Goal: Task Accomplishment & Management: Use online tool/utility

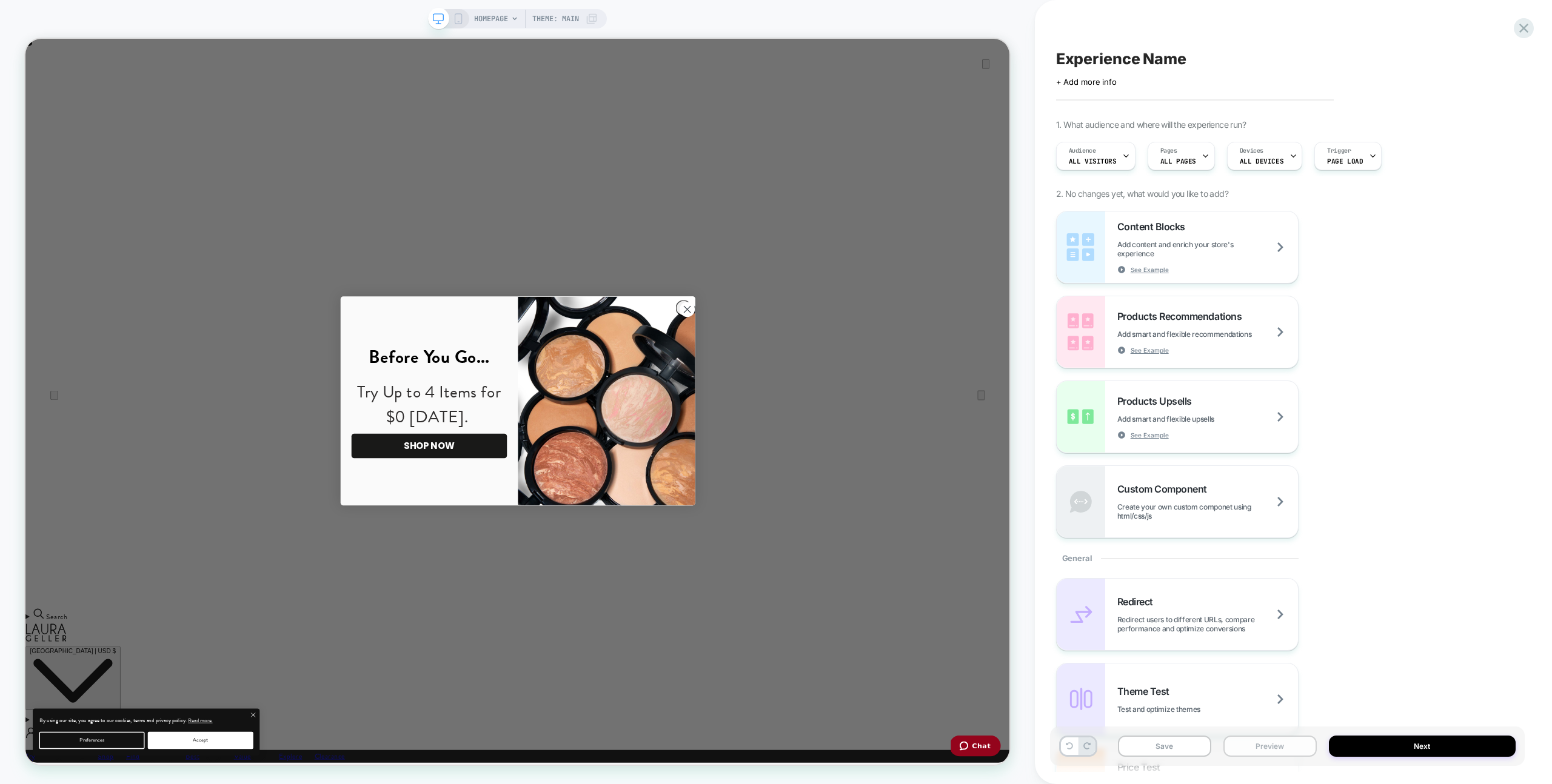
click at [1267, 738] on button "Preview" at bounding box center [1269, 746] width 93 height 21
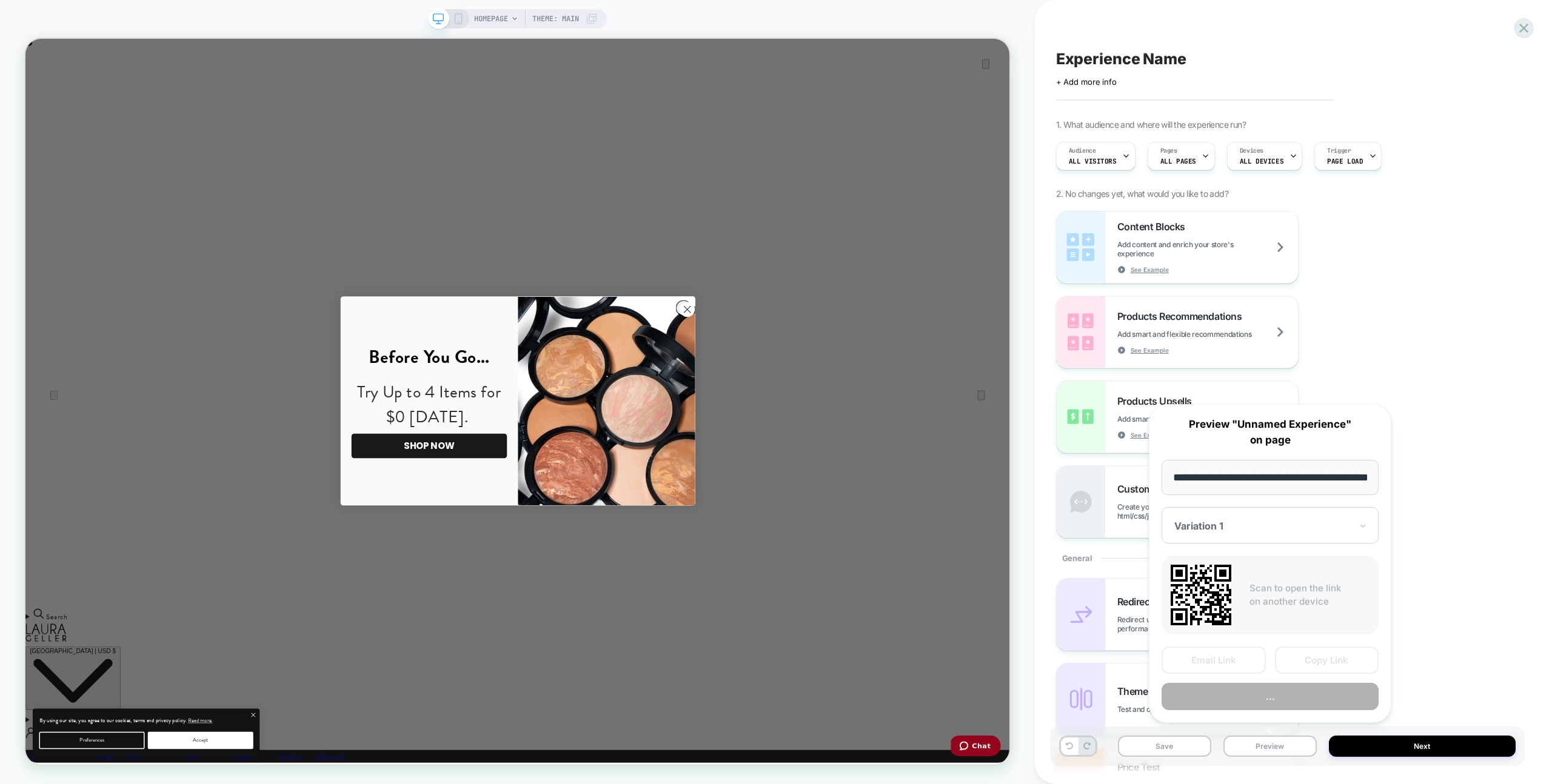
scroll to position [0, 43]
click at [898, 397] on circle "Close dialog" at bounding box center [907, 399] width 20 height 20
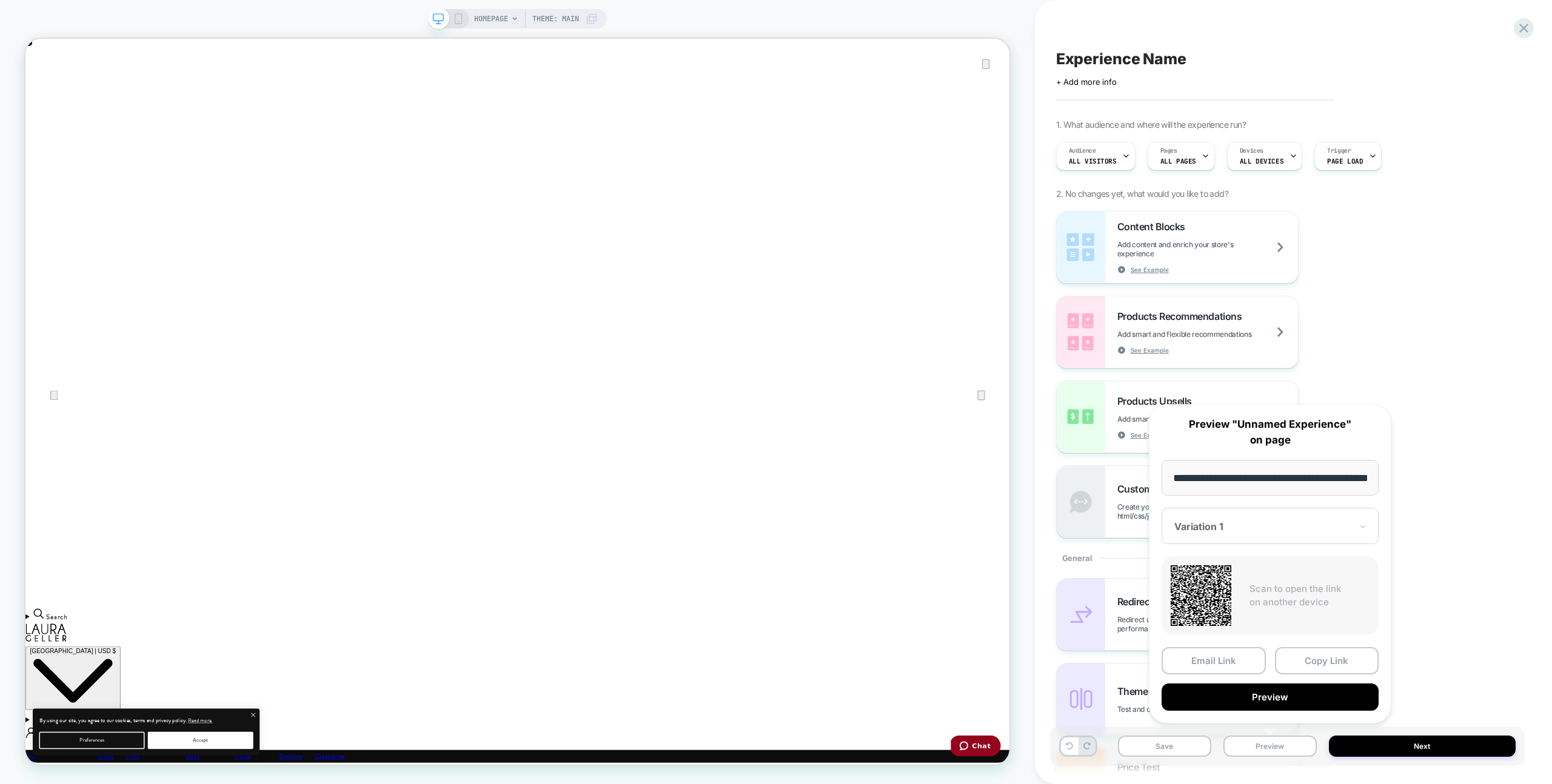
click at [1309, 687] on button "Preview" at bounding box center [1270, 697] width 217 height 27
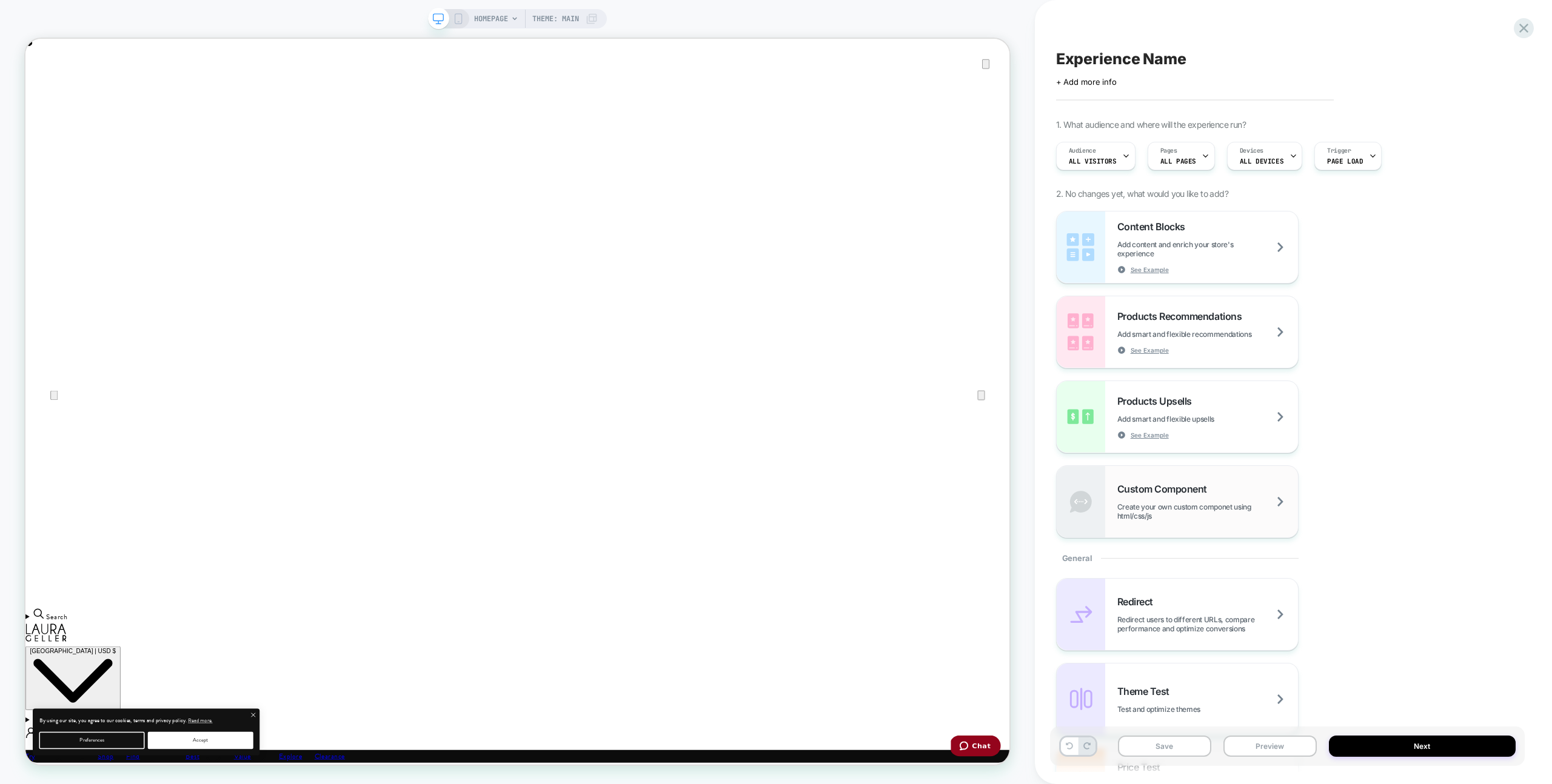
scroll to position [680, 0]
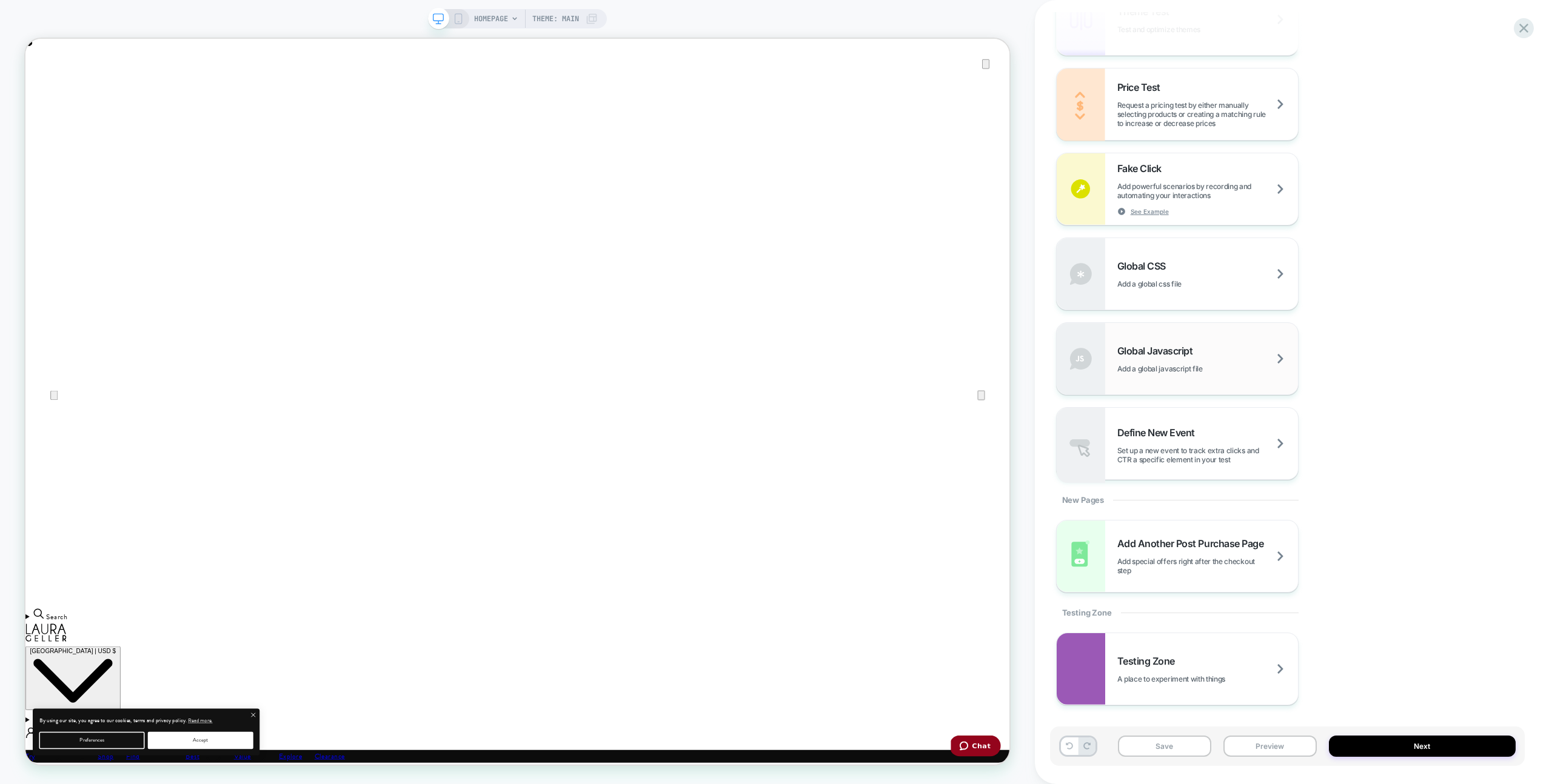
click at [1194, 337] on div "Global Javascript Add a global javascript file" at bounding box center [1177, 358] width 242 height 71
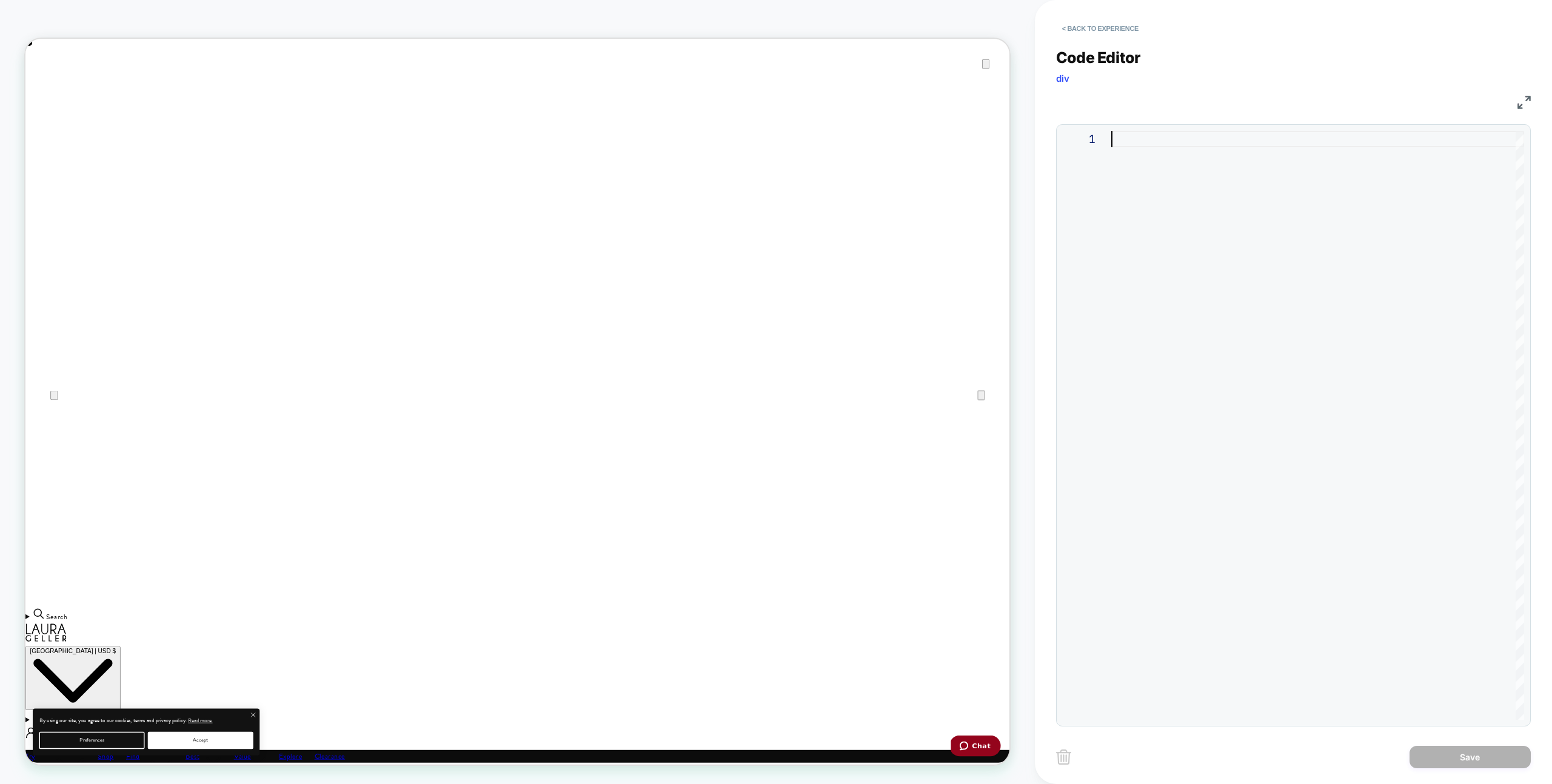
click at [1280, 338] on div at bounding box center [1317, 426] width 413 height 589
type textarea "**********"
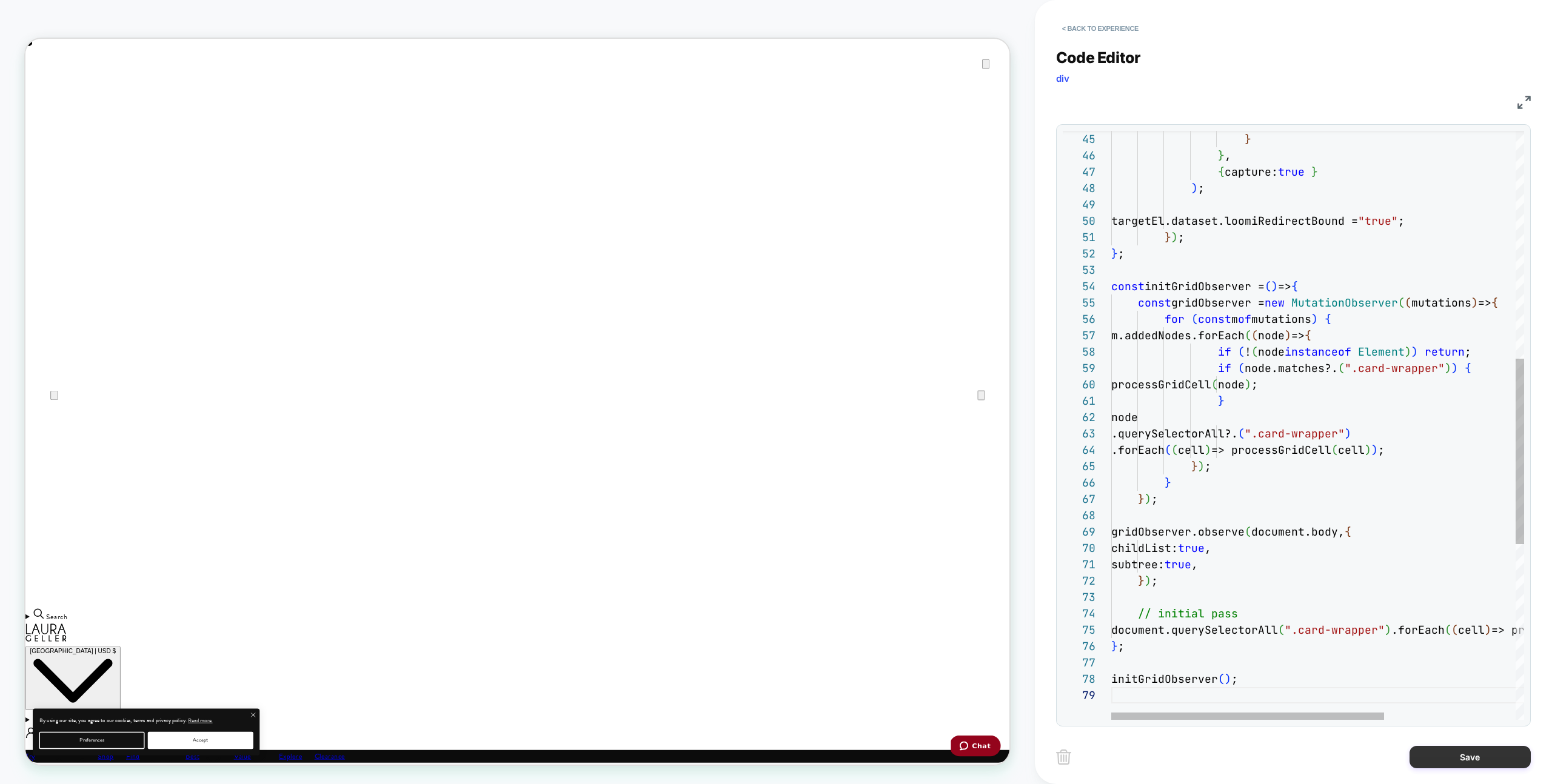
click at [1443, 767] on button "Save" at bounding box center [1469, 757] width 121 height 23
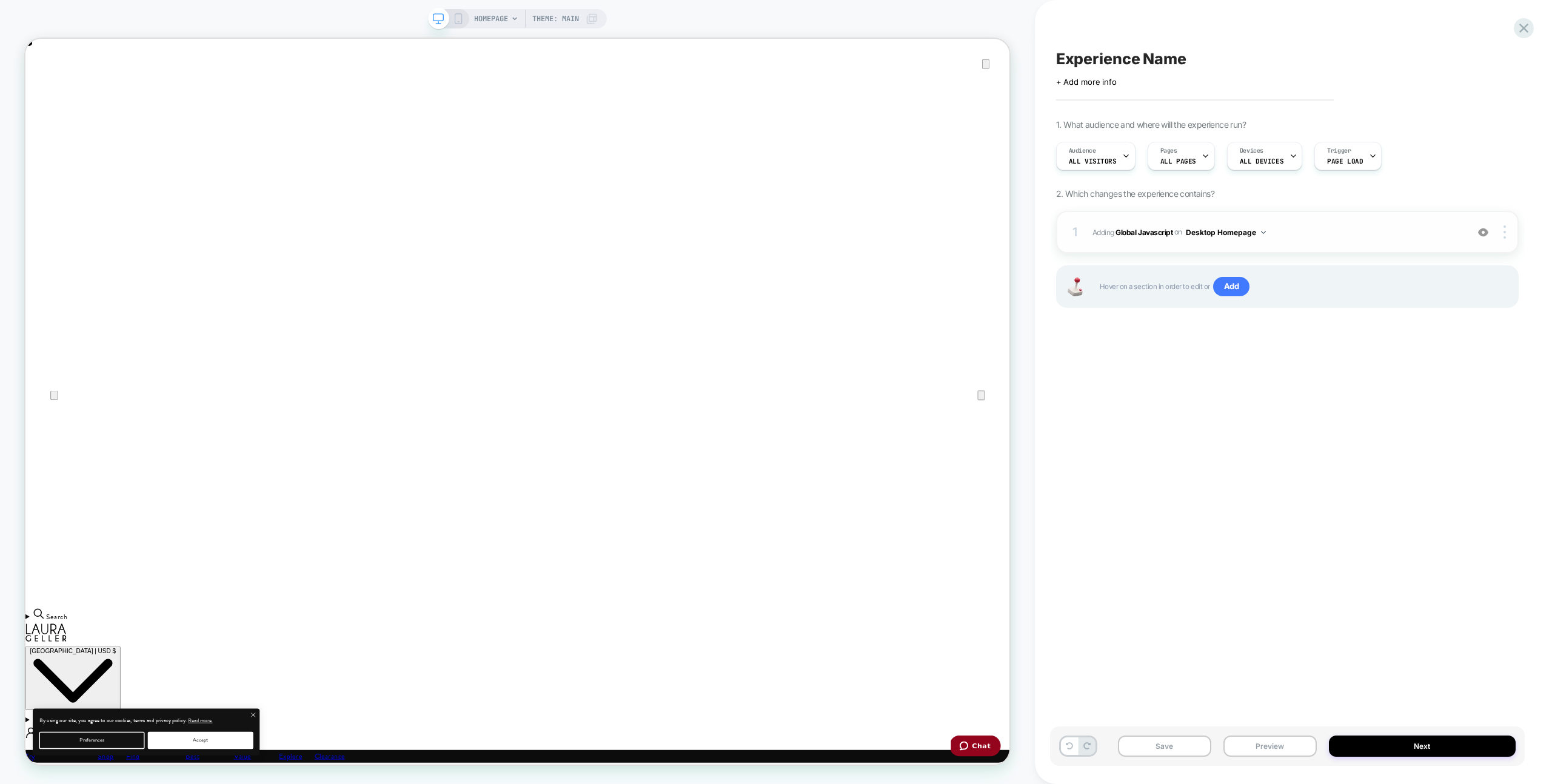
drag, startPoint x: 1247, startPoint y: 232, endPoint x: 1247, endPoint y: 239, distance: 7.0
click at [1247, 232] on button "Desktop Homepage" at bounding box center [1226, 232] width 80 height 15
click at [1226, 417] on div "Desktop All Pages" at bounding box center [1226, 415] width 152 height 26
click at [1508, 236] on div at bounding box center [1505, 232] width 23 height 14
click at [1509, 233] on div at bounding box center [1505, 232] width 23 height 14
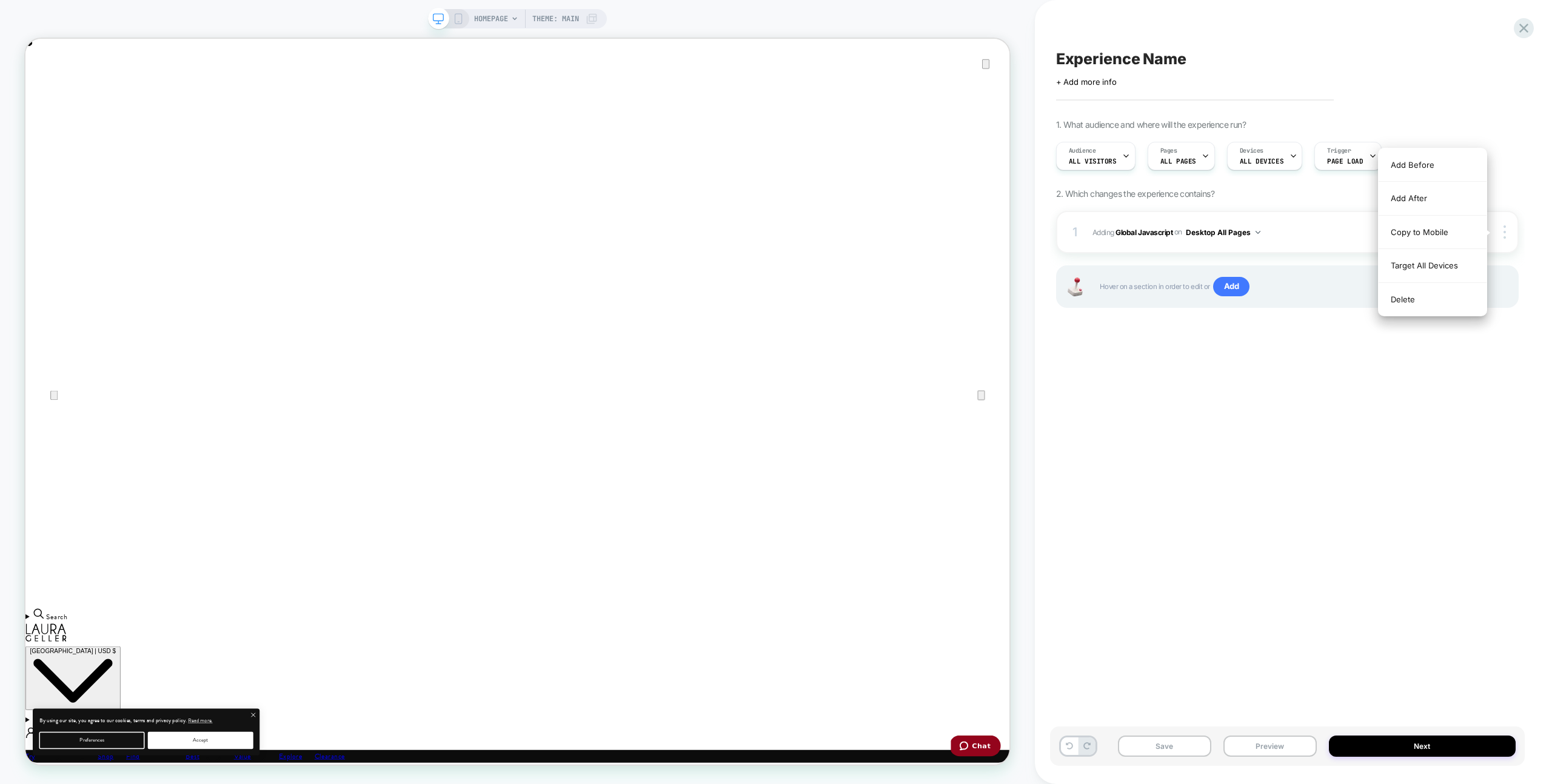
drag, startPoint x: 1421, startPoint y: 261, endPoint x: 1270, endPoint y: 783, distance: 543.4
click at [1421, 260] on div "Target All Devices" at bounding box center [1433, 265] width 108 height 34
drag, startPoint x: 1287, startPoint y: 755, endPoint x: 1286, endPoint y: 737, distance: 18.0
click at [1287, 754] on button "Preview" at bounding box center [1269, 746] width 93 height 21
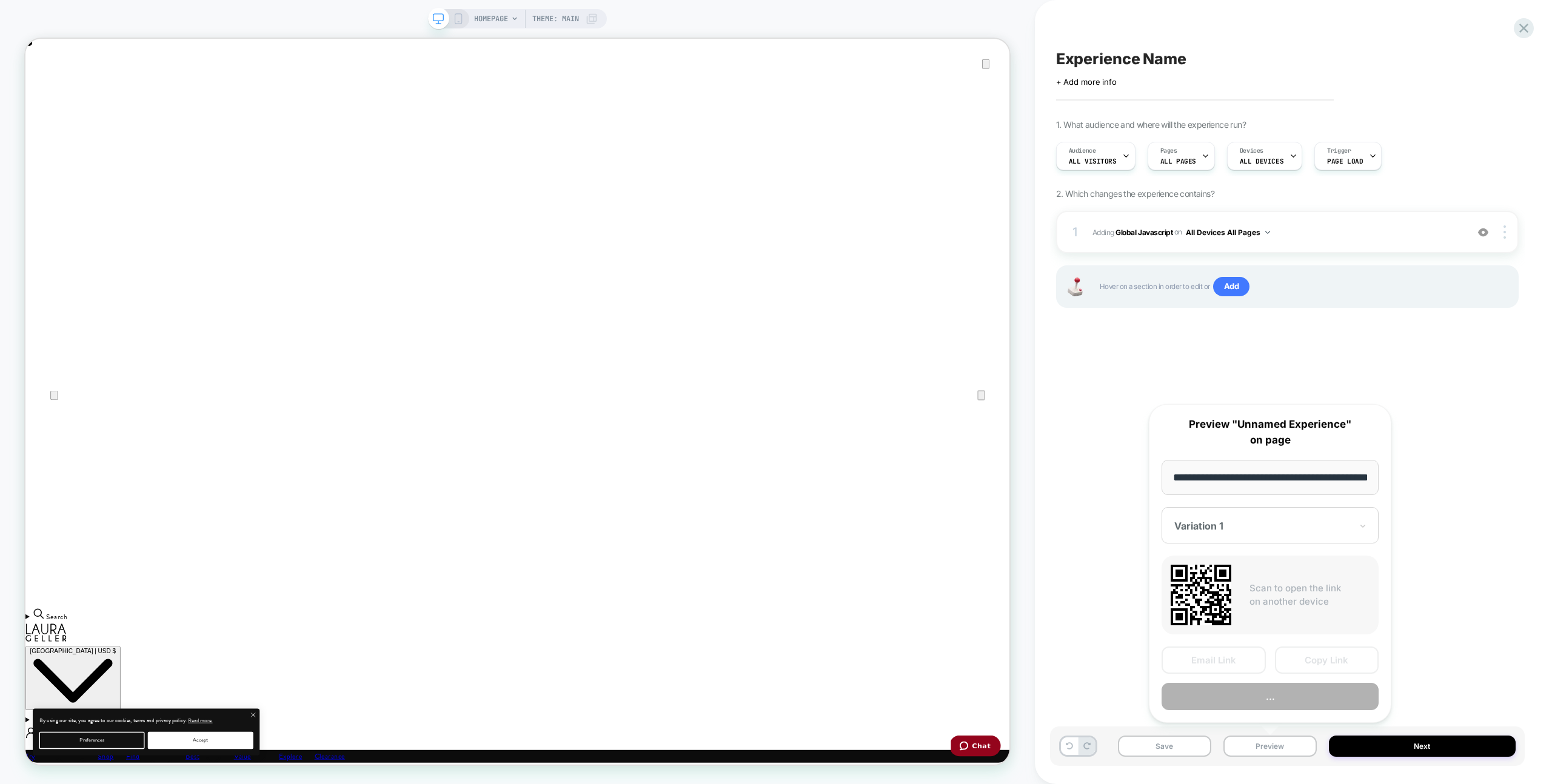
scroll to position [0, 43]
click at [1279, 704] on button "Preview" at bounding box center [1270, 697] width 217 height 27
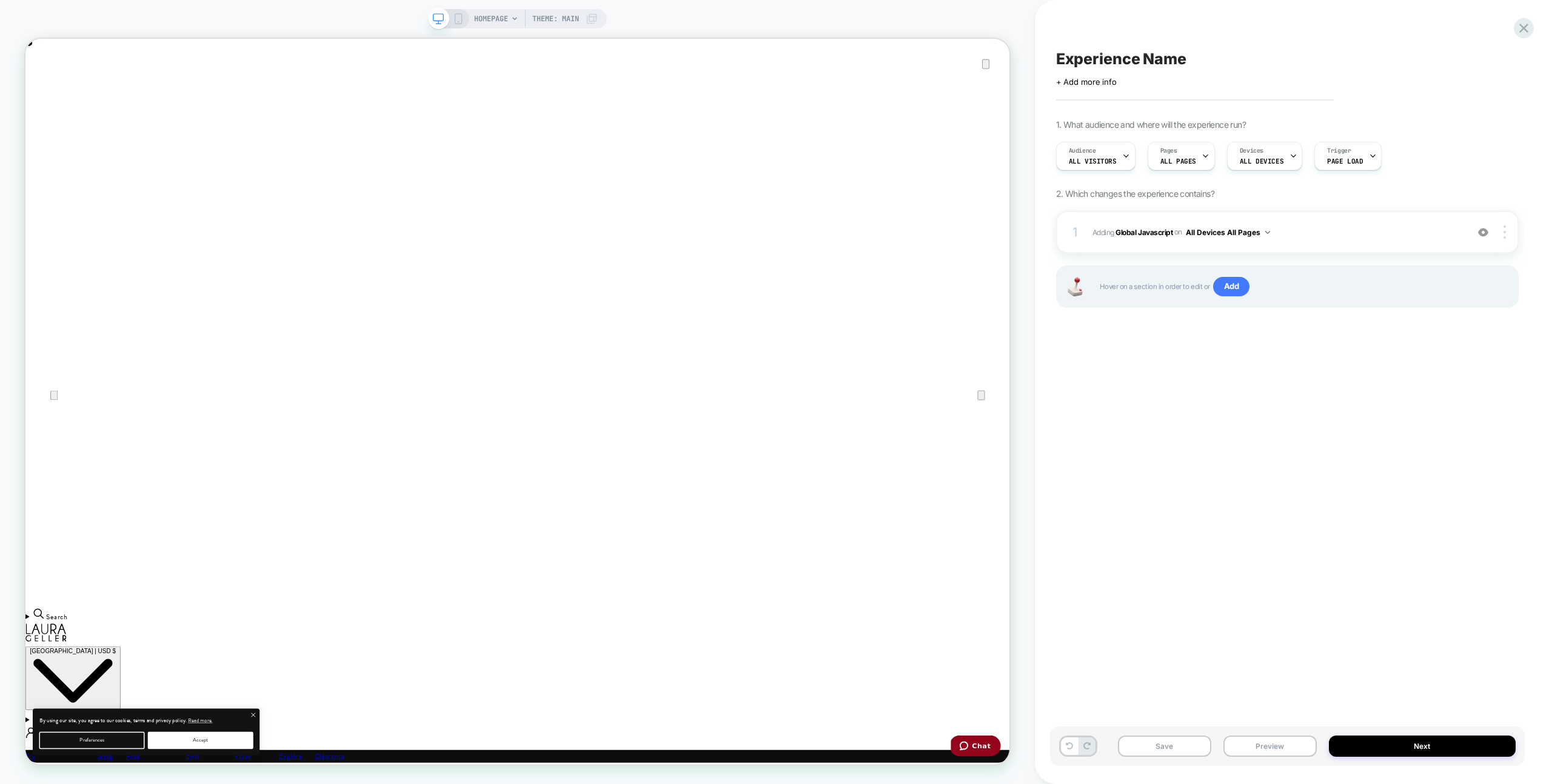
scroll to position [0, 2624]
click at [1384, 234] on span "Adding Global Javascript on All Devices All Pages" at bounding box center [1277, 232] width 368 height 15
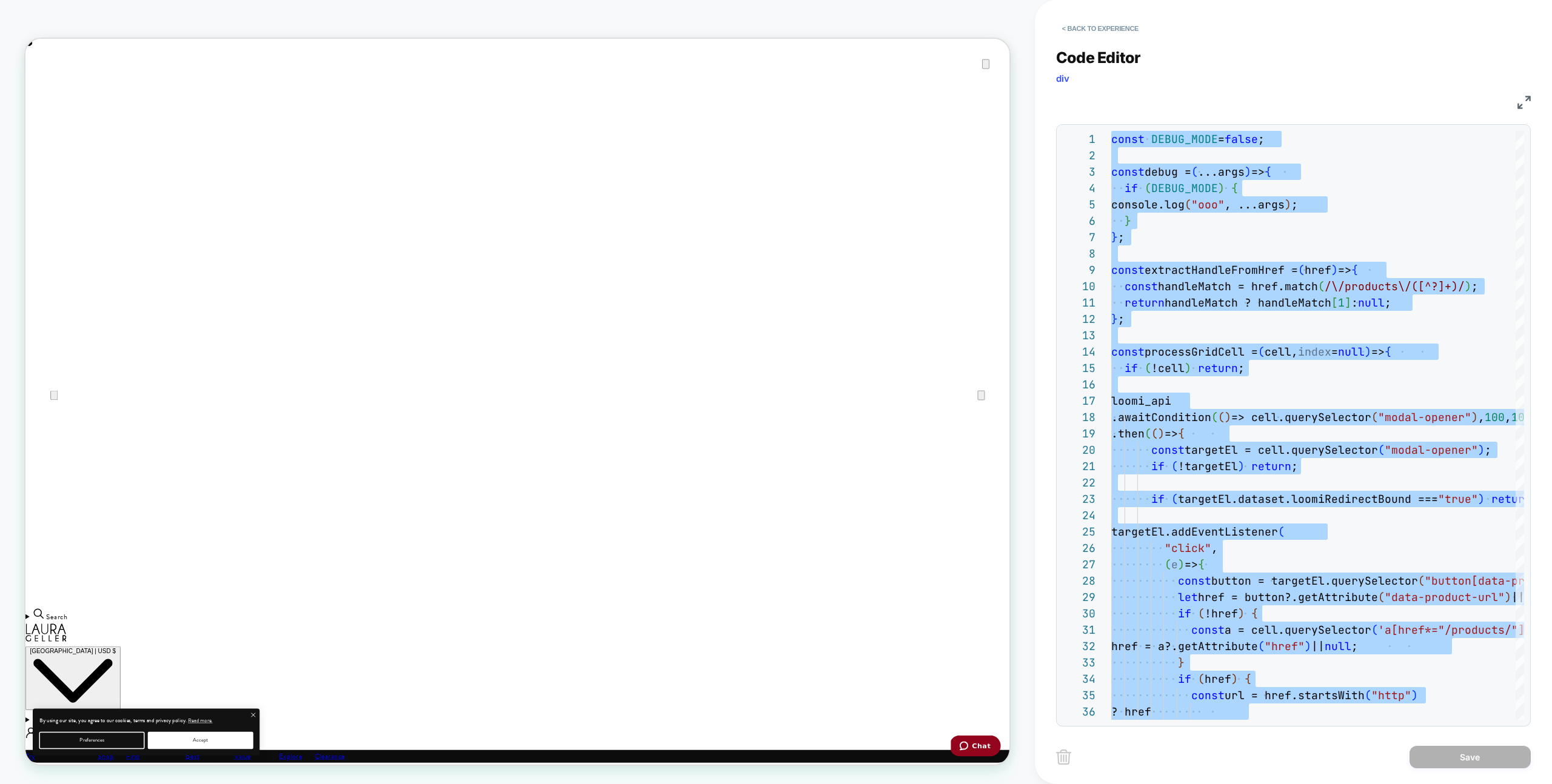
type textarea "**********"
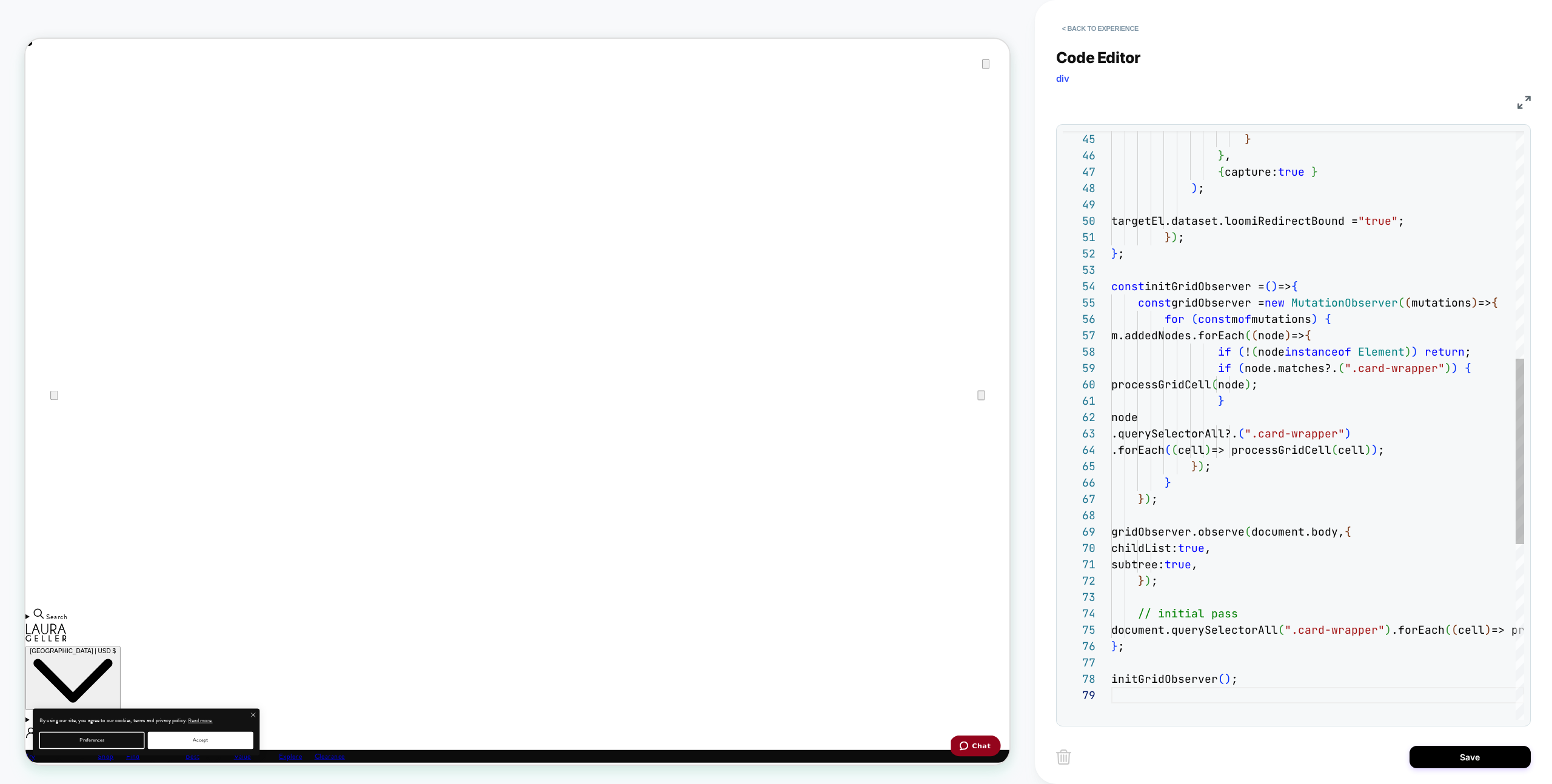
drag, startPoint x: 1483, startPoint y: 762, endPoint x: 1337, endPoint y: 766, distance: 146.1
click at [1482, 762] on button "Save" at bounding box center [1469, 757] width 121 height 23
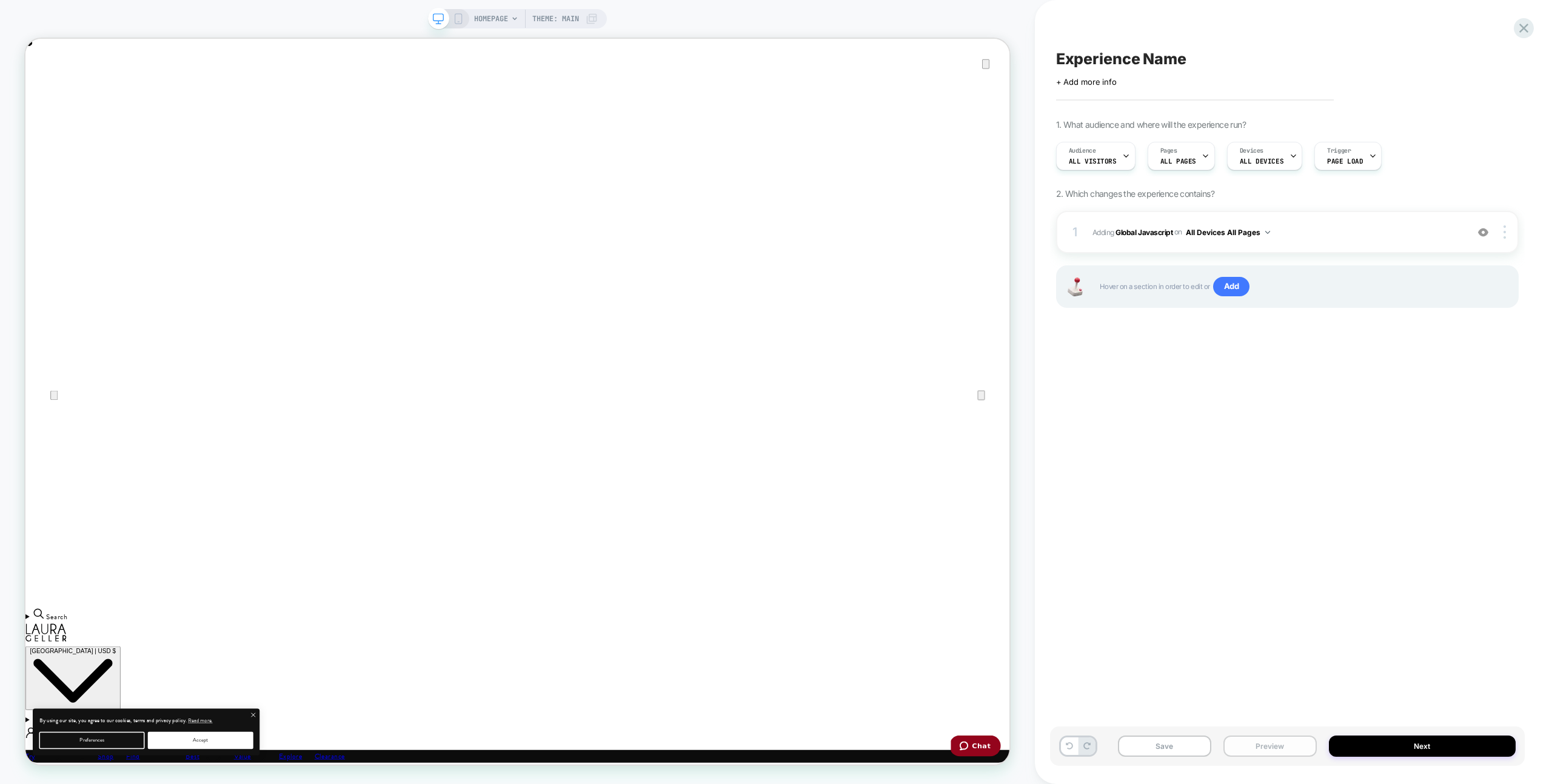
click at [1274, 760] on div "Save Preview Next" at bounding box center [1287, 746] width 474 height 39
click at [1278, 753] on button "Preview" at bounding box center [1269, 746] width 93 height 21
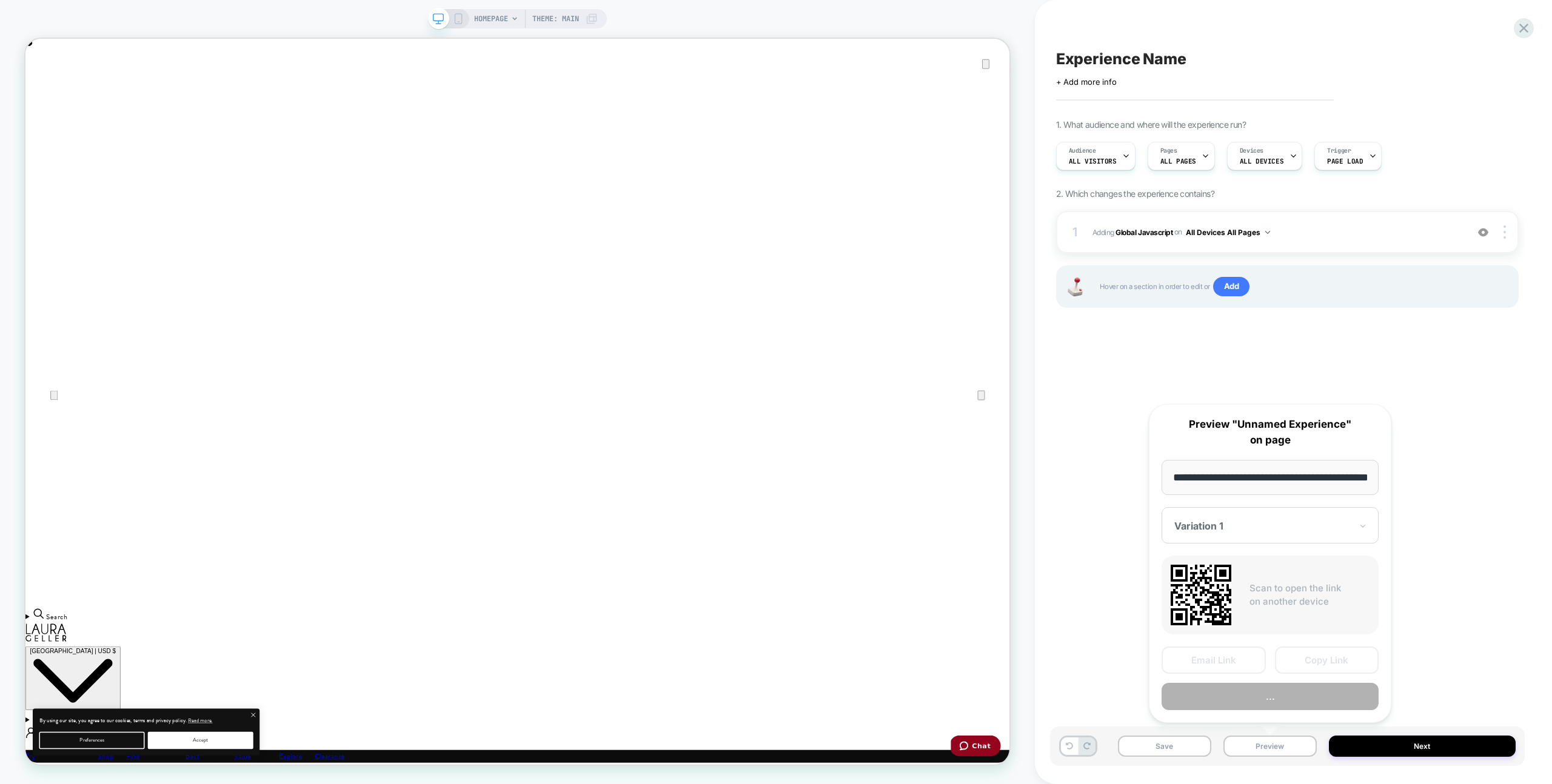
scroll to position [0, 43]
click at [1281, 696] on button "Preview" at bounding box center [1270, 697] width 217 height 27
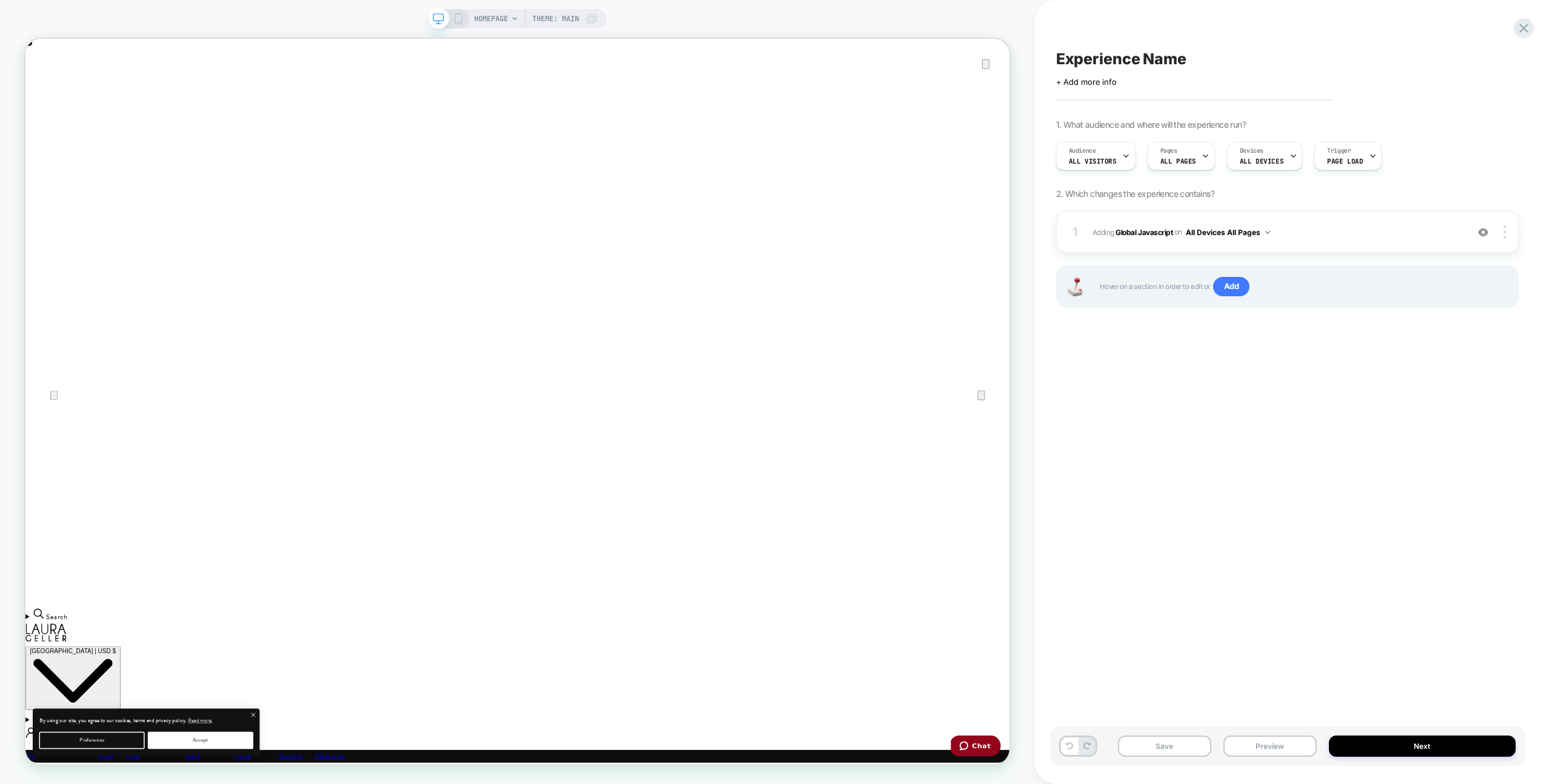
scroll to position [0, 0]
click at [1335, 235] on span "Adding Global Javascript on All Devices All Pages" at bounding box center [1277, 232] width 368 height 15
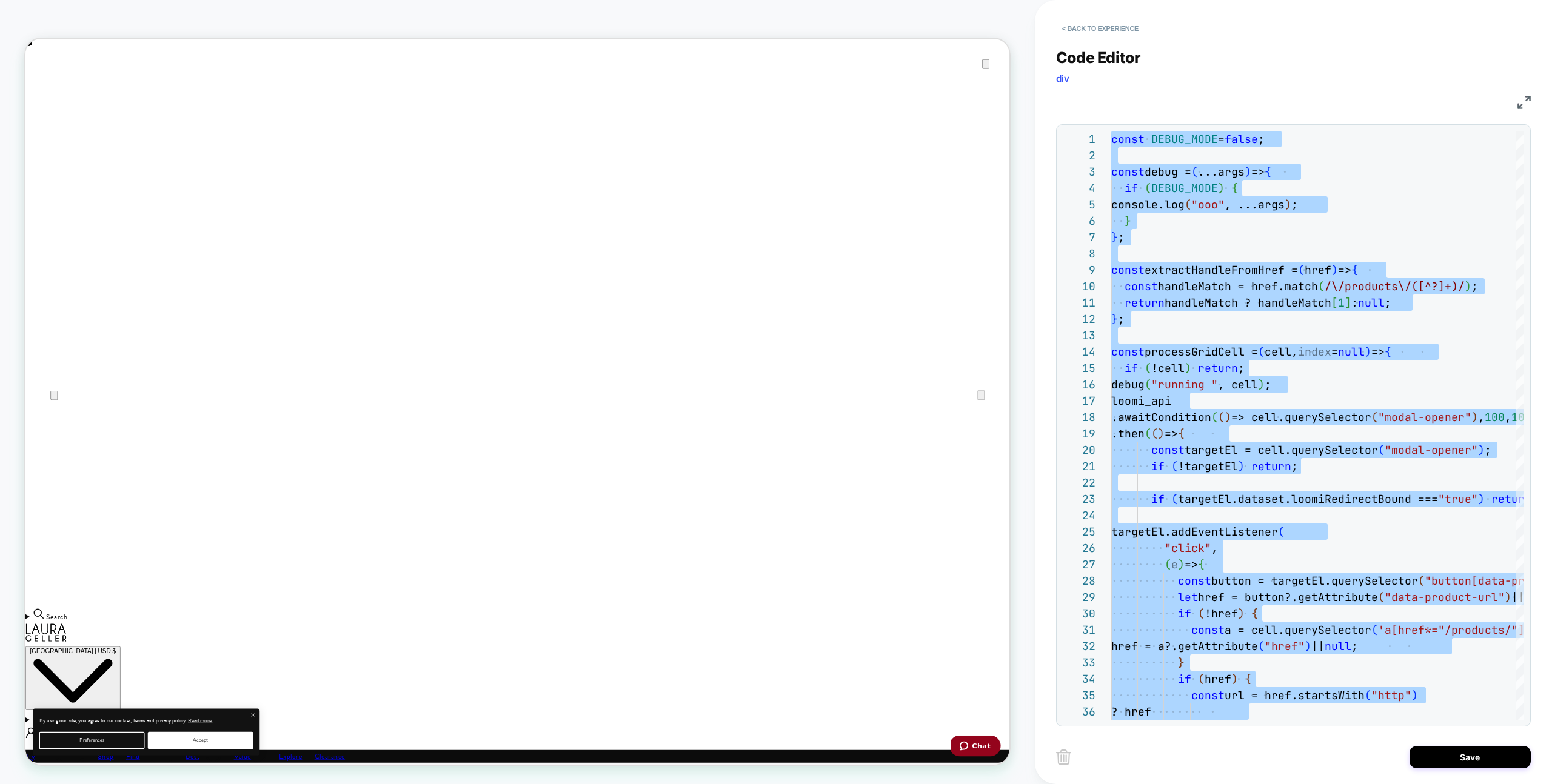
type textarea "**********"
click at [1519, 773] on div "< Back to experience Code Editor div JS 1 2 3 4 5 6 7 8 9 10 11 12 13 14 15 16 …" at bounding box center [1293, 392] width 474 height 784
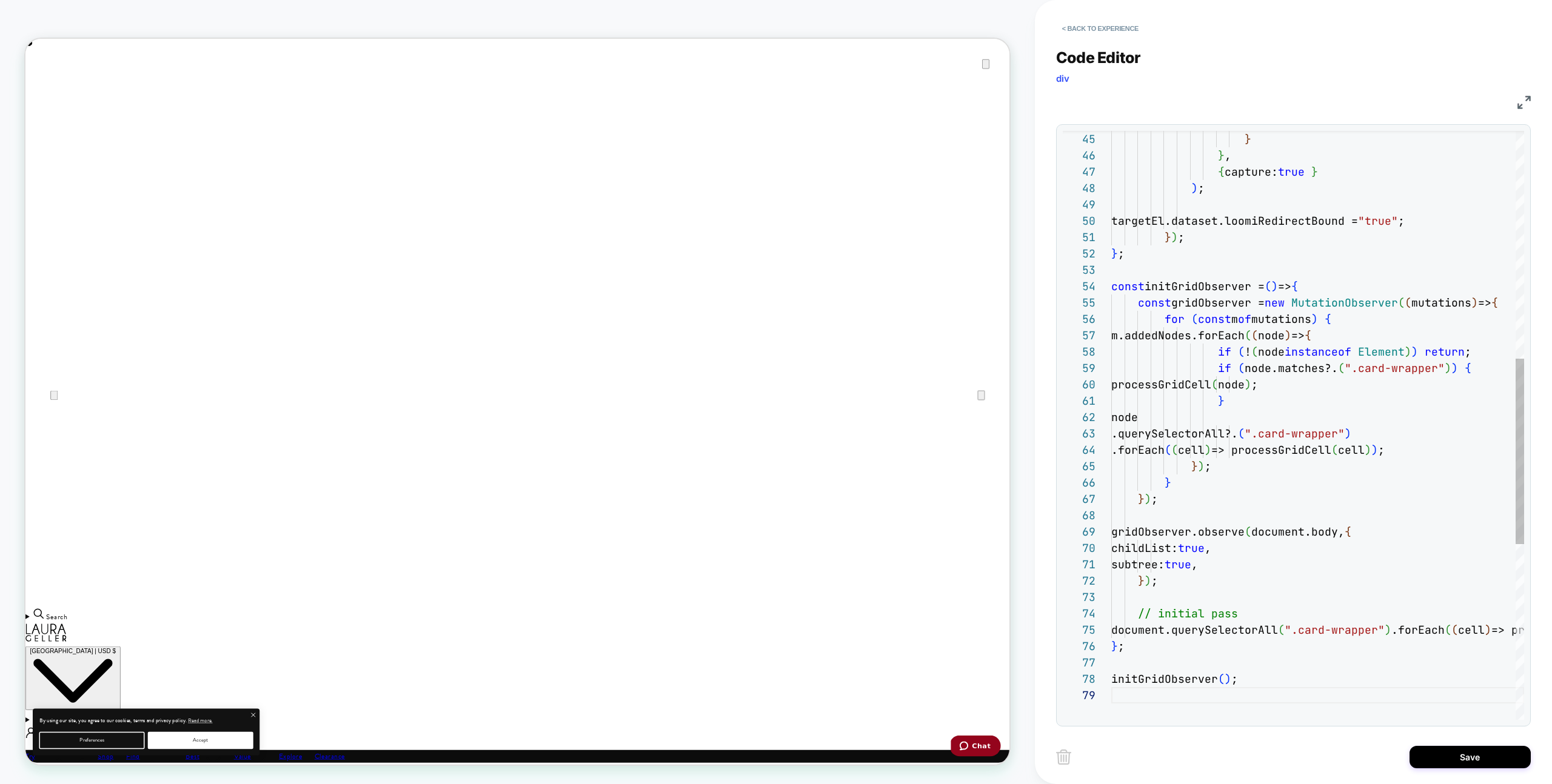
click at [1497, 771] on div "Save" at bounding box center [1293, 757] width 474 height 30
drag, startPoint x: 1456, startPoint y: 751, endPoint x: 1412, endPoint y: 749, distance: 44.0
click at [1455, 751] on button "Save" at bounding box center [1469, 757] width 121 height 23
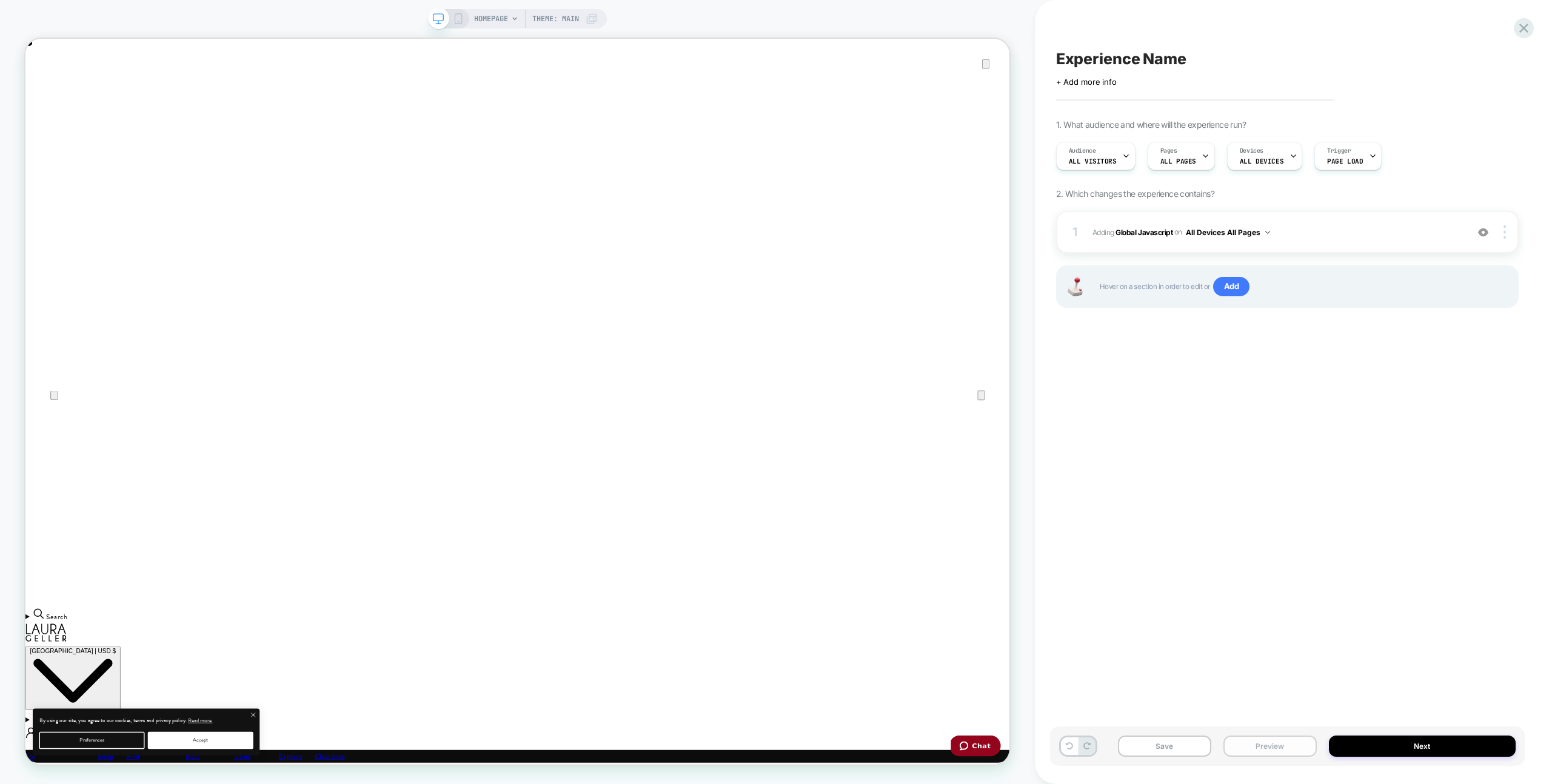
click at [1236, 742] on button "Preview" at bounding box center [1269, 746] width 93 height 21
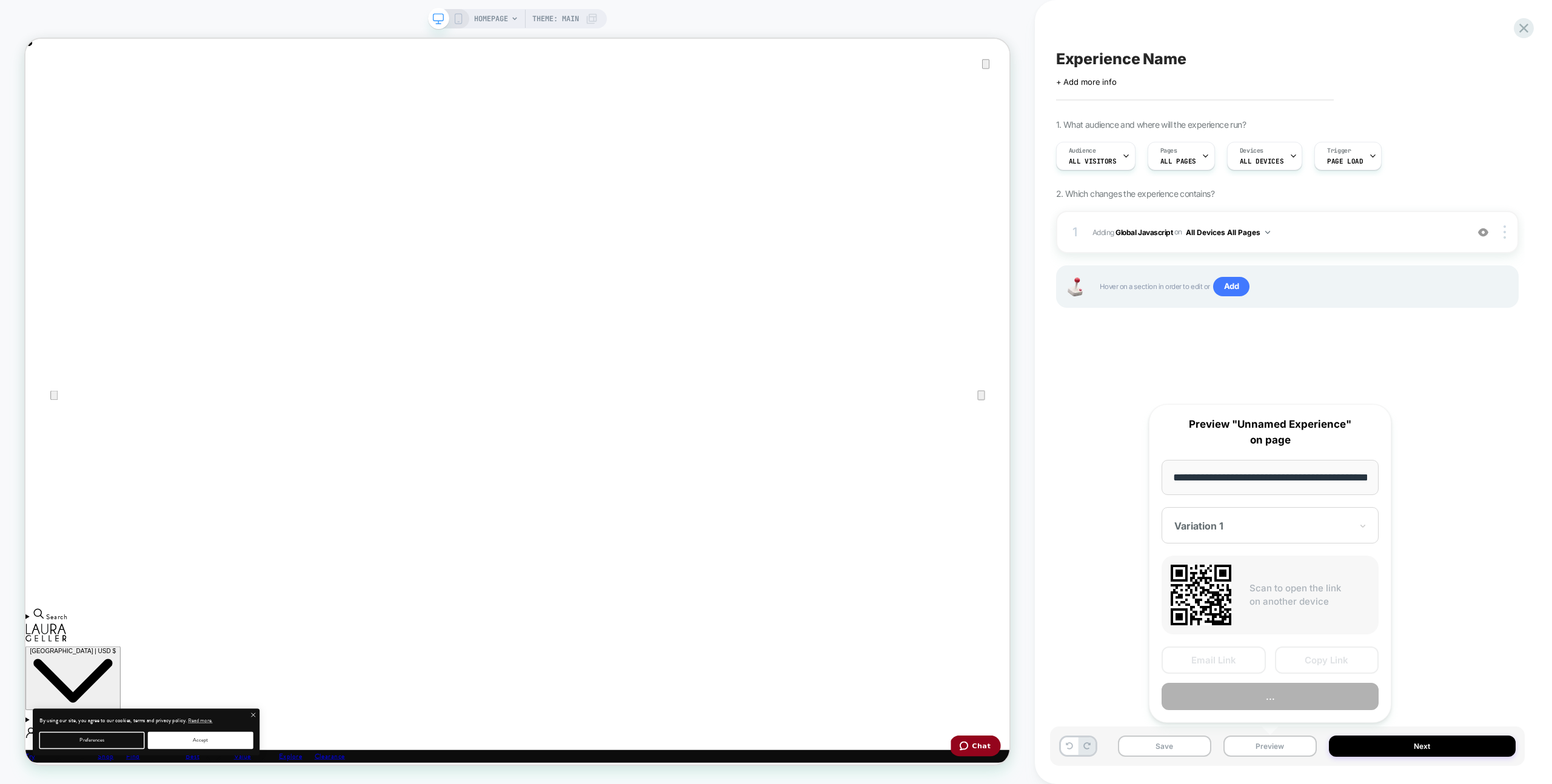
scroll to position [0, 43]
click at [1249, 690] on button "Preview" at bounding box center [1270, 697] width 217 height 27
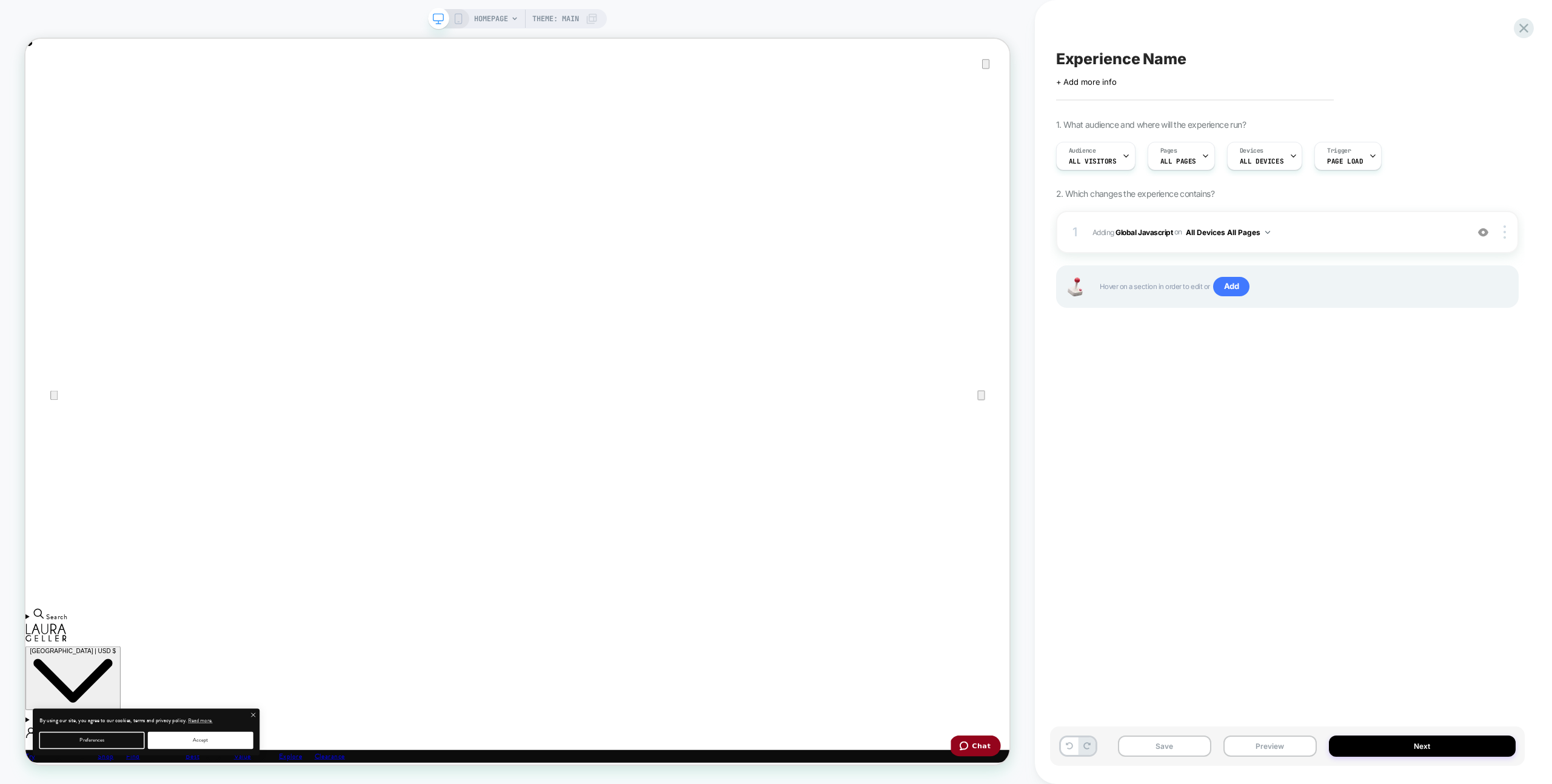
scroll to position [0, 1312]
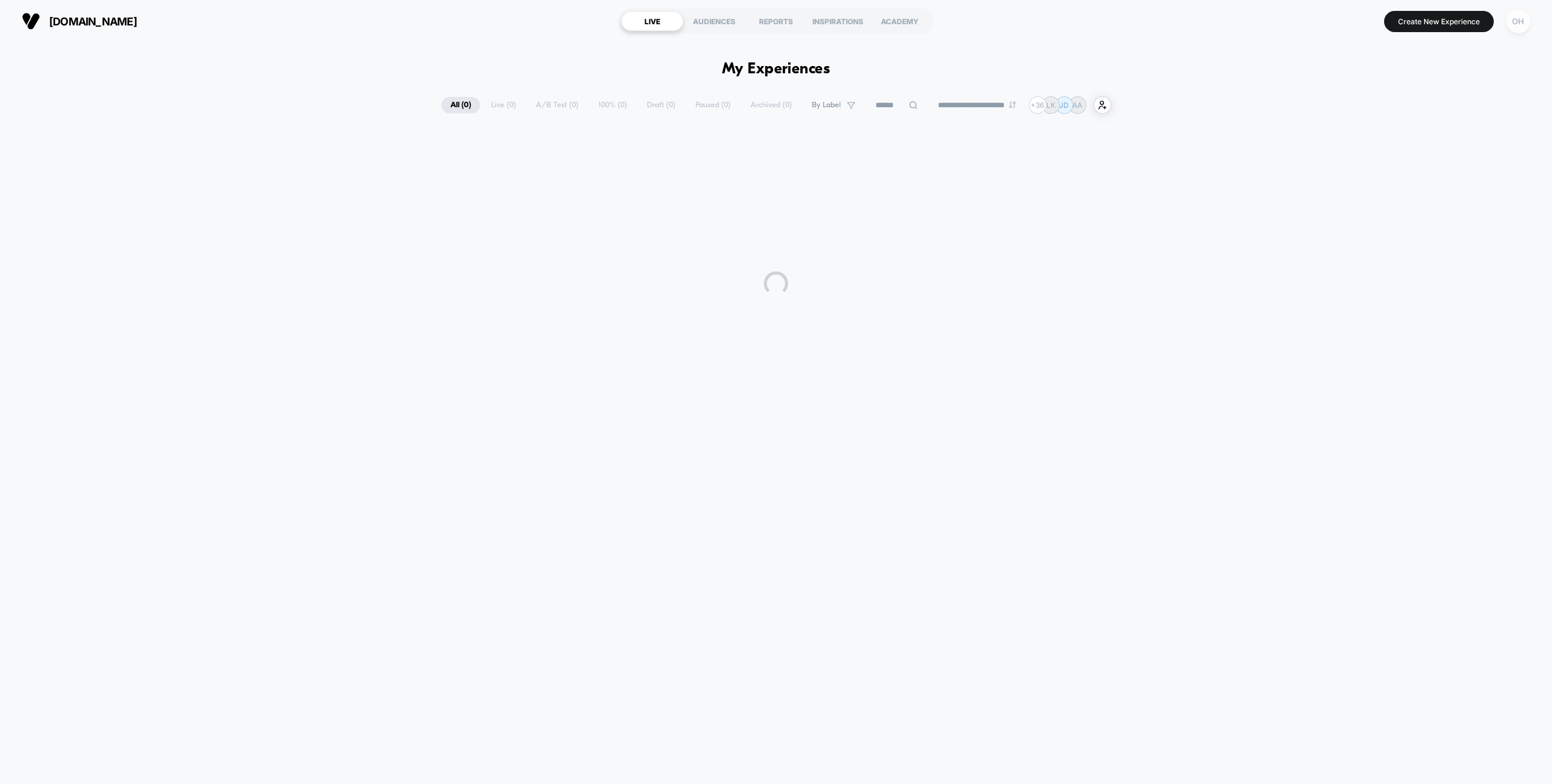
drag, startPoint x: 1527, startPoint y: 17, endPoint x: 1518, endPoint y: 26, distance: 12.7
click at [1527, 17] on div "OH" at bounding box center [1518, 22] width 24 height 24
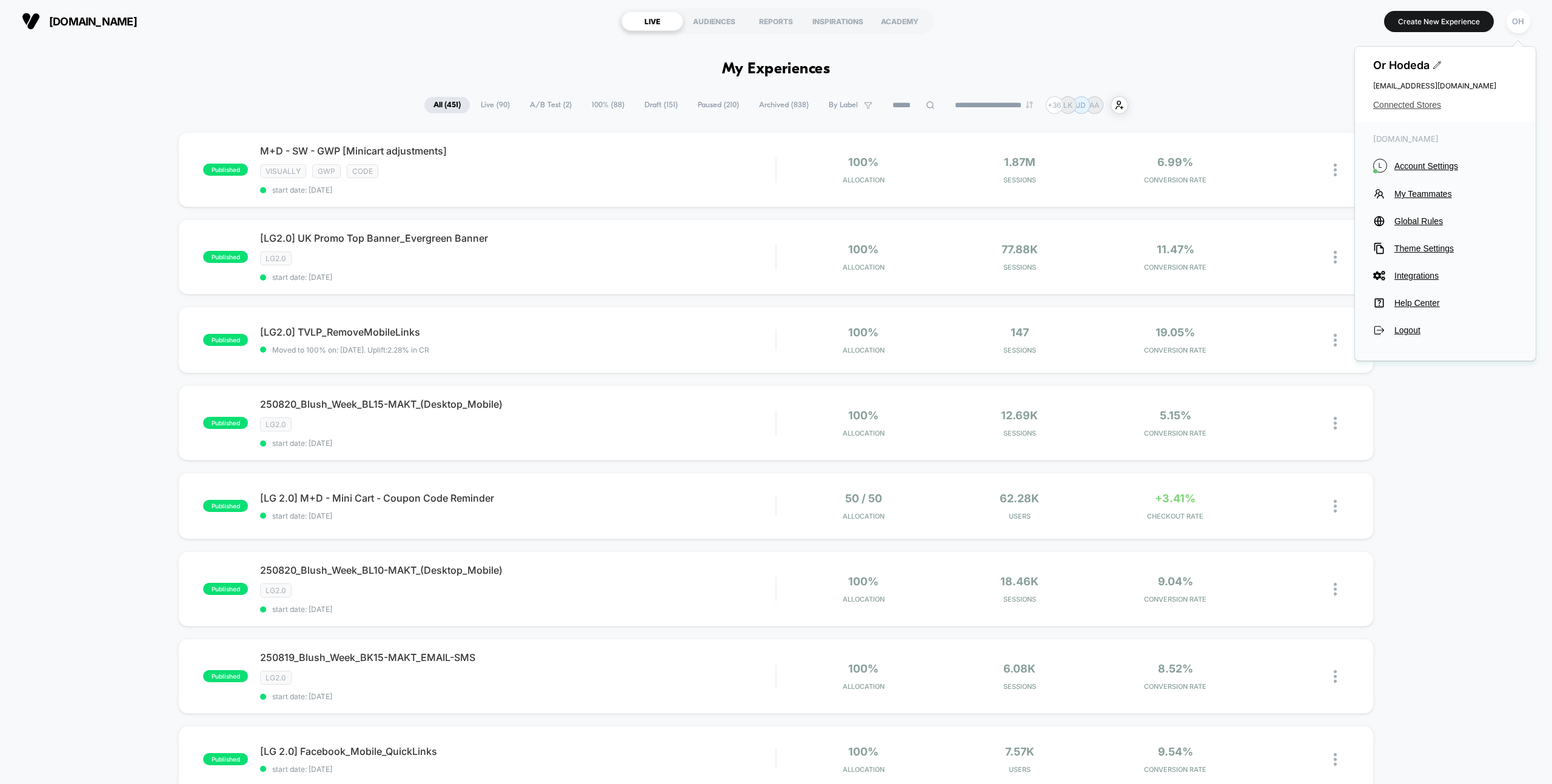
click at [1431, 100] on span "Connected Stores" at bounding box center [1445, 105] width 144 height 10
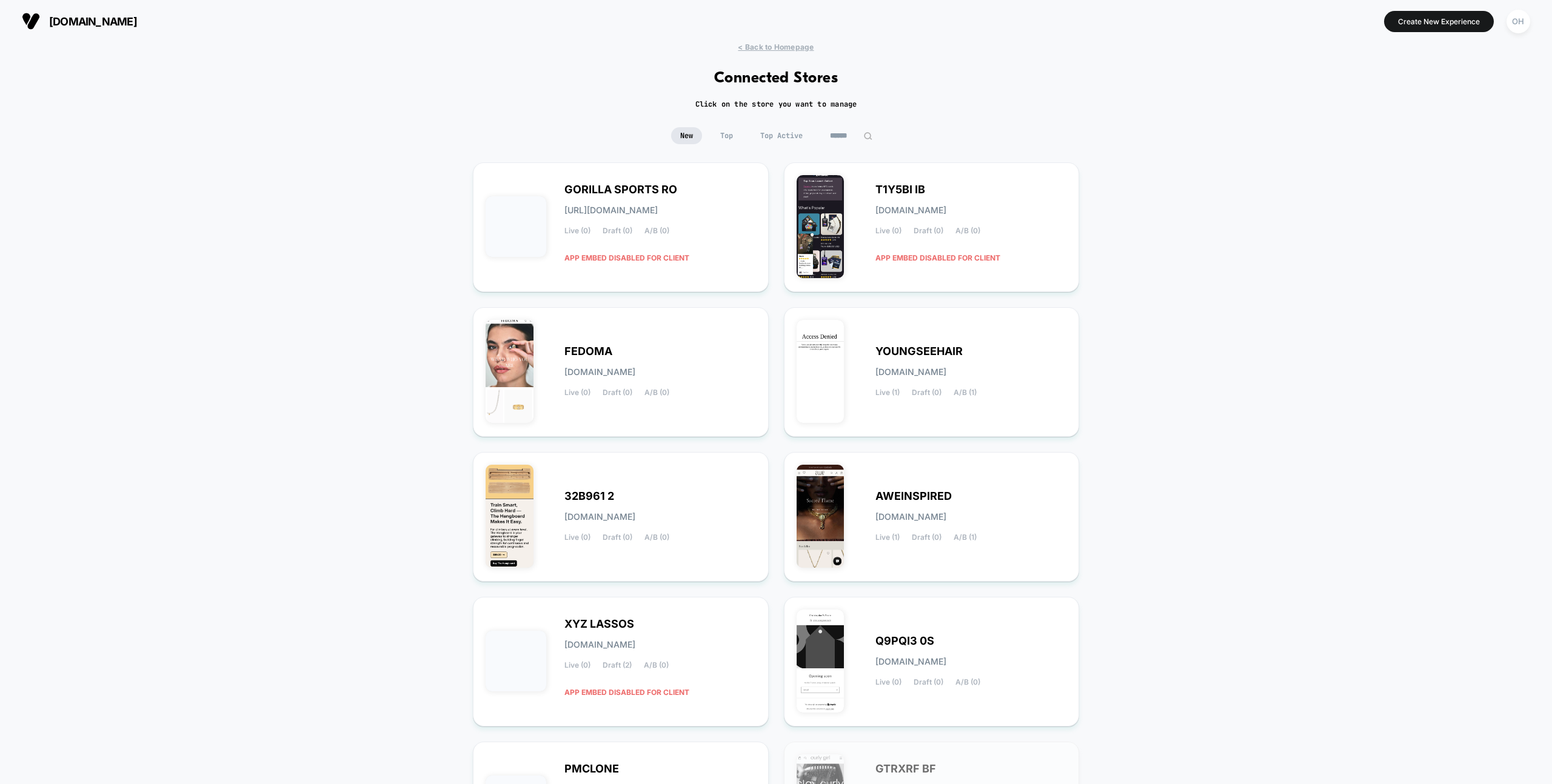
click at [769, 37] on div "laurageller.com Create New Experience OH" at bounding box center [776, 21] width 1552 height 43
click at [770, 41] on div "laurageller.com Create New Experience OH" at bounding box center [776, 21] width 1552 height 43
click at [768, 45] on span "< Back to Homepage" at bounding box center [775, 47] width 76 height 9
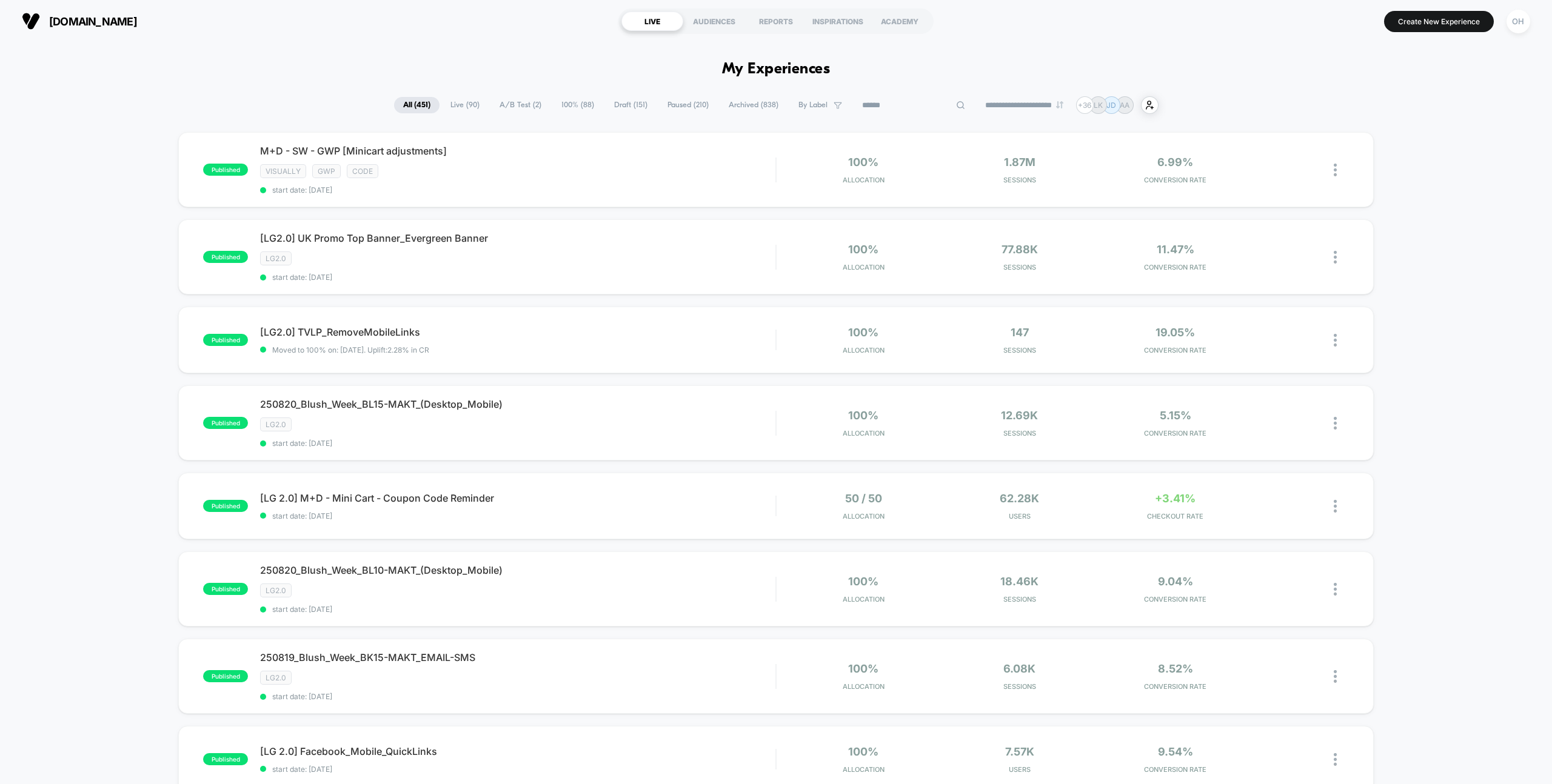
click at [908, 106] on input at bounding box center [913, 106] width 121 height 15
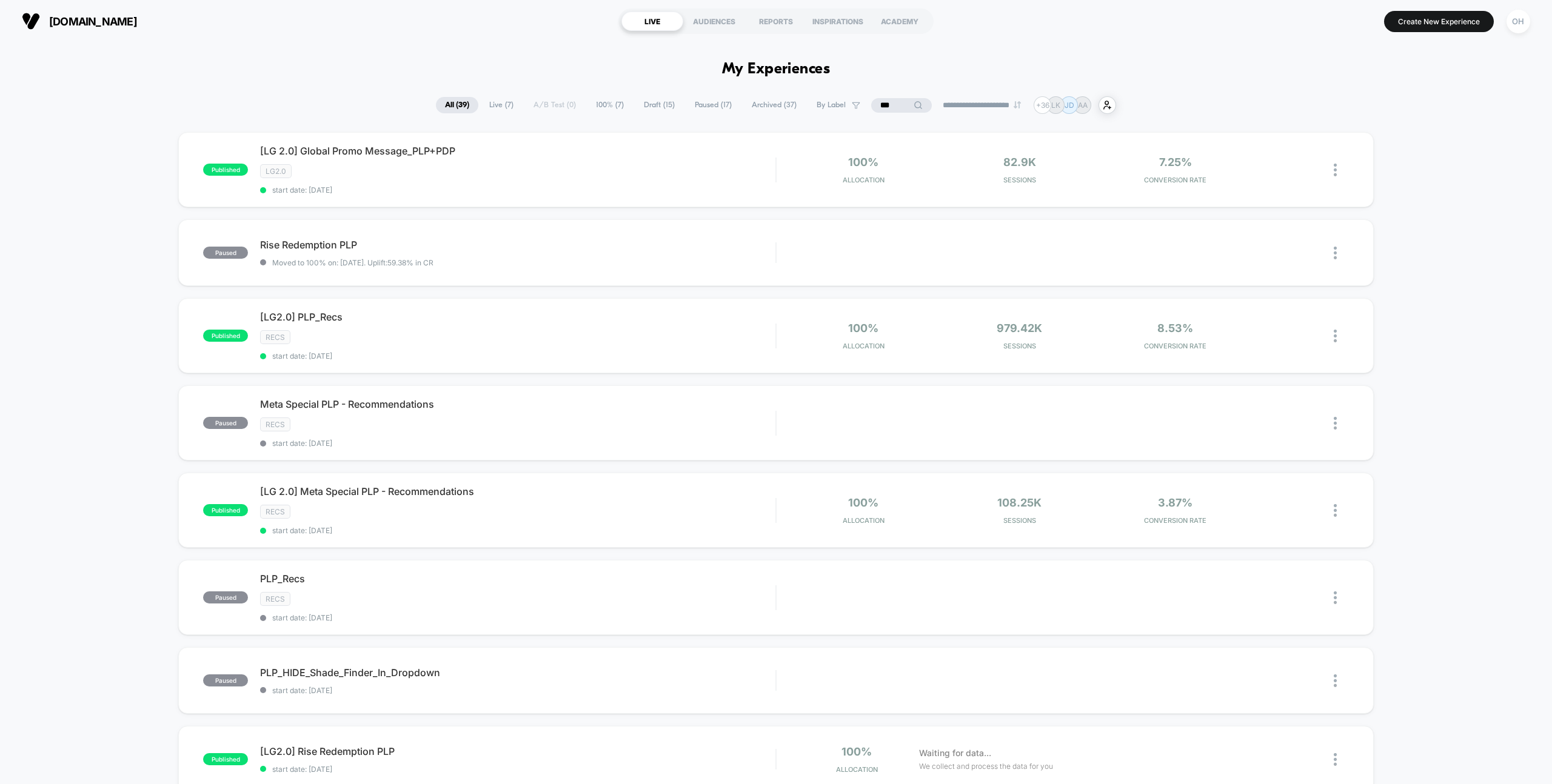
click at [480, 105] on span "Live ( 7 )" at bounding box center [501, 105] width 43 height 16
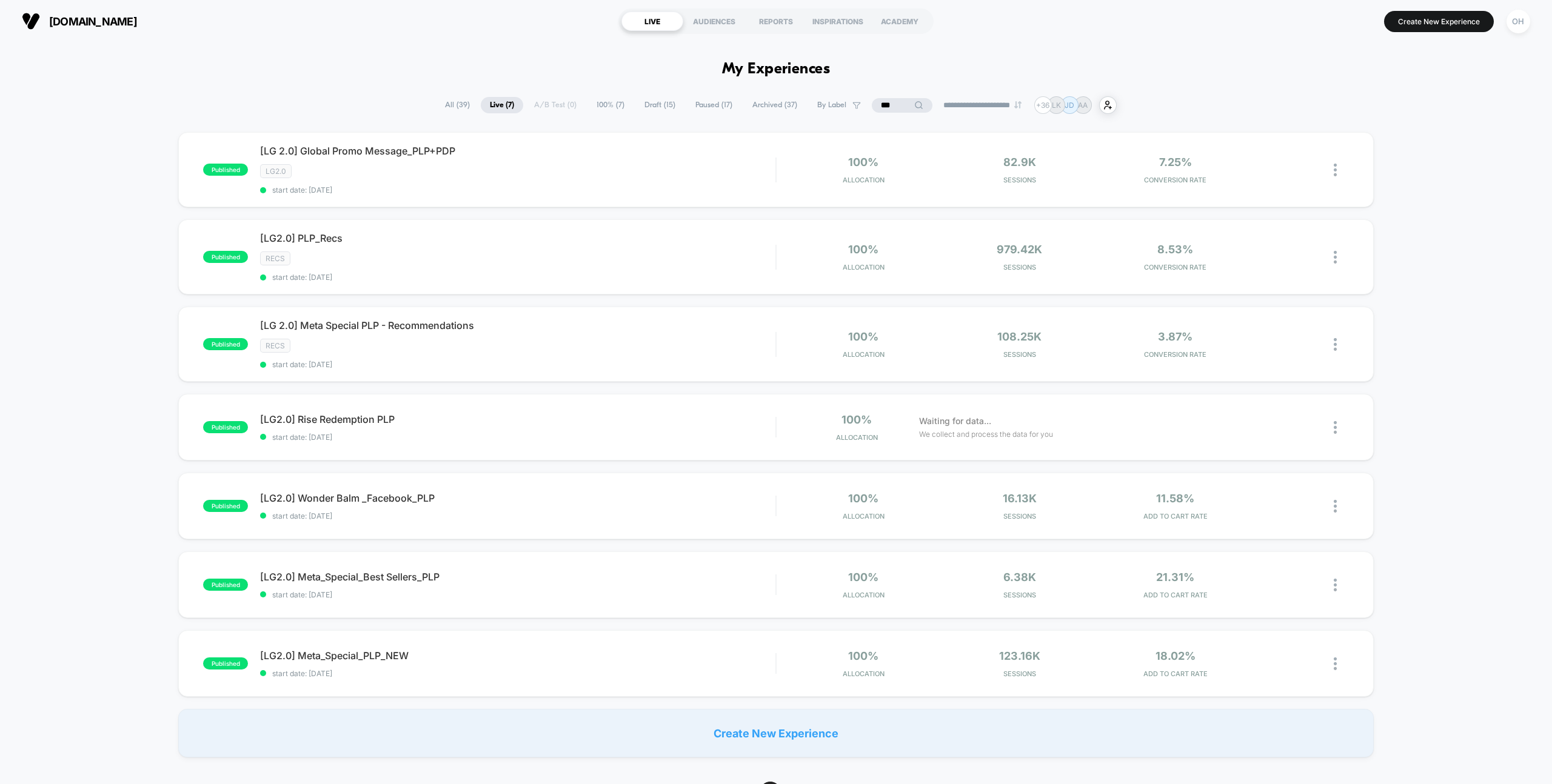
click at [890, 104] on input "***" at bounding box center [902, 106] width 60 height 15
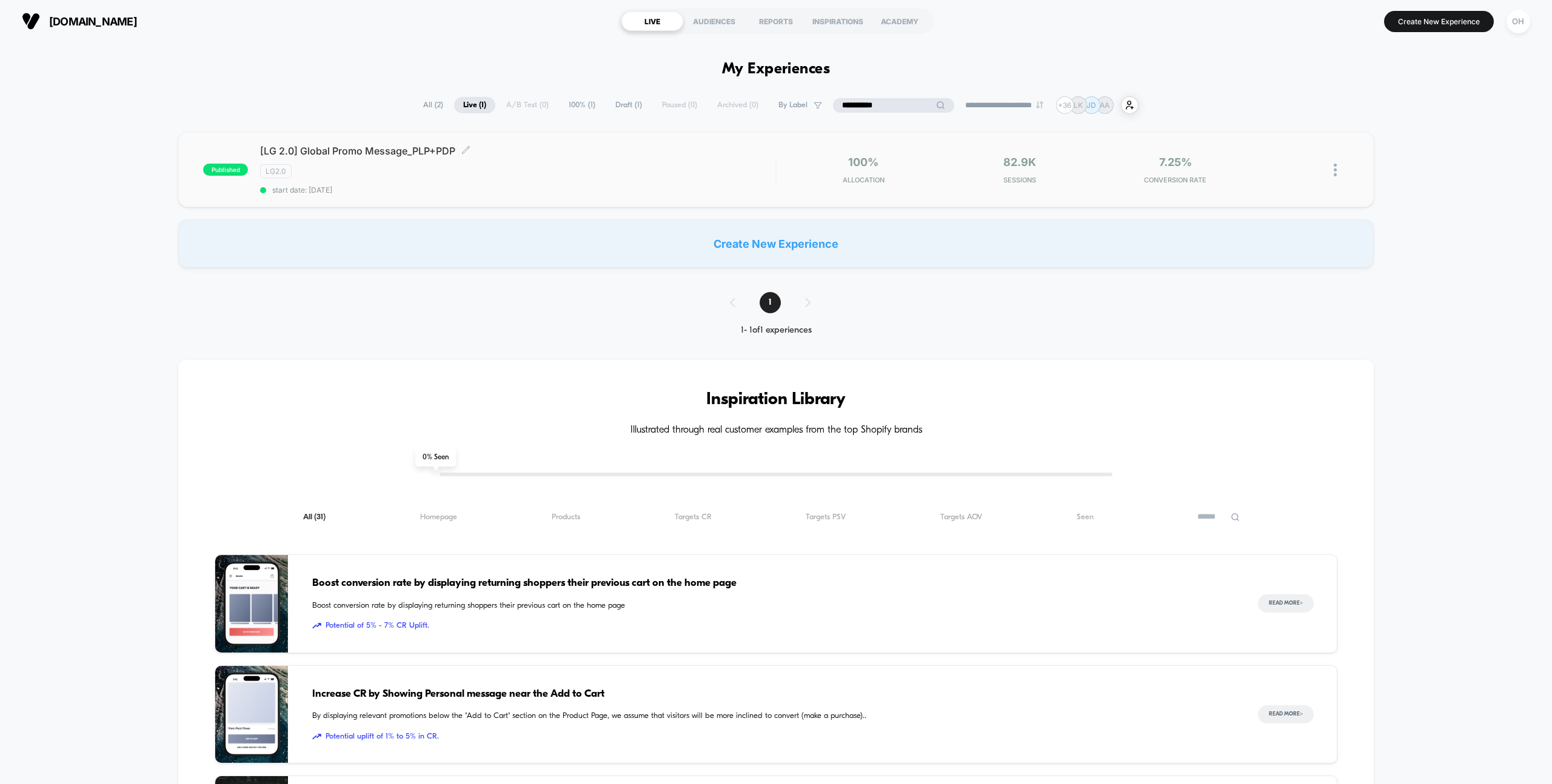
type input "**********"
click at [629, 187] on span "start date: 8/18/2025" at bounding box center [517, 190] width 515 height 9
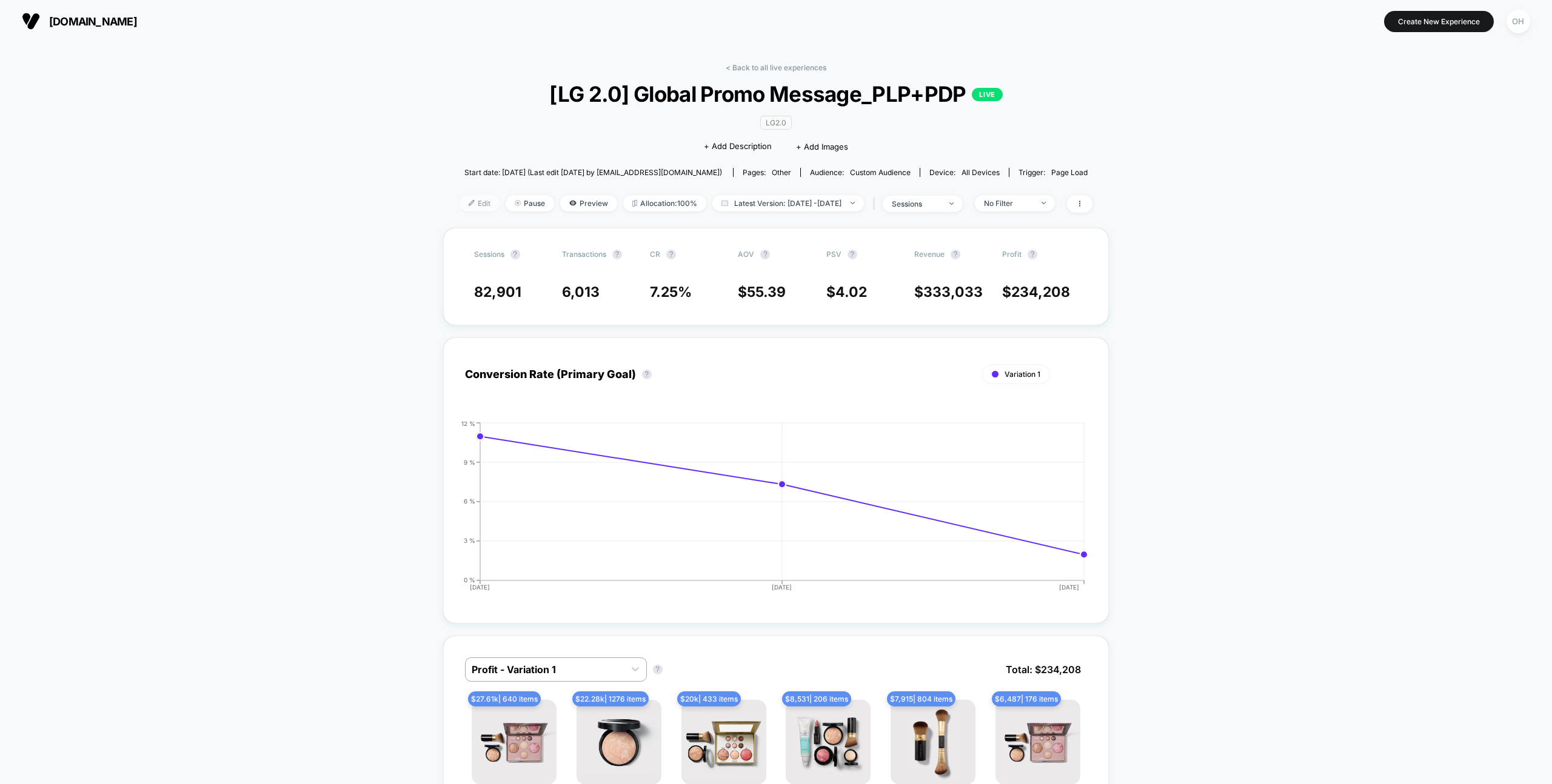
click at [469, 203] on img at bounding box center [471, 202] width 6 height 6
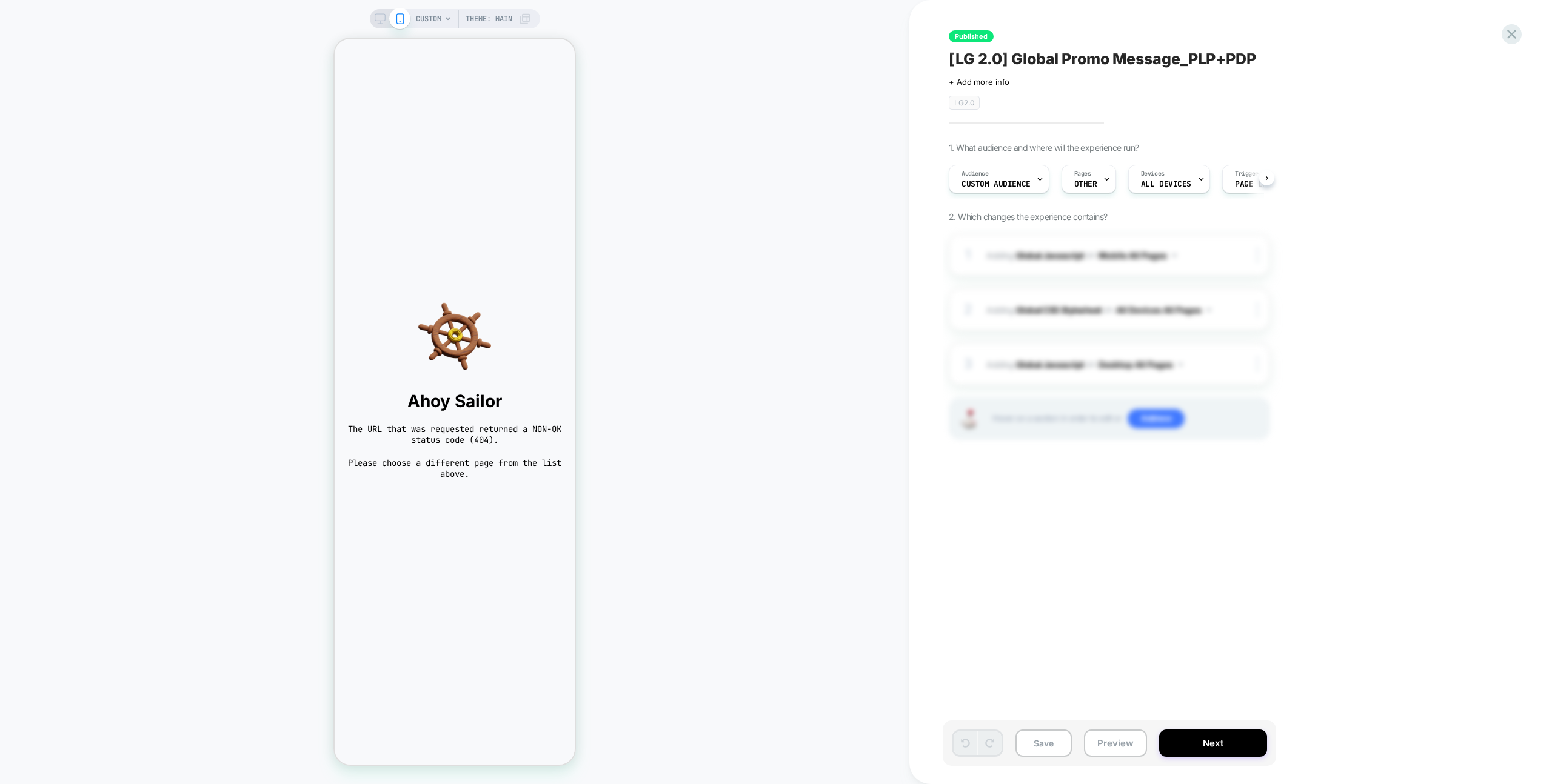
scroll to position [0, 1]
click at [441, 14] on div "CUSTOM Theme: MAIN" at bounding box center [473, 18] width 115 height 19
click at [438, 22] on span "CUSTOM" at bounding box center [429, 18] width 26 height 19
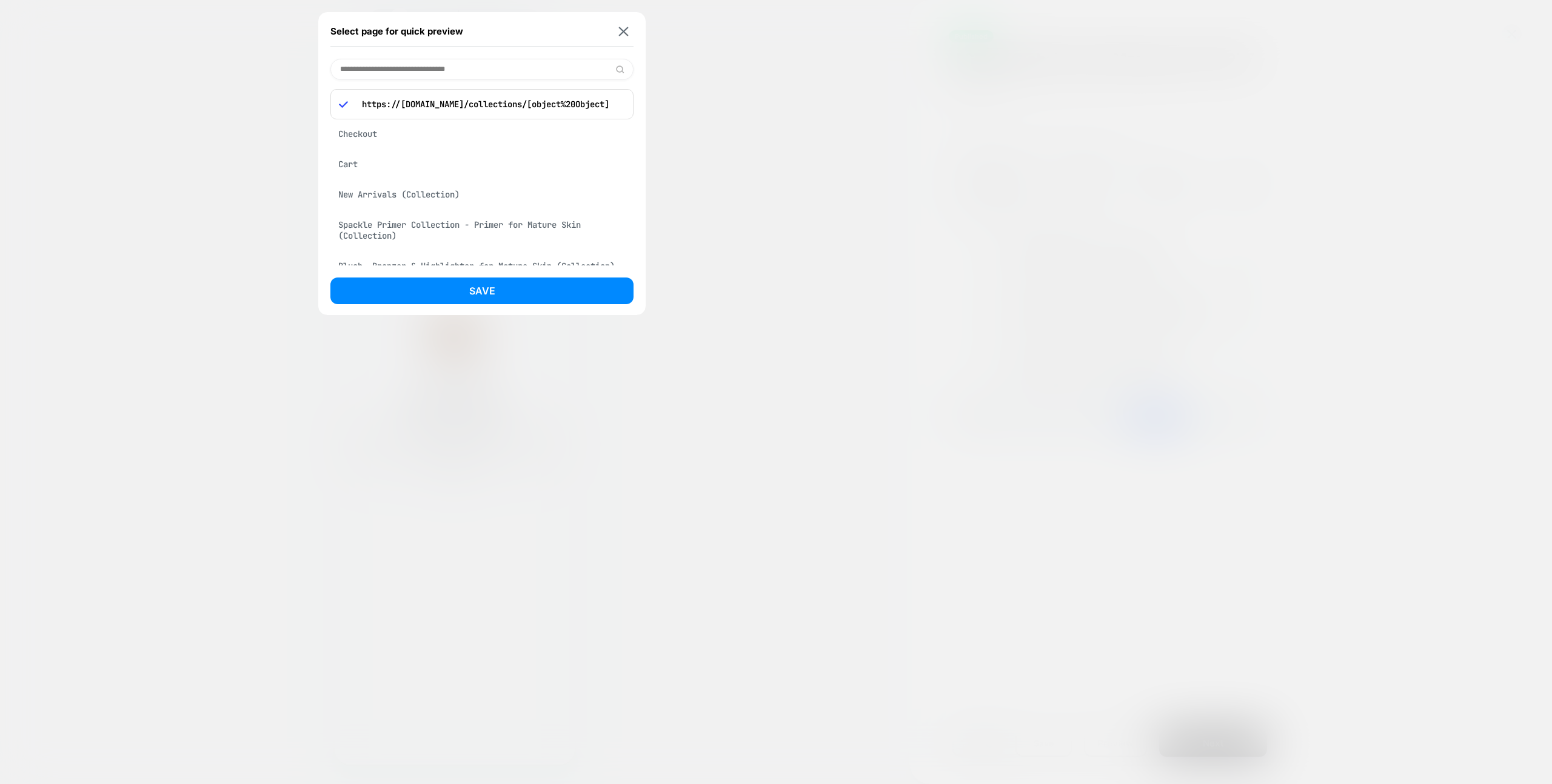
click at [389, 199] on div "New Arrivals (Collection)" at bounding box center [481, 194] width 303 height 23
click at [437, 283] on button "Save" at bounding box center [481, 290] width 303 height 26
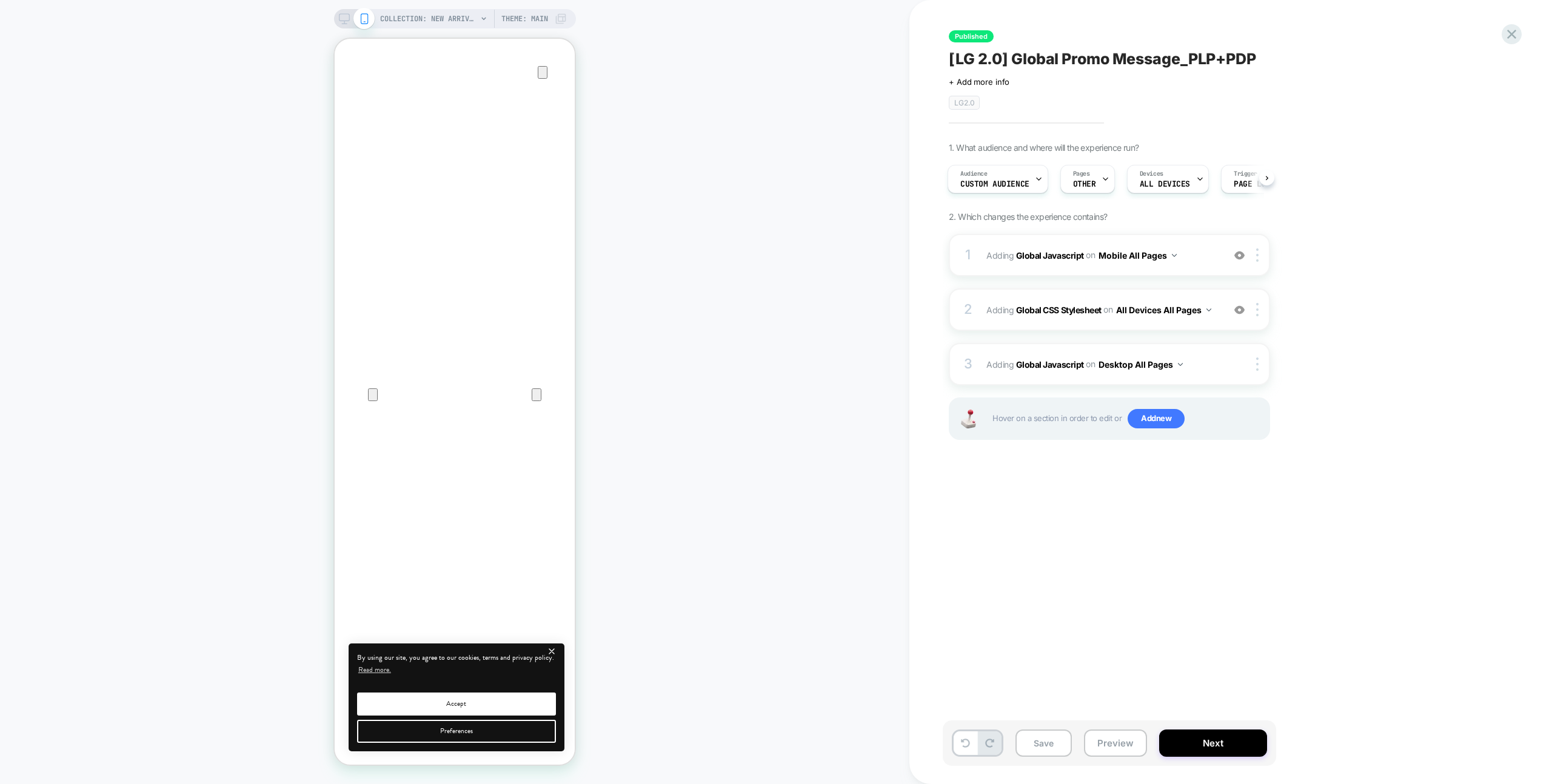
scroll to position [0, 0]
click at [1225, 542] on div "Published [LG 2.0] Global Promo Message_PLP+PDP Click to edit experience detail…" at bounding box center [1170, 392] width 455 height 760
click at [1206, 256] on span "Adding Global Javascript on Mobile All Pages" at bounding box center [1101, 255] width 231 height 17
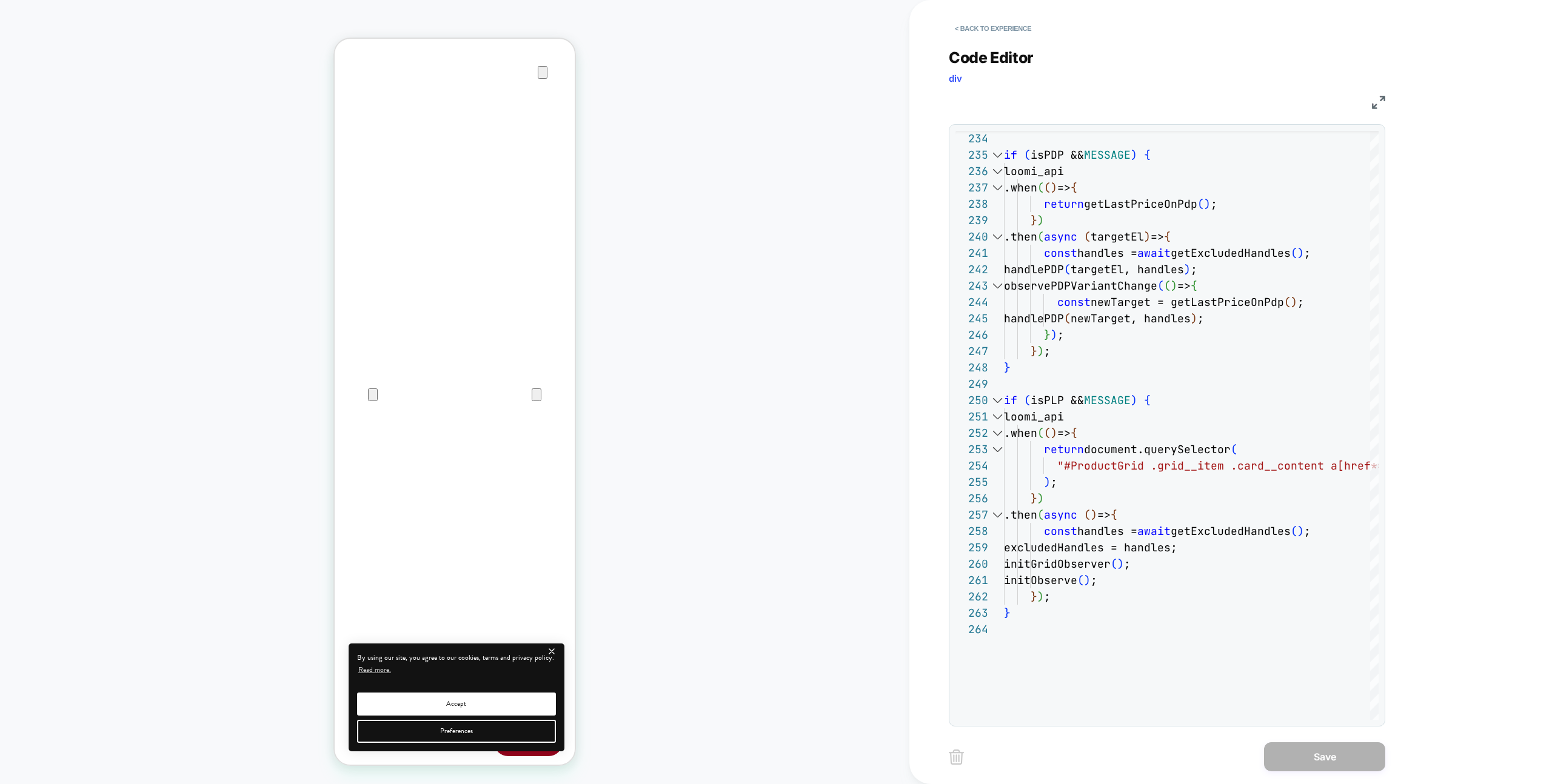
drag, startPoint x: 435, startPoint y: 11, endPoint x: 989, endPoint y: 250, distance: 603.4
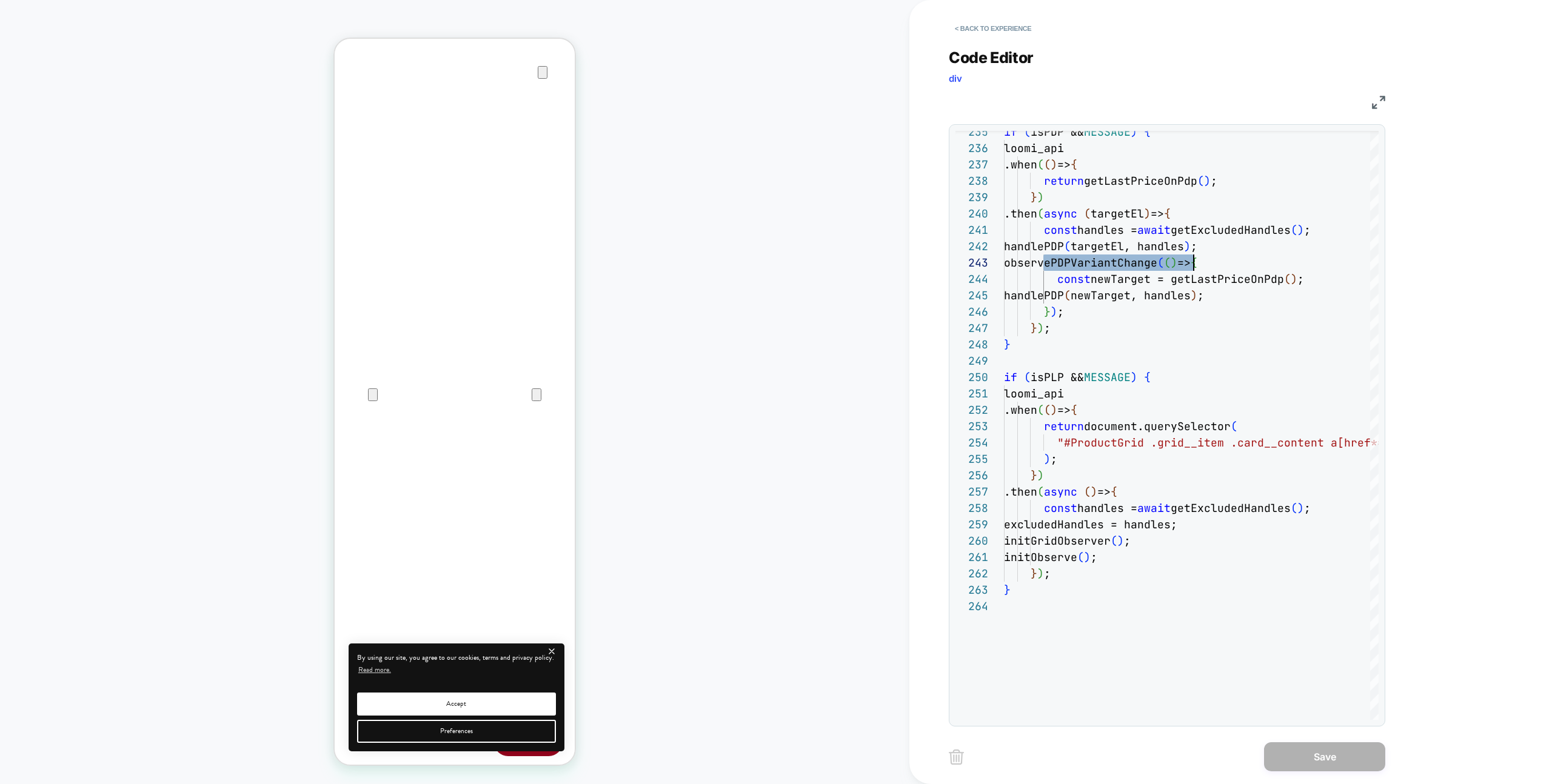
click at [1374, 111] on div "Code Editor div JS 250 251 252 253 254 255 256 257 258 259 260 261 262 263 264 …" at bounding box center [1166, 380] width 437 height 693
click at [1373, 107] on img at bounding box center [1378, 102] width 14 height 14
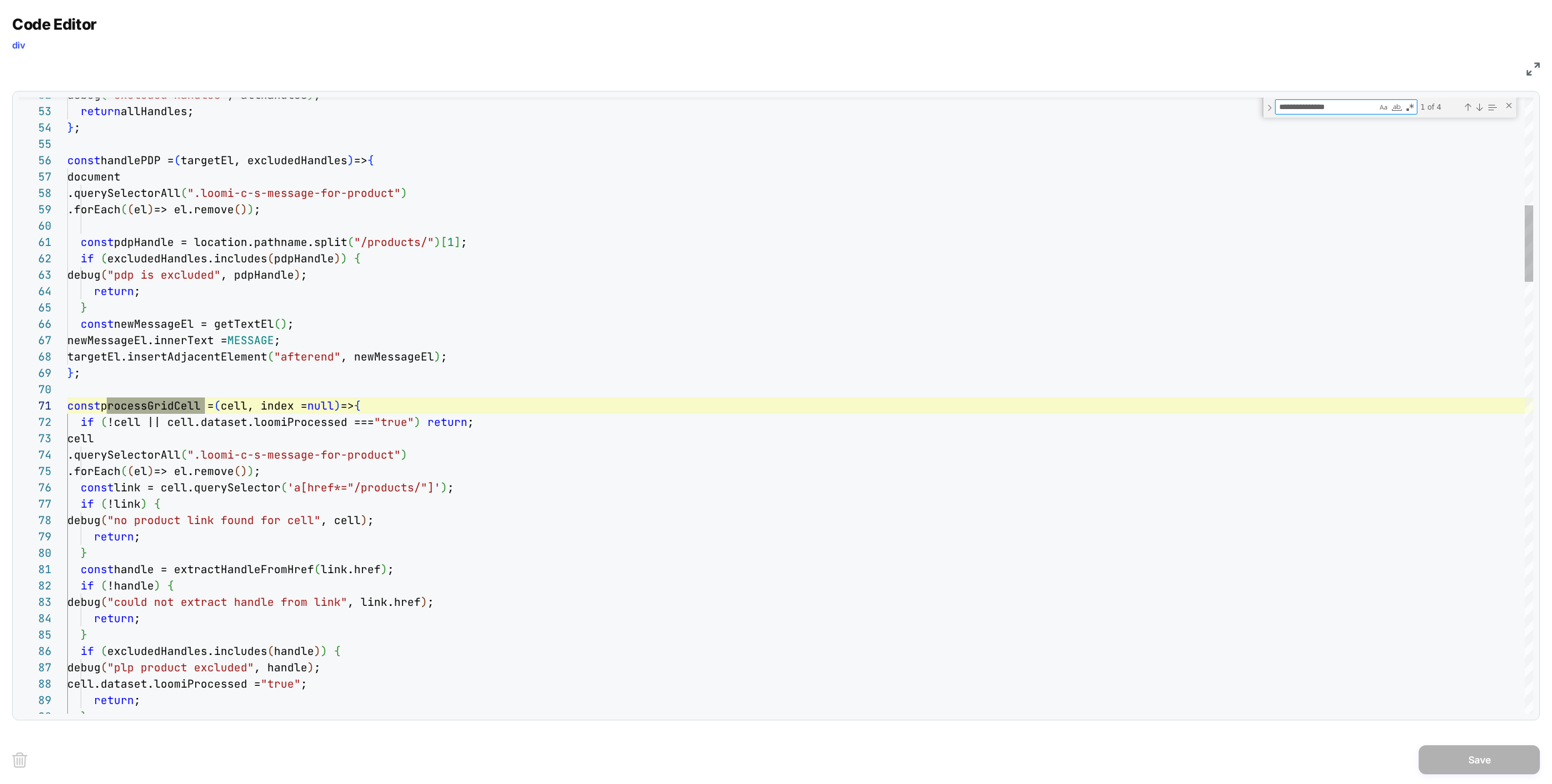
scroll to position [163, 138]
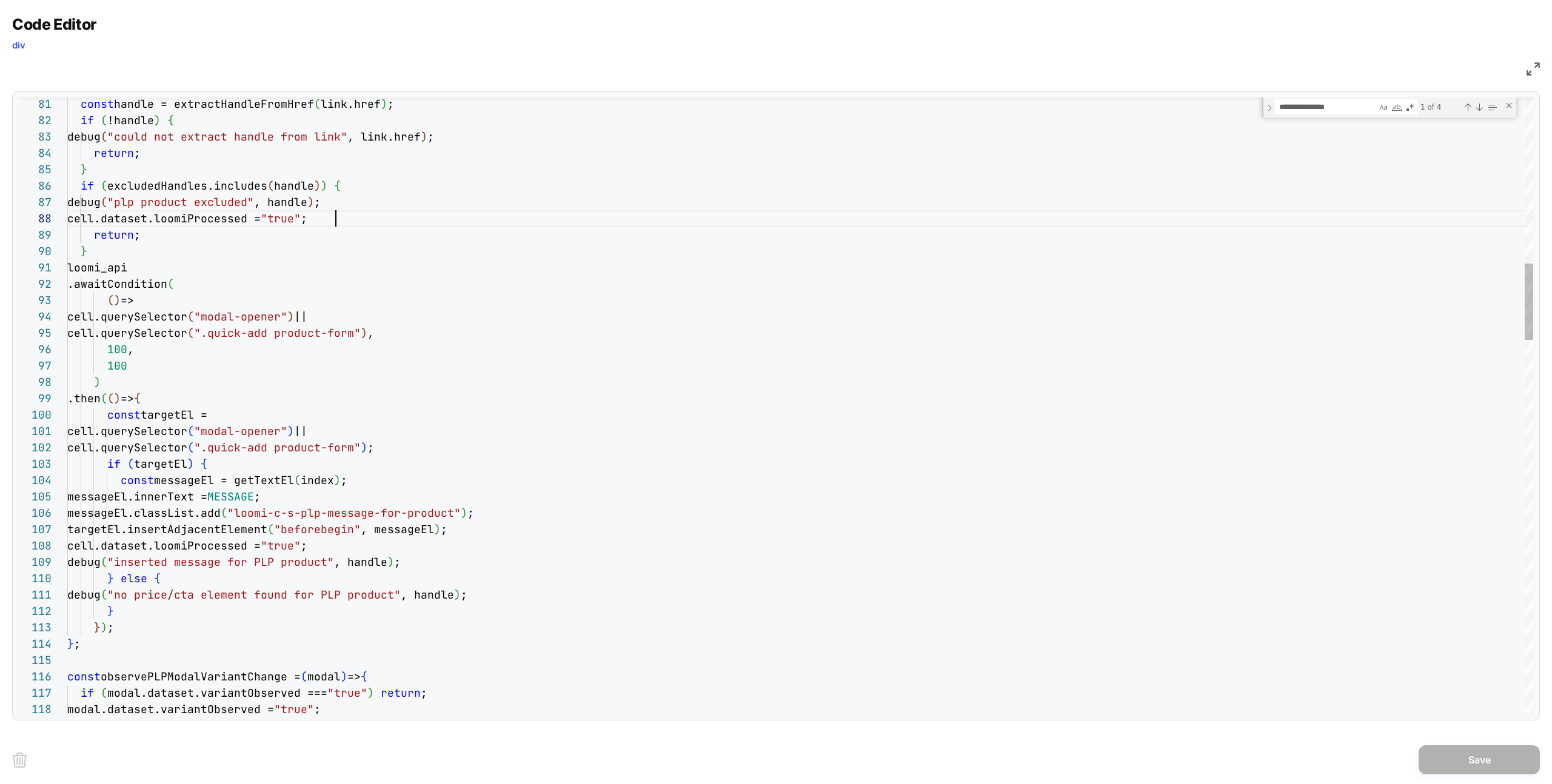
drag, startPoint x: 739, startPoint y: 218, endPoint x: 778, endPoint y: 214, distance: 39.2
click at [785, 214] on div "cell.dataset.loomiProcessed = "true" ;" at bounding box center [800, 219] width 1465 height 16
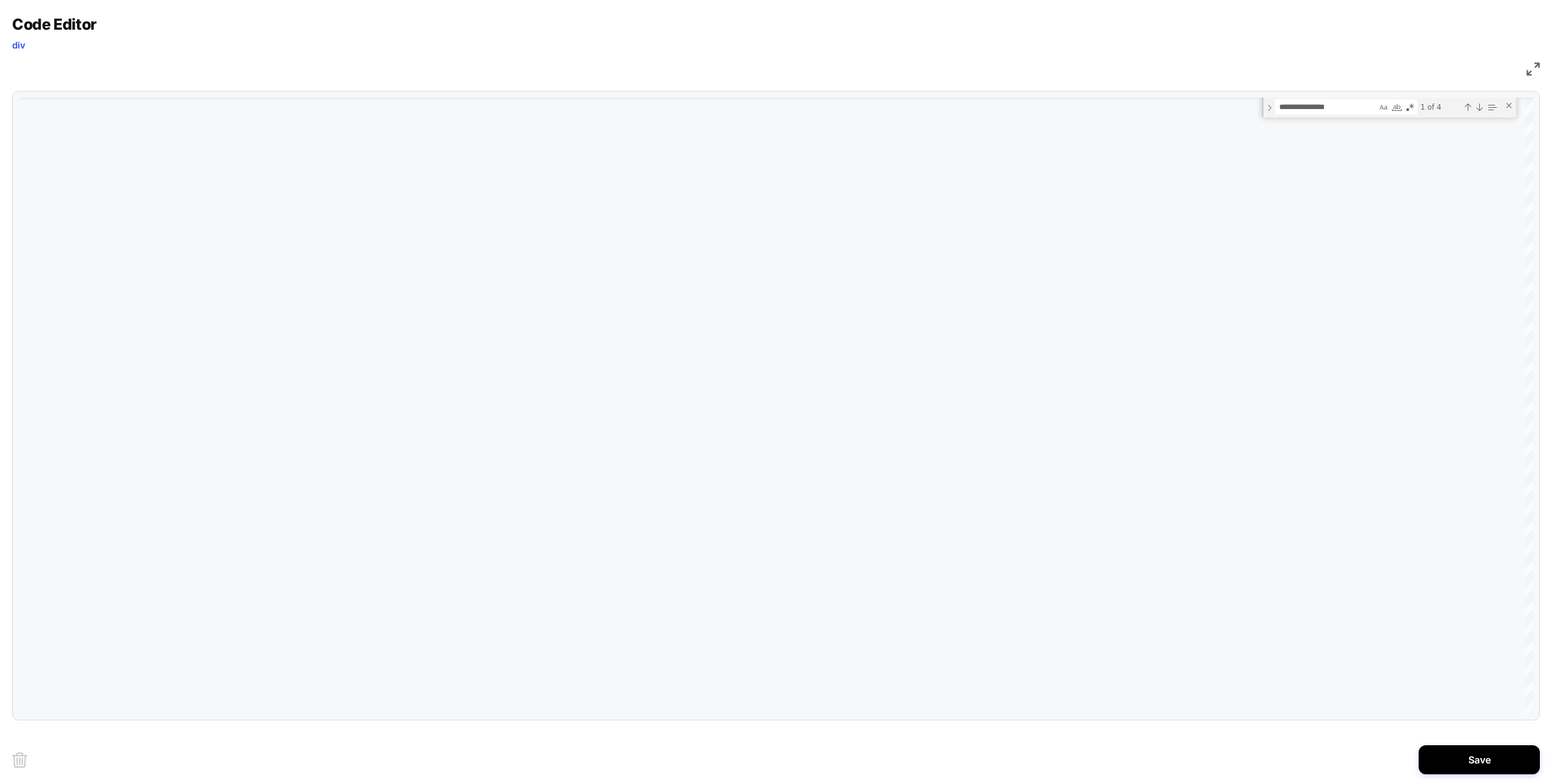
type textarea "**********"
drag, startPoint x: 1531, startPoint y: 70, endPoint x: 1513, endPoint y: 67, distance: 18.2
click at [1531, 70] on img at bounding box center [1533, 68] width 14 height 14
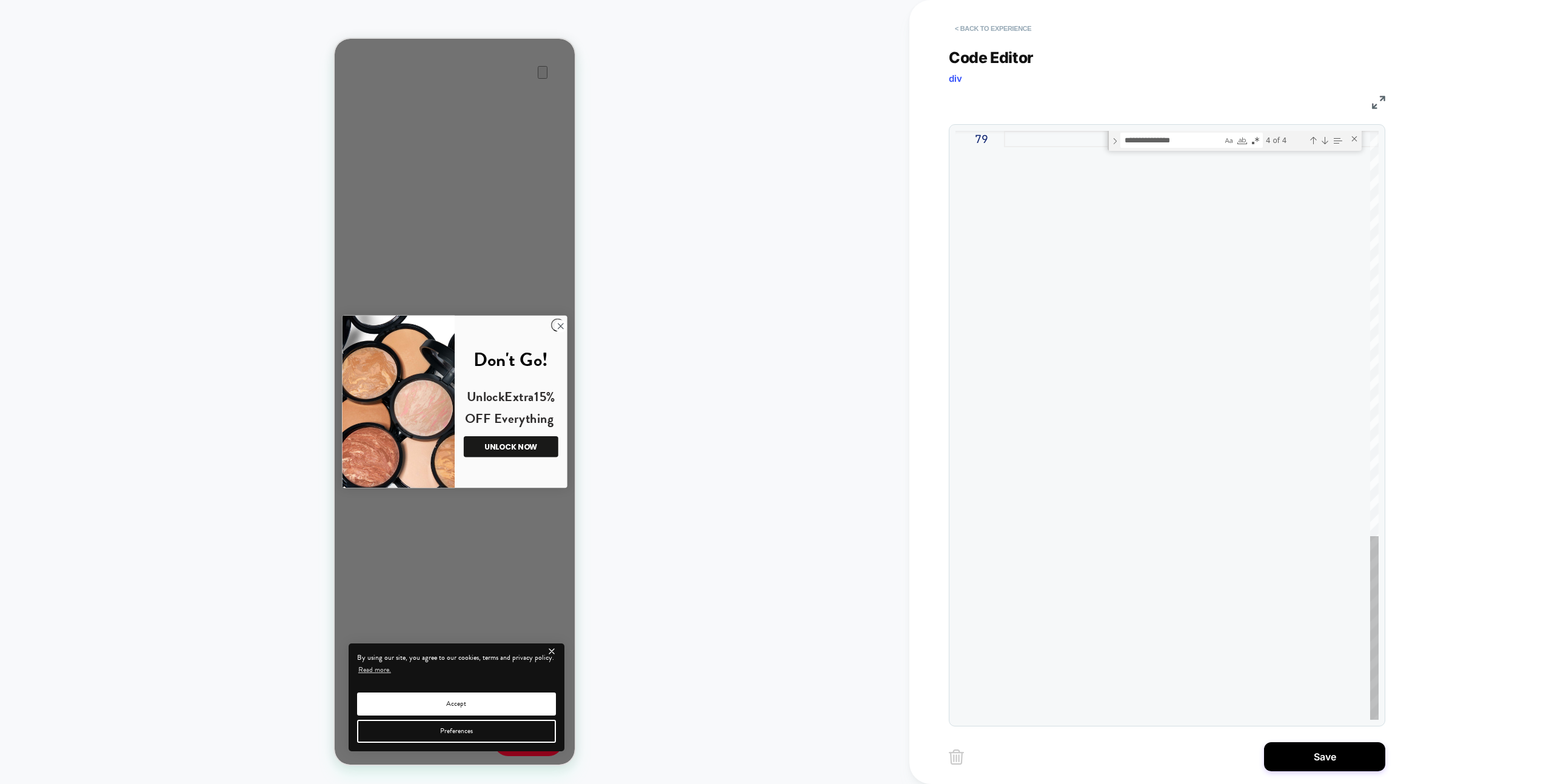
click at [1031, 26] on button "< Back to experience" at bounding box center [992, 28] width 88 height 19
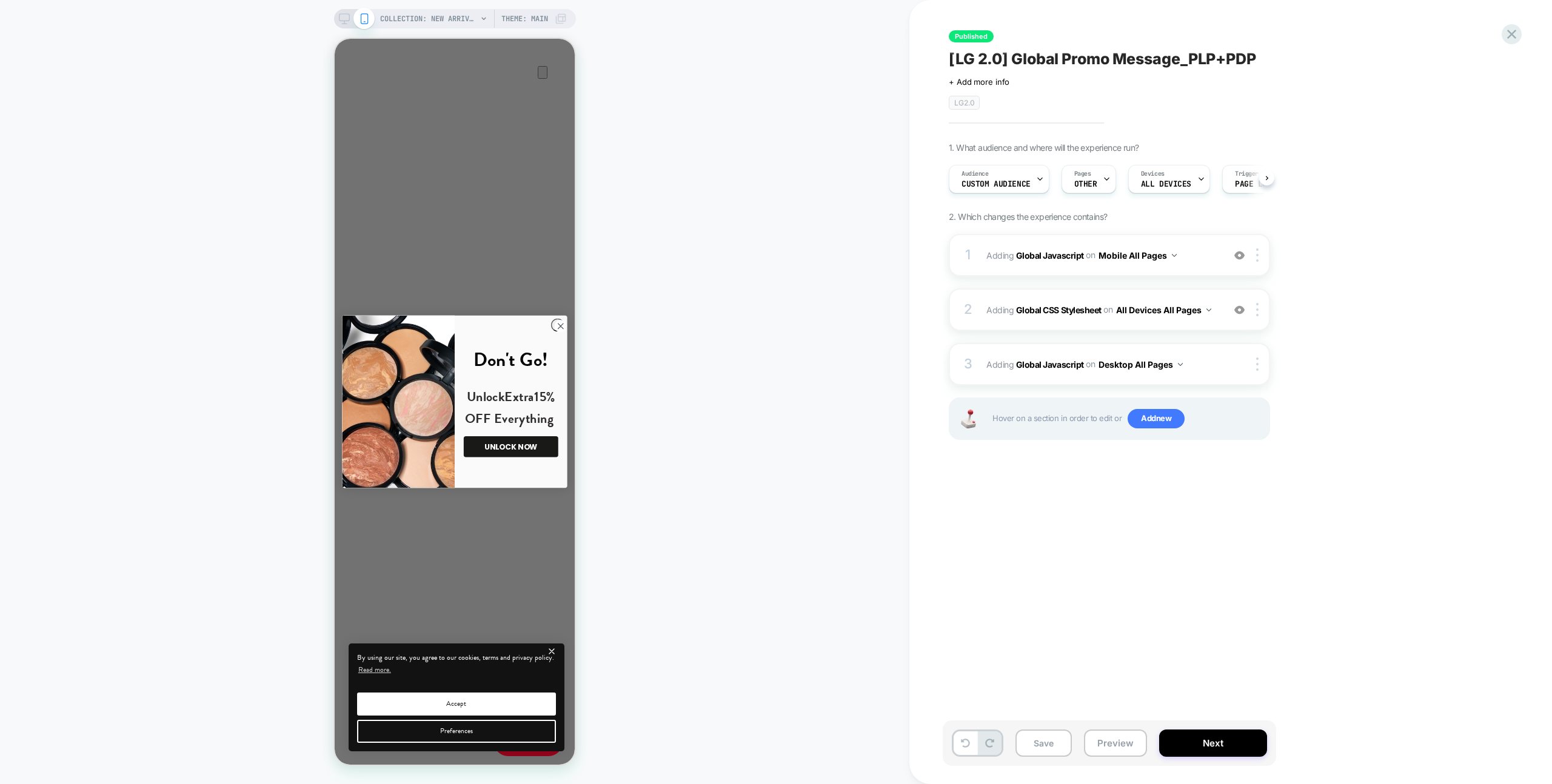
scroll to position [0, 1]
click at [1501, 30] on div at bounding box center [1511, 34] width 25 height 25
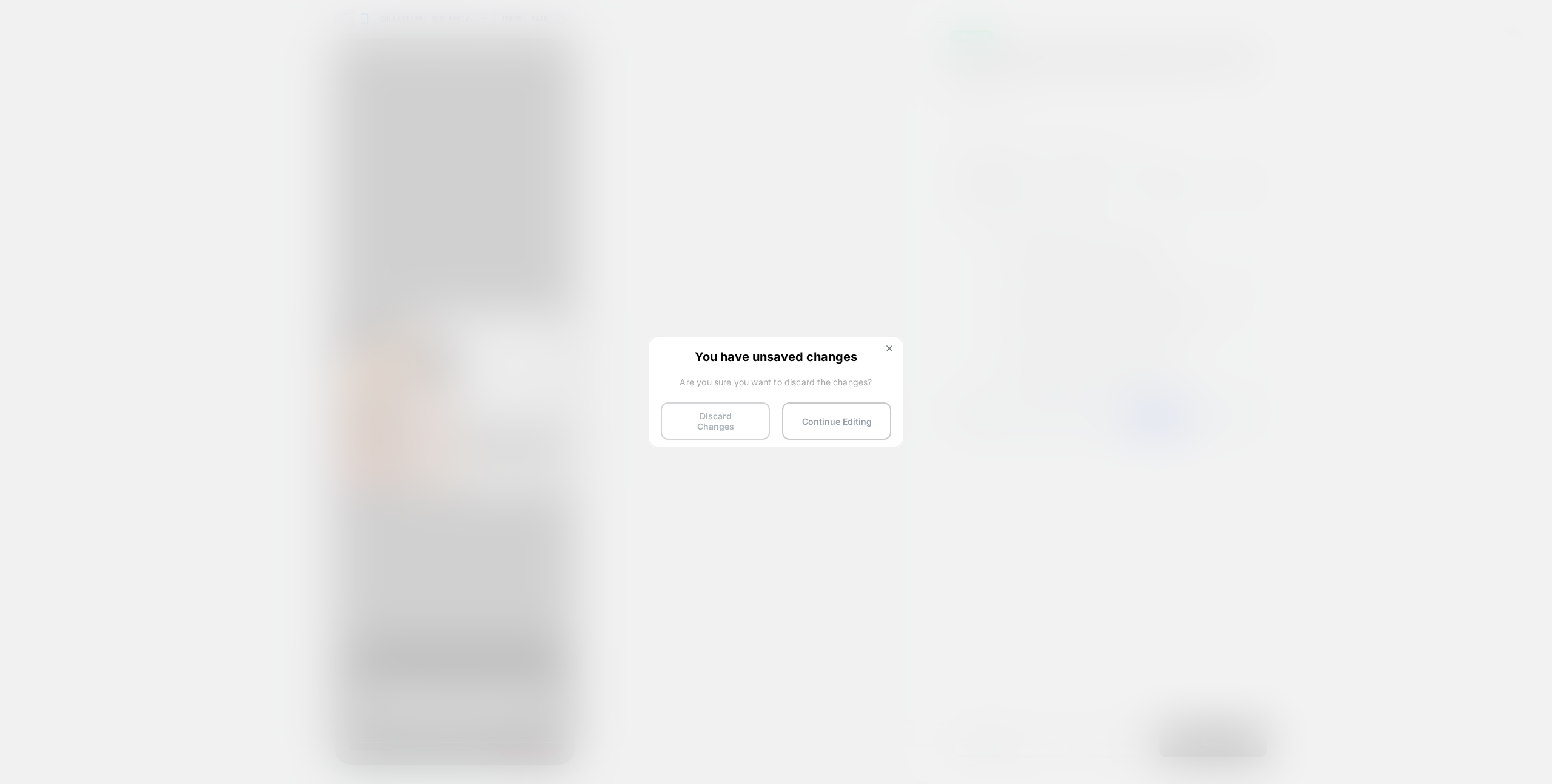
click at [712, 417] on button "Discard Changes" at bounding box center [716, 420] width 109 height 37
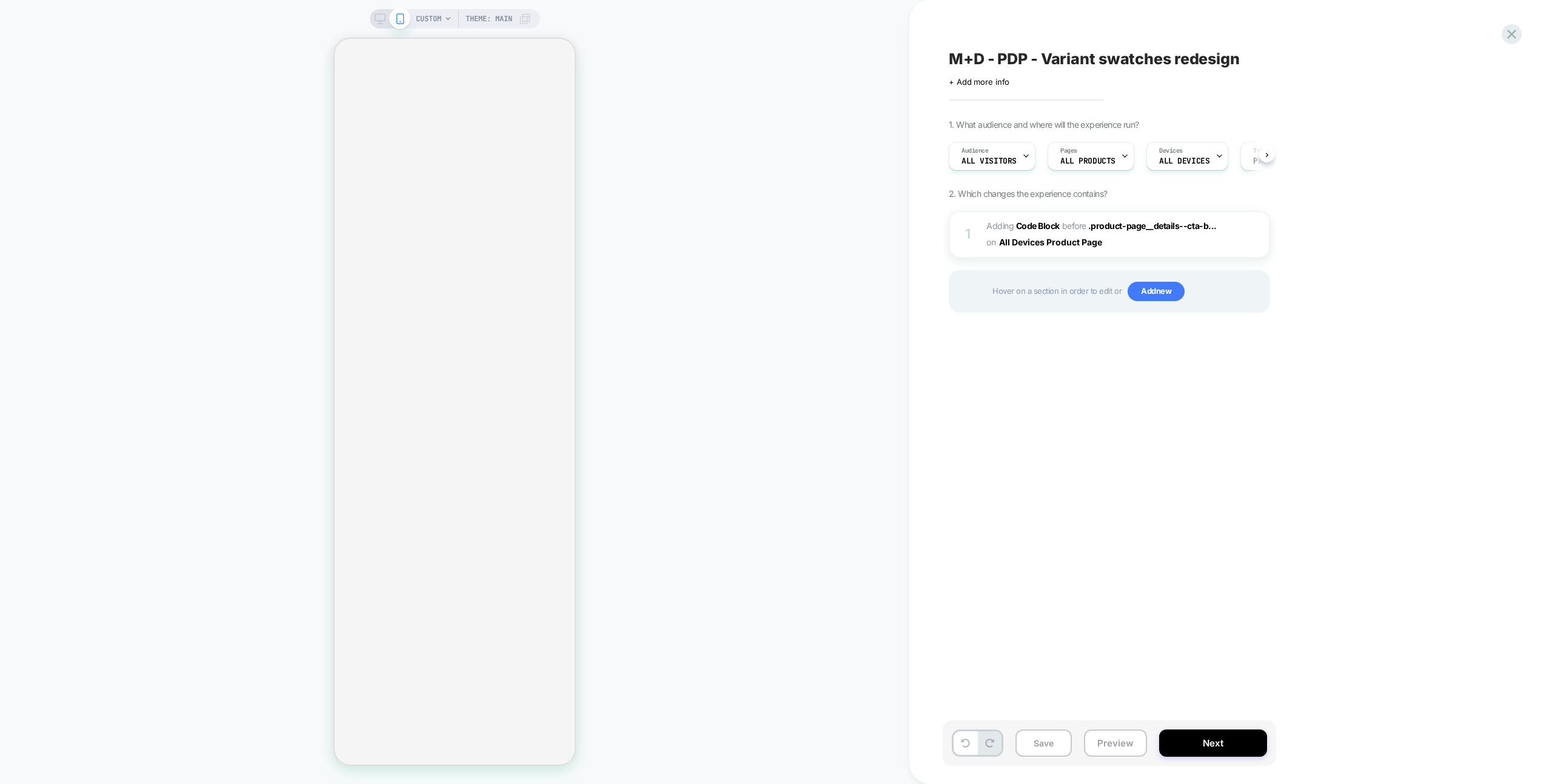
scroll to position [0, 1]
click at [1129, 257] on div "1 Adding Code Block BEFORE .product-page__details--cta-b... .product-page__deta…" at bounding box center [1109, 234] width 321 height 47
click at [1127, 251] on span "Adding Code Block BEFORE .product-page__details--cta-b... .product-page__detail…" at bounding box center [1101, 234] width 231 height 33
select select "**"
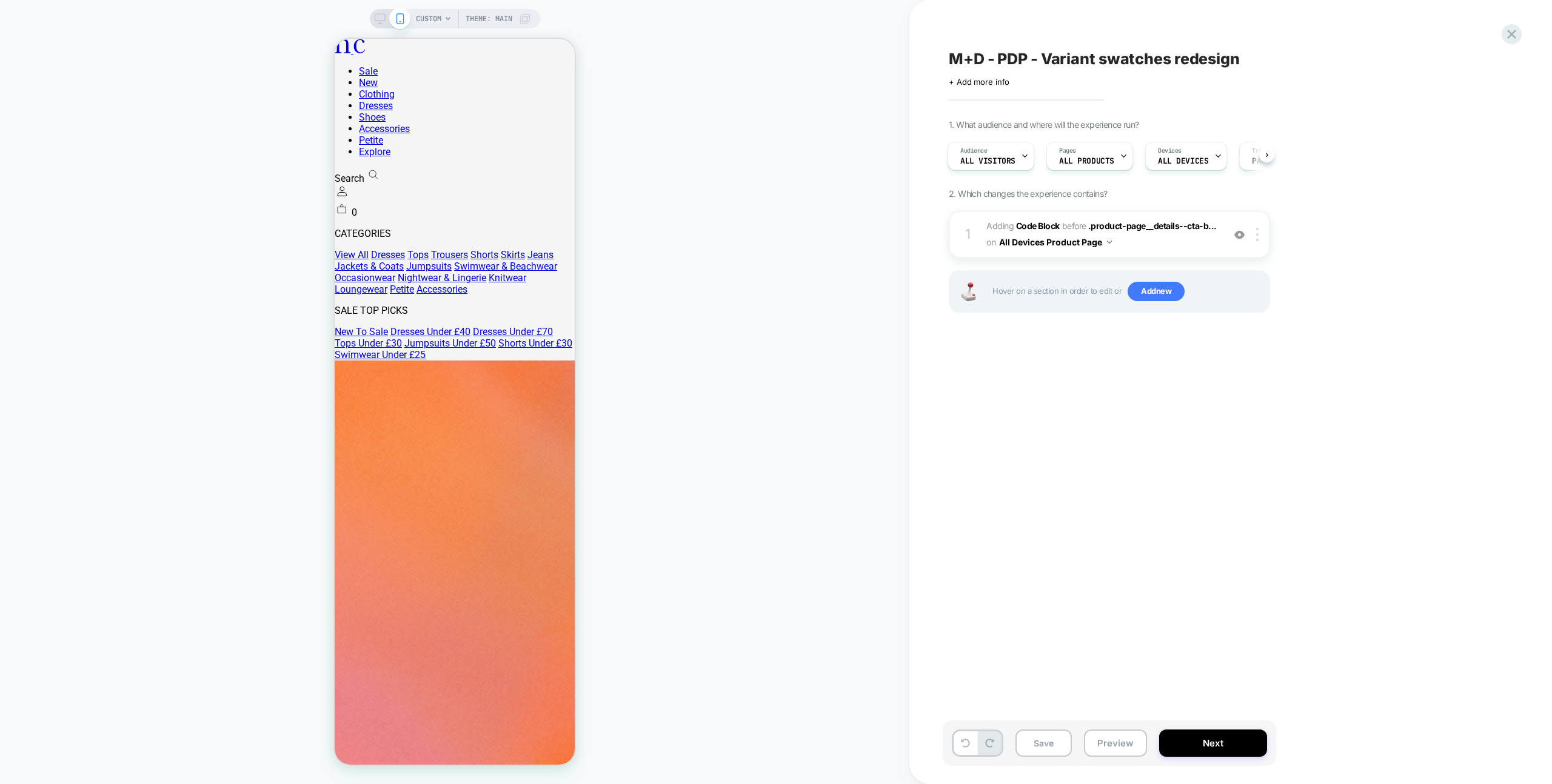
scroll to position [0, 0]
click at [1194, 259] on div "1 Adding Code Block BEFORE .product-page__details--cta-b... .product-page__deta…" at bounding box center [1109, 276] width 321 height 132
click at [1187, 247] on span "Adding Code Block BEFORE .product-page__details--cta-b... .product-page__detail…" at bounding box center [1101, 234] width 231 height 33
click at [1091, 246] on button "All Devices Product Page" at bounding box center [1055, 242] width 113 height 17
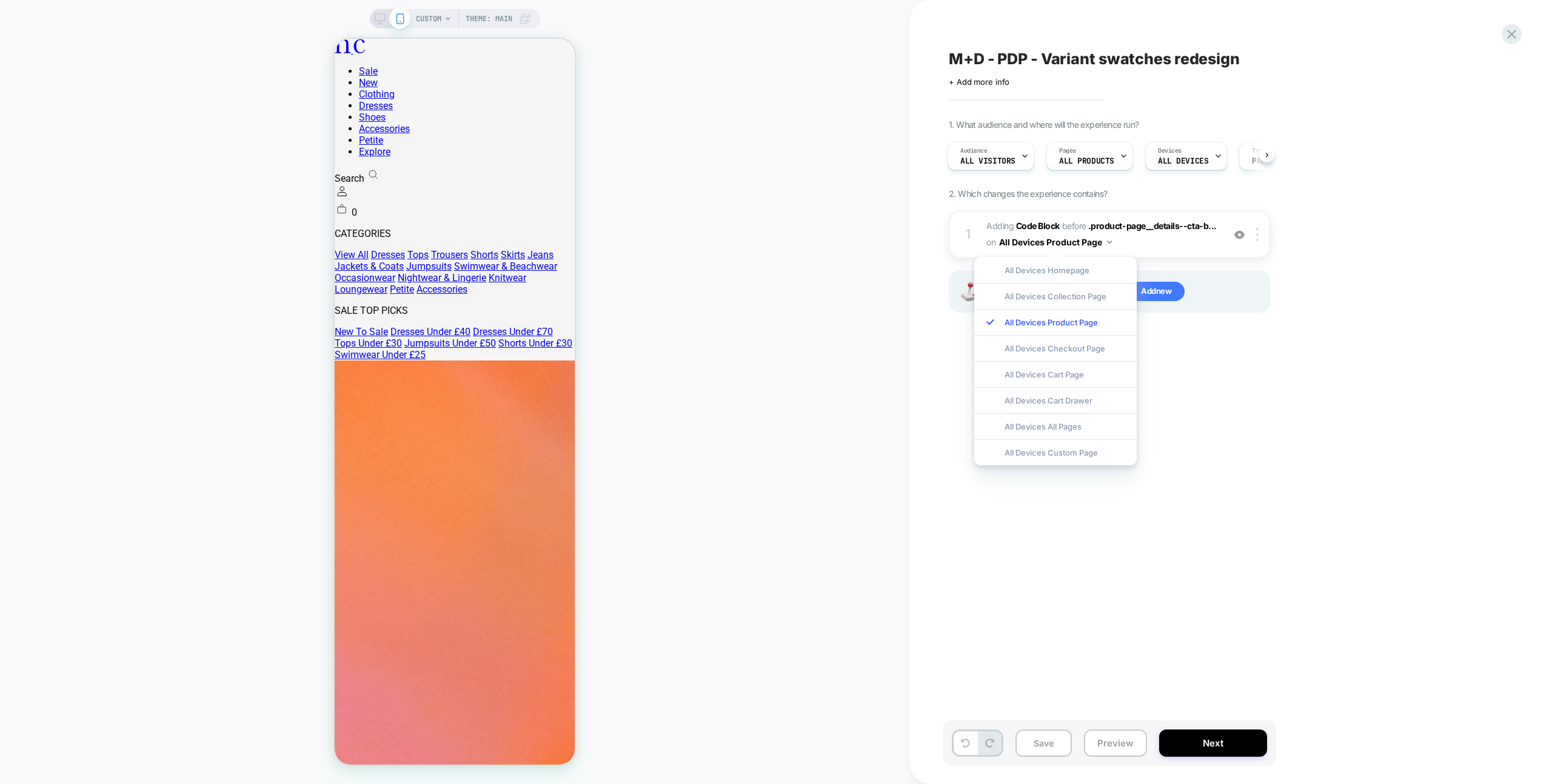
click at [1091, 459] on div "All Devices Custom Page" at bounding box center [1055, 452] width 162 height 26
click at [1118, 753] on button "Preview" at bounding box center [1114, 743] width 63 height 27
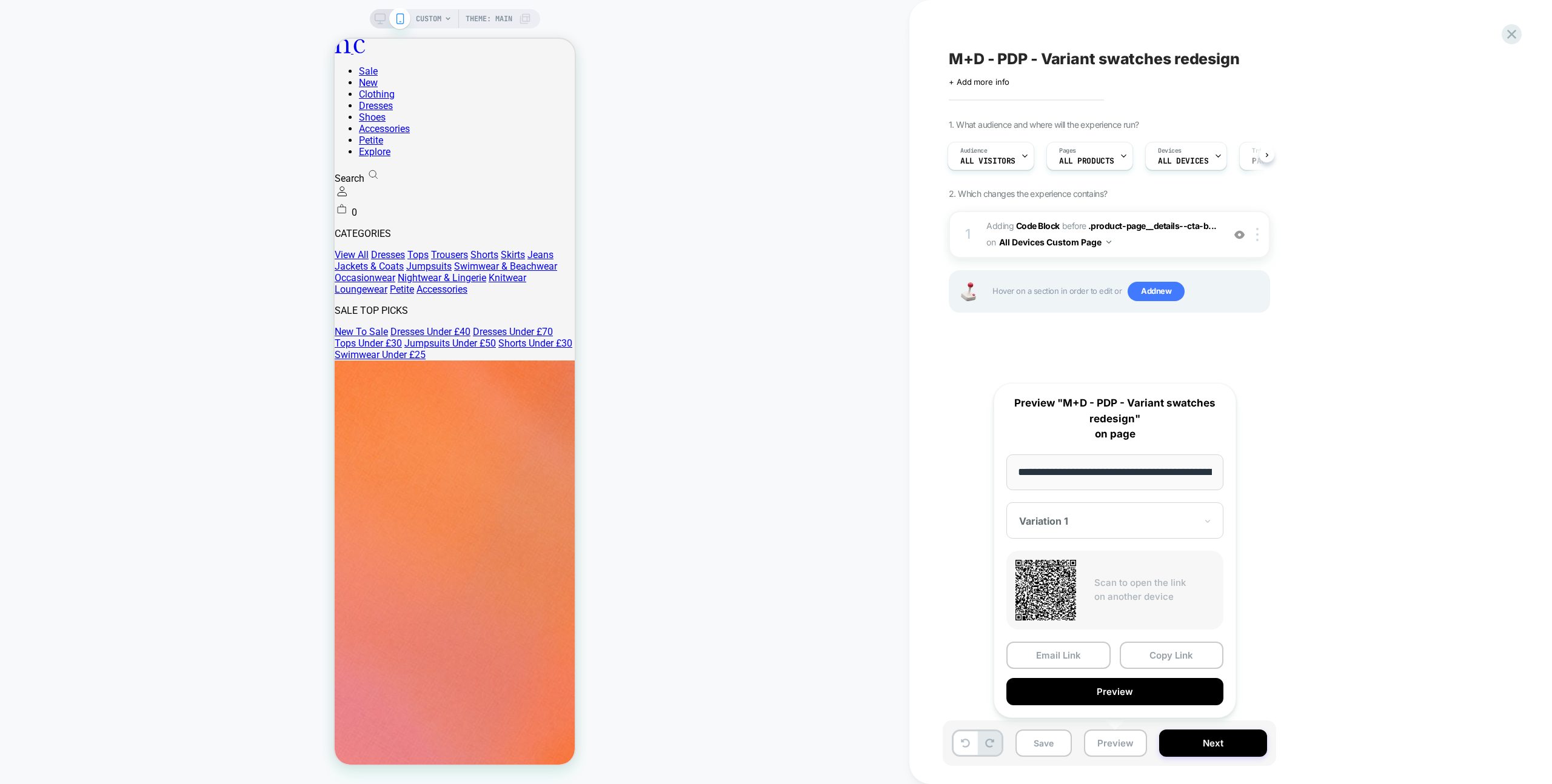
click at [1121, 707] on div "**********" at bounding box center [1114, 551] width 243 height 335
click at [1121, 696] on button "Preview" at bounding box center [1114, 692] width 217 height 27
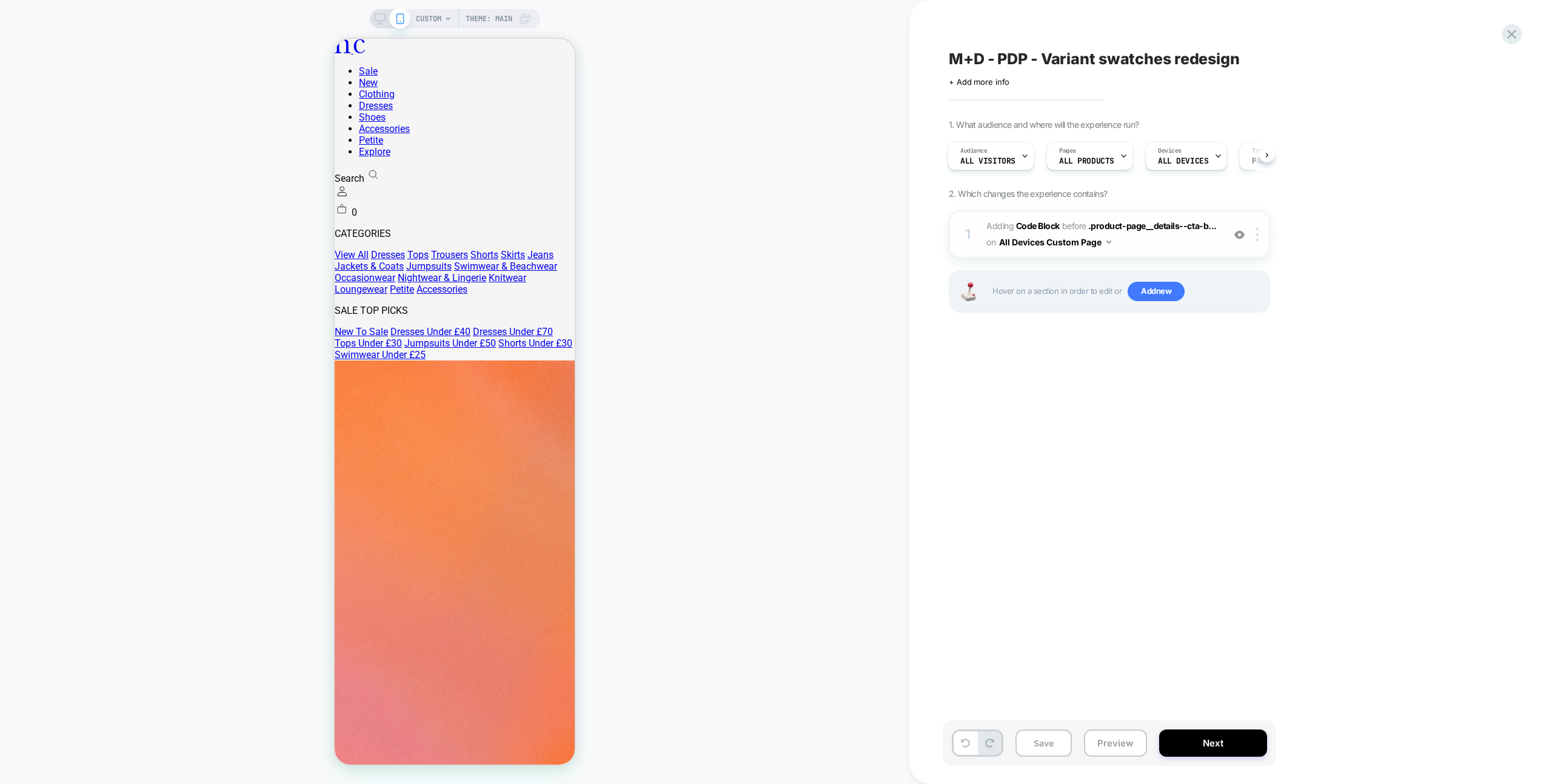
click at [1086, 242] on button "All Devices Custom Page" at bounding box center [1054, 242] width 112 height 17
drag, startPoint x: 1102, startPoint y: 325, endPoint x: 1109, endPoint y: 466, distance: 141.2
click at [1102, 325] on div "All Devices Product Page" at bounding box center [1055, 322] width 162 height 26
click at [1130, 742] on button "Preview" at bounding box center [1114, 743] width 63 height 27
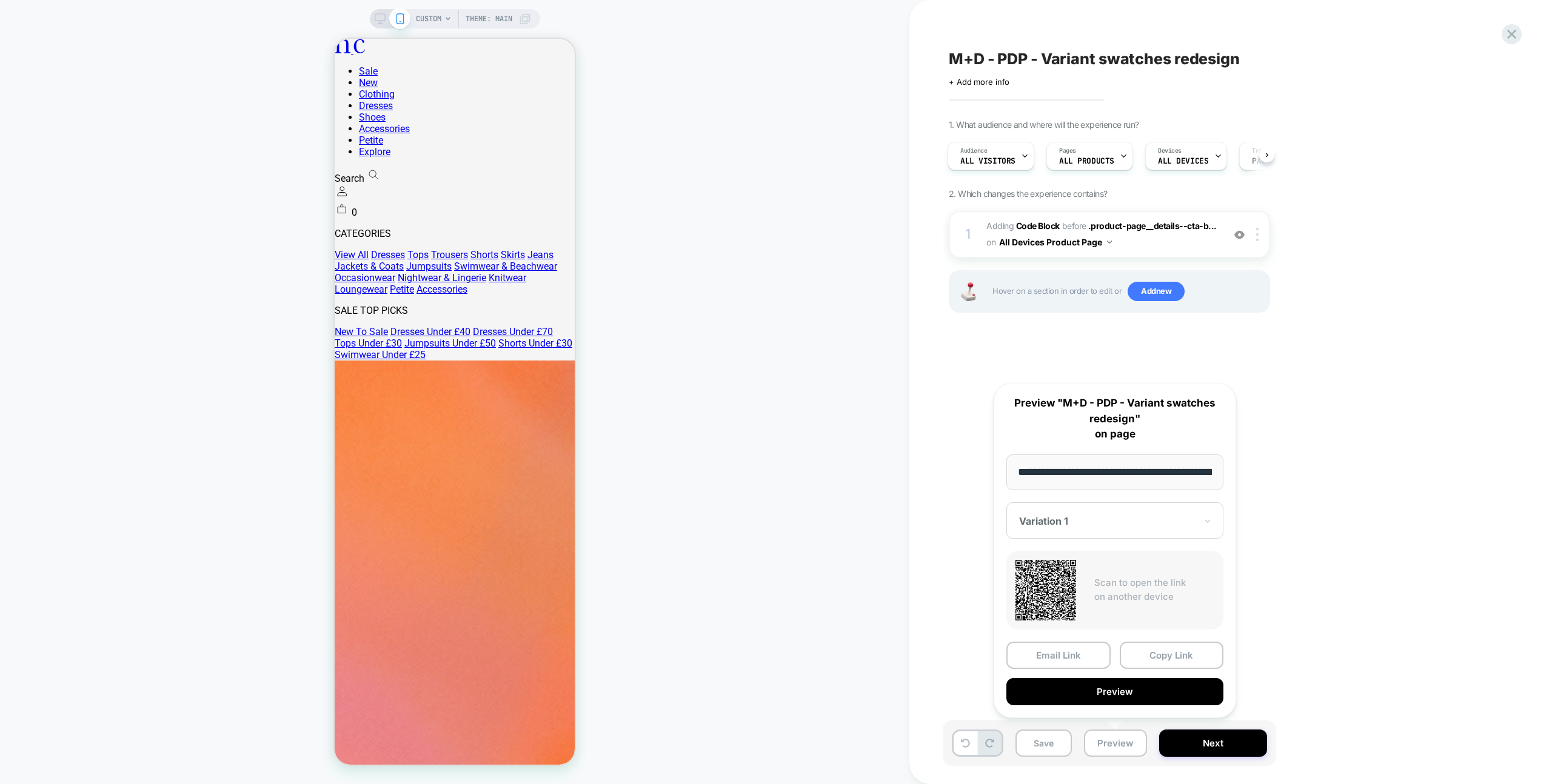
click at [1133, 685] on button "Preview" at bounding box center [1114, 692] width 217 height 27
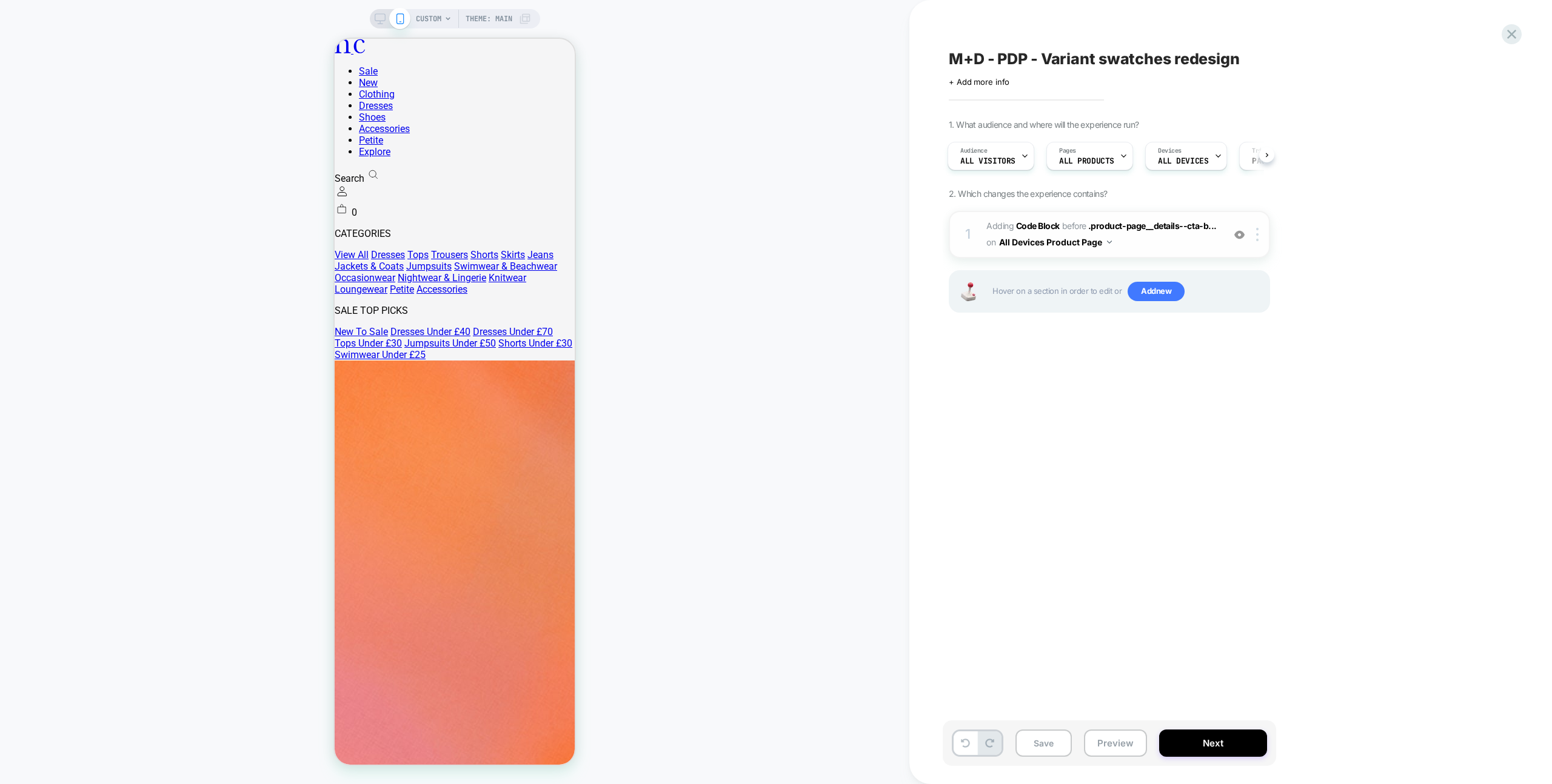
click at [1045, 234] on button "All Devices Product Page" at bounding box center [1055, 242] width 113 height 17
click at [432, 26] on span "CUSTOM" at bounding box center [429, 18] width 26 height 19
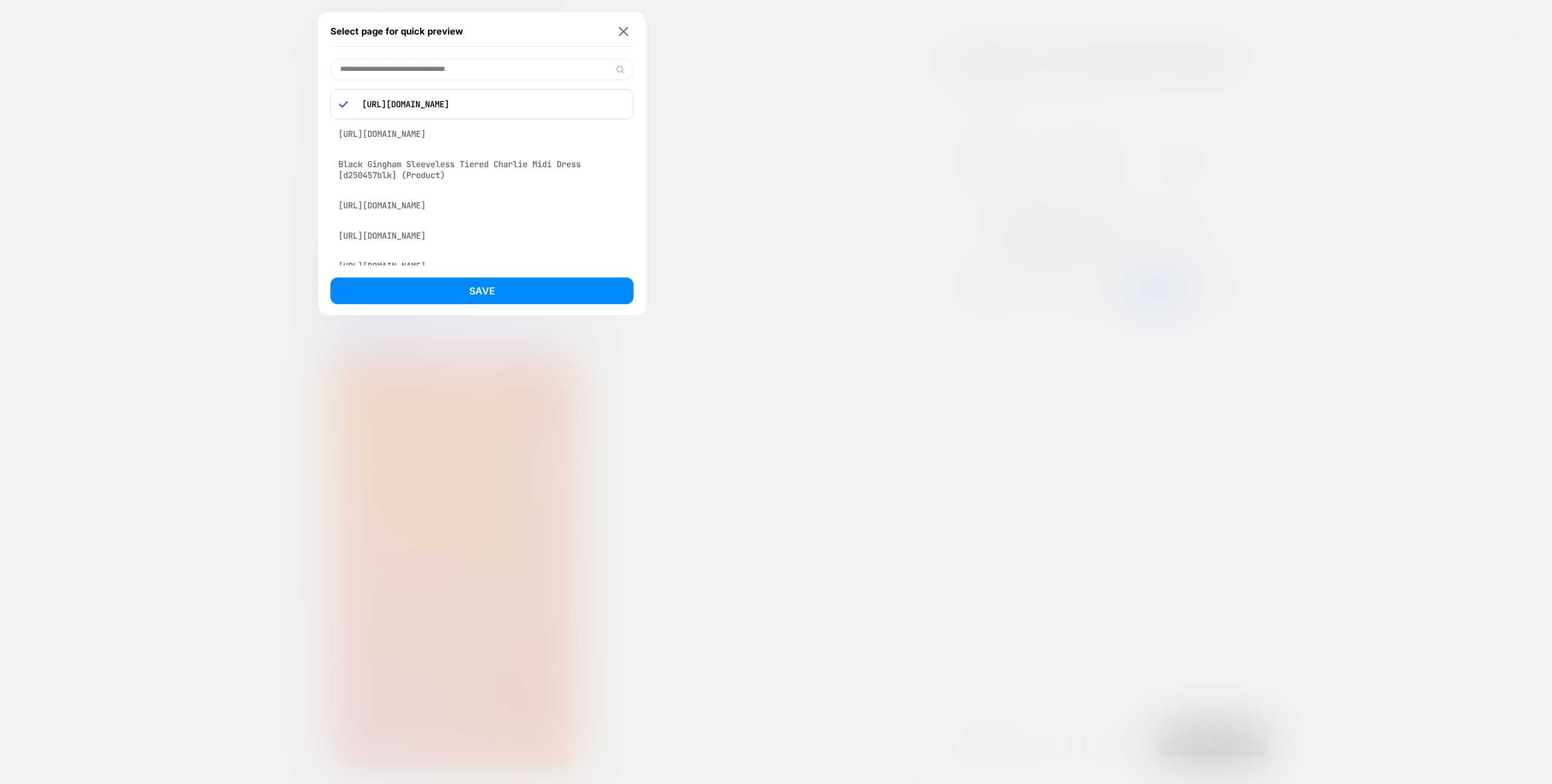
drag, startPoint x: 532, startPoint y: 107, endPoint x: 538, endPoint y: 148, distance: 41.4
click at [532, 107] on p "https://www.nobodyschild.com/en-au/products/blue-mid-wash-denim-wide-leg-jeans?…" at bounding box center [490, 104] width 269 height 11
click at [533, 303] on button "Save" at bounding box center [481, 290] width 303 height 26
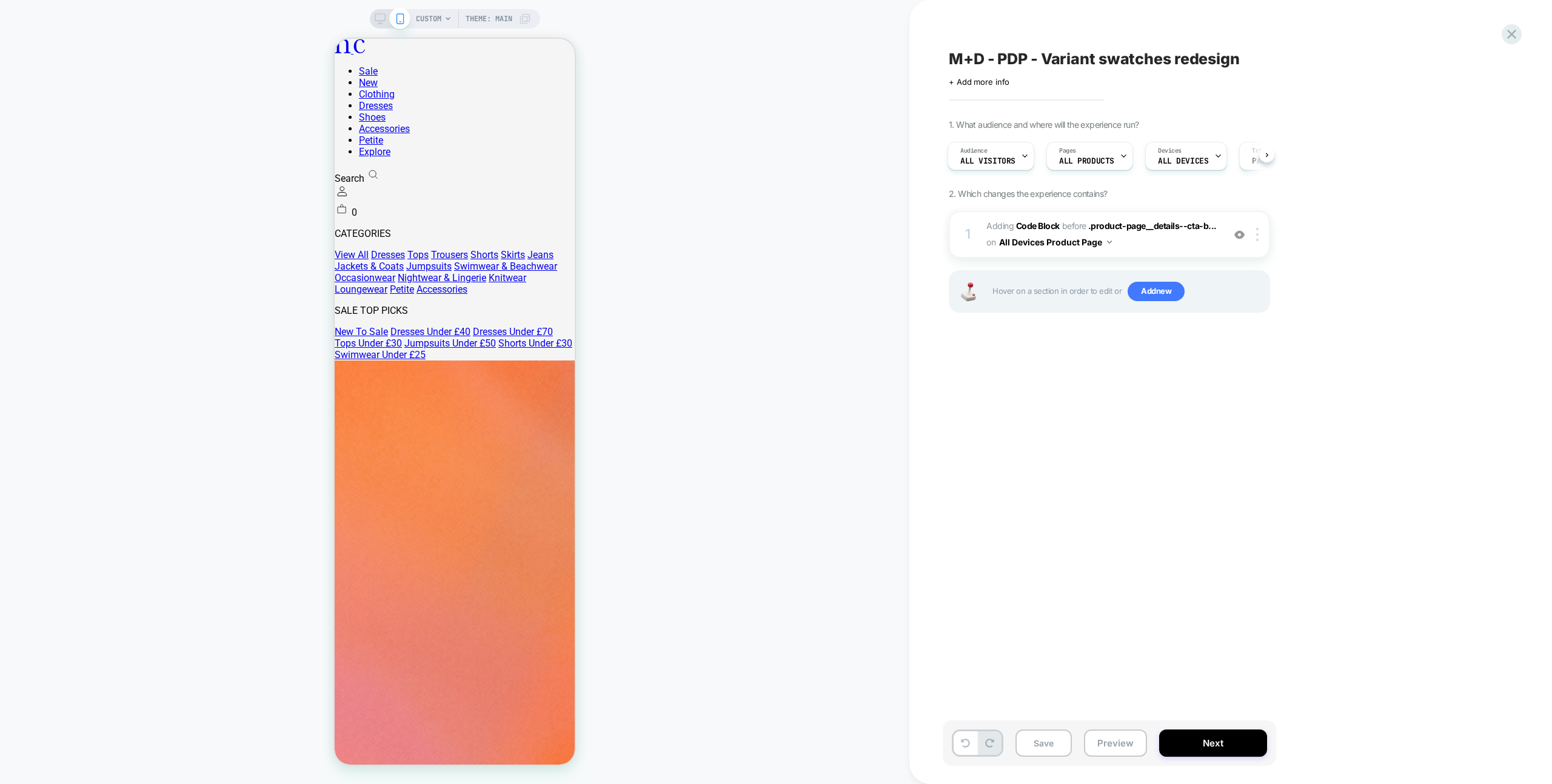
click at [426, 16] on span "CUSTOM" at bounding box center [429, 18] width 26 height 19
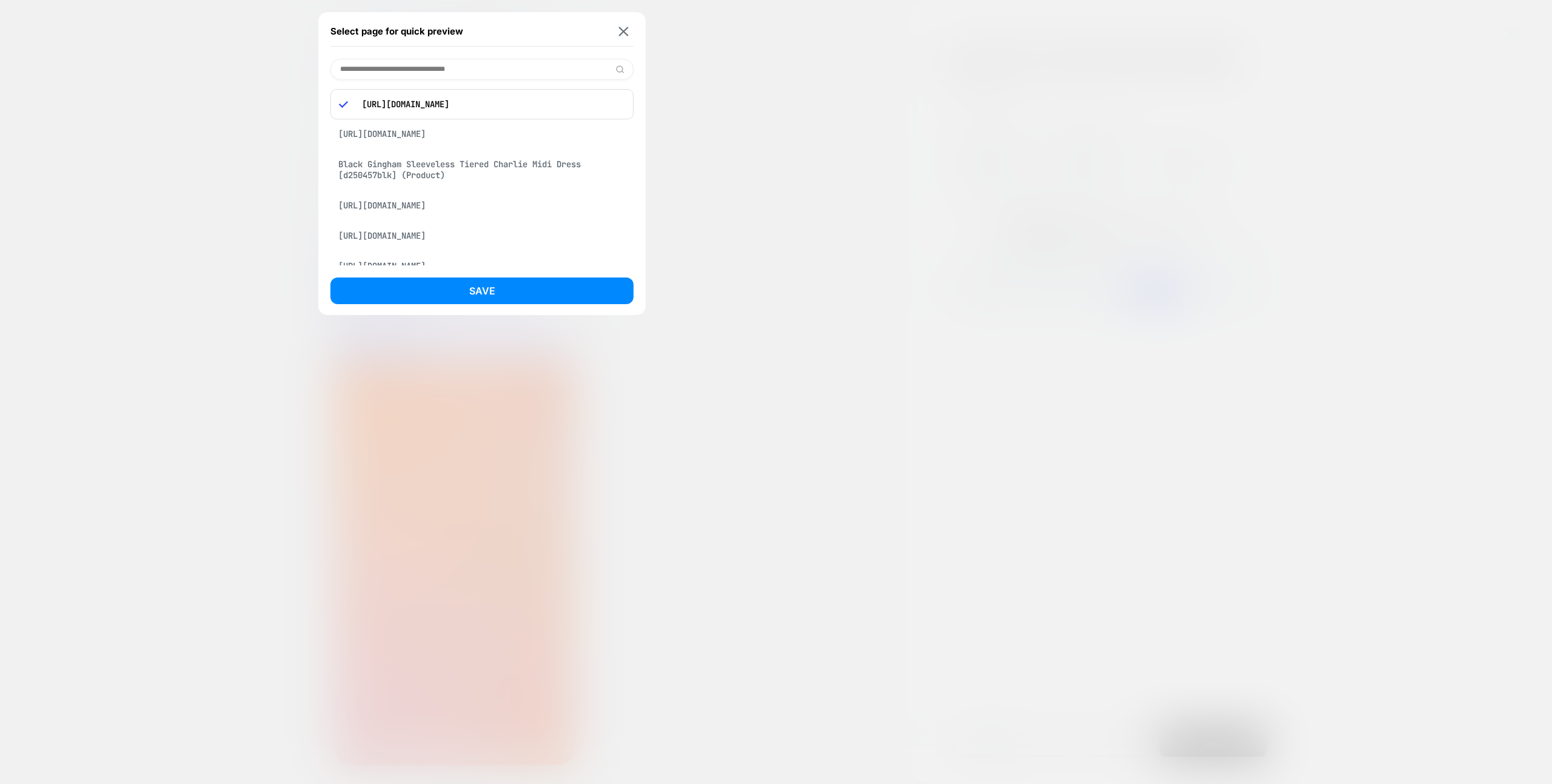
click at [558, 129] on div "https://www.nobodyschild.com/en-au/products/blue-mid-wash-denim-wide-leg-jeans?…" at bounding box center [481, 133] width 303 height 23
drag, startPoint x: 567, startPoint y: 292, endPoint x: 626, endPoint y: 298, distance: 59.3
click at [567, 292] on button "Save" at bounding box center [481, 290] width 303 height 26
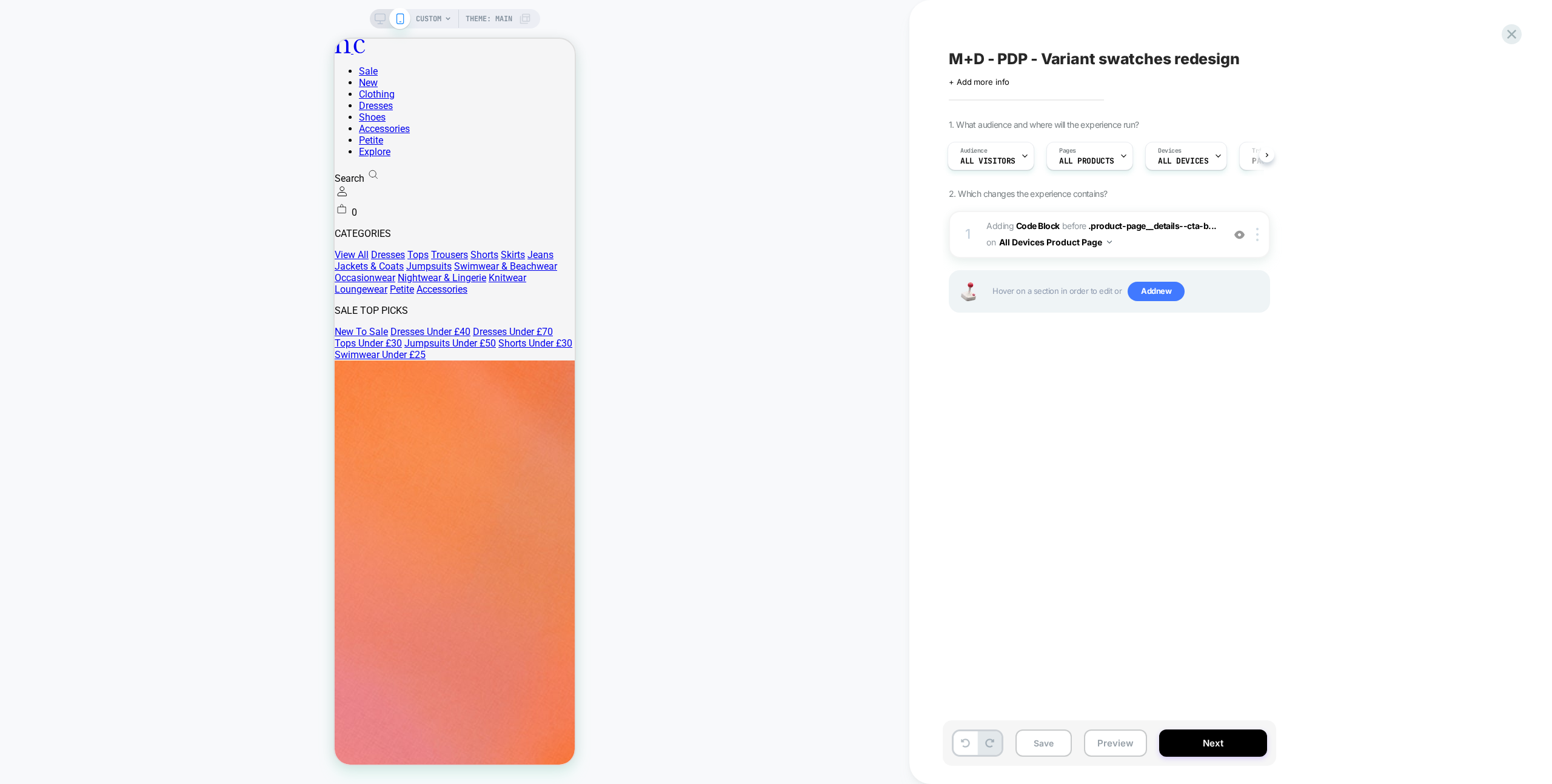
scroll to position [0, 2]
click at [1187, 240] on span "Adding Code Block BEFORE .product-page__details--cta-b... .product-page__detail…" at bounding box center [1101, 234] width 231 height 33
click at [1085, 245] on button "All Devices Product Page" at bounding box center [1055, 242] width 113 height 17
drag, startPoint x: 1090, startPoint y: 451, endPoint x: 1099, endPoint y: 500, distance: 49.8
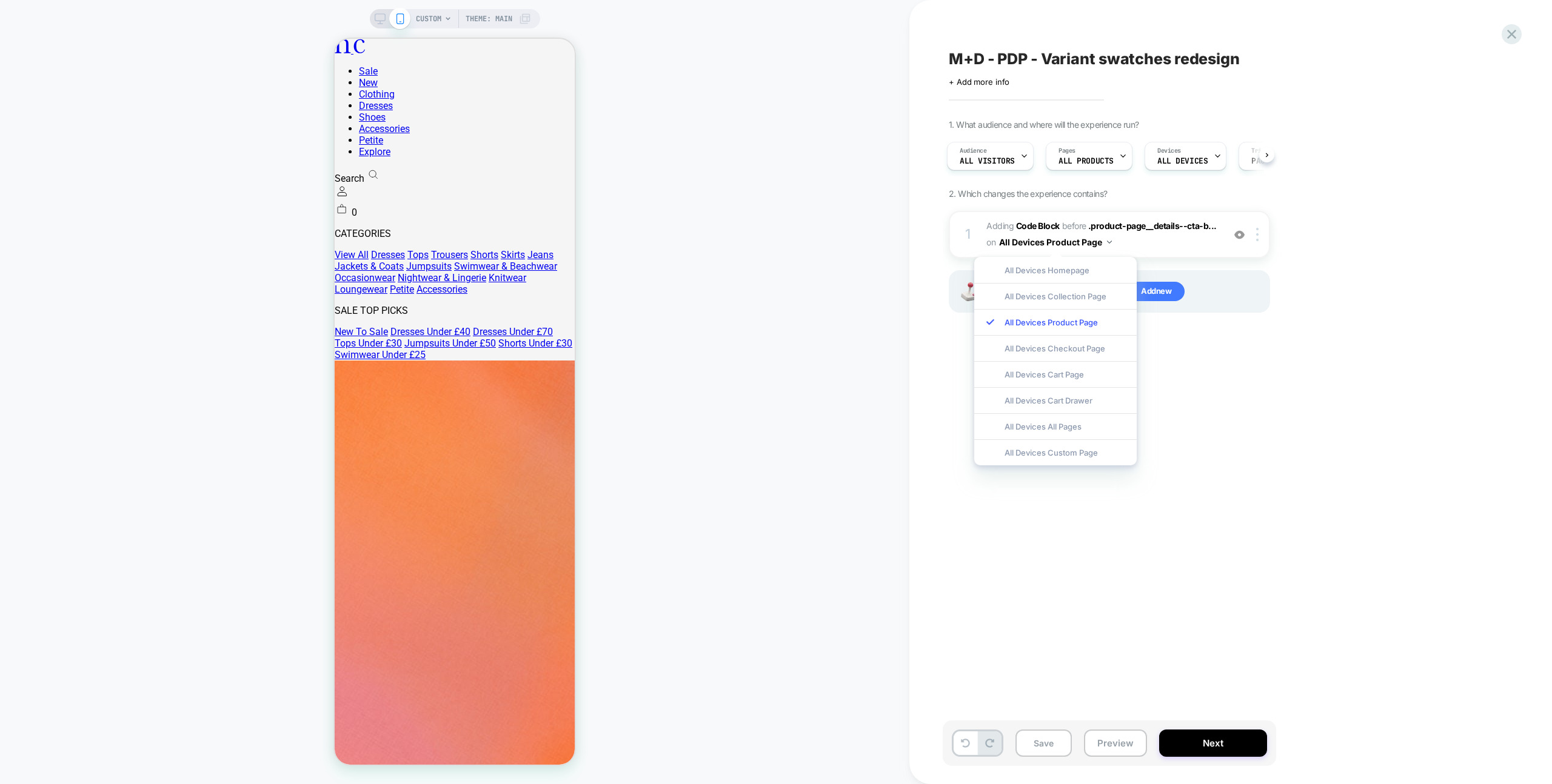
click at [1090, 451] on div "All Devices Custom Page" at bounding box center [1055, 452] width 162 height 26
click at [1102, 242] on button "All Devices Custom Page" at bounding box center [1054, 242] width 112 height 17
click at [1131, 740] on button "Preview" at bounding box center [1114, 743] width 63 height 27
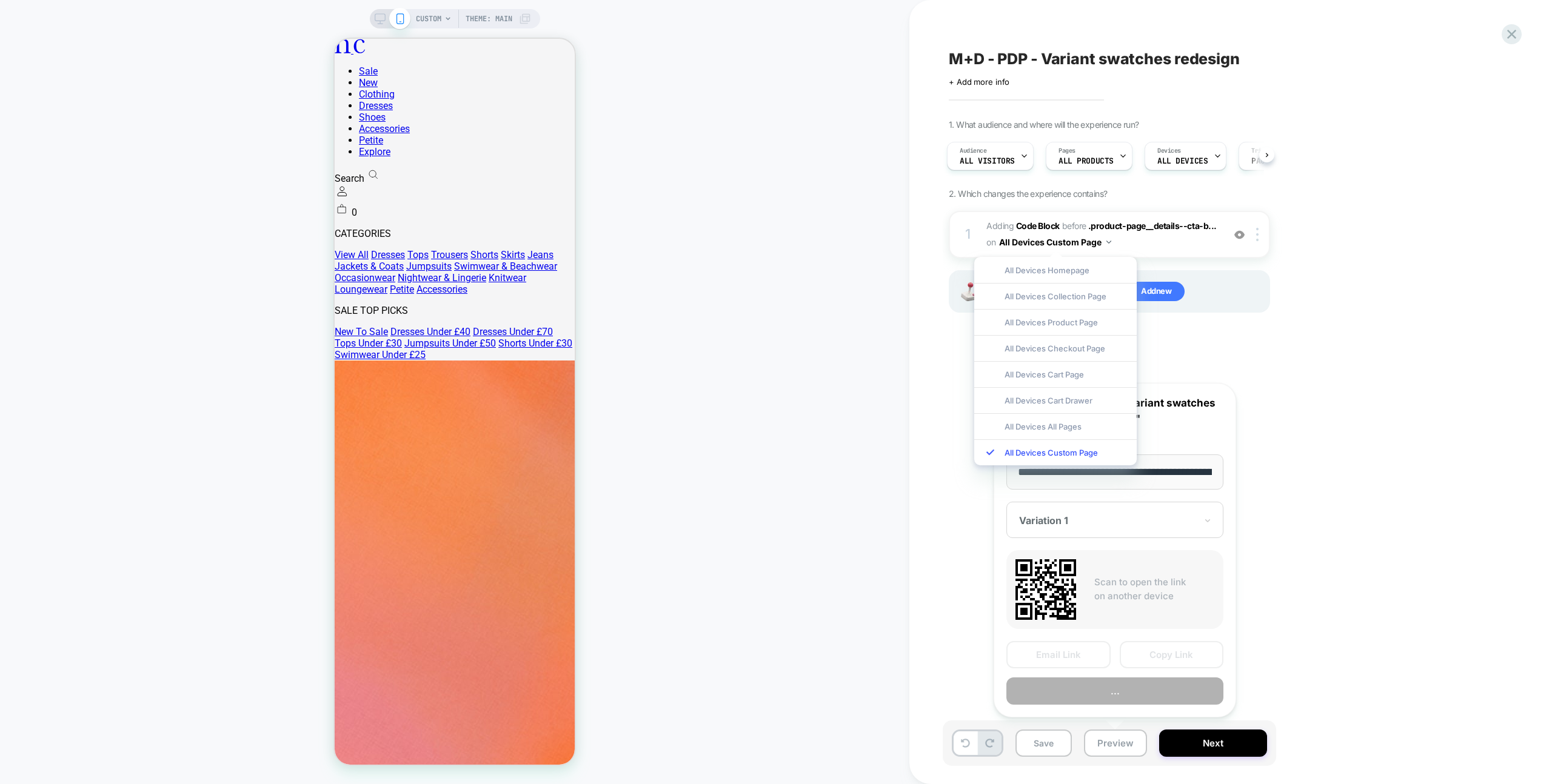
scroll to position [0, 648]
click at [1139, 687] on button "Preview" at bounding box center [1114, 692] width 217 height 27
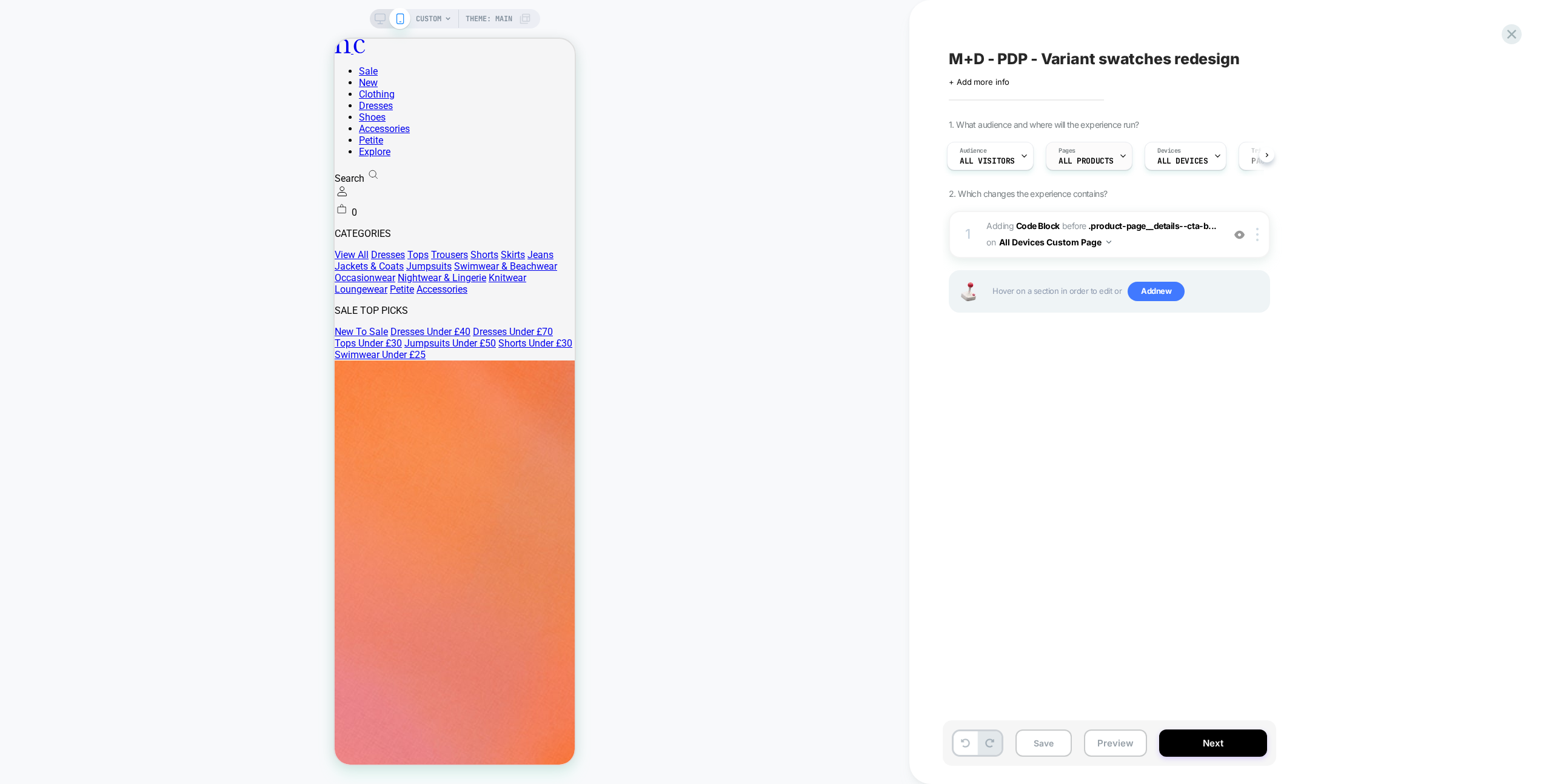
click at [1119, 169] on div at bounding box center [1123, 156] width 8 height 27
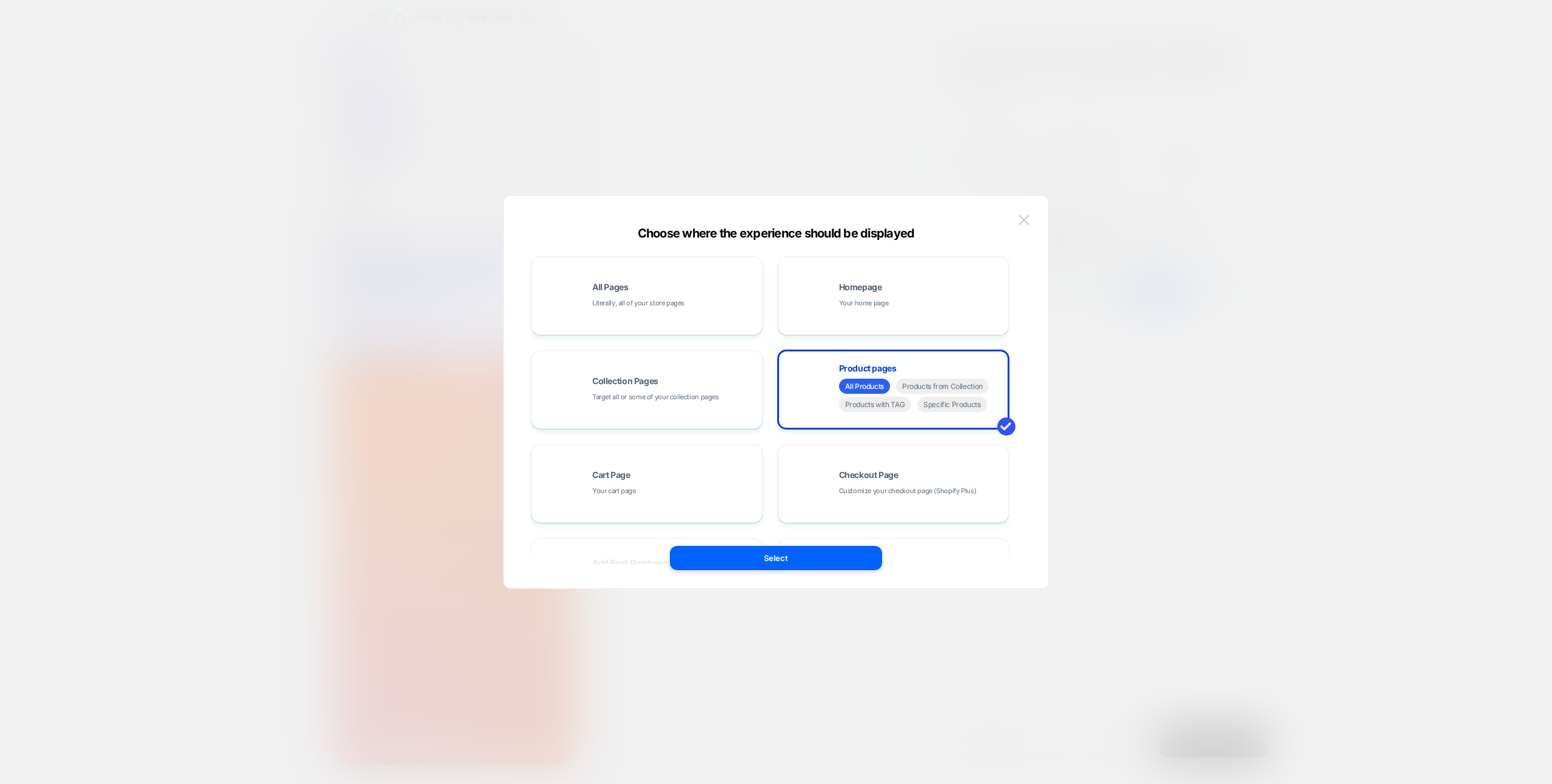
click at [1031, 221] on button at bounding box center [1024, 220] width 18 height 18
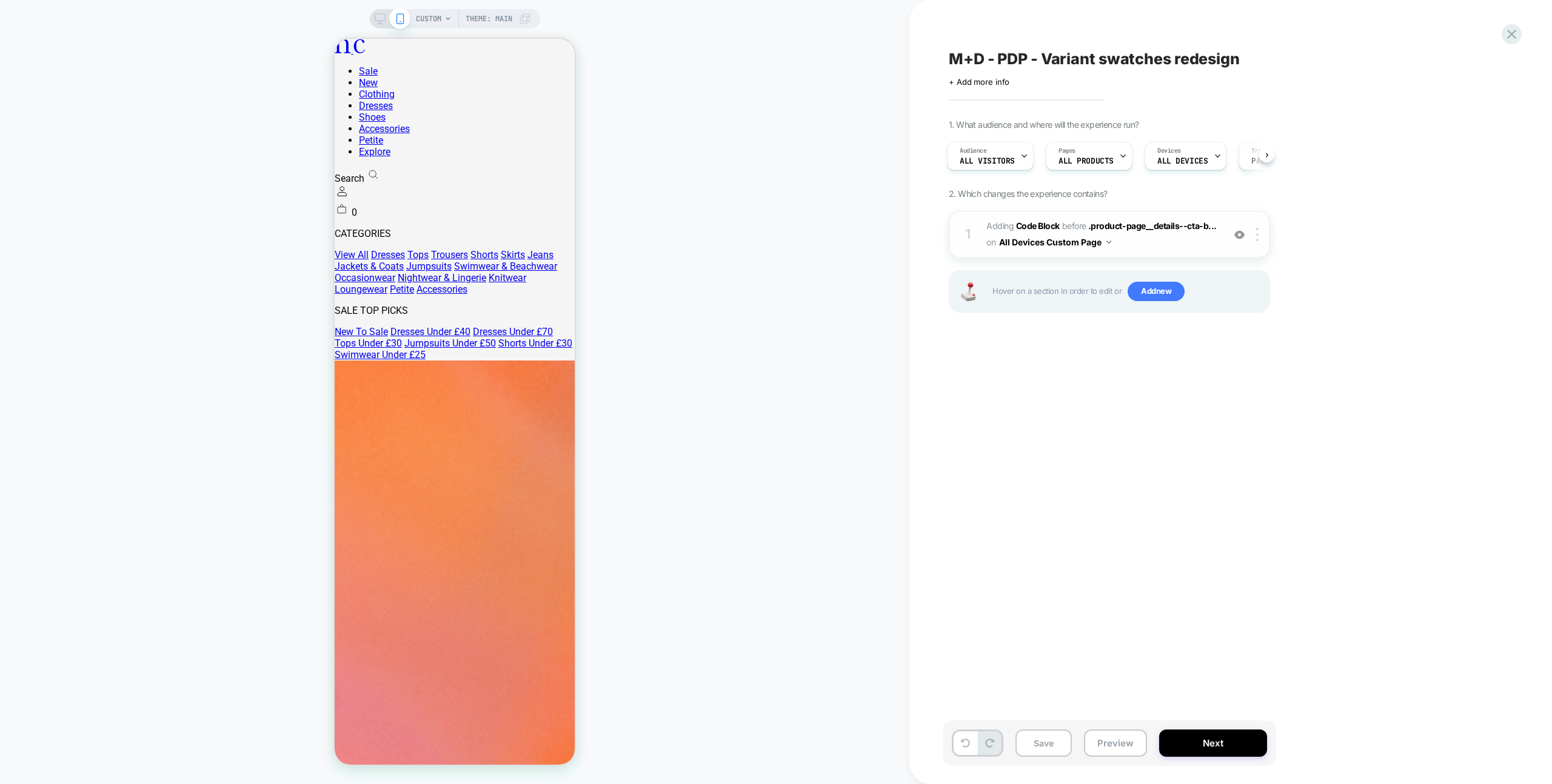
click at [1079, 242] on button "All Devices Custom Page" at bounding box center [1054, 242] width 112 height 17
click at [444, 25] on div "CUSTOM Theme: MAIN" at bounding box center [473, 18] width 115 height 19
click at [1129, 249] on span "Adding Code Block BEFORE .product-page__details--cta-b... .product-page__detail…" at bounding box center [1101, 234] width 231 height 33
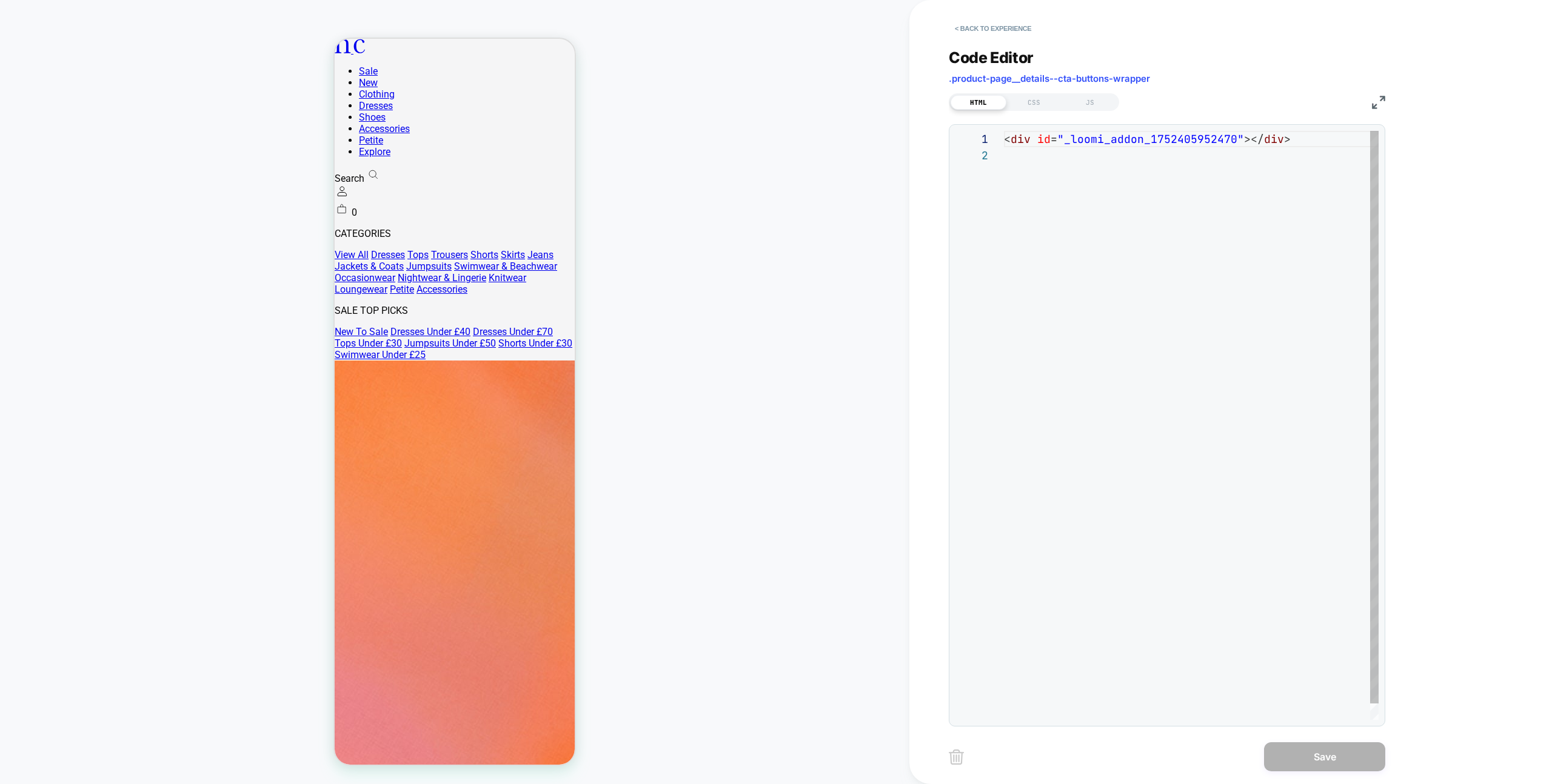
scroll to position [16, 0]
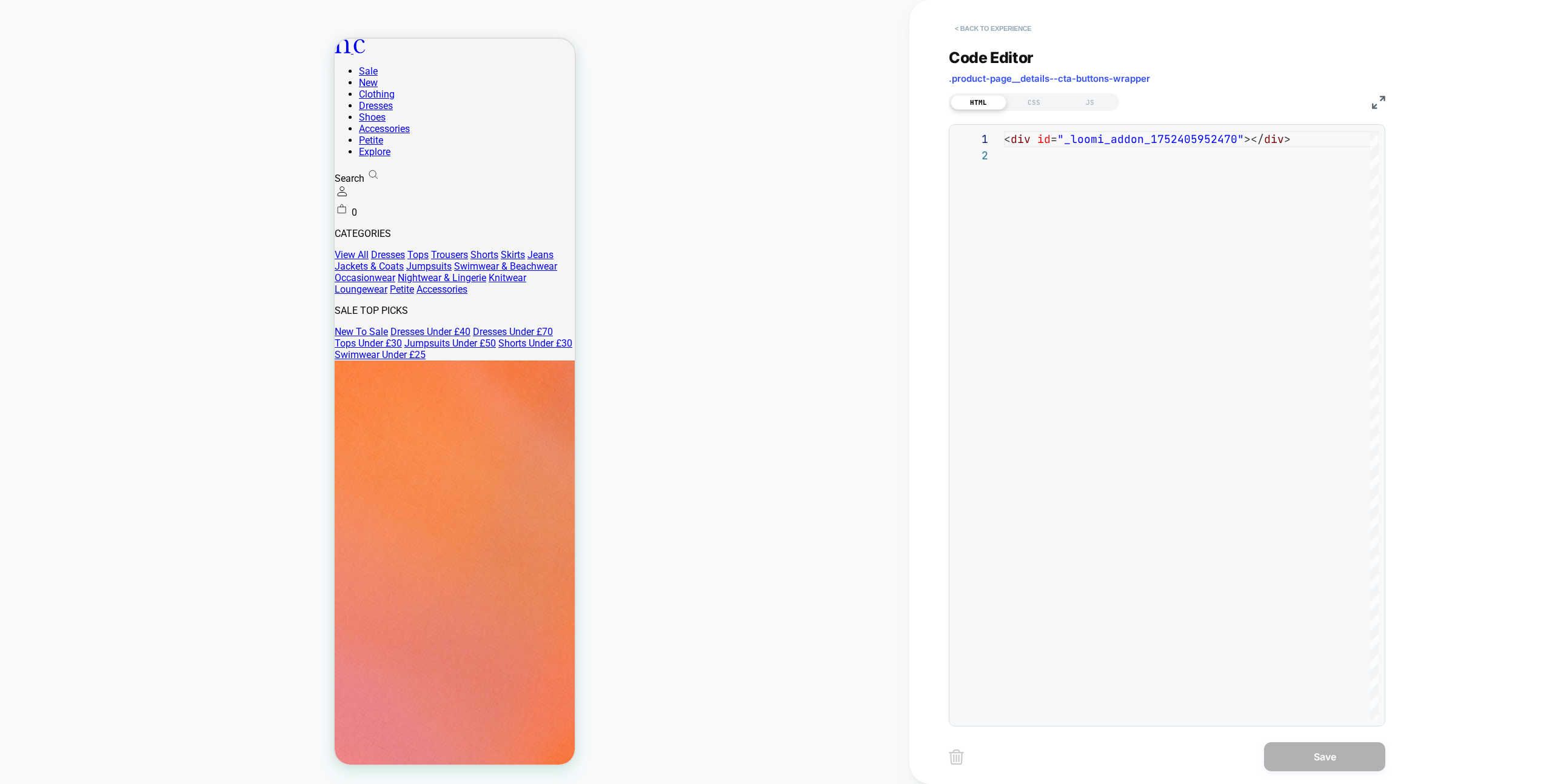
click at [1004, 22] on button "< Back to experience" at bounding box center [992, 28] width 88 height 19
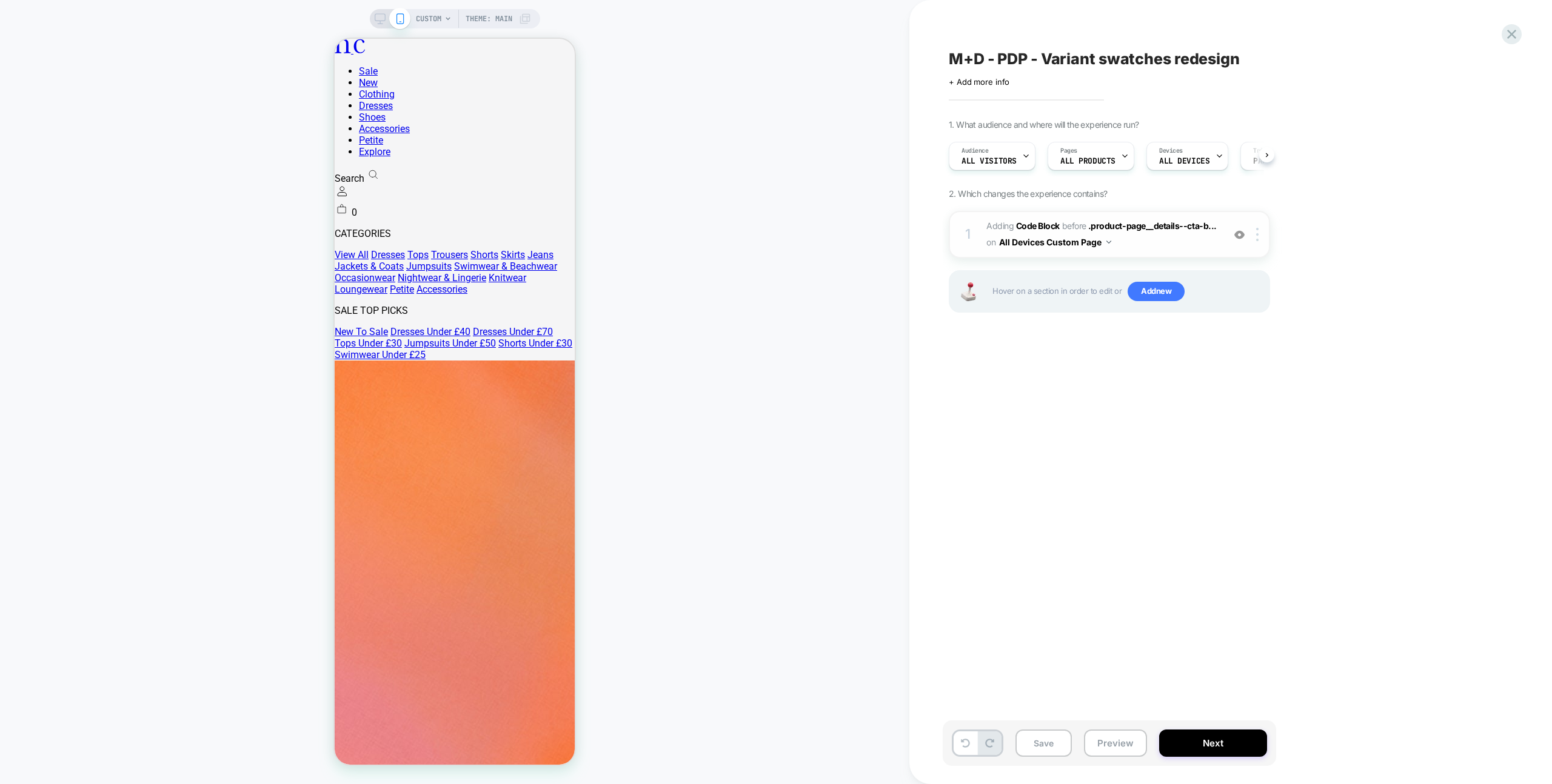
click at [1079, 248] on button "All Devices Custom Page" at bounding box center [1054, 242] width 112 height 17
click at [1099, 326] on div "All Devices Product Page" at bounding box center [1055, 322] width 162 height 26
drag, startPoint x: 1123, startPoint y: 752, endPoint x: 1123, endPoint y: 744, distance: 8.0
click at [1123, 752] on button "Preview" at bounding box center [1114, 743] width 63 height 27
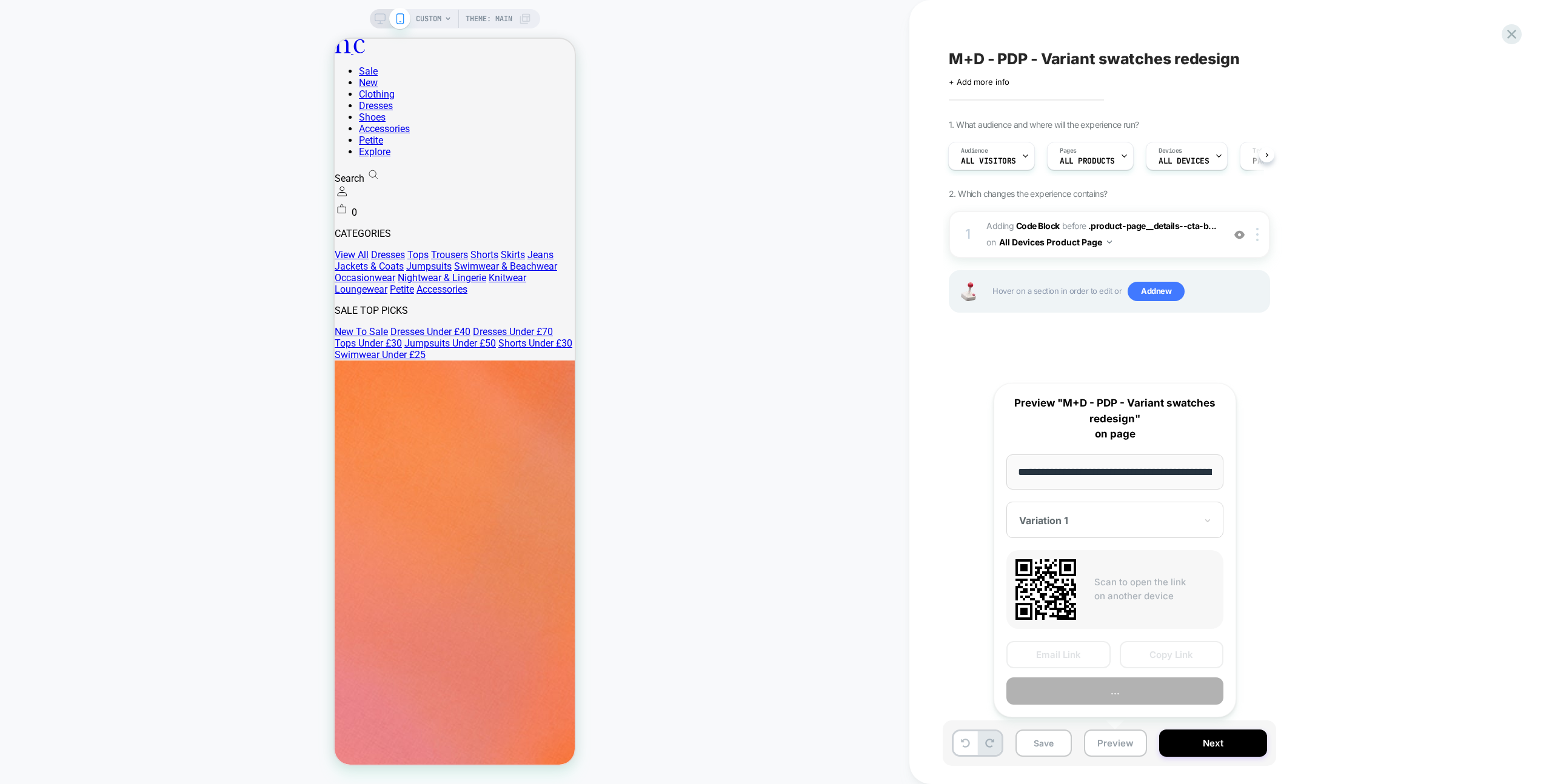
scroll to position [0, 648]
click at [1123, 692] on button "Preview" at bounding box center [1114, 692] width 217 height 27
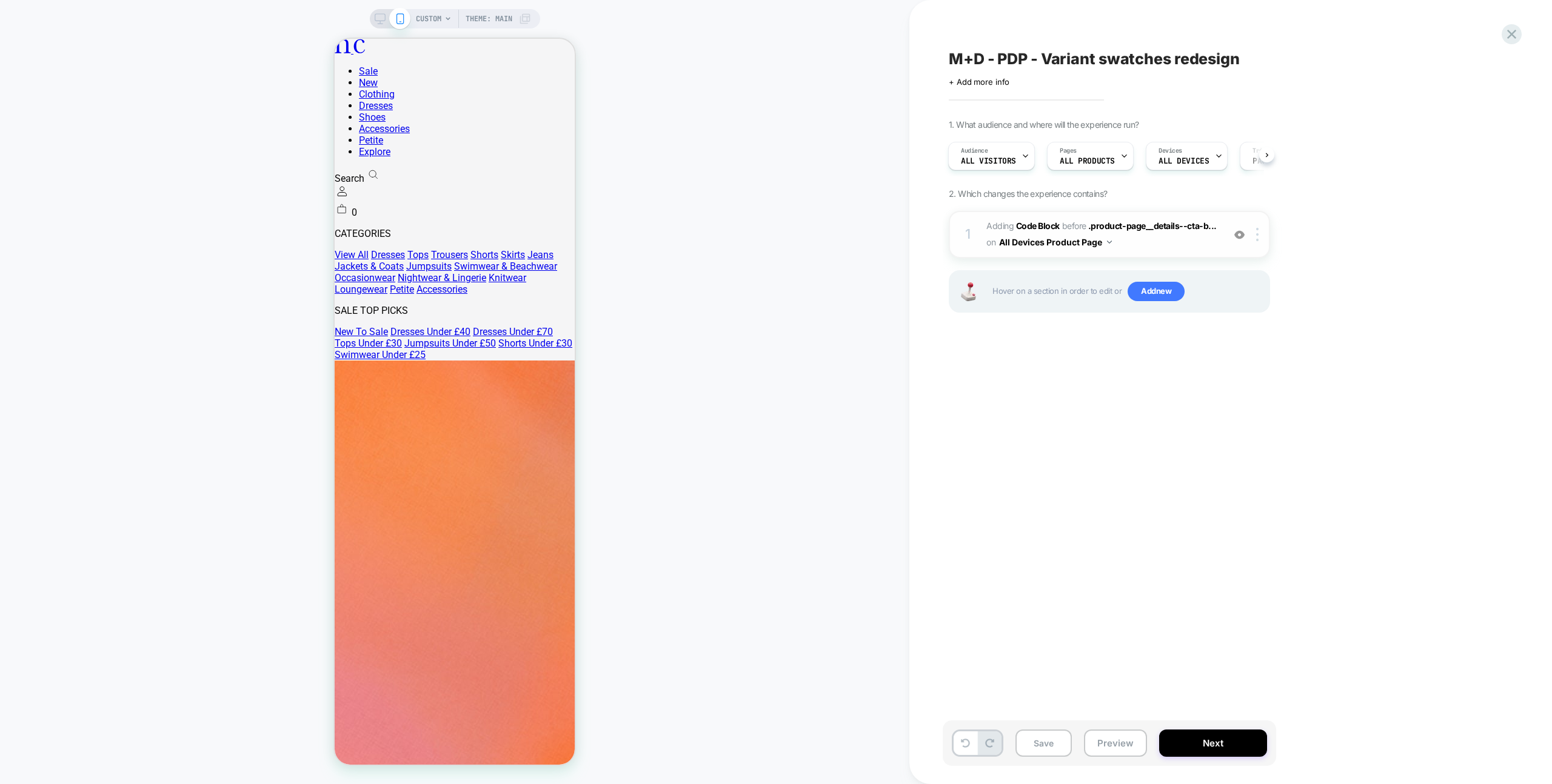
click at [1171, 246] on span "Adding Code Block BEFORE .product-page__details--cta-b... .product-page__detail…" at bounding box center [1101, 234] width 231 height 33
click at [1040, 243] on button "All Devices Product Page" at bounding box center [1055, 242] width 113 height 17
click at [1083, 451] on div "All Devices Custom Page" at bounding box center [1055, 452] width 162 height 26
click at [1143, 240] on span "Adding Code Block BEFORE .product-page__details--cta-b... .product-page__detail…" at bounding box center [1101, 234] width 231 height 33
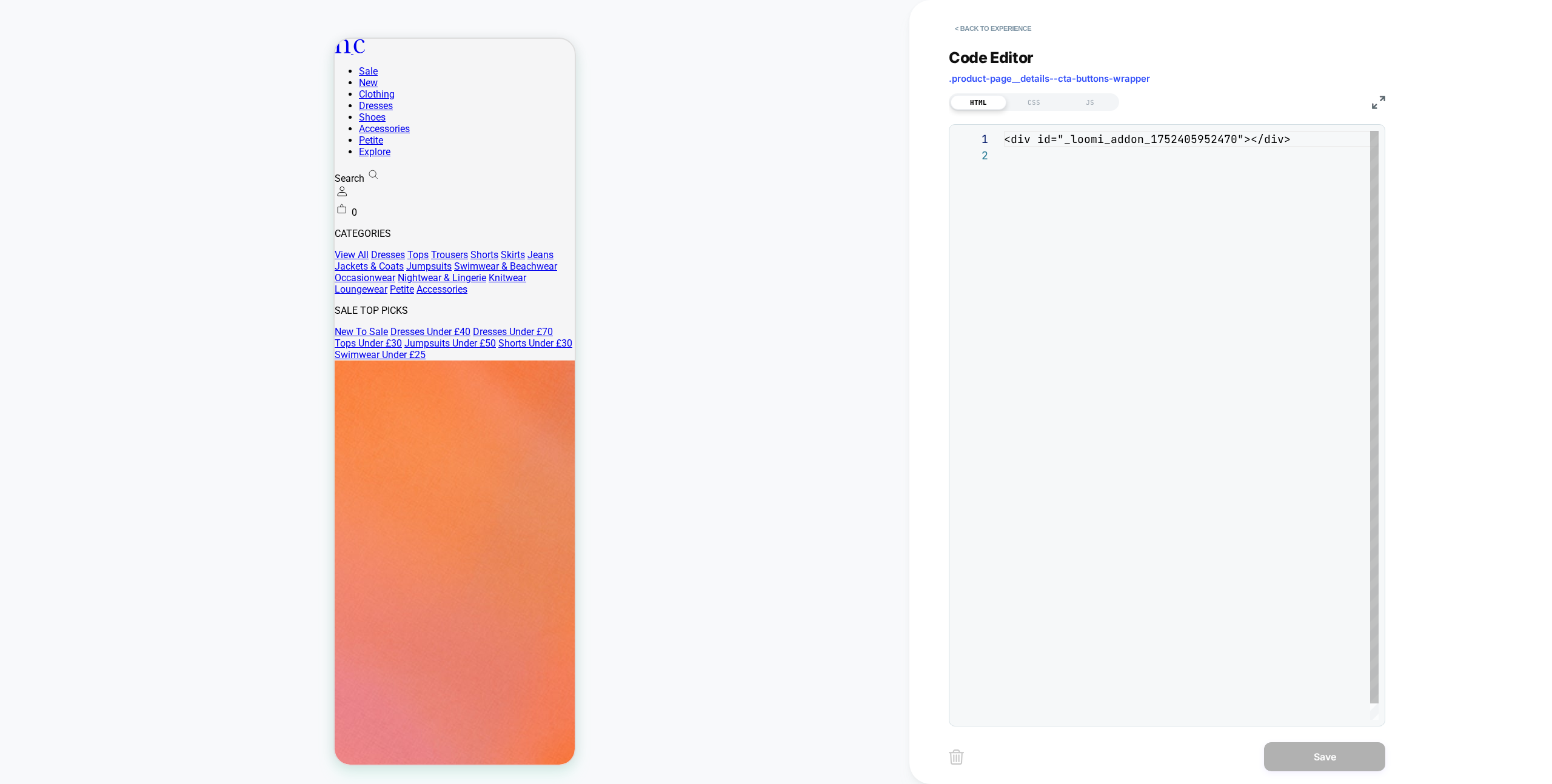
scroll to position [16, 0]
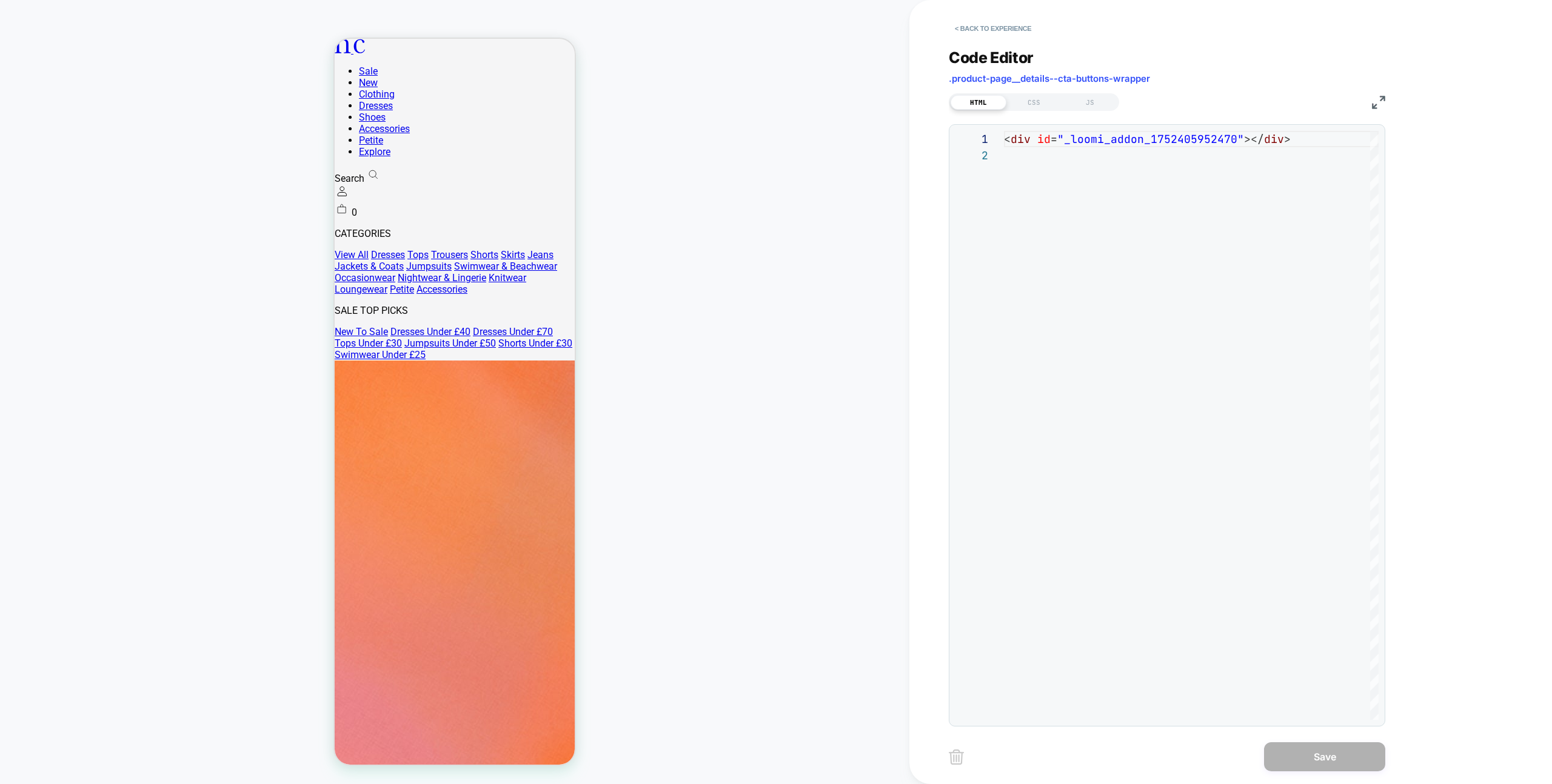
click at [1138, 106] on div "HTML CSS JS" at bounding box center [1166, 100] width 437 height 21
click at [1109, 106] on div "JS" at bounding box center [1090, 102] width 56 height 15
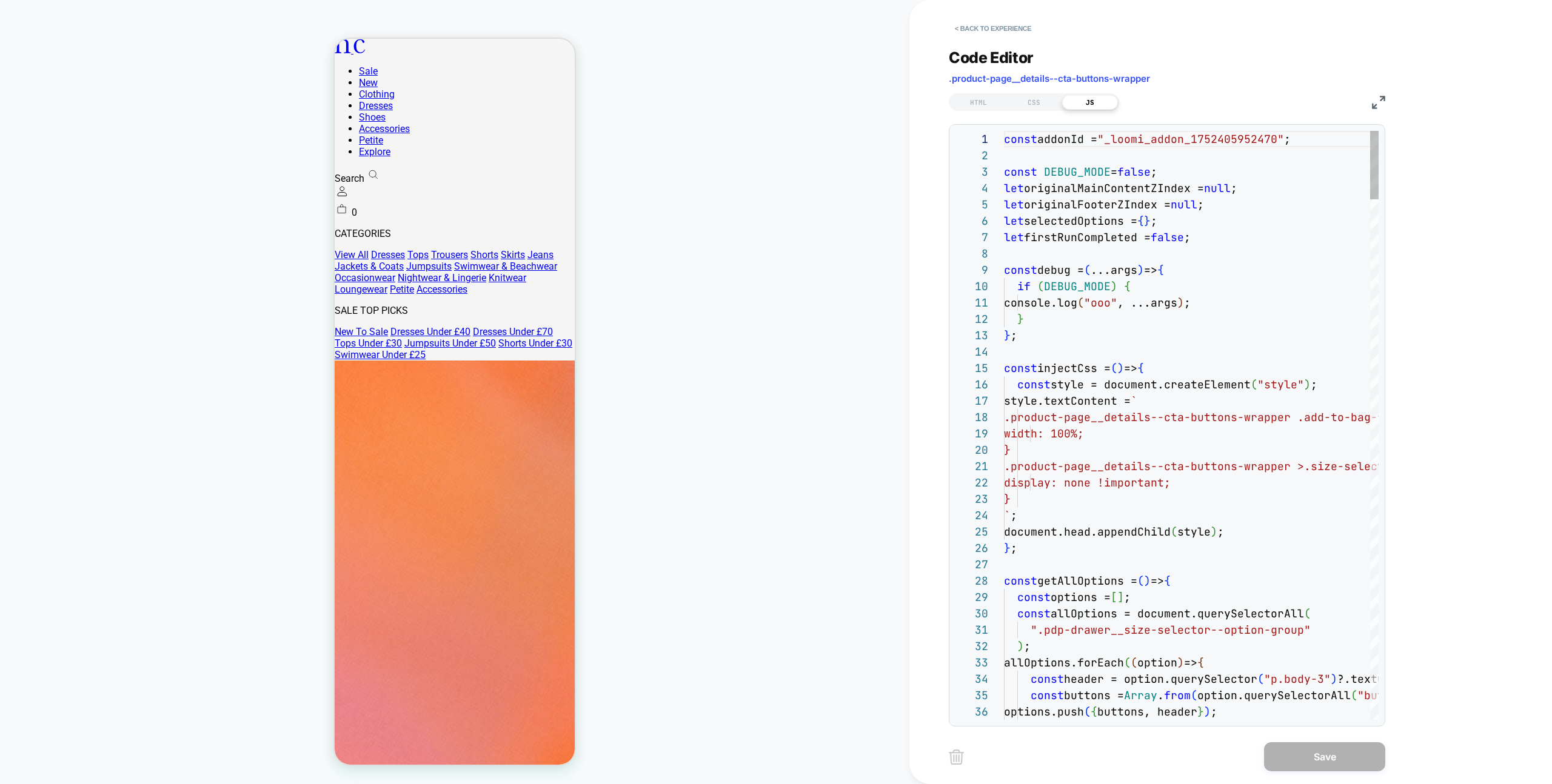
scroll to position [163, 0]
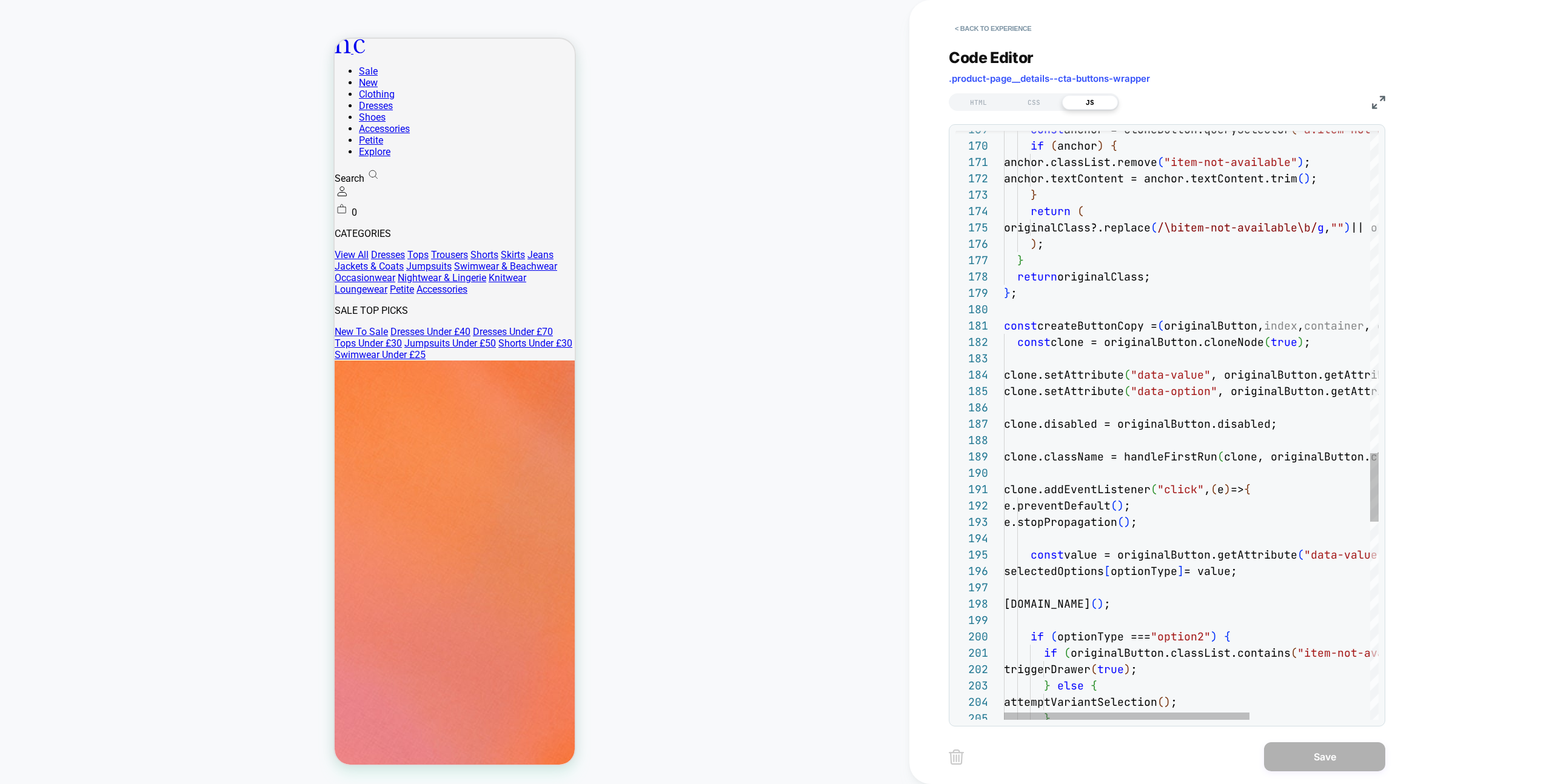
type textarea "**********"
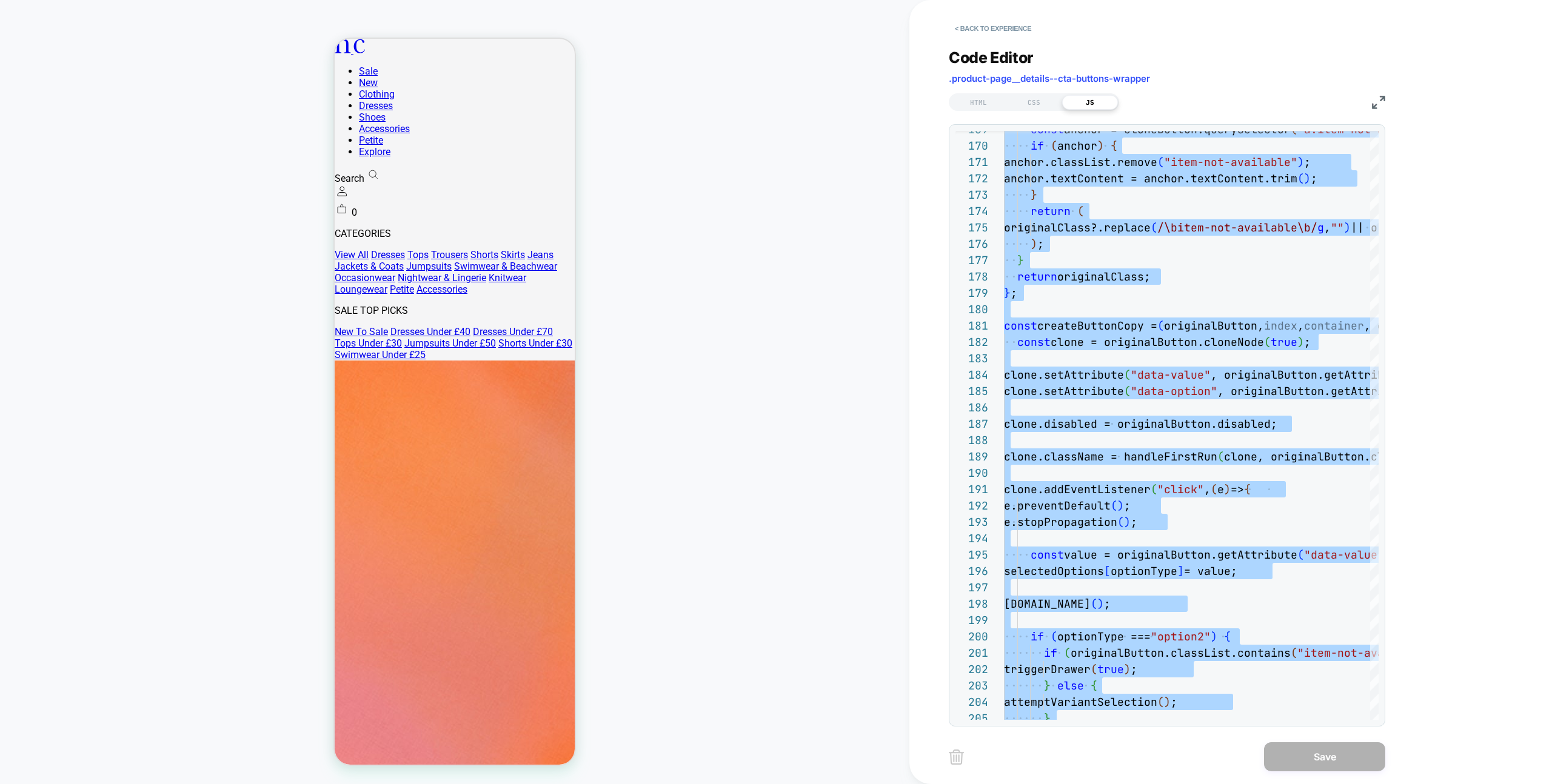
click at [981, 17] on div "< Back to experience" at bounding box center [1269, 18] width 643 height 36
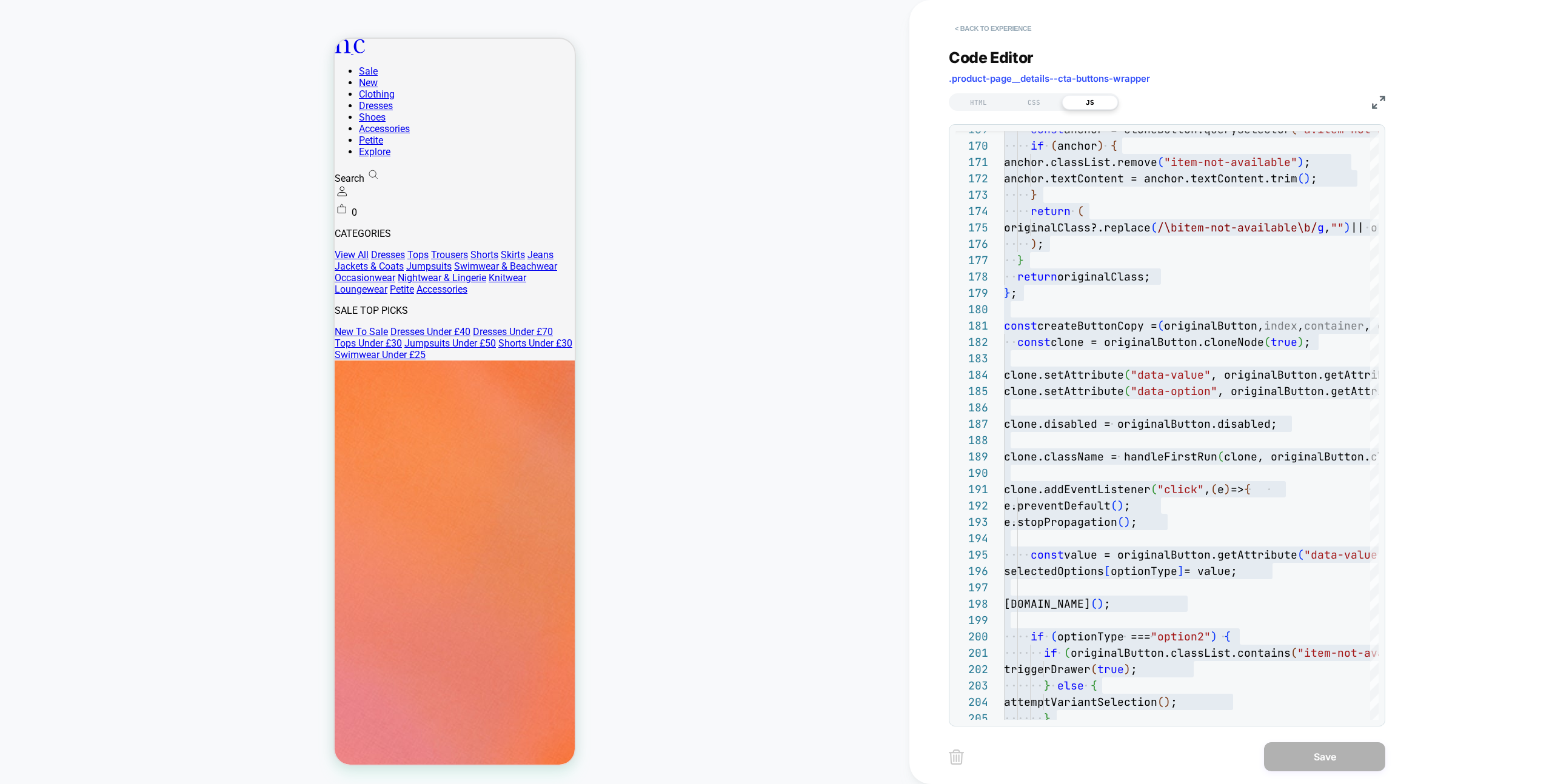
click at [983, 25] on button "< Back to experience" at bounding box center [992, 28] width 88 height 19
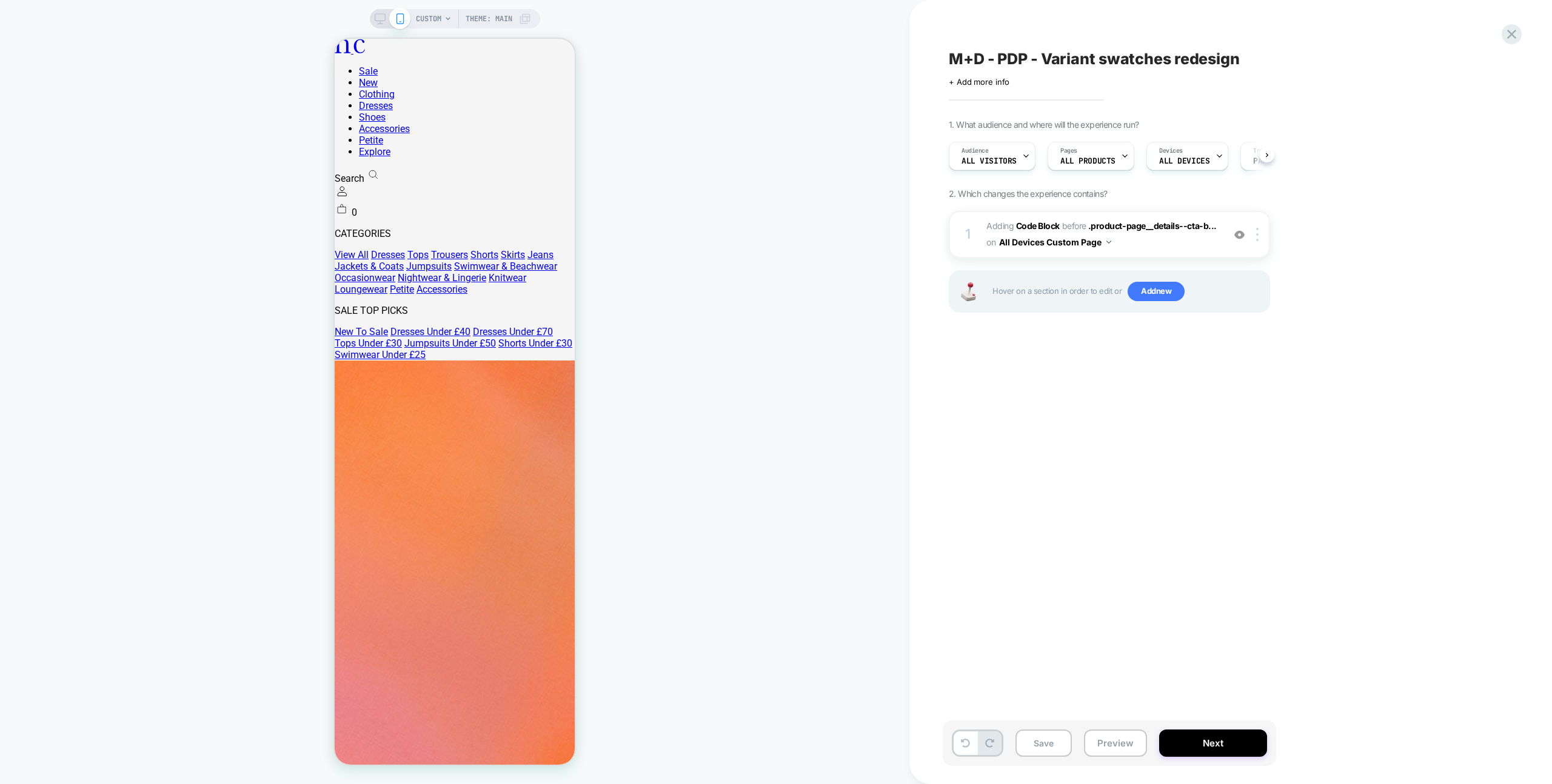
scroll to position [0, 1]
click at [480, 18] on span "Theme: MAIN" at bounding box center [488, 18] width 47 height 19
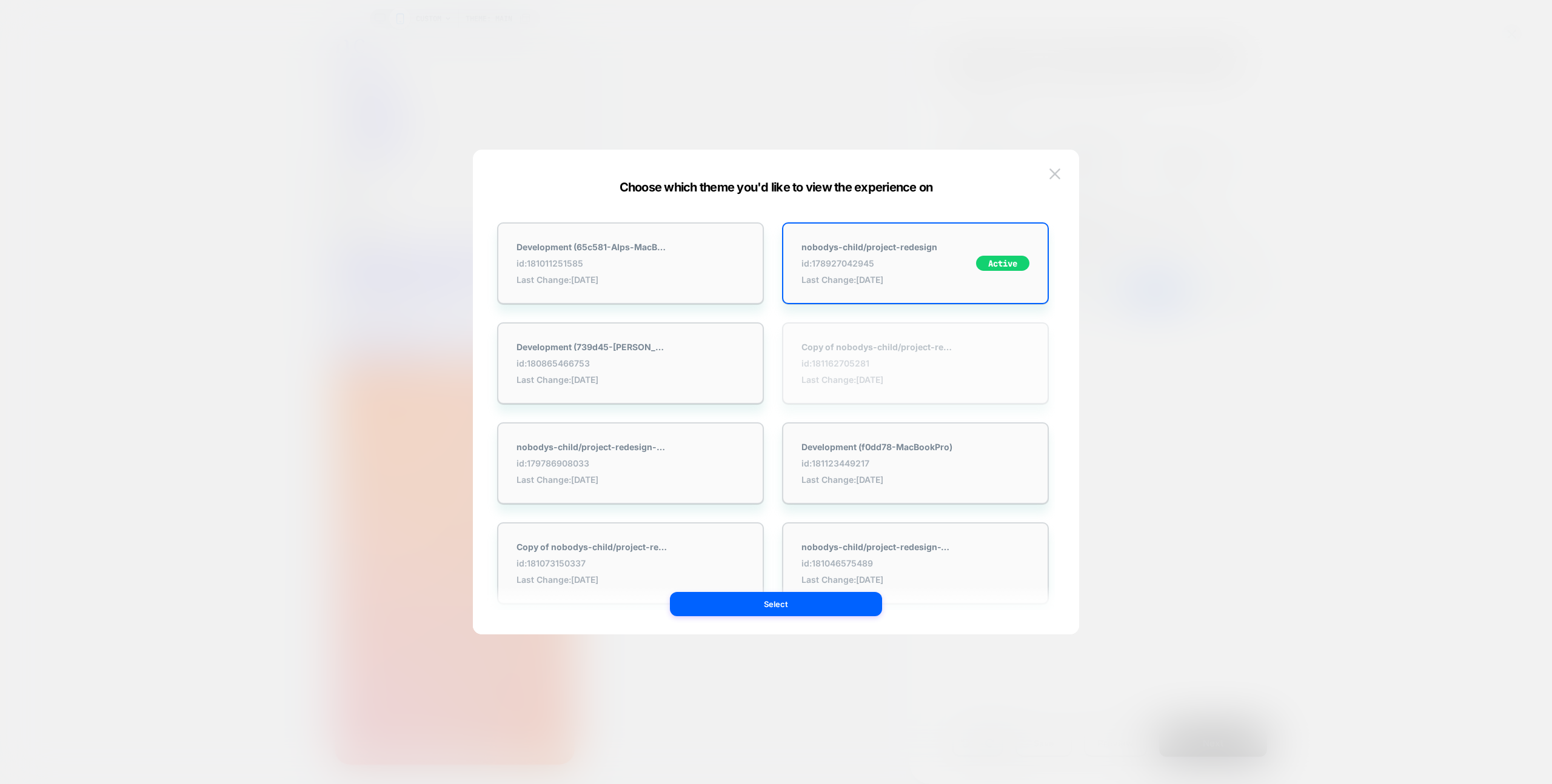
scroll to position [498, 0]
click at [1061, 169] on button at bounding box center [1055, 174] width 18 height 18
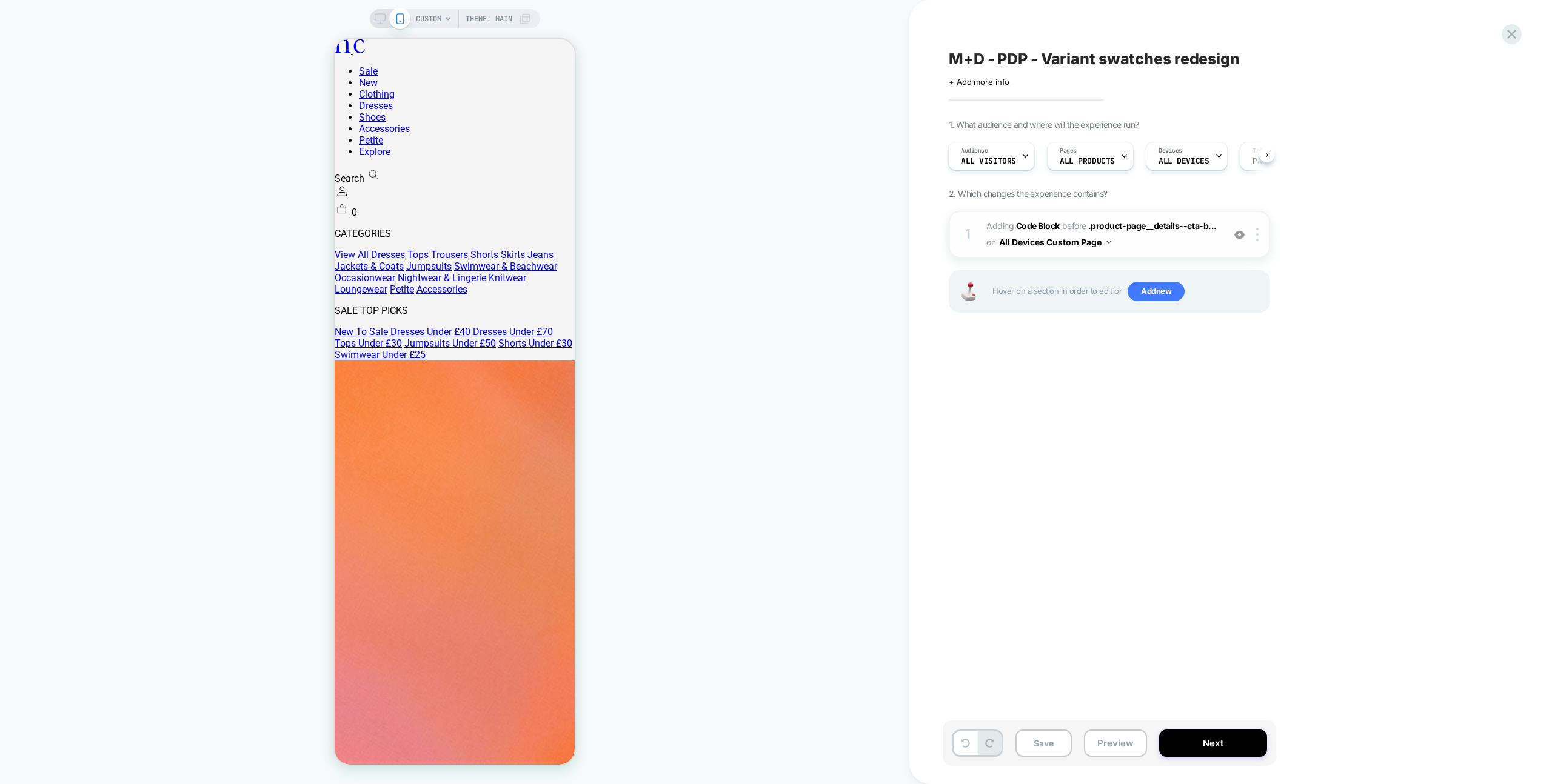
click at [1182, 241] on span "Adding Code Block BEFORE .product-page__details--cta-b... .product-page__detail…" at bounding box center [1101, 234] width 231 height 33
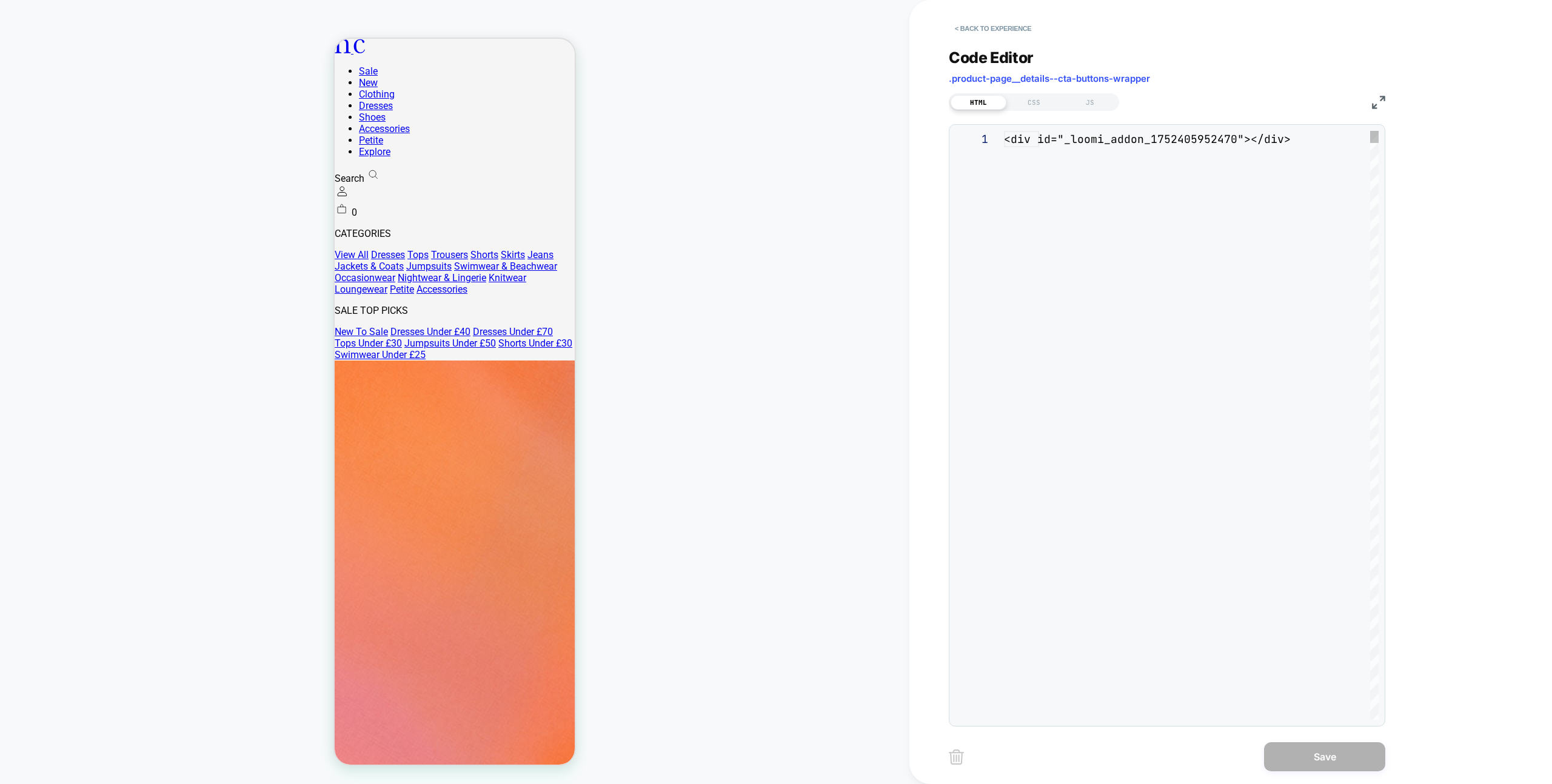
scroll to position [16, 0]
click at [991, 23] on button "< Back to experience" at bounding box center [992, 28] width 88 height 19
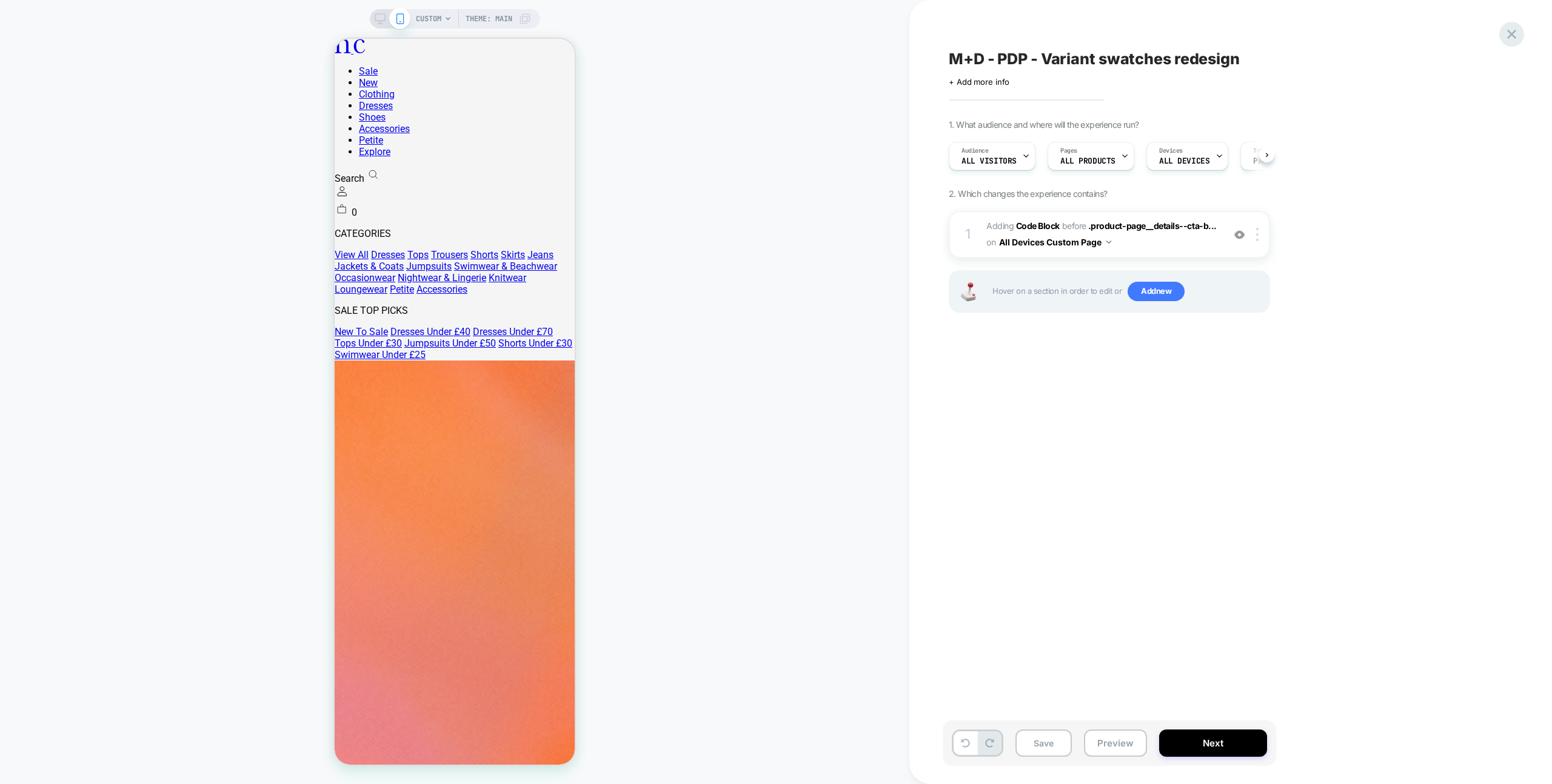
scroll to position [0, 1]
click at [1512, 23] on div at bounding box center [1511, 34] width 25 height 25
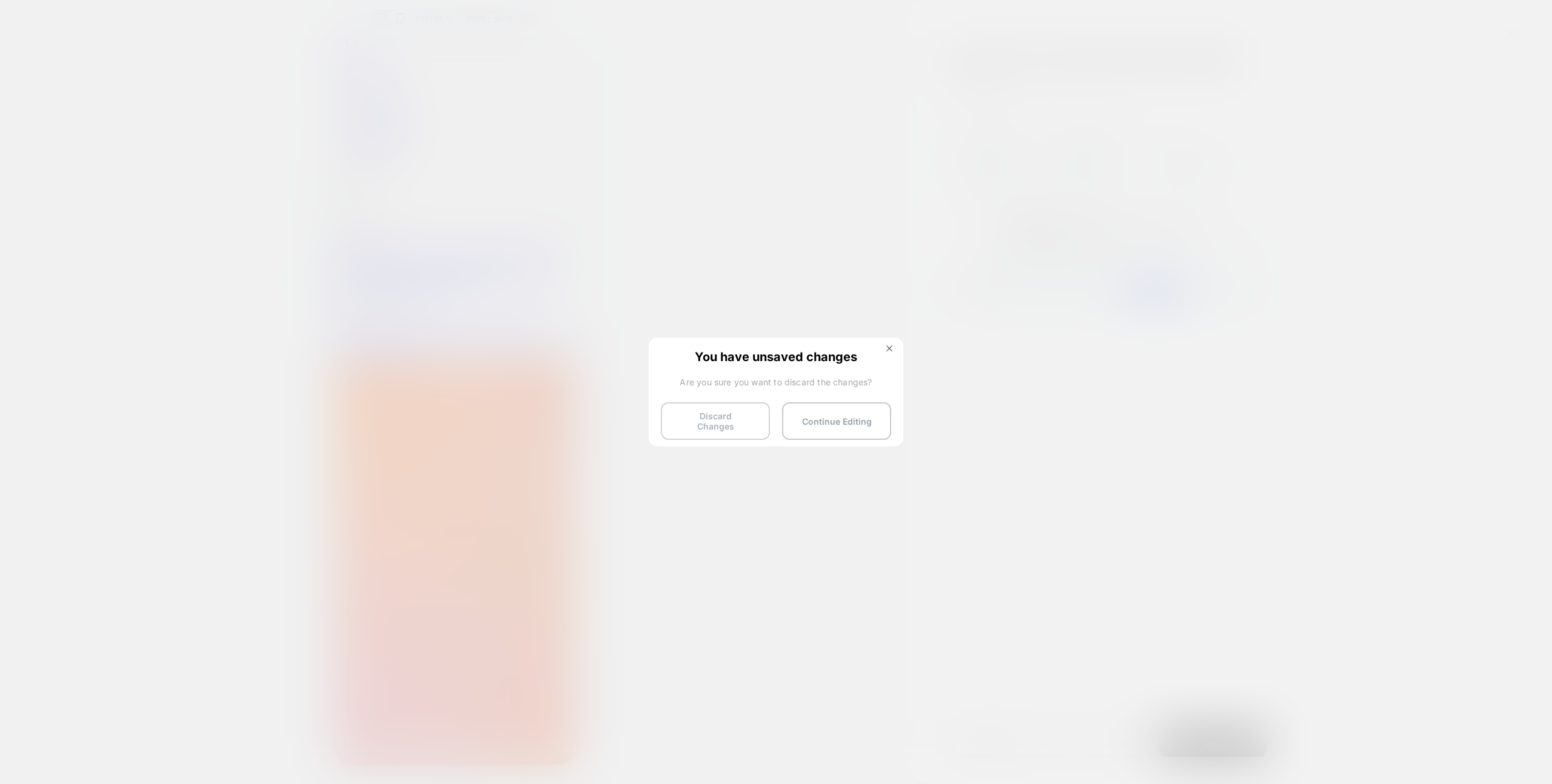
click at [716, 416] on button "Discard Changes" at bounding box center [716, 420] width 109 height 37
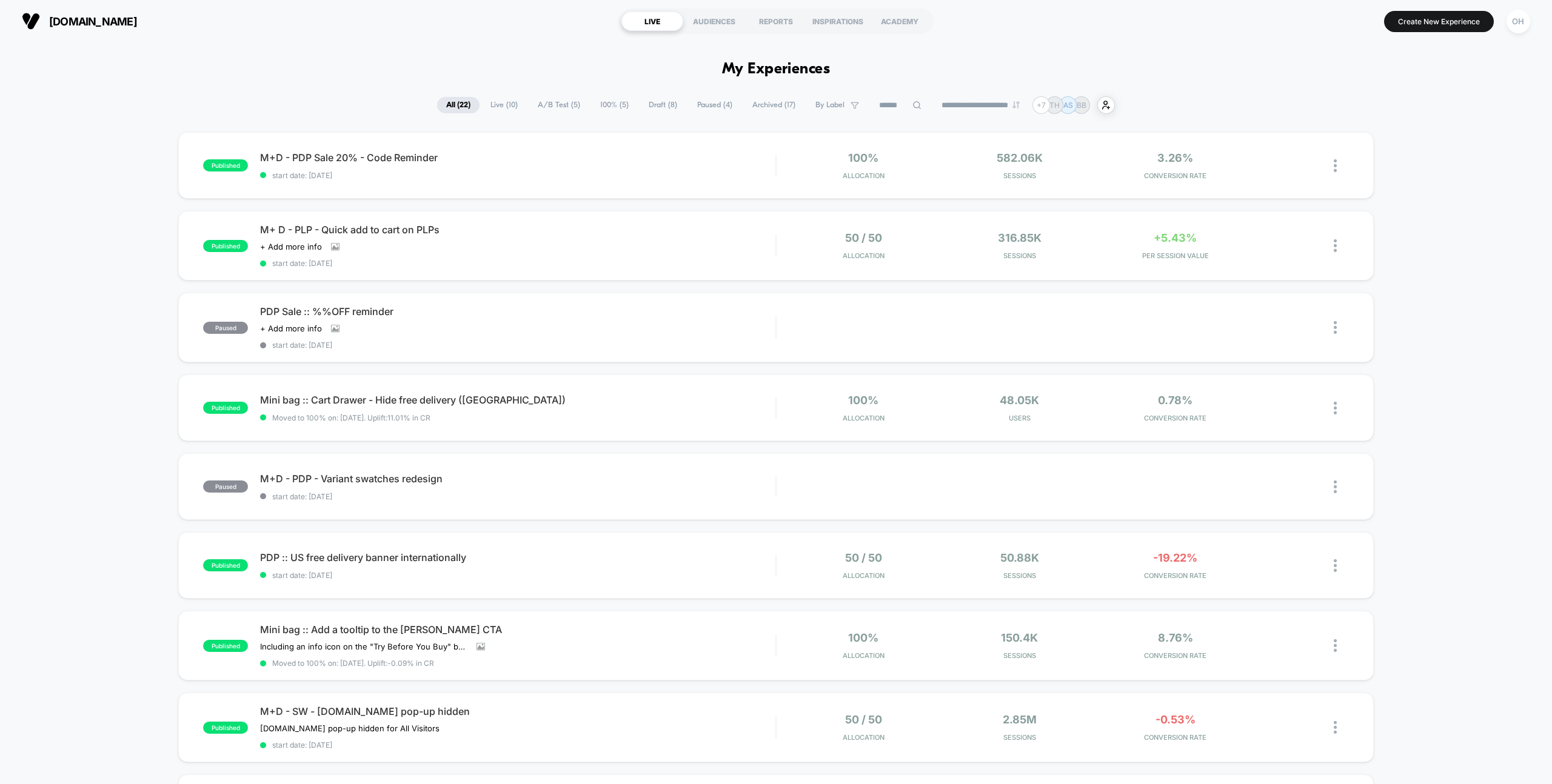
click at [647, 104] on span "Draft ( 8 )" at bounding box center [662, 105] width 47 height 16
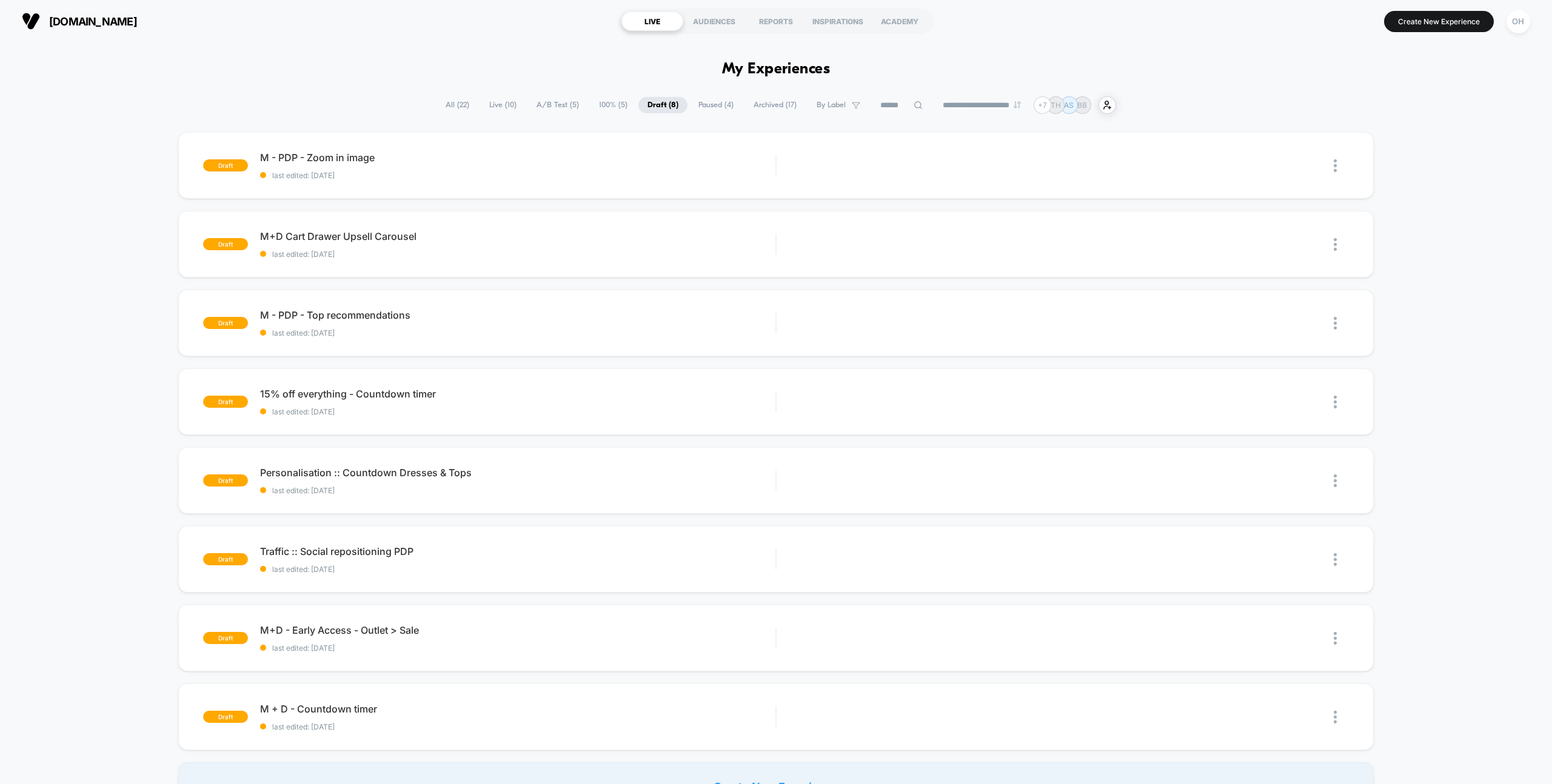
click at [726, 108] on span "Paused ( 4 )" at bounding box center [716, 105] width 53 height 16
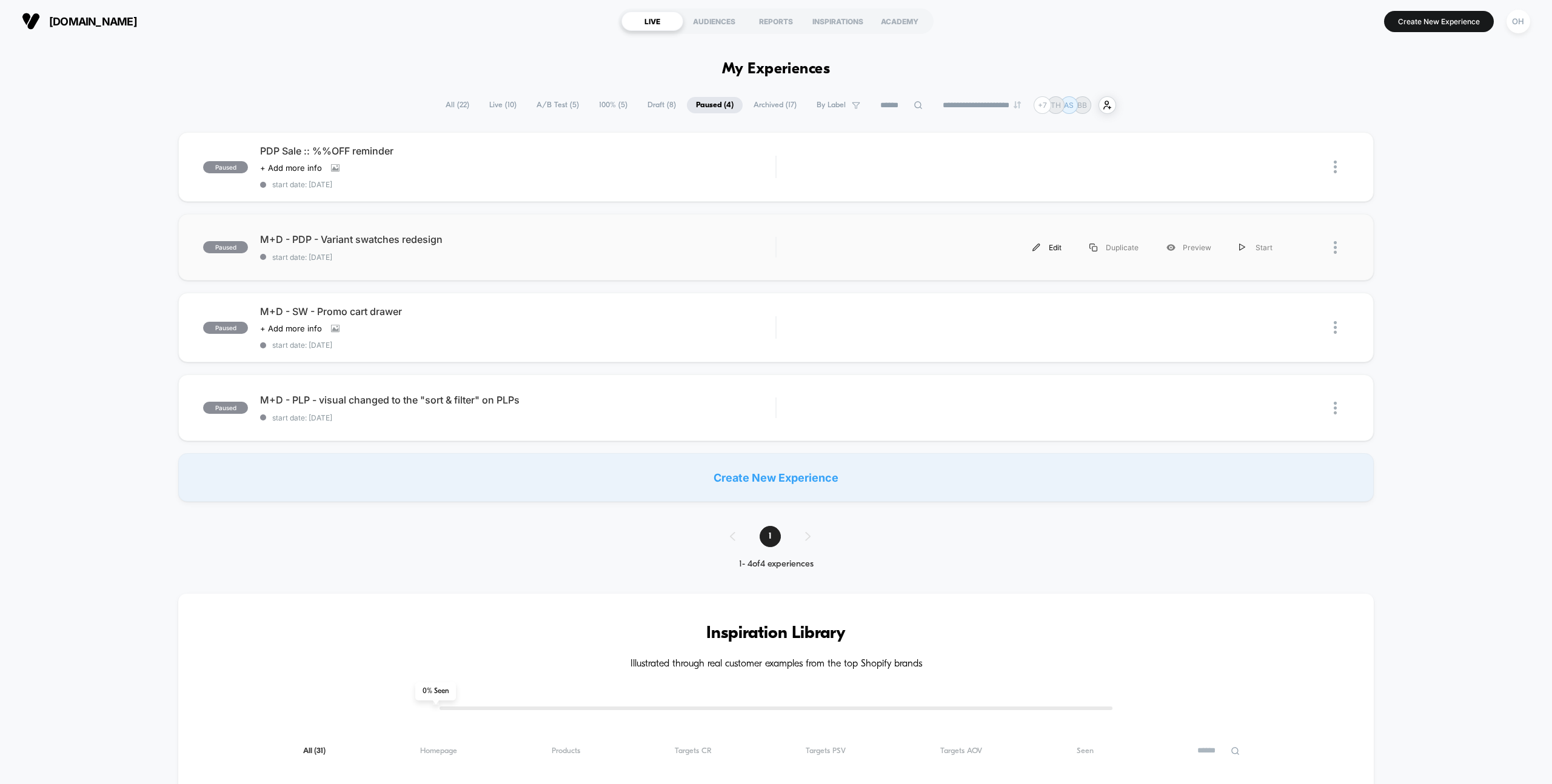
click at [1037, 245] on img at bounding box center [1036, 247] width 8 height 8
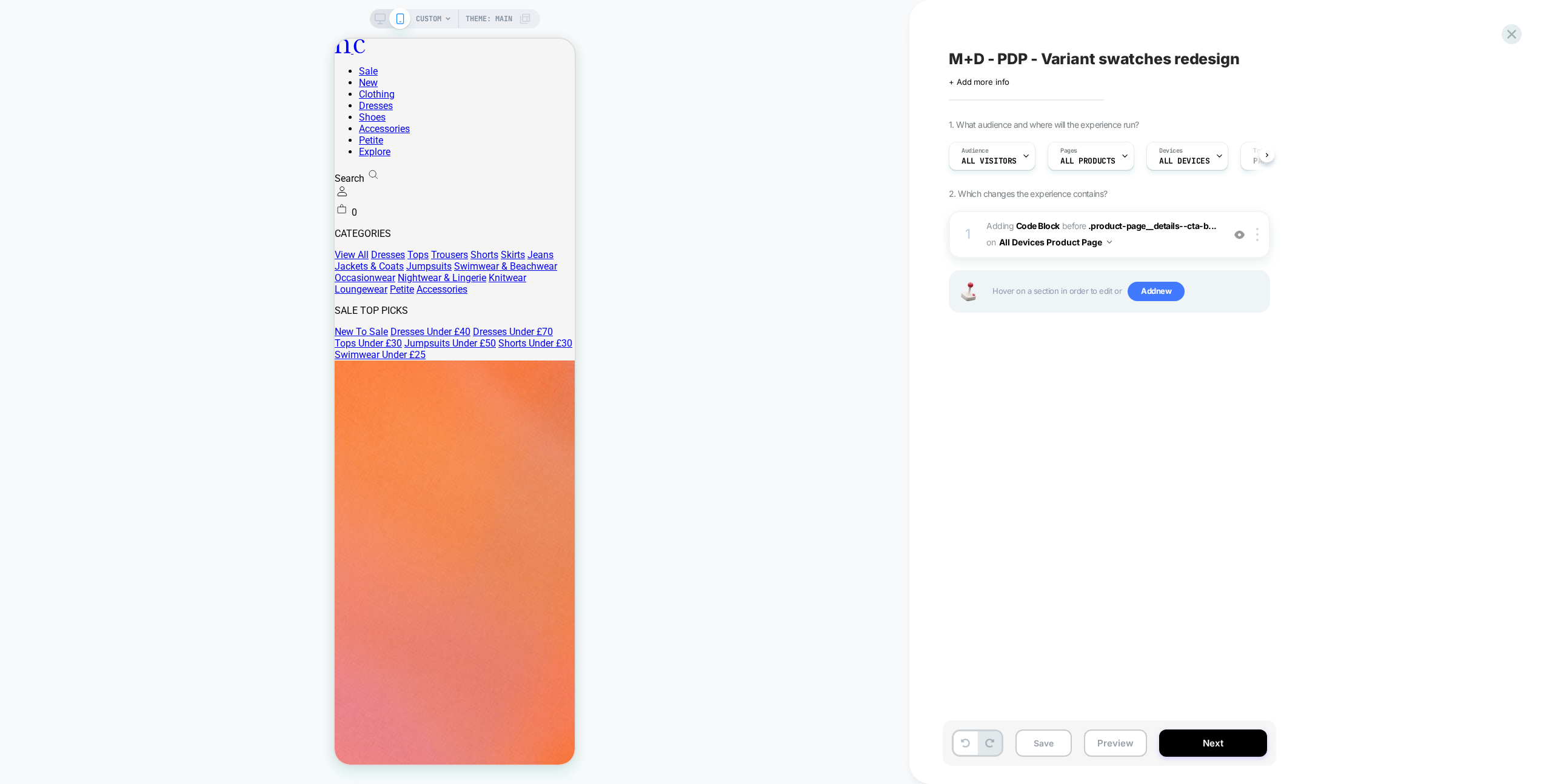
scroll to position [0, 1]
click at [1180, 243] on span "Adding Code Block BEFORE .product-page__details--cta-b... .product-page__detail…" at bounding box center [1101, 234] width 231 height 33
click at [1051, 242] on button "All Devices Product Page" at bounding box center [1055, 242] width 113 height 17
drag, startPoint x: 1090, startPoint y: 460, endPoint x: 1093, endPoint y: 437, distance: 23.2
click at [1090, 460] on div "All Devices Custom Page" at bounding box center [1055, 452] width 162 height 26
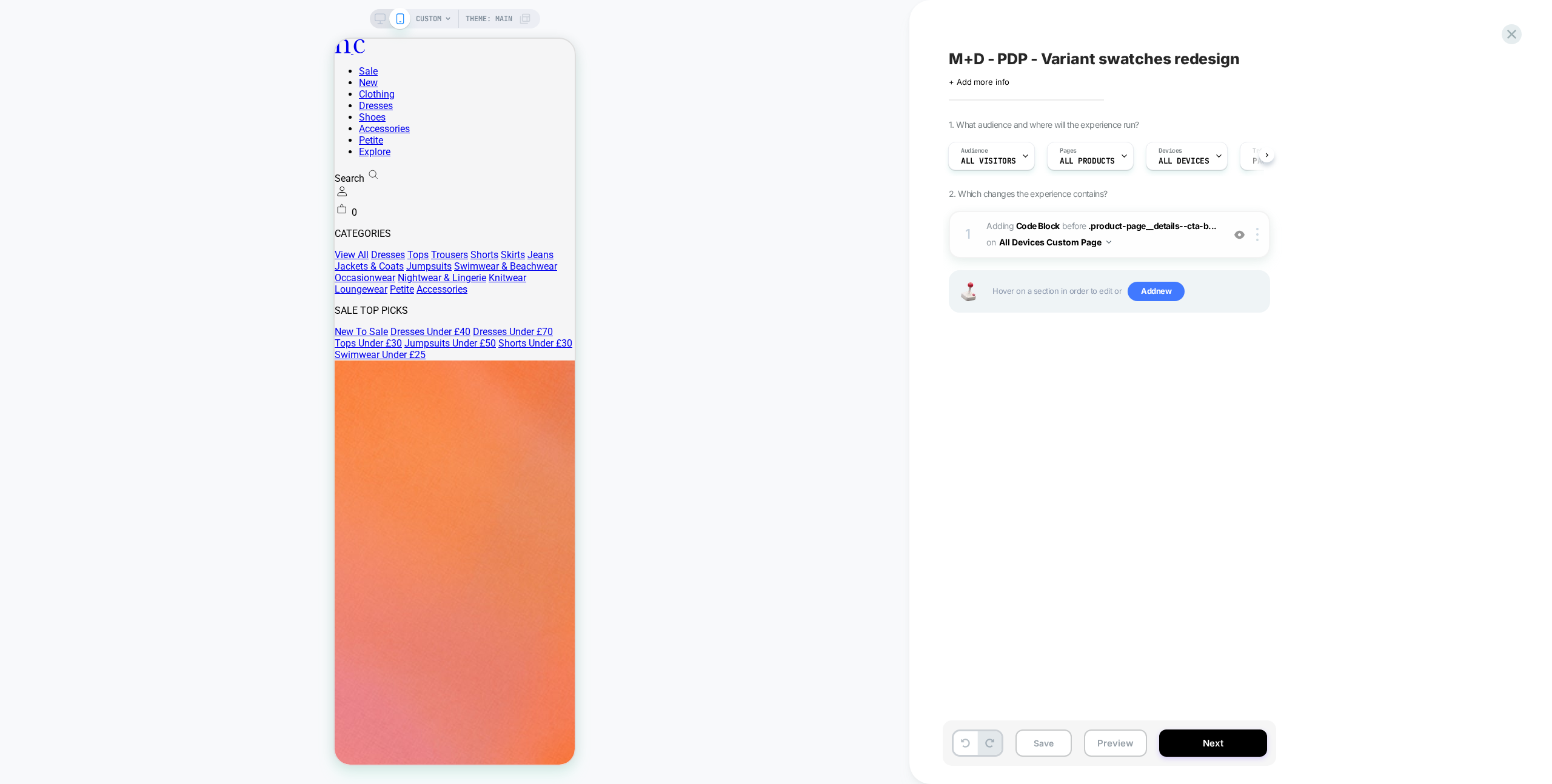
click at [1133, 249] on span "Adding Code Block BEFORE .product-page__details--cta-b... .product-page__detail…" at bounding box center [1101, 234] width 231 height 33
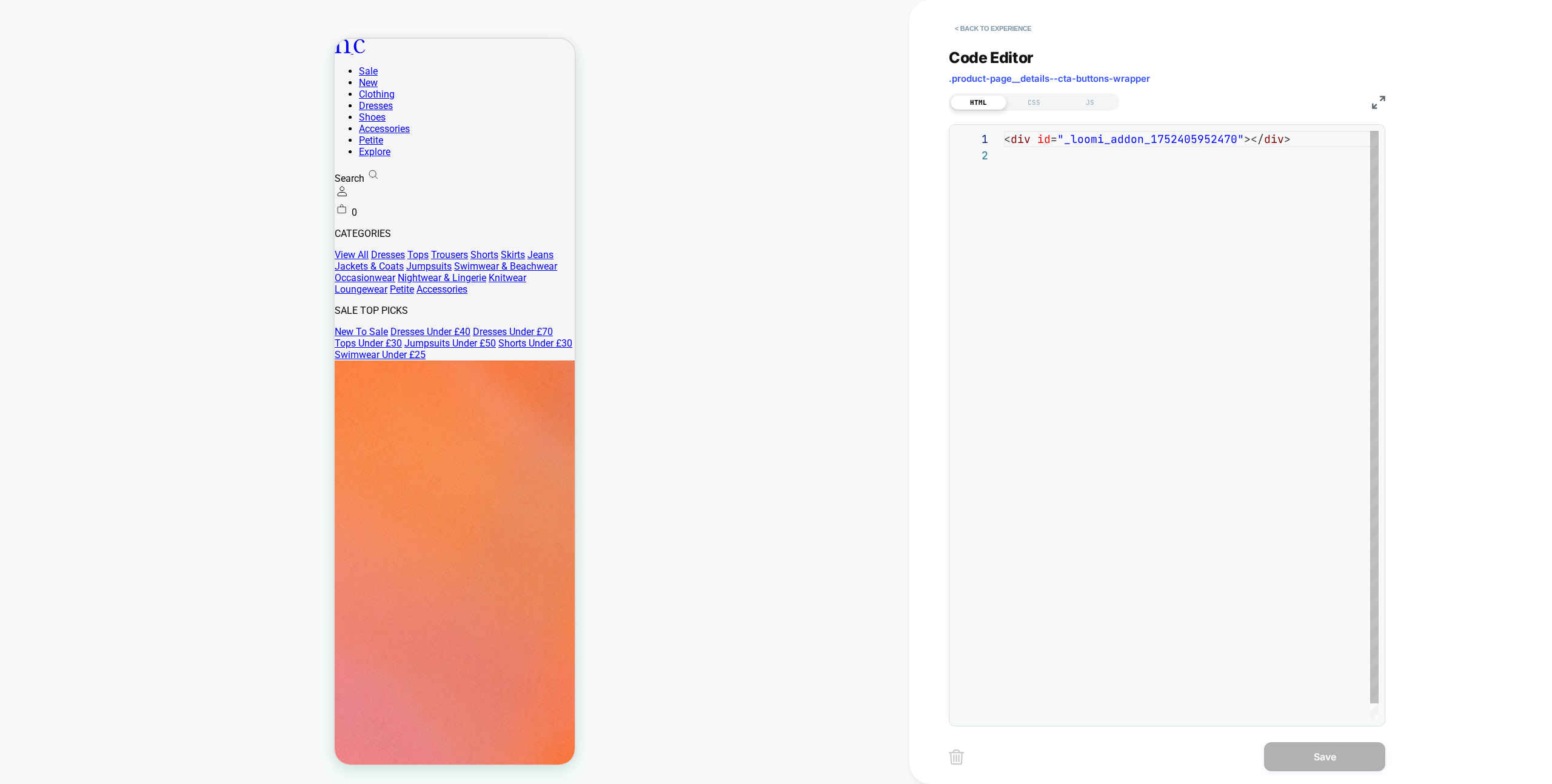
scroll to position [16, 0]
click at [1092, 109] on div "HTML CSS JS" at bounding box center [1033, 101] width 171 height 17
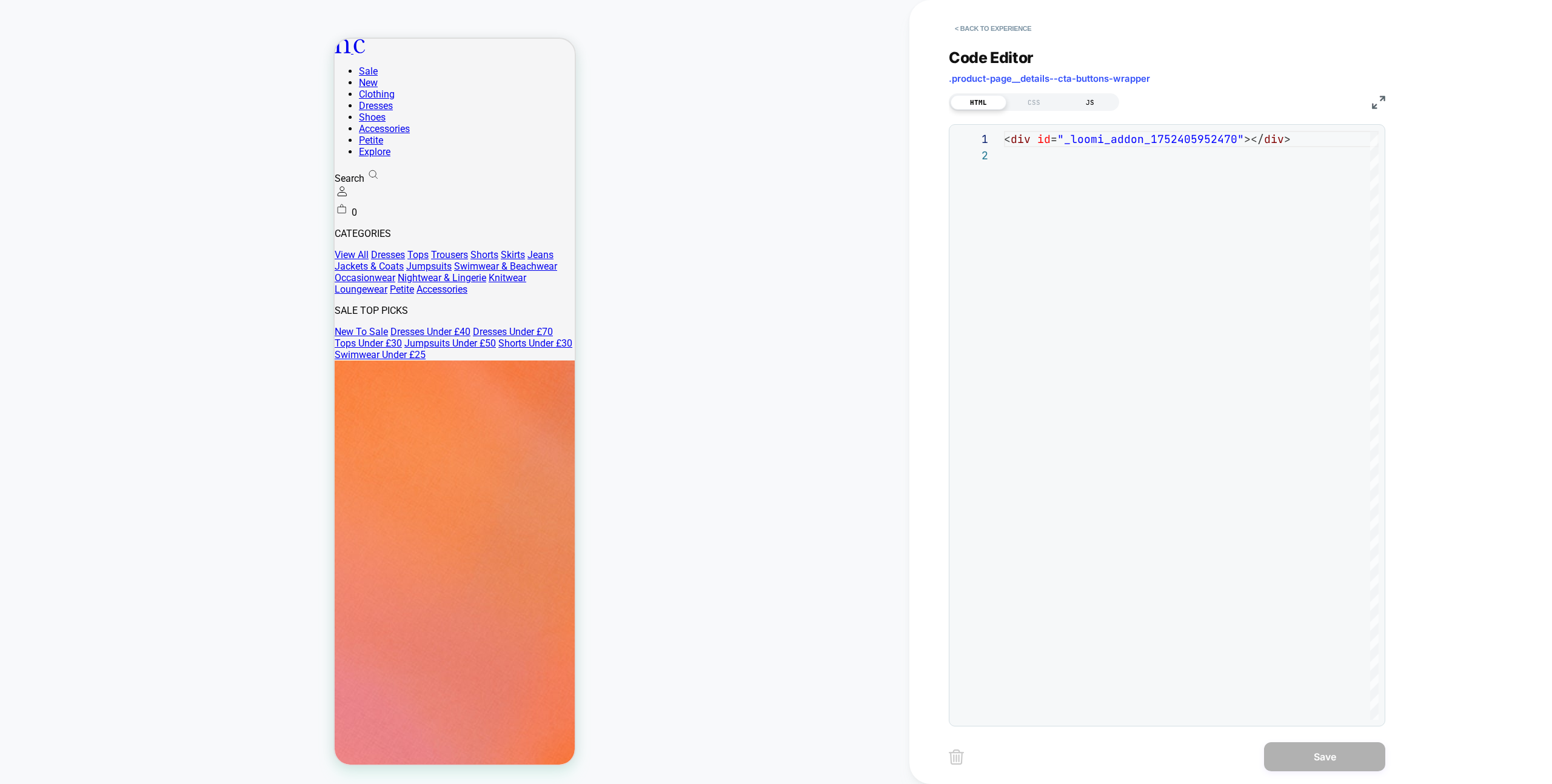
click at [1091, 104] on div "JS" at bounding box center [1090, 102] width 56 height 15
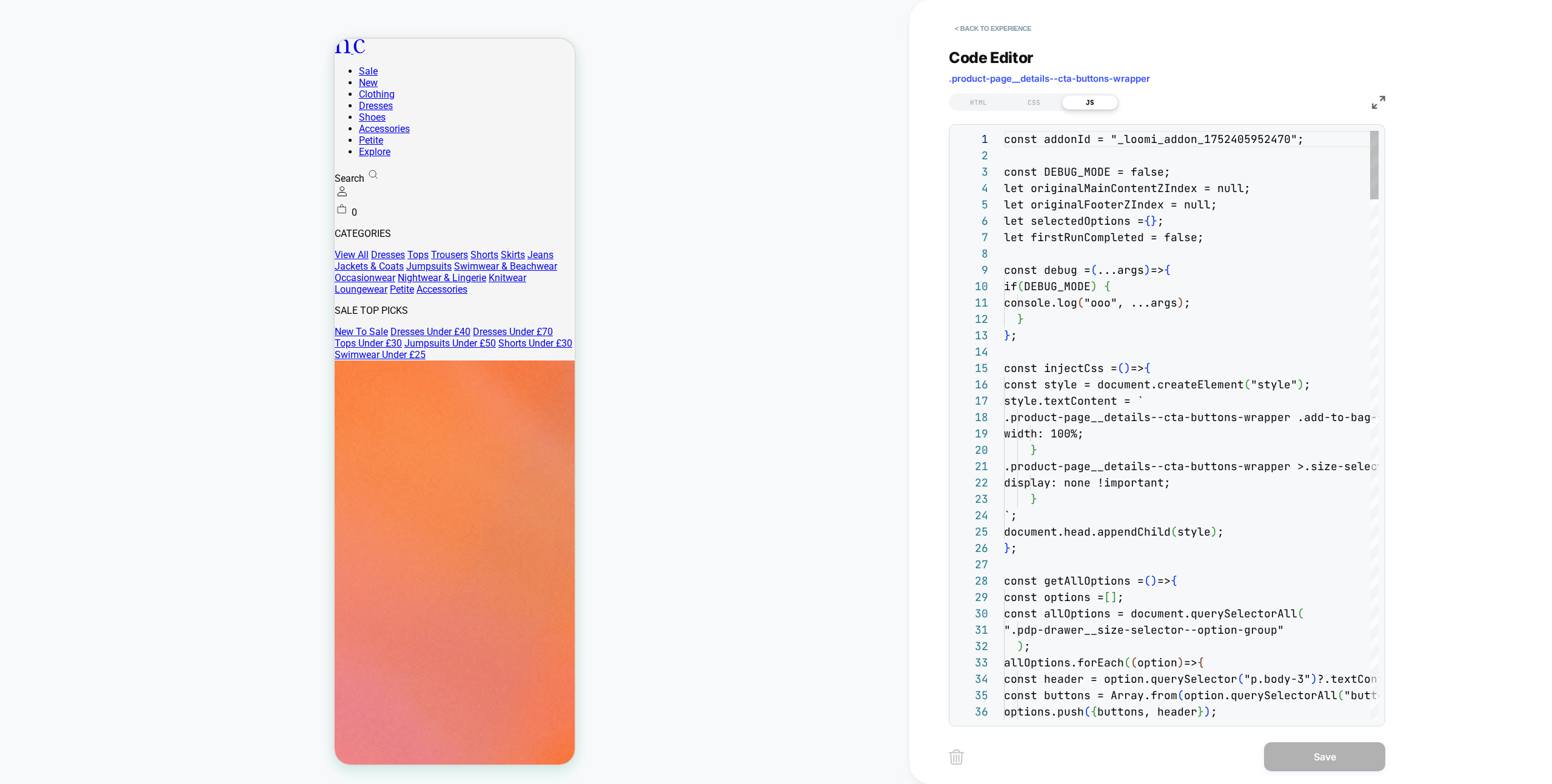
scroll to position [163, 0]
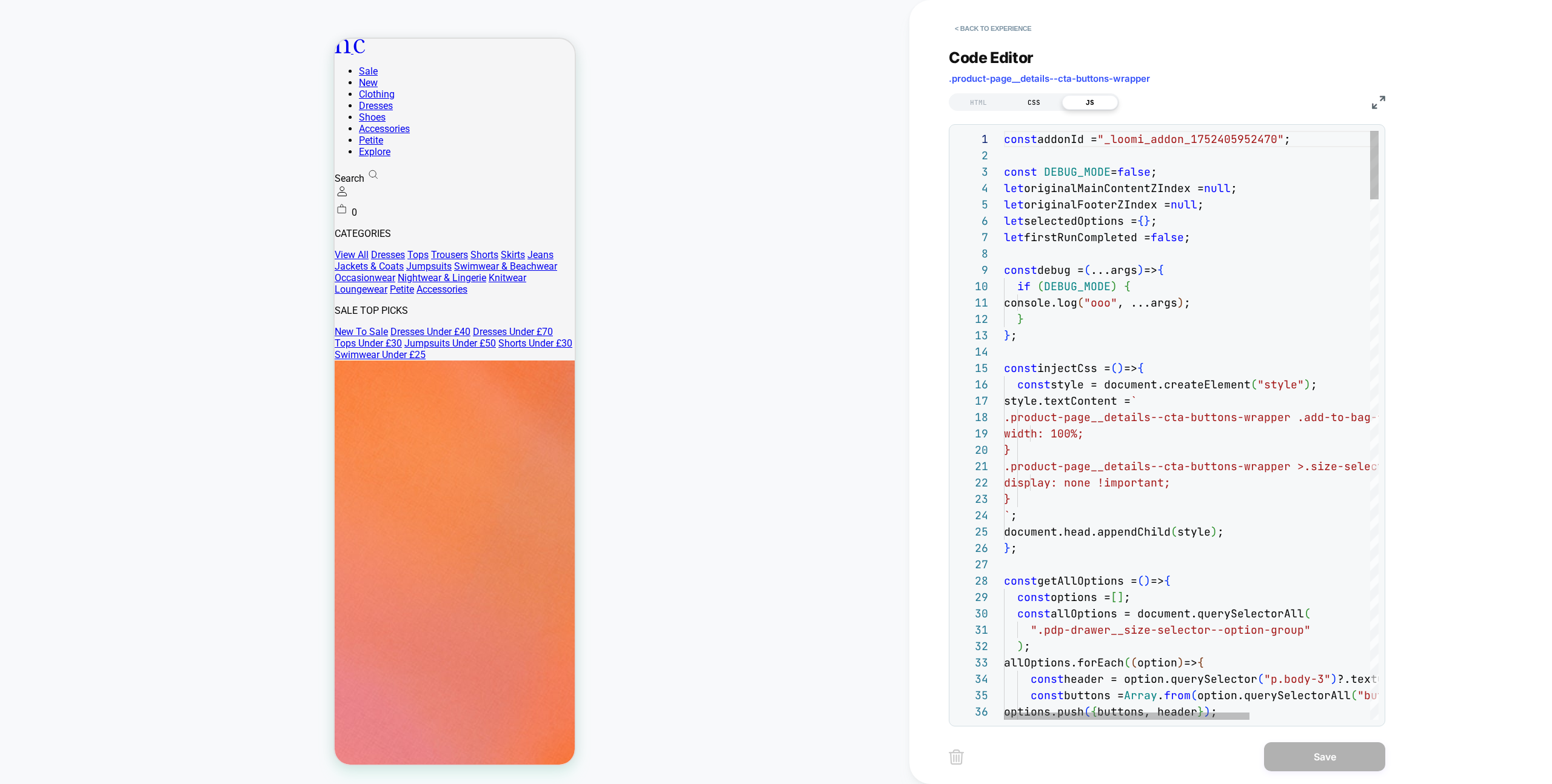
click at [1022, 95] on div "CSS" at bounding box center [1033, 102] width 56 height 15
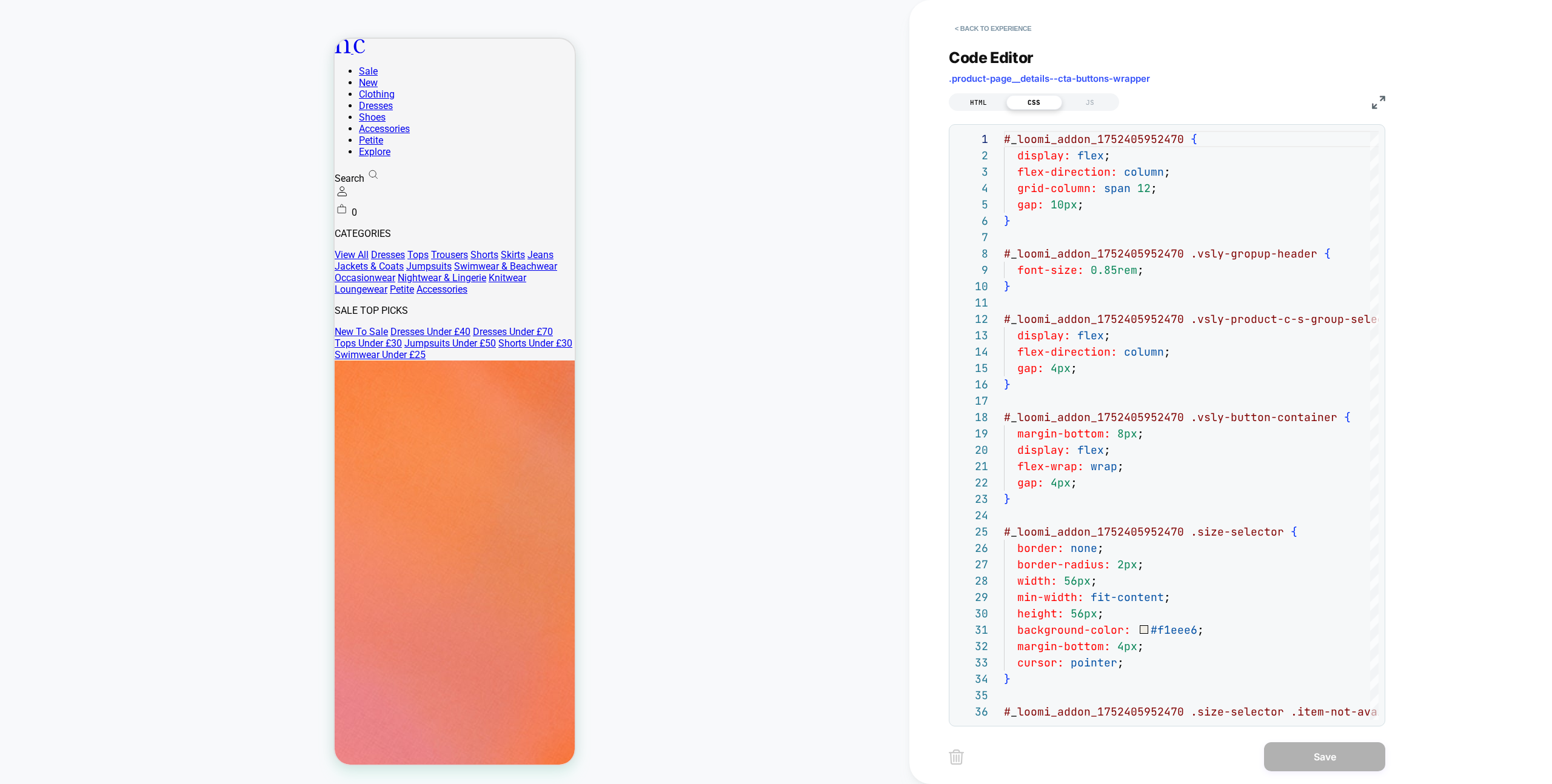
click at [989, 99] on div "HTML" at bounding box center [978, 102] width 56 height 15
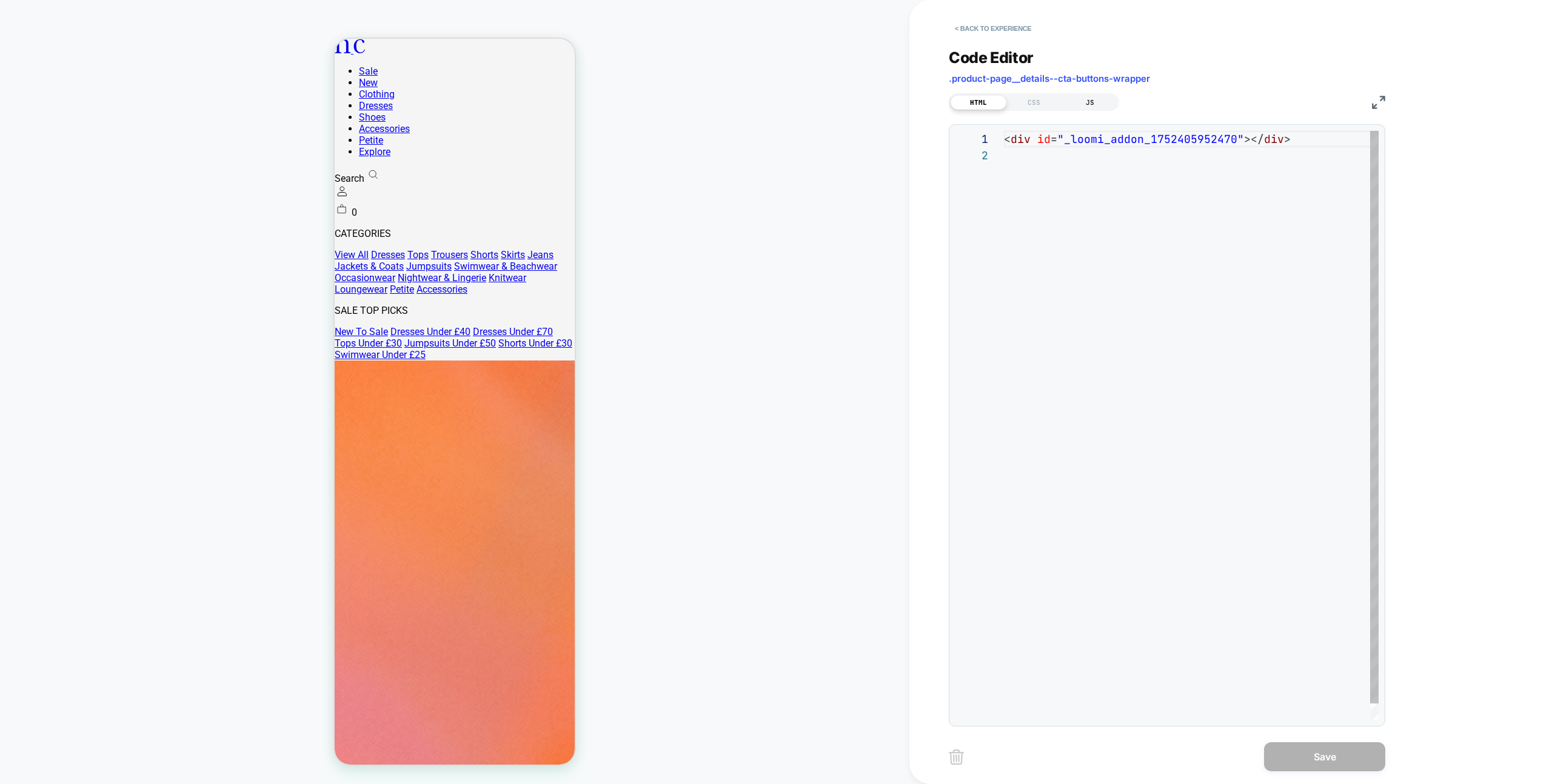
scroll to position [16, 0]
click at [1100, 95] on div "JS" at bounding box center [1090, 102] width 56 height 15
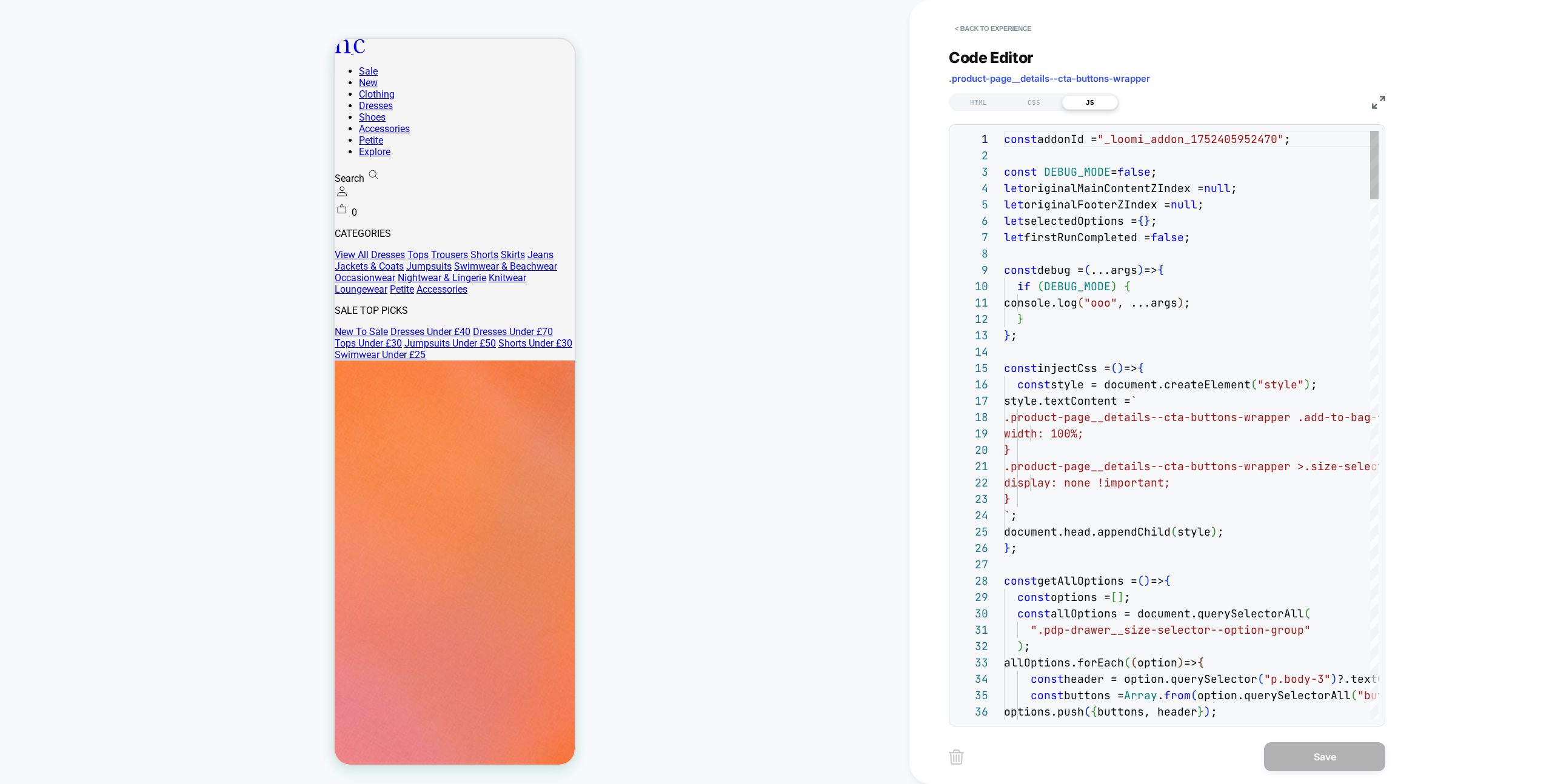
scroll to position [163, 0]
type textarea "**********"
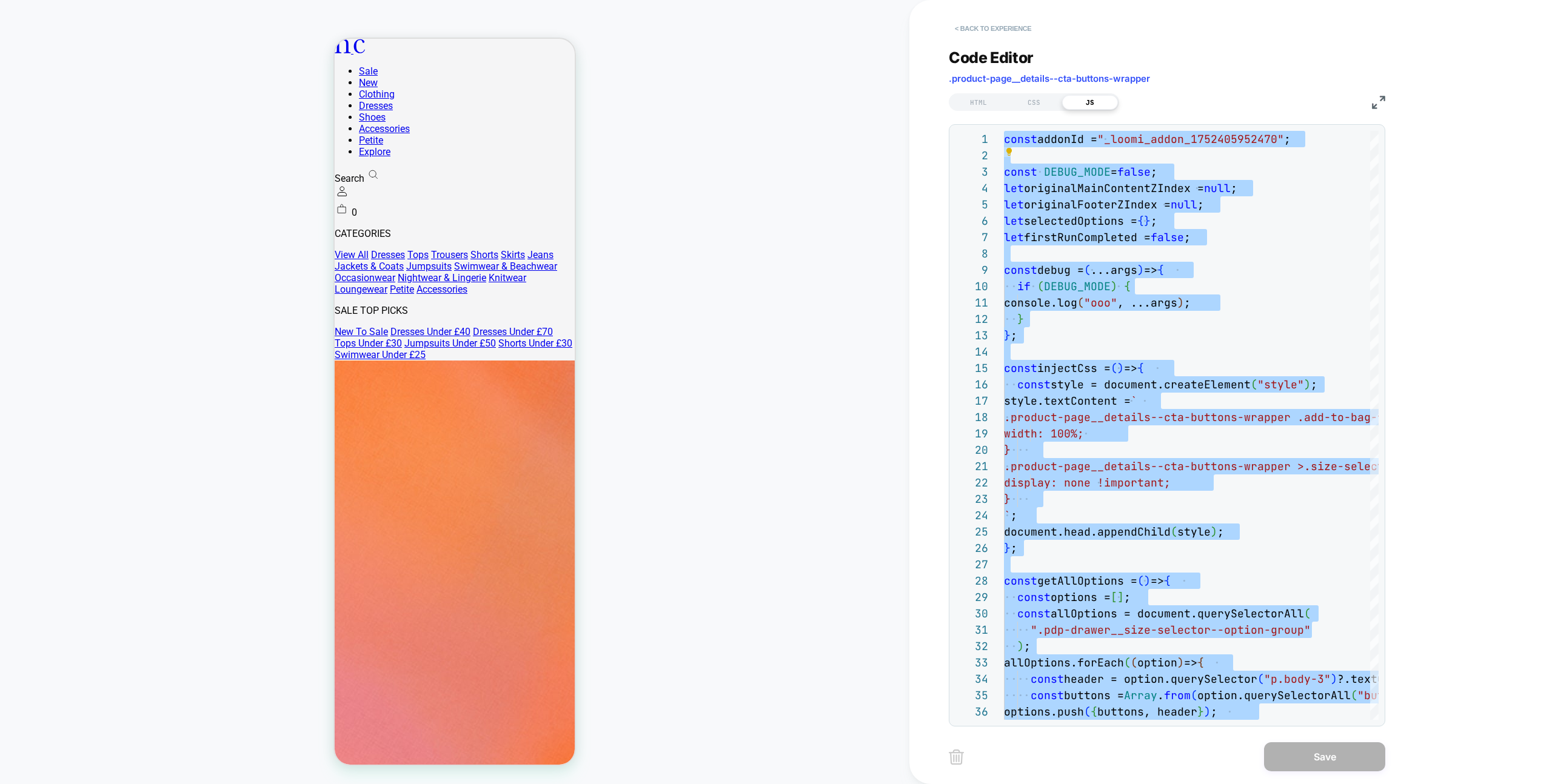
click at [989, 26] on button "< Back to experience" at bounding box center [992, 28] width 88 height 19
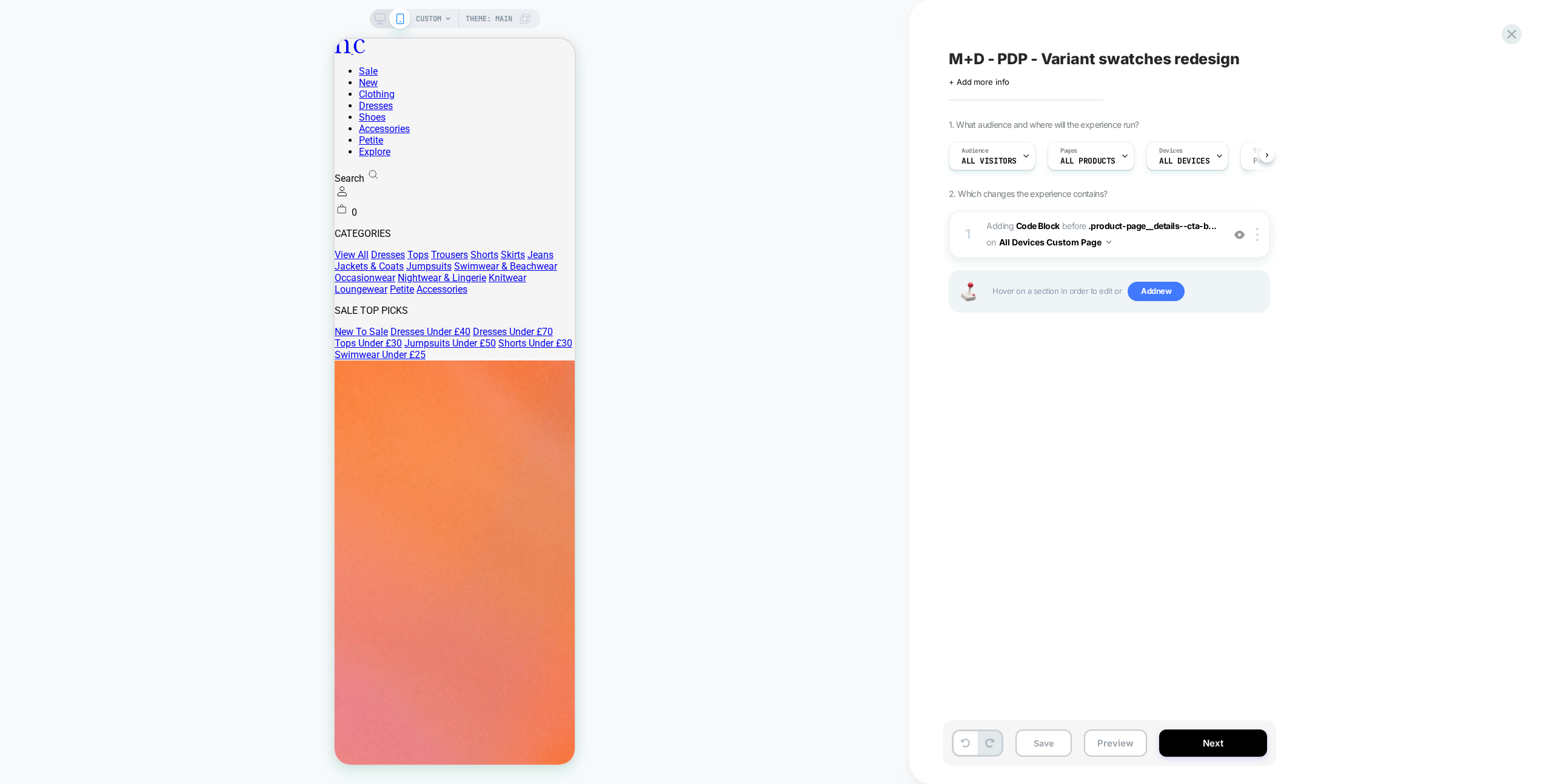
scroll to position [0, 1]
click at [1068, 246] on button "All Devices Custom Page" at bounding box center [1054, 242] width 112 height 17
click at [1094, 321] on div "All Devices Product Page" at bounding box center [1055, 322] width 162 height 26
drag, startPoint x: 1108, startPoint y: 750, endPoint x: 1107, endPoint y: 737, distance: 13.0
click at [1108, 750] on button "Preview" at bounding box center [1114, 743] width 63 height 27
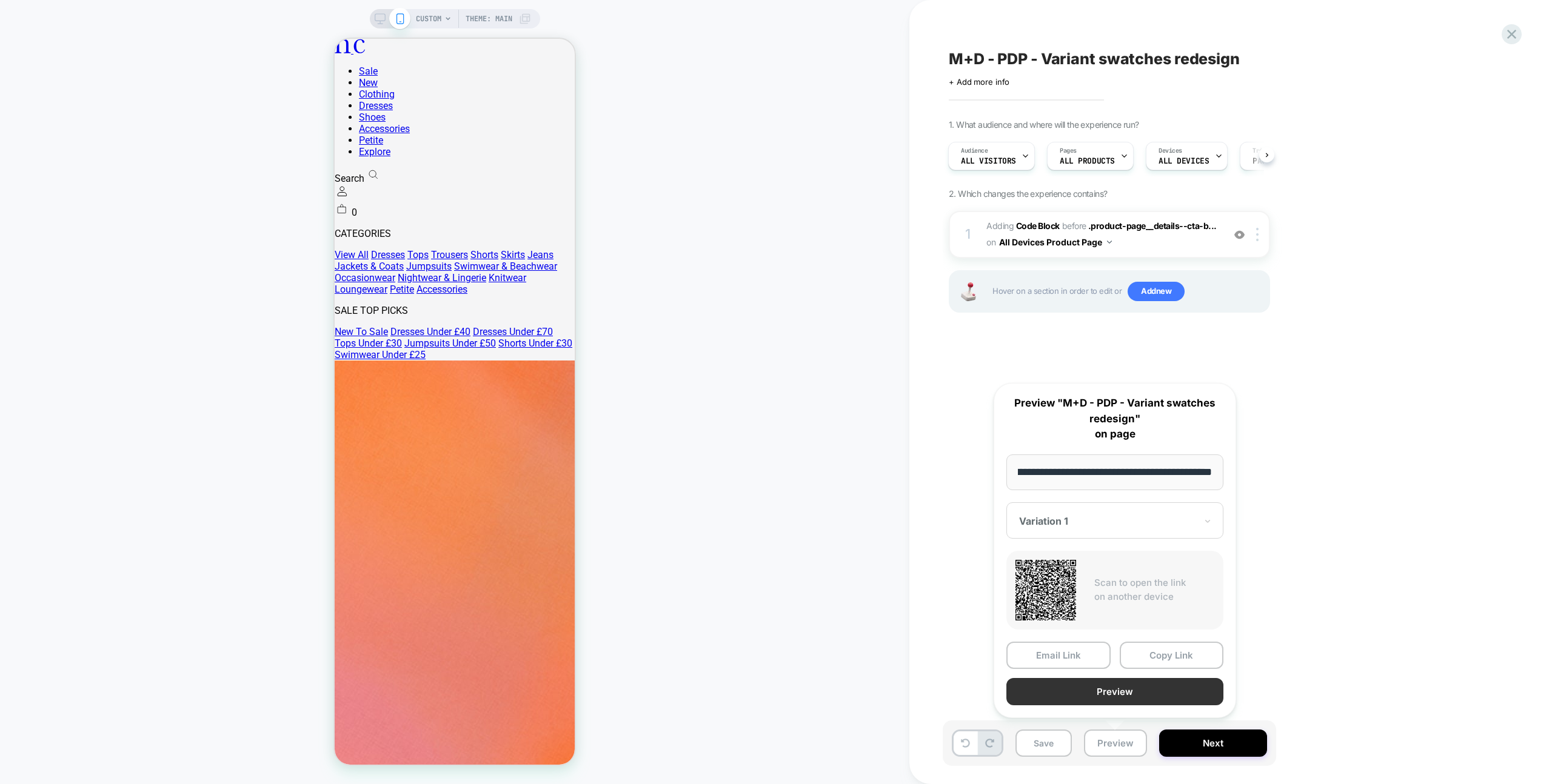
scroll to position [0, 0]
click at [1102, 702] on button "Preview" at bounding box center [1114, 692] width 217 height 27
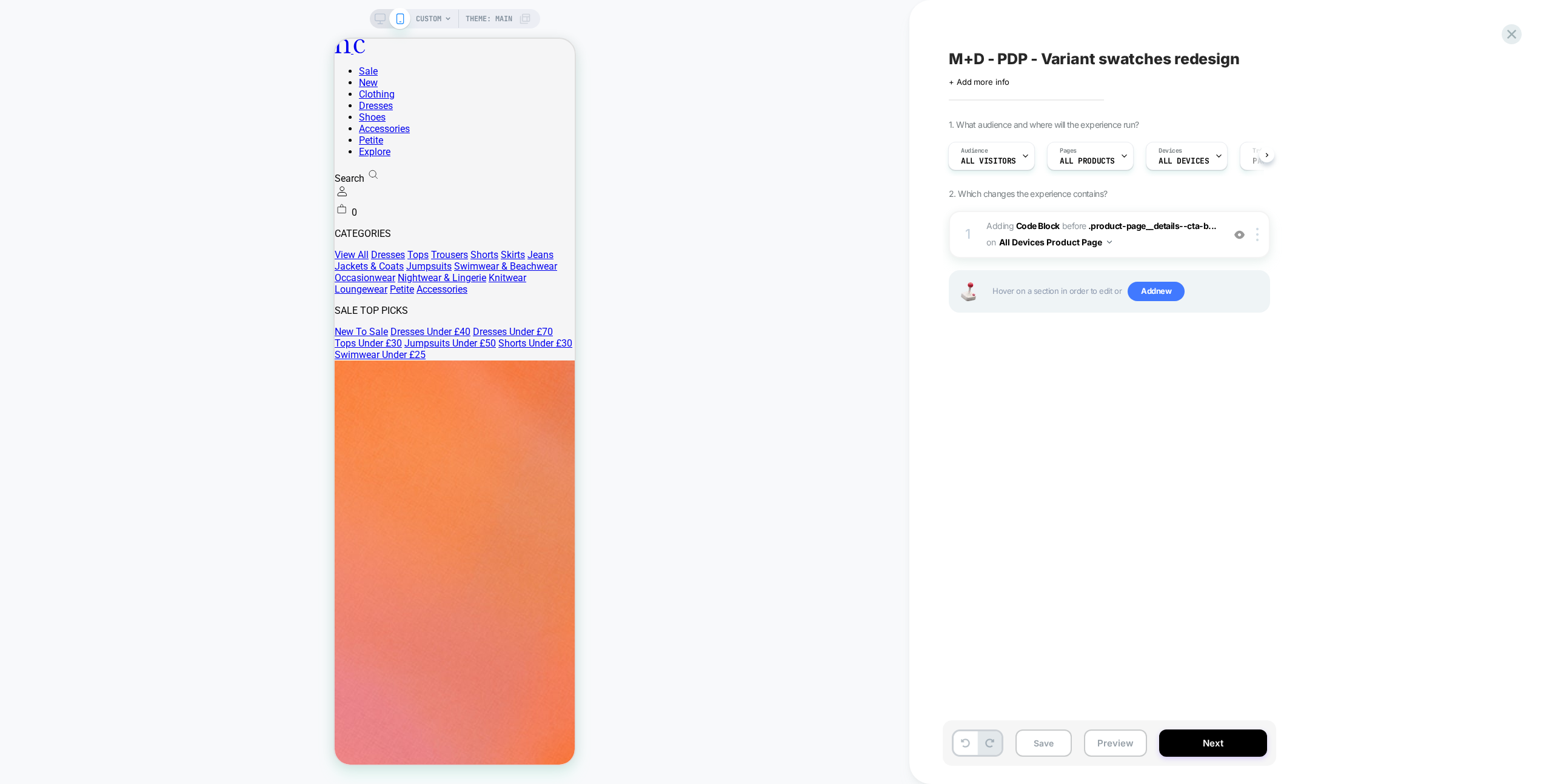
drag, startPoint x: 433, startPoint y: 31, endPoint x: 431, endPoint y: 24, distance: 7.3
click at [433, 31] on div "CUSTOM Theme: MAIN" at bounding box center [454, 392] width 909 height 760
click at [431, 23] on span "CUSTOM" at bounding box center [429, 18] width 26 height 19
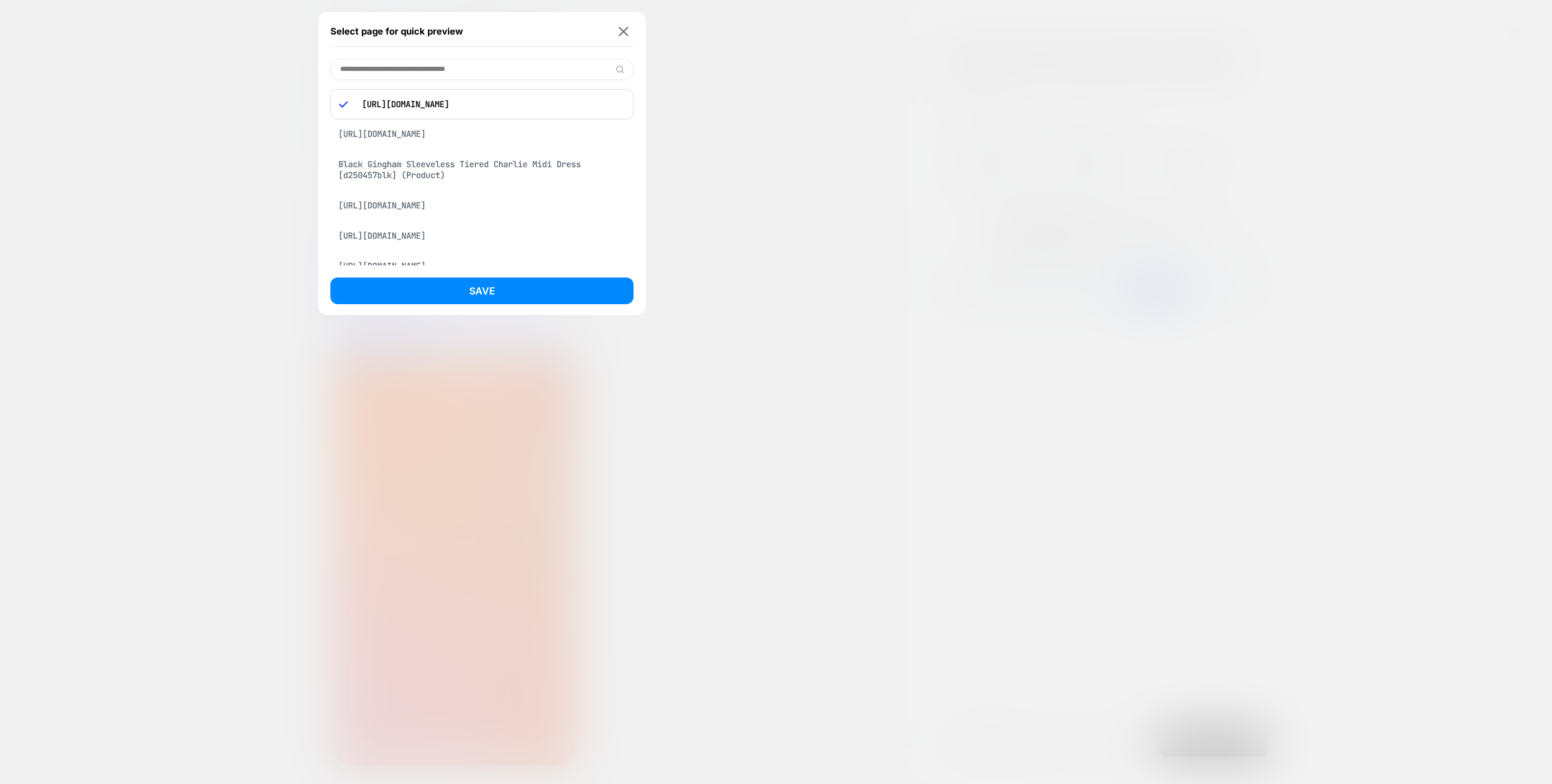
click at [512, 217] on div "https://www.nobodyschild.com/en-ph/products/blue-mid-wash-denim-wide-leg-jeans" at bounding box center [481, 205] width 303 height 23
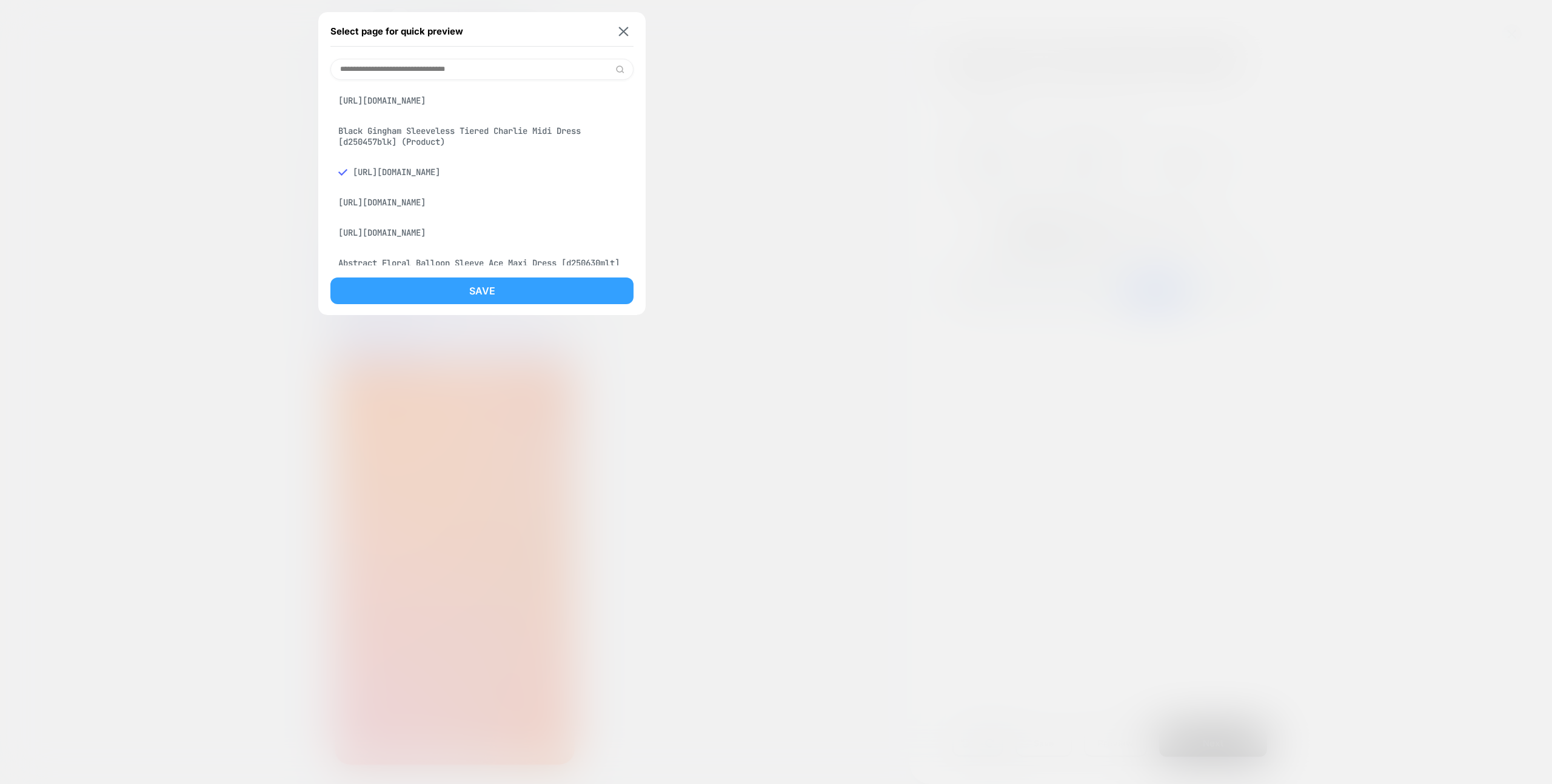
click at [512, 290] on button "Save" at bounding box center [481, 290] width 303 height 26
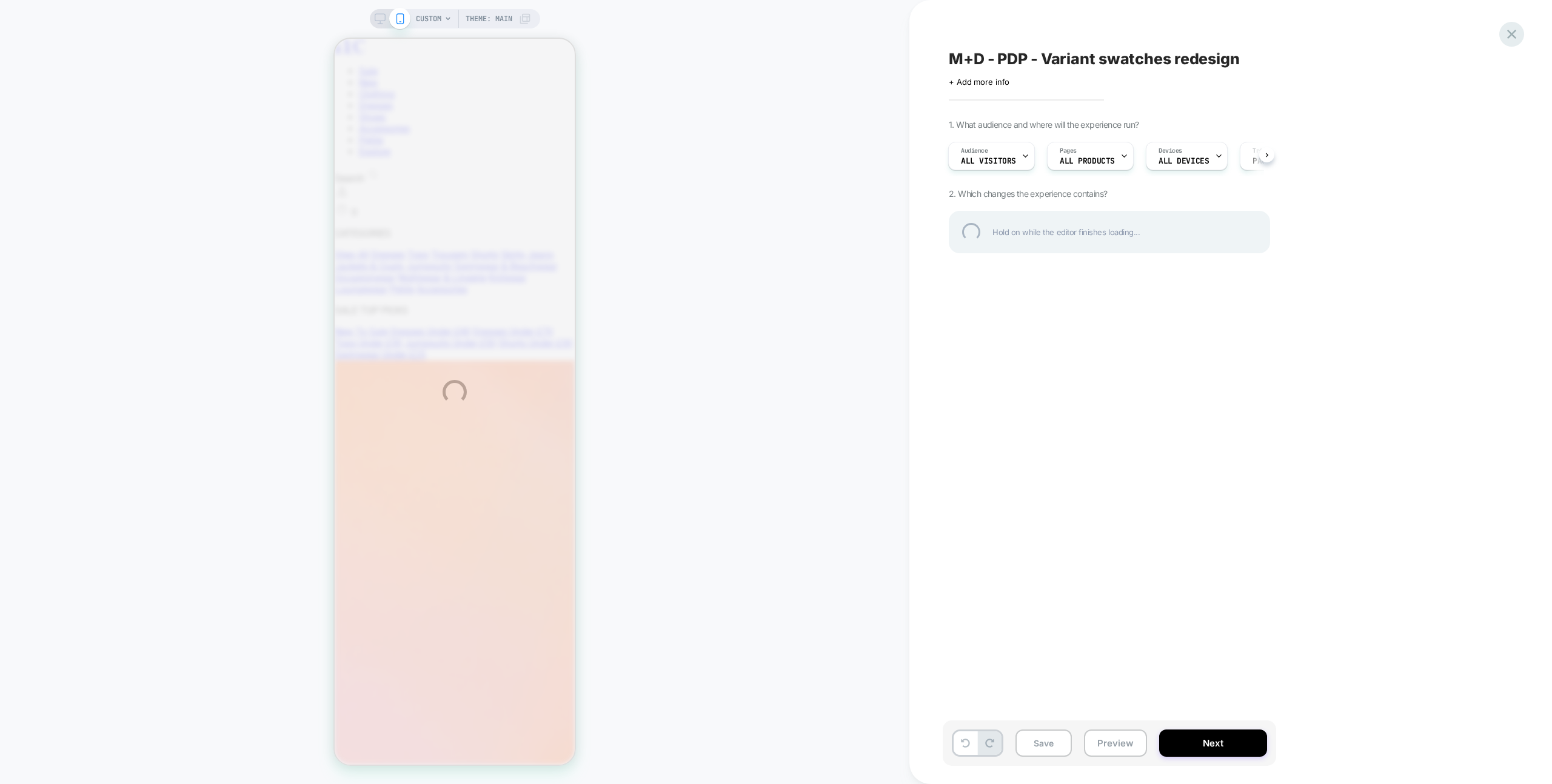
drag, startPoint x: 1510, startPoint y: 51, endPoint x: 1508, endPoint y: 43, distance: 8.2
click at [1510, 51] on div "CUSTOM Theme: MAIN M+D - PDP - Variant swatches redesign Click to edit experien…" at bounding box center [776, 392] width 1552 height 784
click at [1509, 43] on div at bounding box center [1511, 34] width 25 height 25
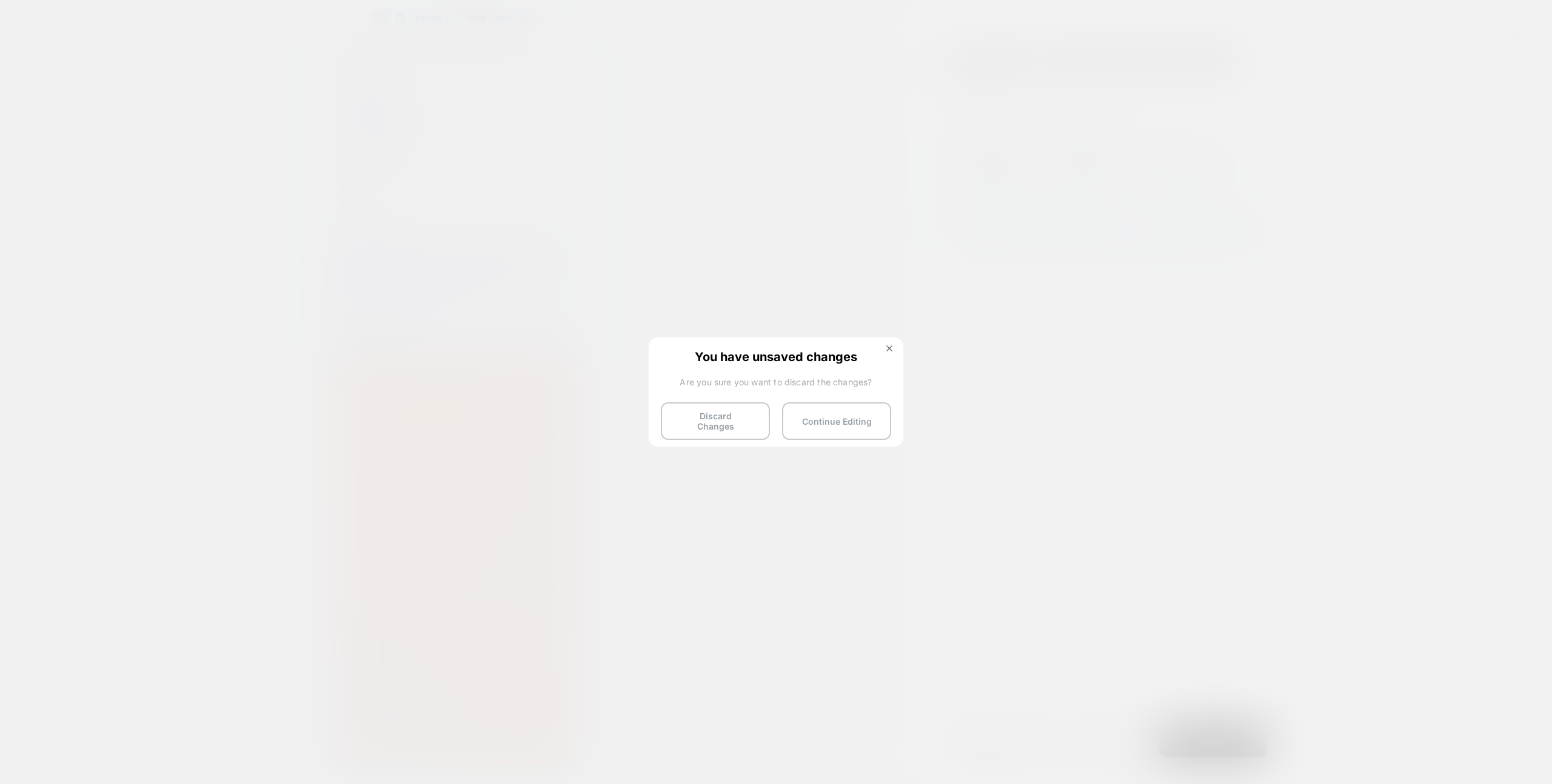
click at [685, 424] on button "Discard Changes" at bounding box center [716, 420] width 109 height 37
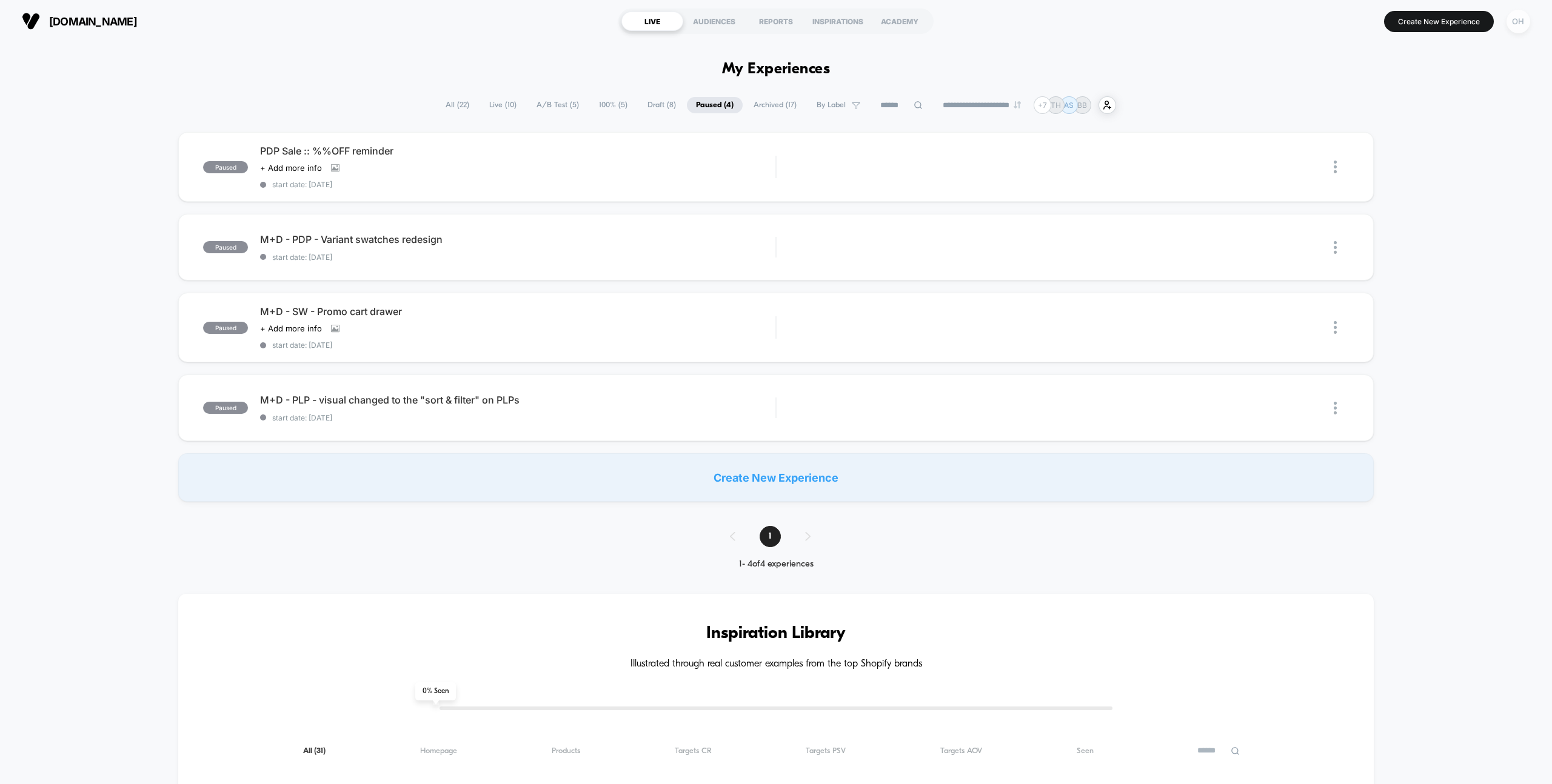
click at [1521, 28] on div "OH" at bounding box center [1518, 22] width 24 height 24
click at [1414, 166] on span "Account Settings" at bounding box center [1455, 166] width 123 height 10
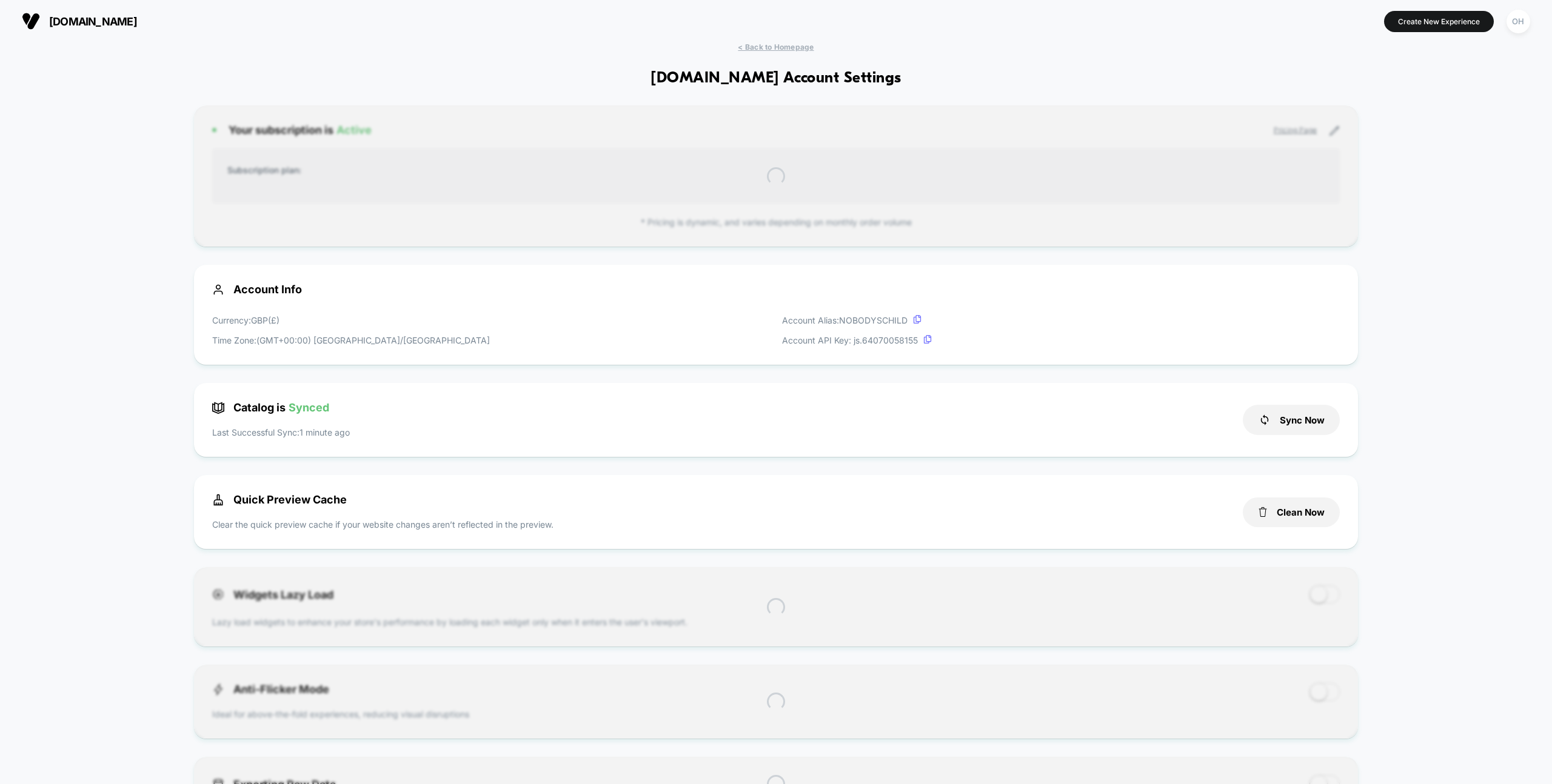
scroll to position [163, 0]
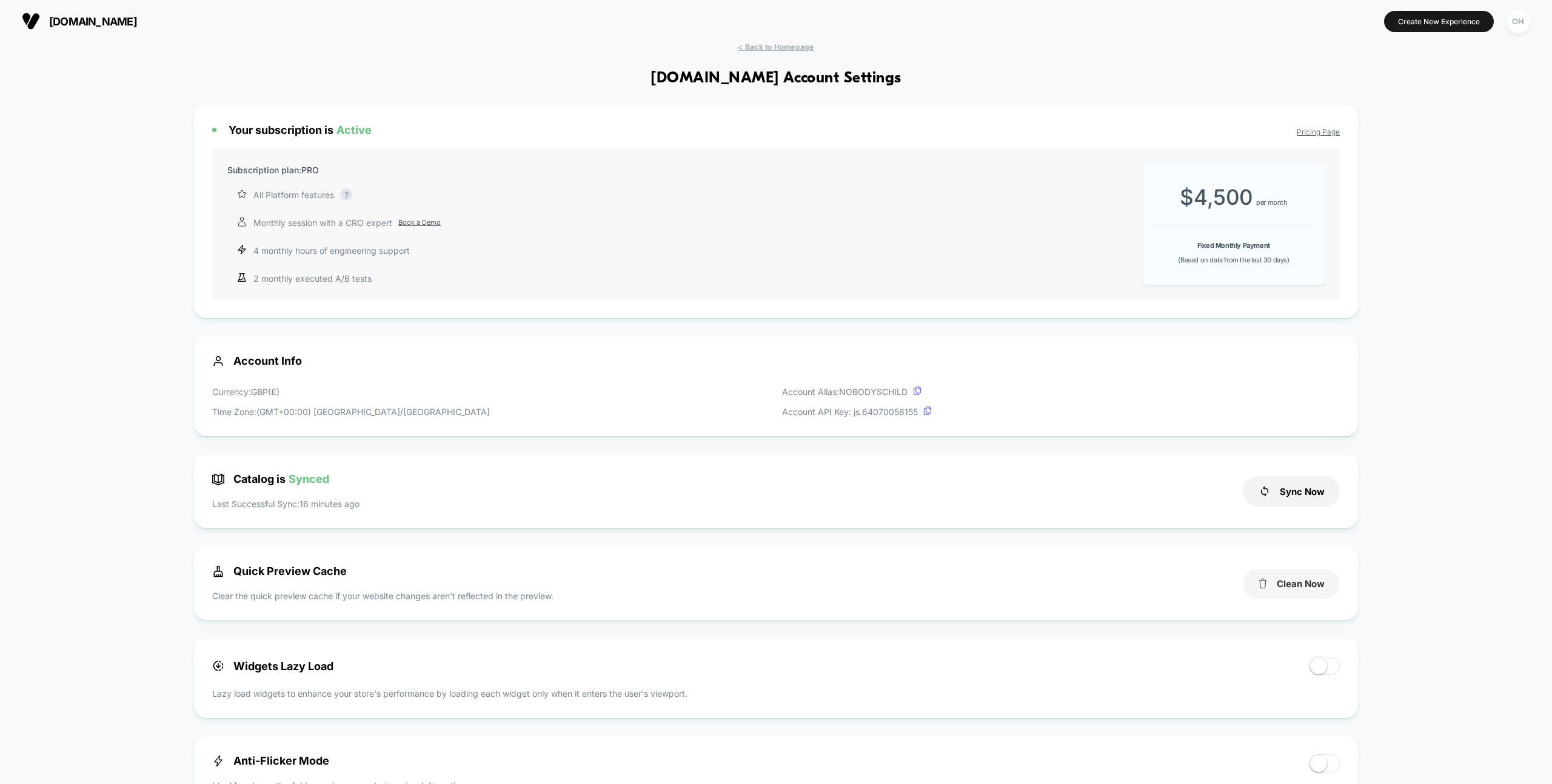
click at [1292, 594] on button "Clean Now" at bounding box center [1291, 583] width 97 height 30
click at [755, 46] on span "< Back to Homepage" at bounding box center [775, 47] width 76 height 9
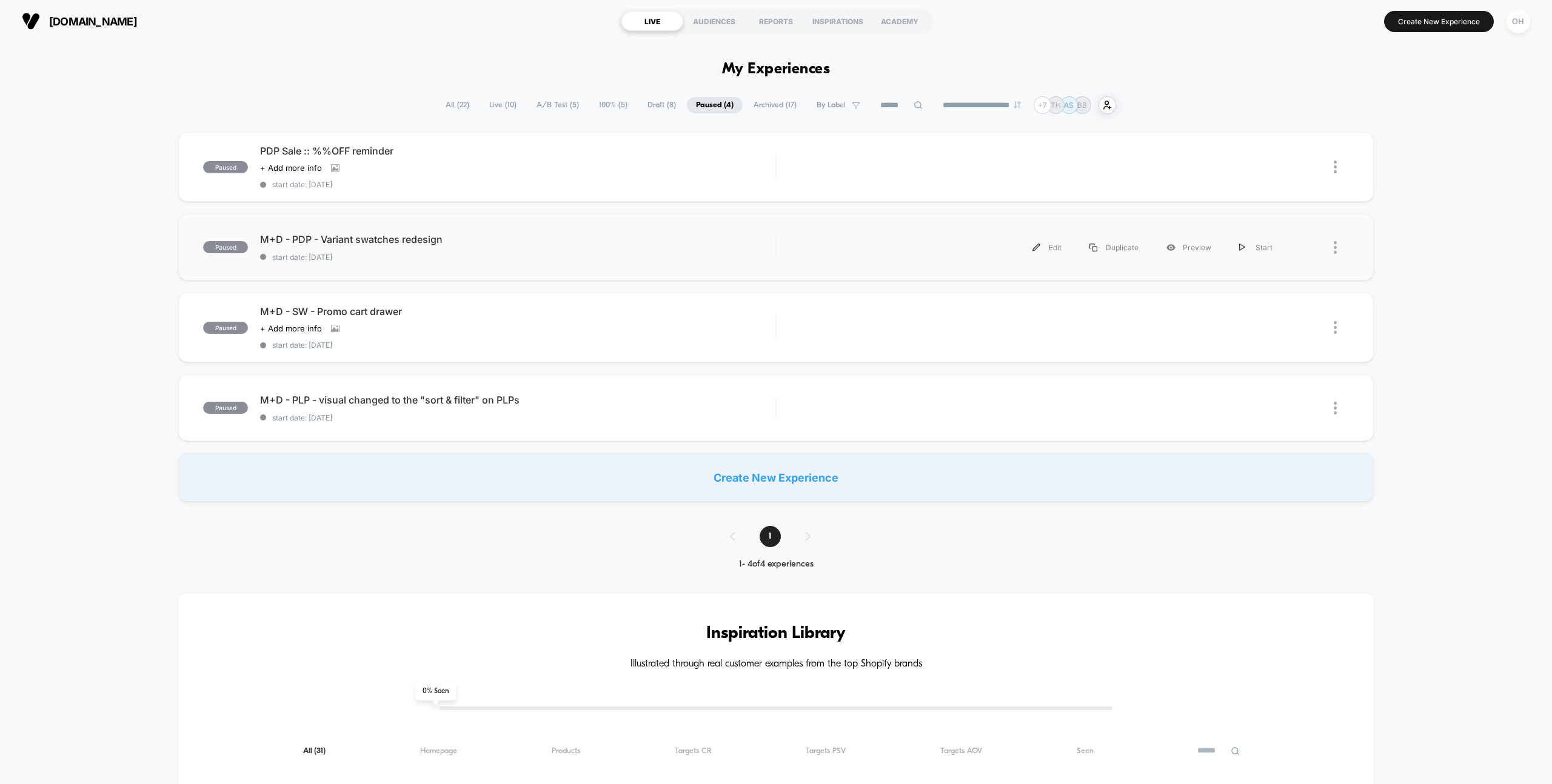
click at [645, 268] on div "paused M+D - PDP - Variant swatches redesign start date: 8/4/2025 Edit Duplicat…" at bounding box center [775, 247] width 1195 height 67
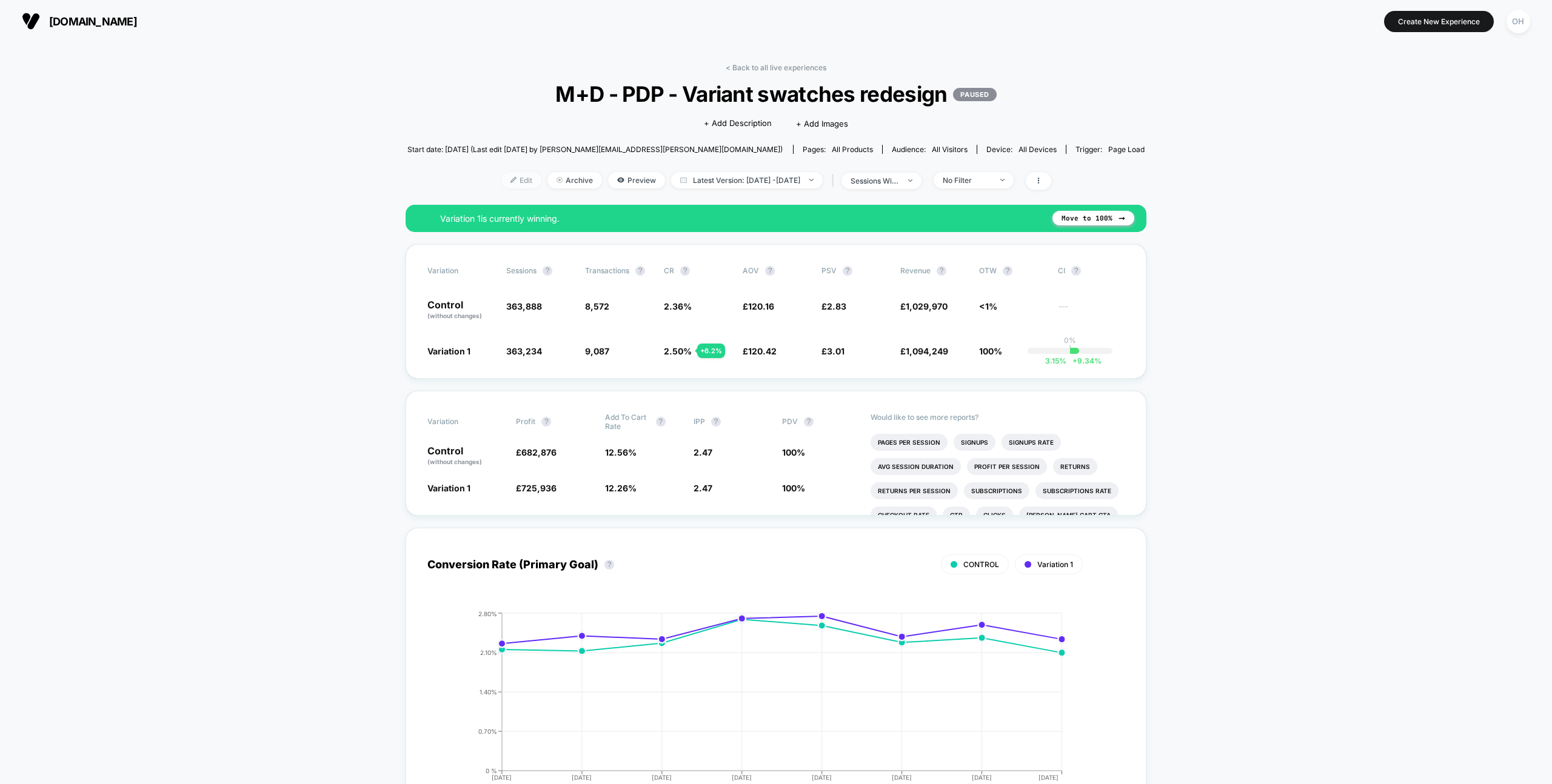
click at [503, 178] on span "Edit" at bounding box center [522, 181] width 40 height 16
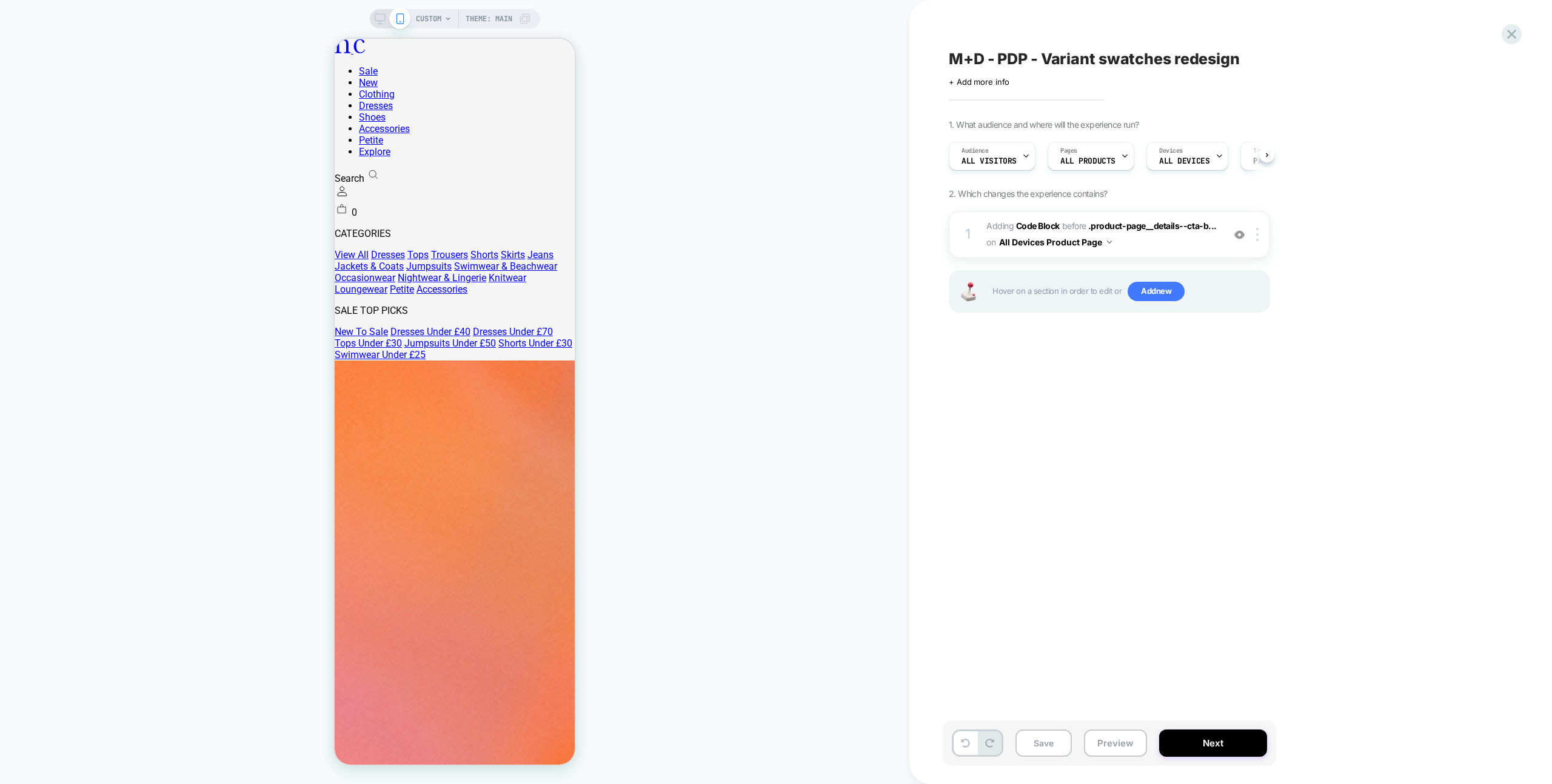
scroll to position [0, 1]
click at [435, 16] on span "CUSTOM" at bounding box center [429, 18] width 26 height 19
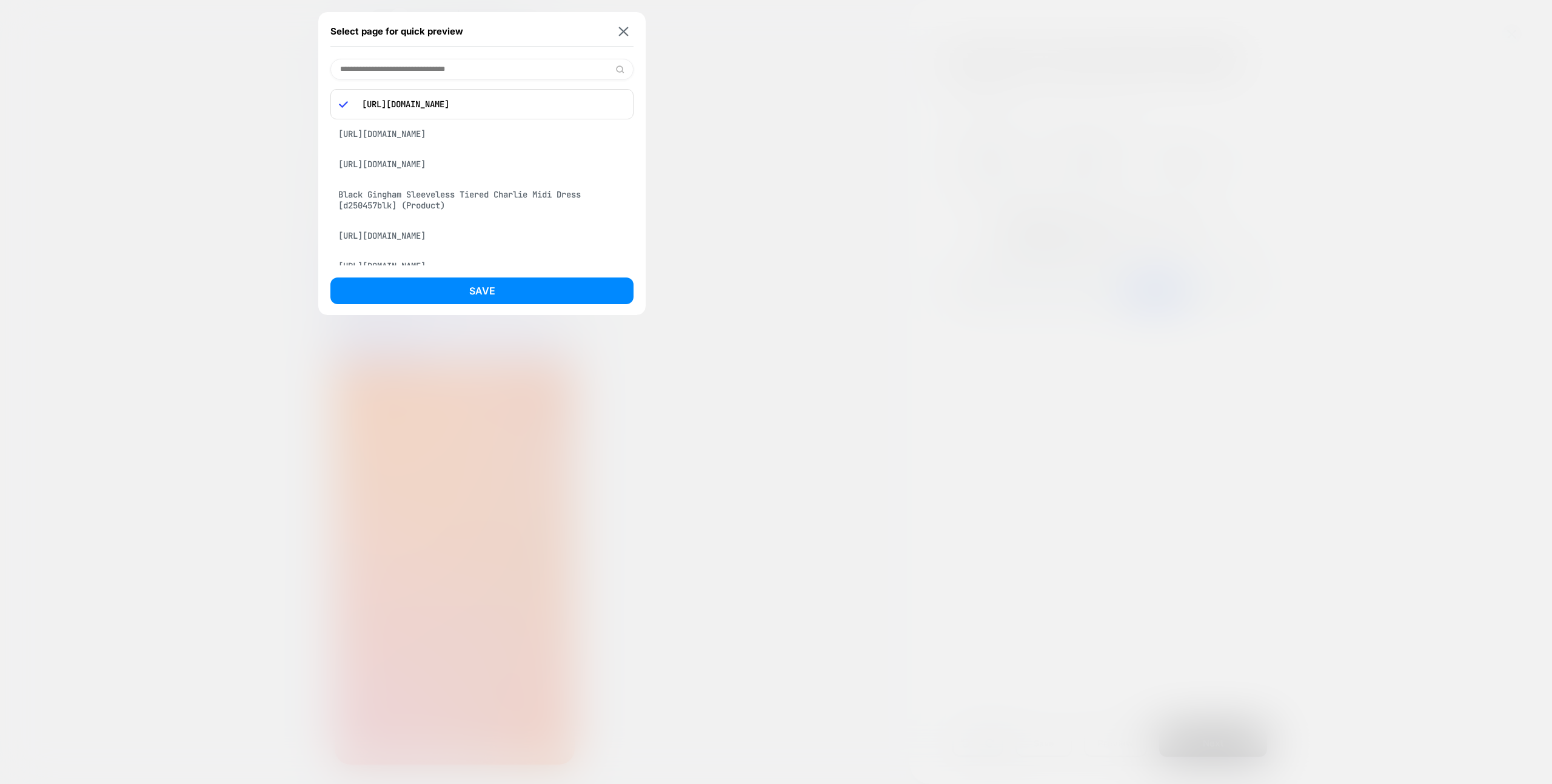
click at [468, 176] on div "https://www.nobodyschild.com/en-ph/products/blue-mid-wash-denim-wide-leg-jeans" at bounding box center [481, 164] width 303 height 23
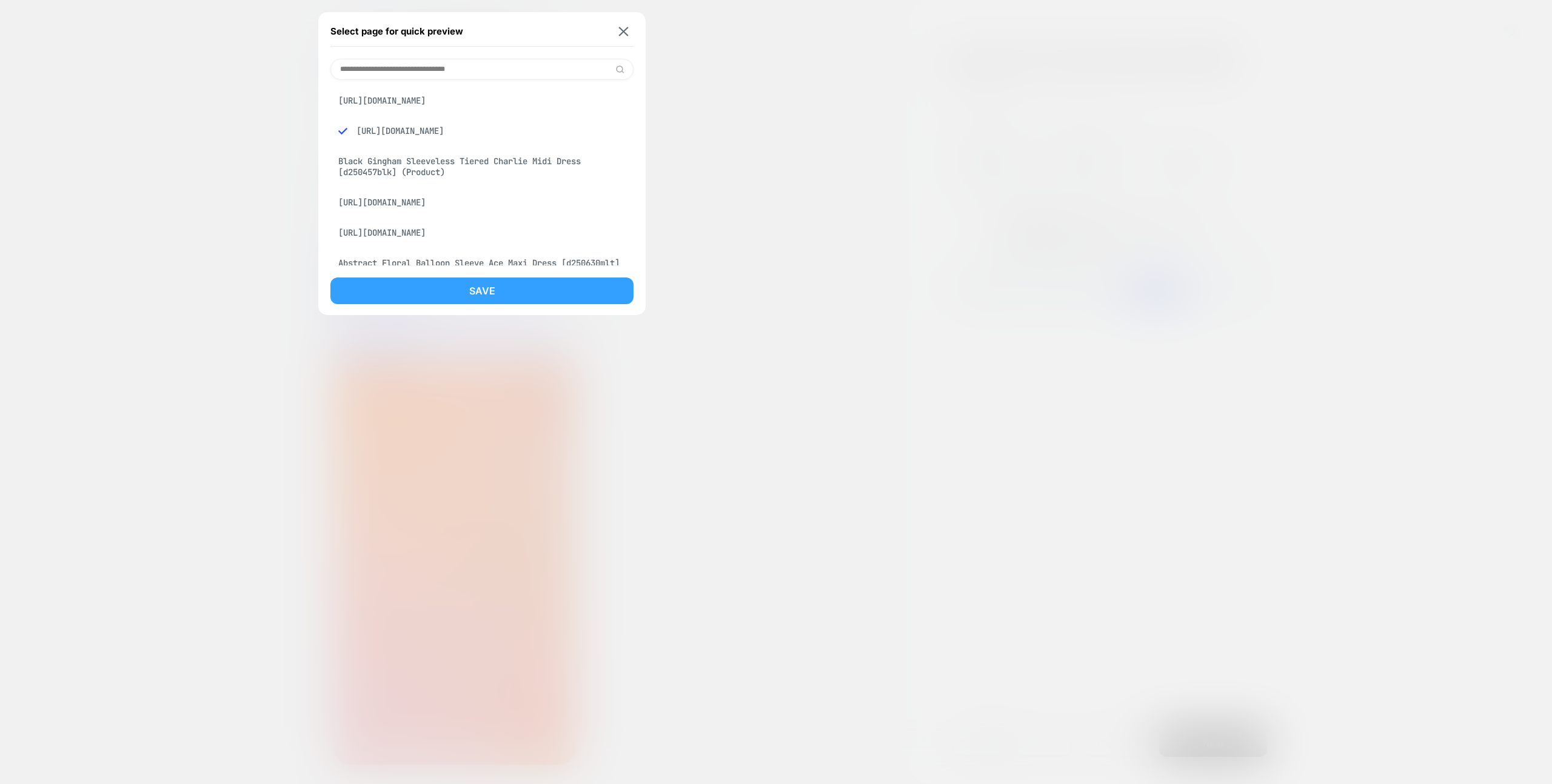
click at [483, 284] on button "Save" at bounding box center [481, 290] width 303 height 26
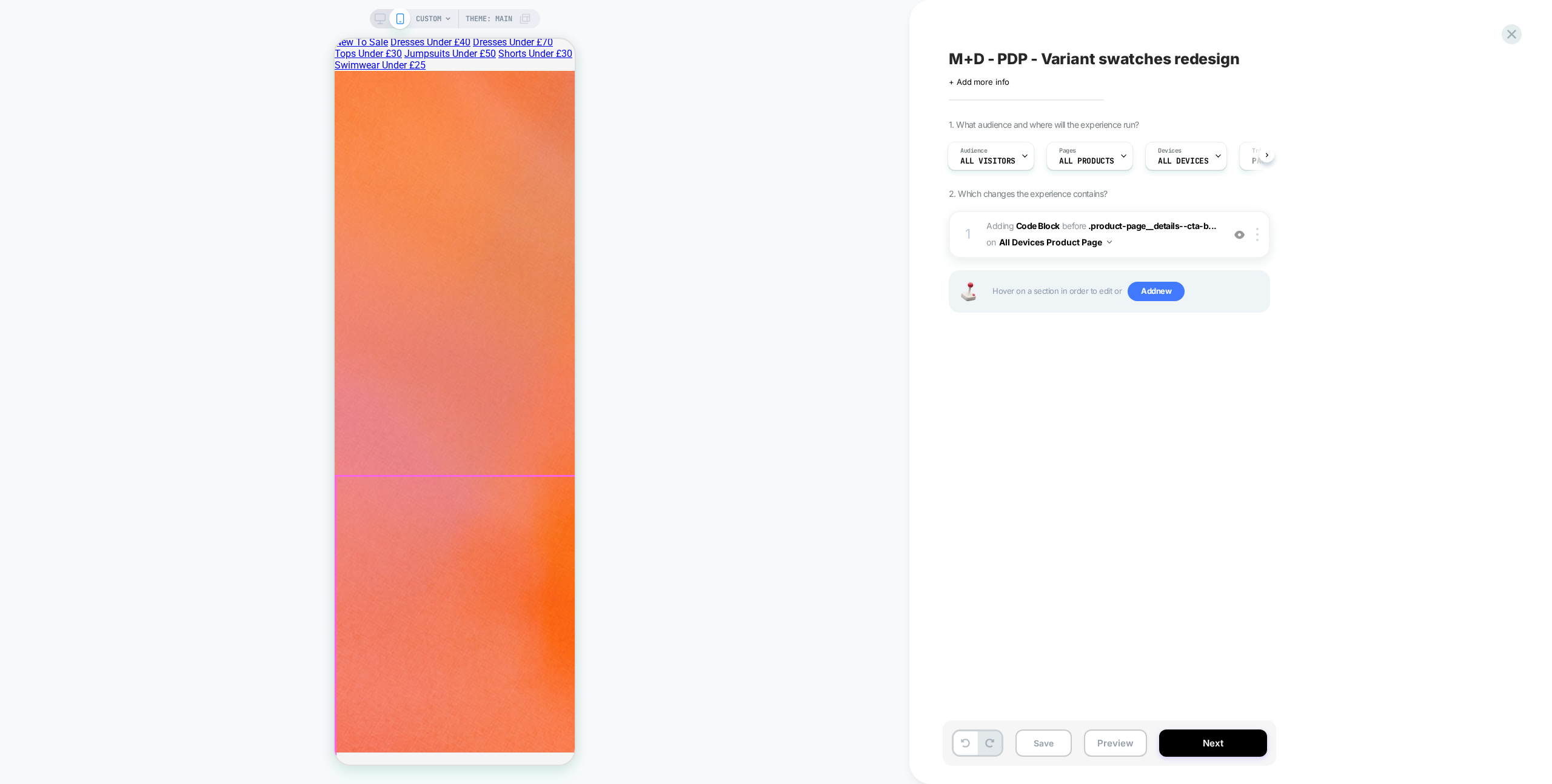
scroll to position [191, 0]
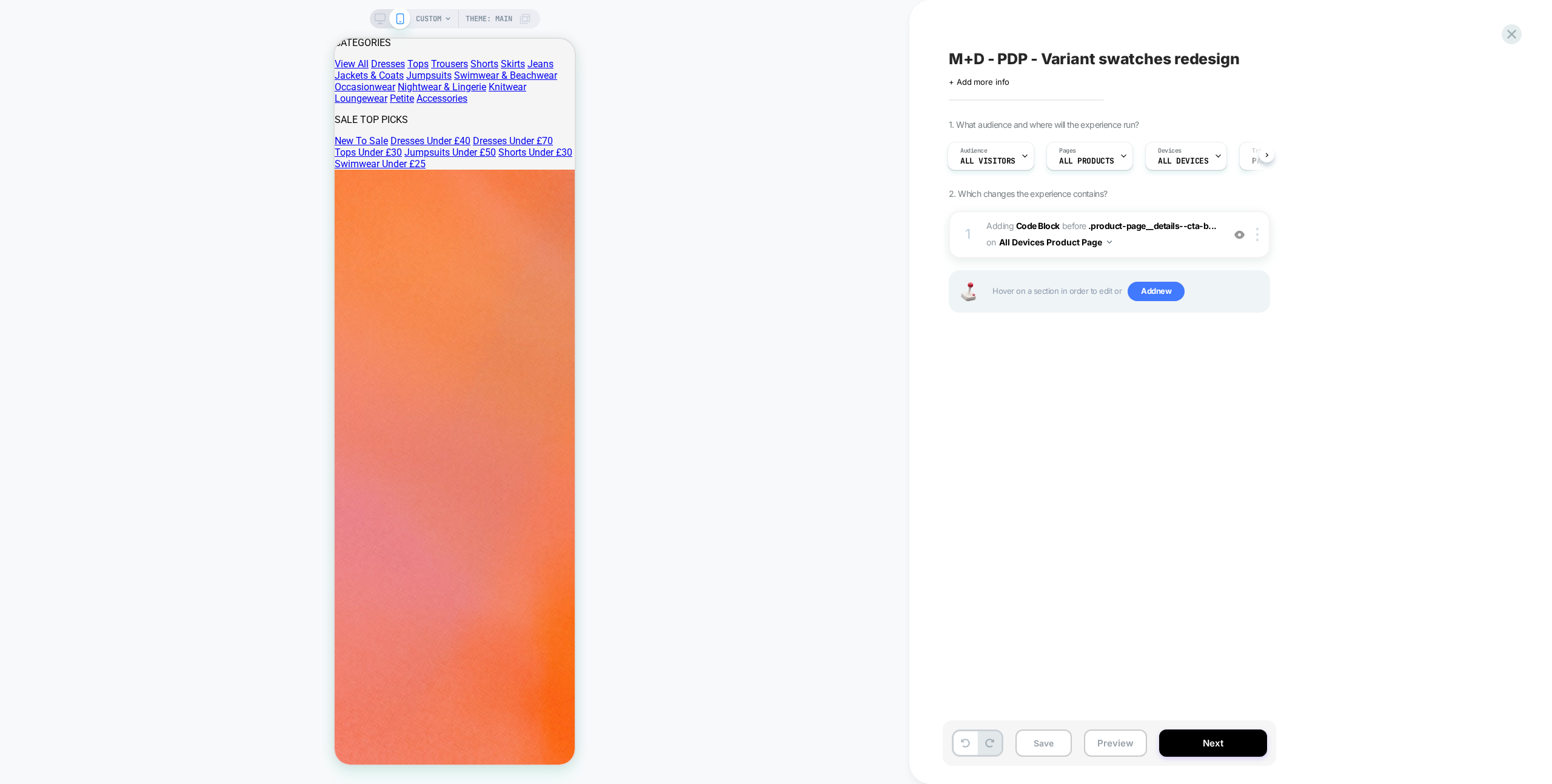
click at [441, 19] on div "CUSTOM Theme: MAIN" at bounding box center [473, 18] width 115 height 19
click at [435, 23] on span "CUSTOM" at bounding box center [429, 18] width 26 height 19
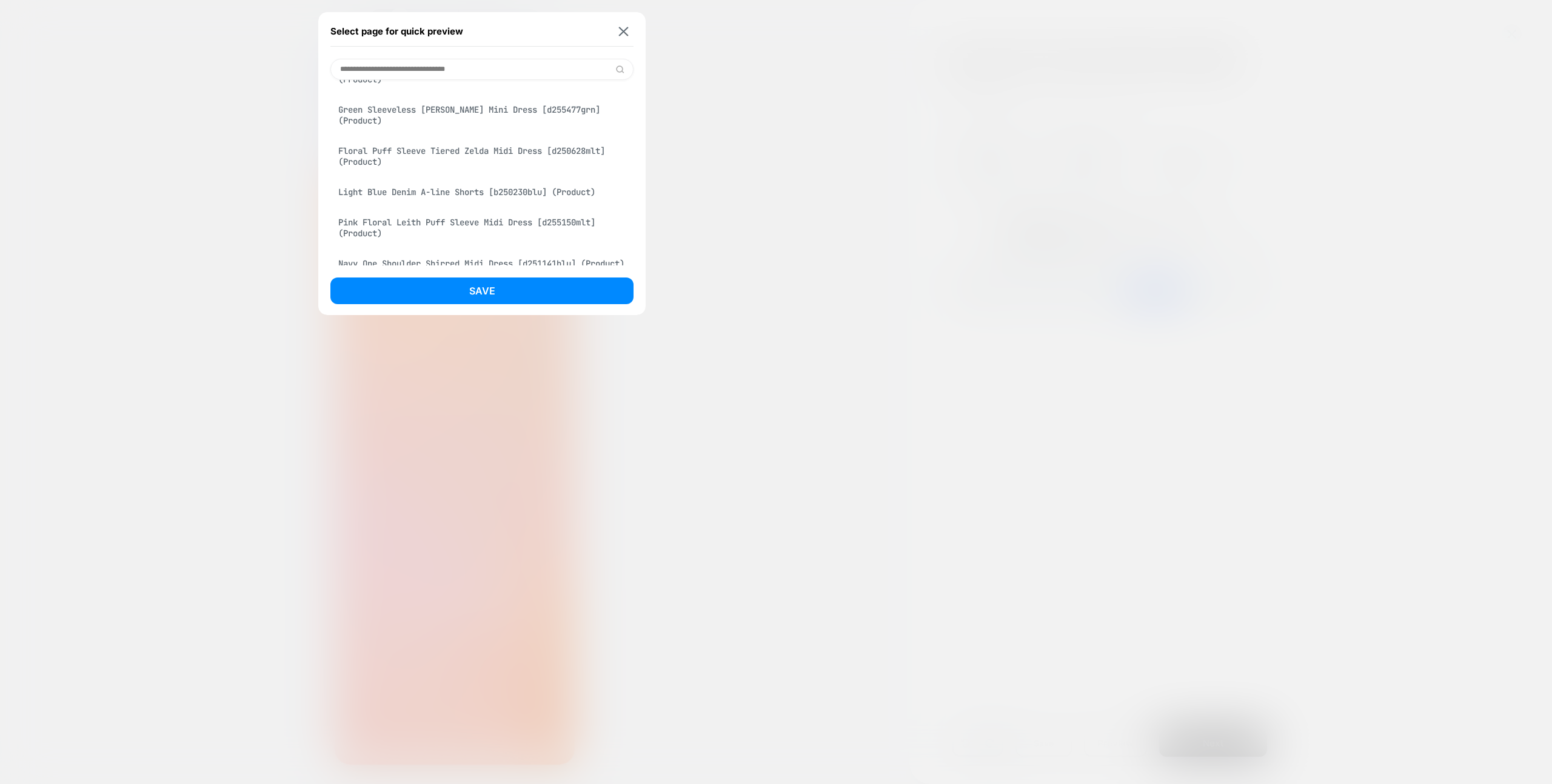
click at [503, 50] on div "Petite Navy And Pink Gingham Ruth Jumpsuit [black d255260blk] (Product)" at bounding box center [481, 32] width 303 height 34
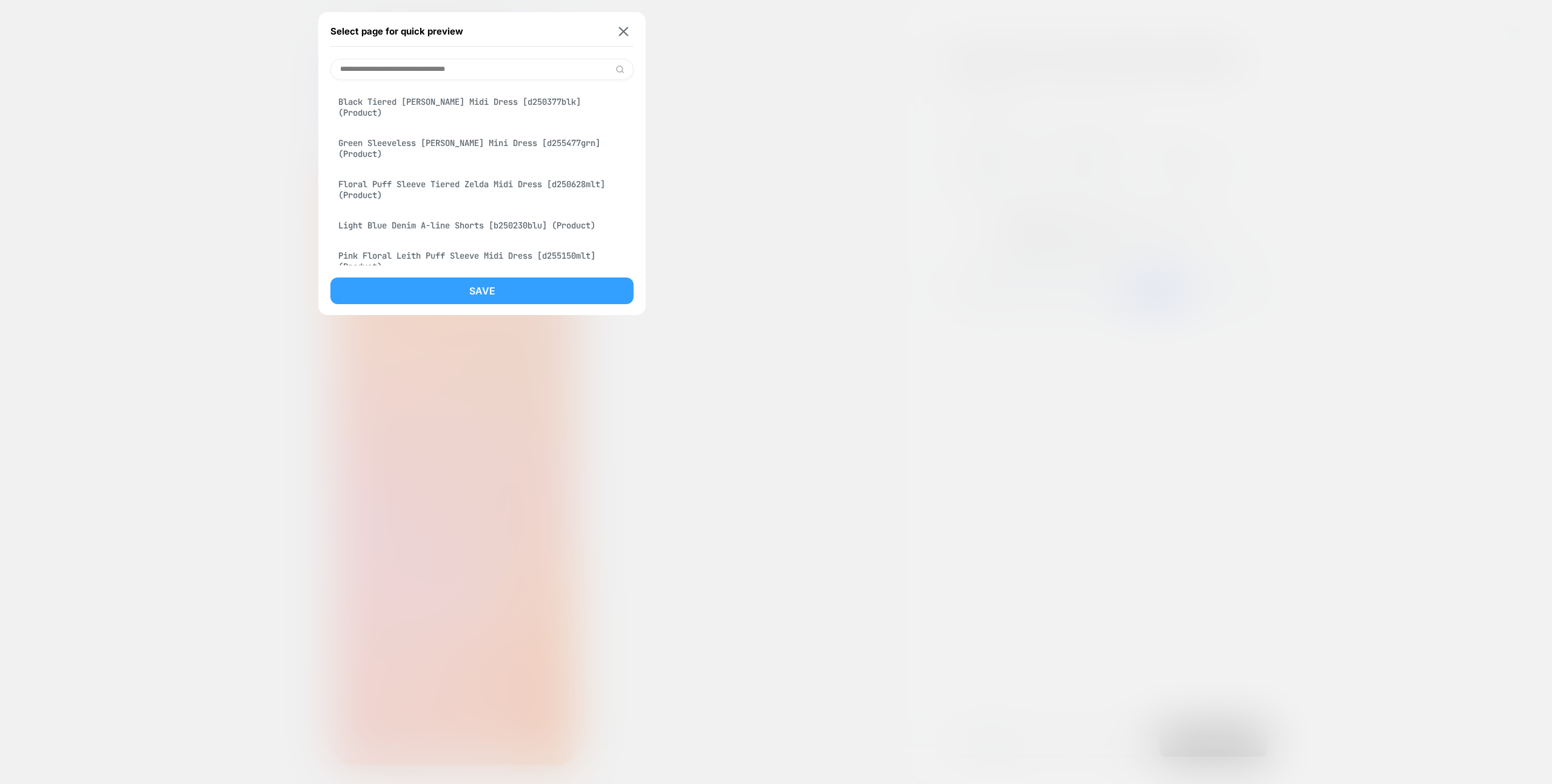
scroll to position [3529, 0]
click at [494, 295] on button "Save" at bounding box center [481, 290] width 303 height 26
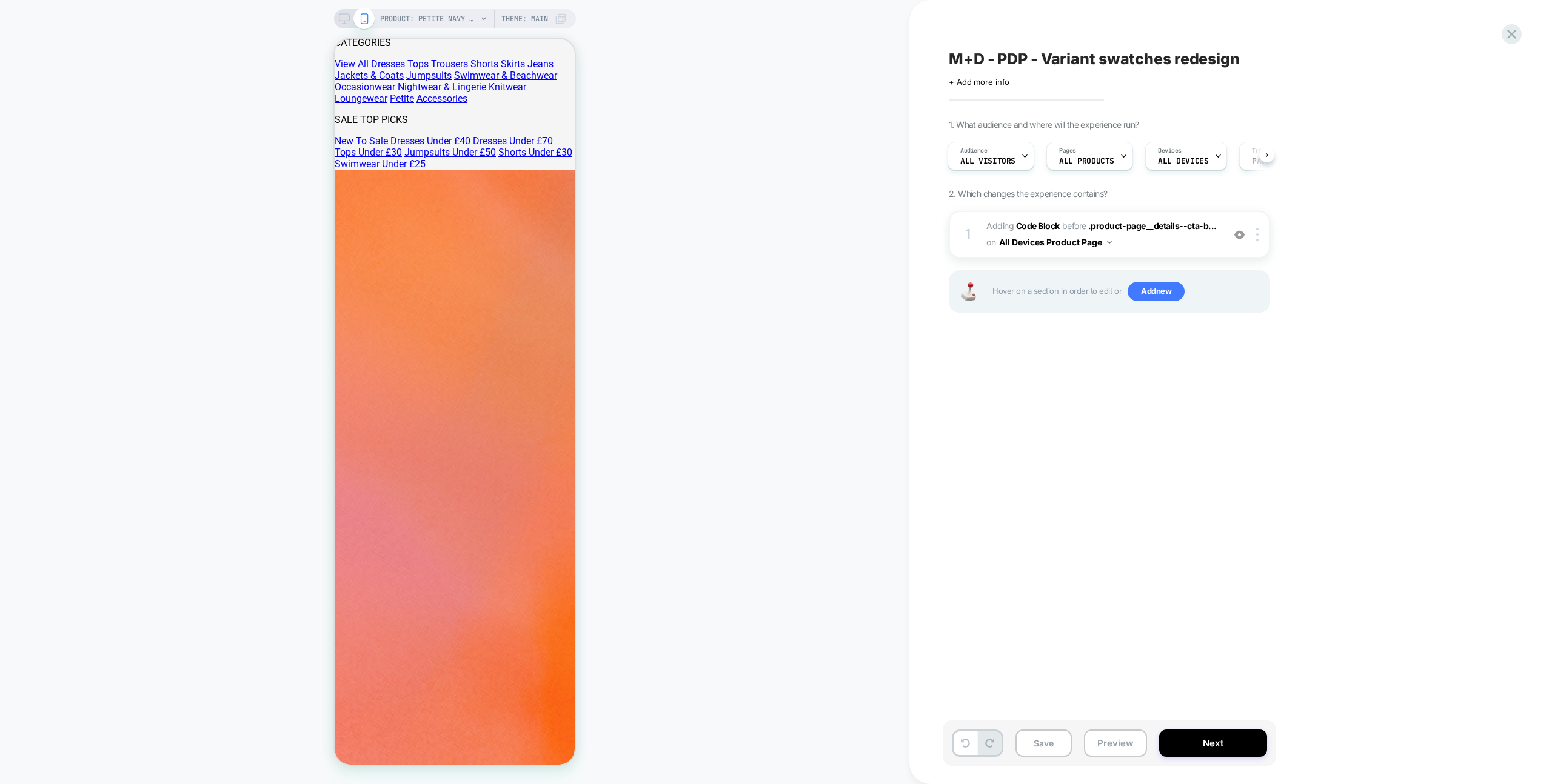
scroll to position [0, 2]
click at [1096, 743] on button "Preview" at bounding box center [1114, 743] width 63 height 27
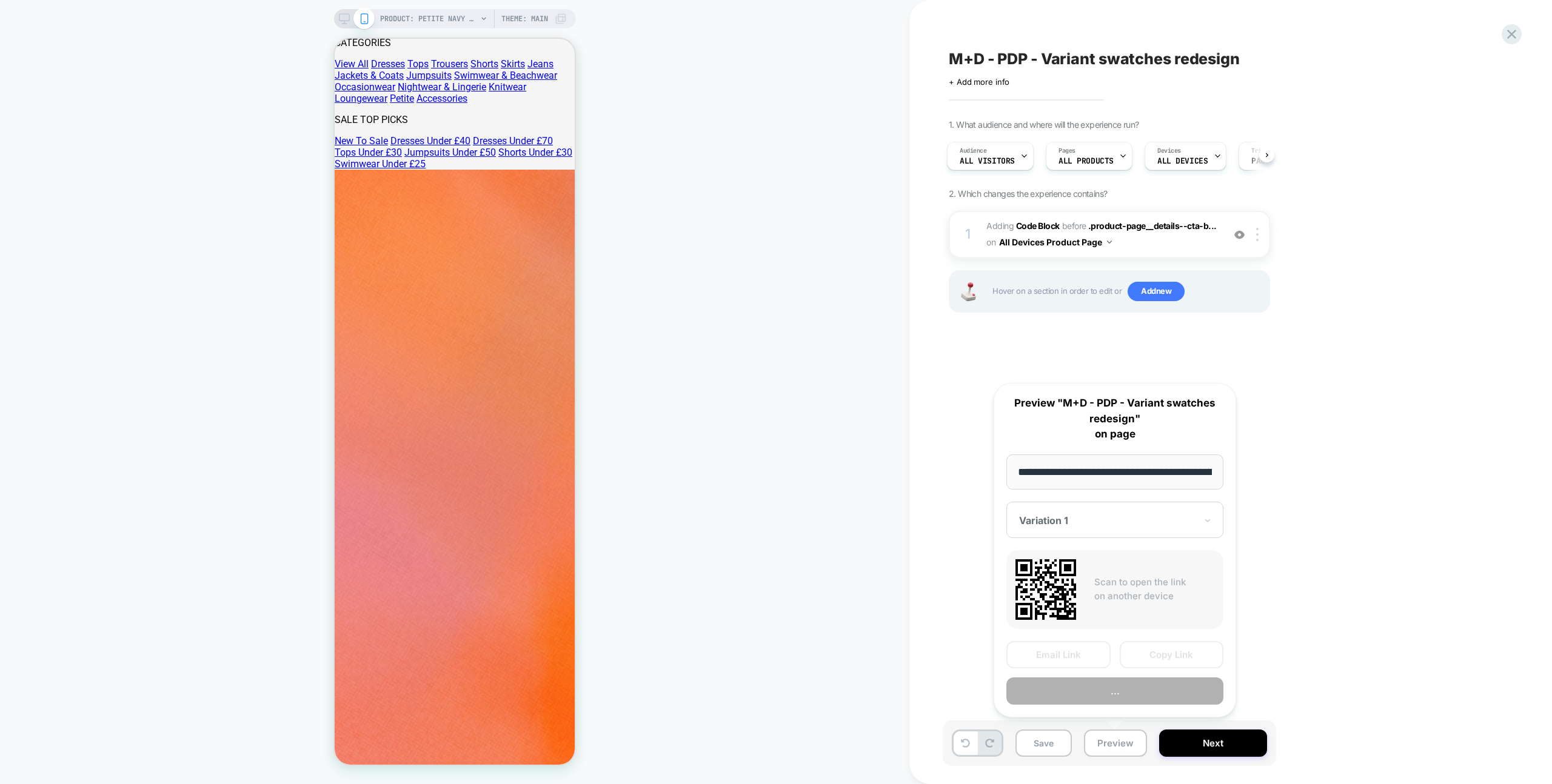
scroll to position [0, 375]
click at [1112, 682] on button "Preview" at bounding box center [1114, 692] width 217 height 27
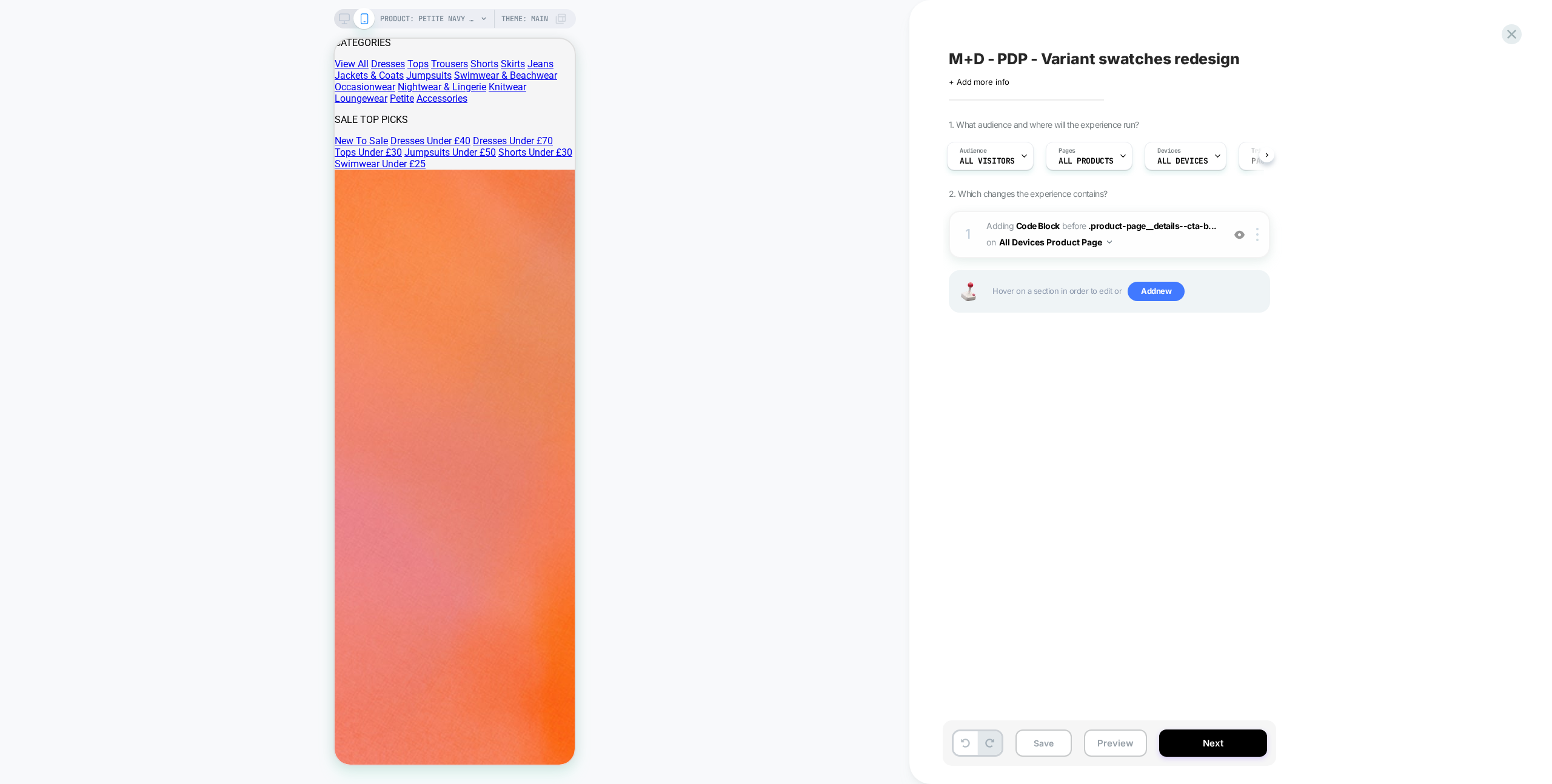
click at [1239, 236] on img at bounding box center [1238, 234] width 10 height 10
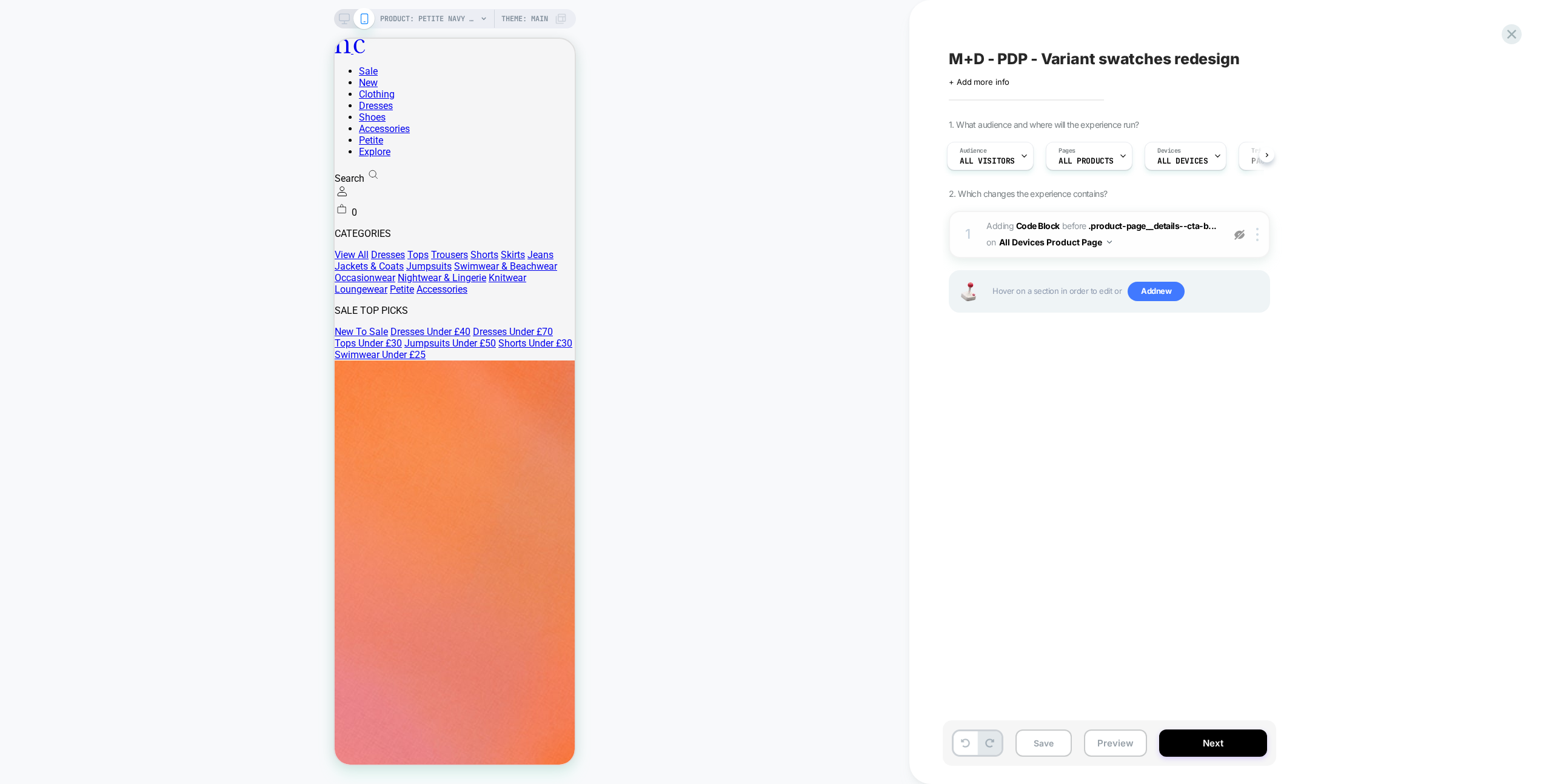
scroll to position [0, 0]
click at [1133, 757] on button "Preview" at bounding box center [1114, 743] width 63 height 27
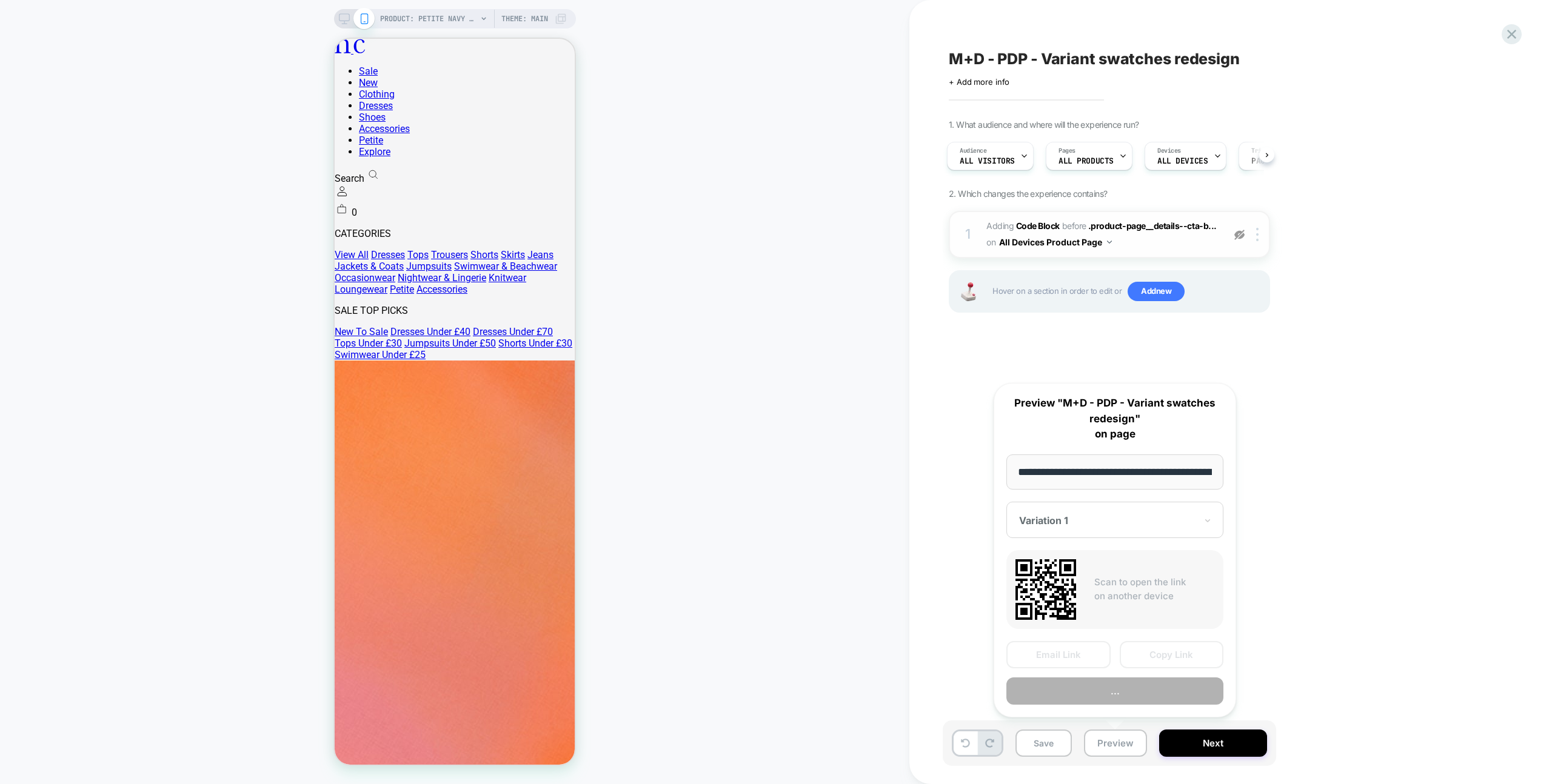
scroll to position [0, 375]
click at [1142, 695] on button "Preview" at bounding box center [1114, 692] width 217 height 27
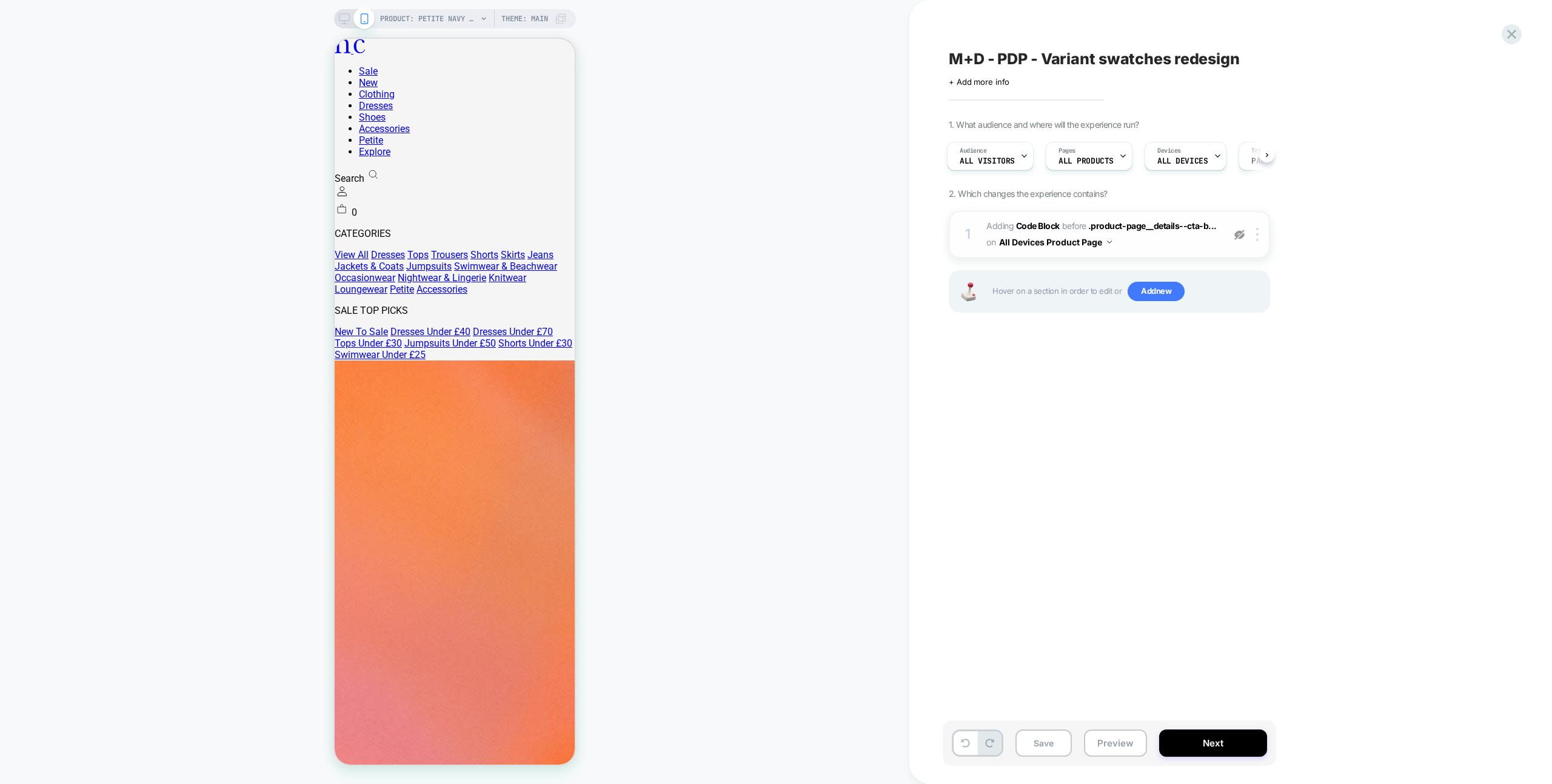
click at [1243, 237] on img at bounding box center [1238, 234] width 10 height 10
click at [1098, 746] on button "Preview" at bounding box center [1114, 743] width 63 height 27
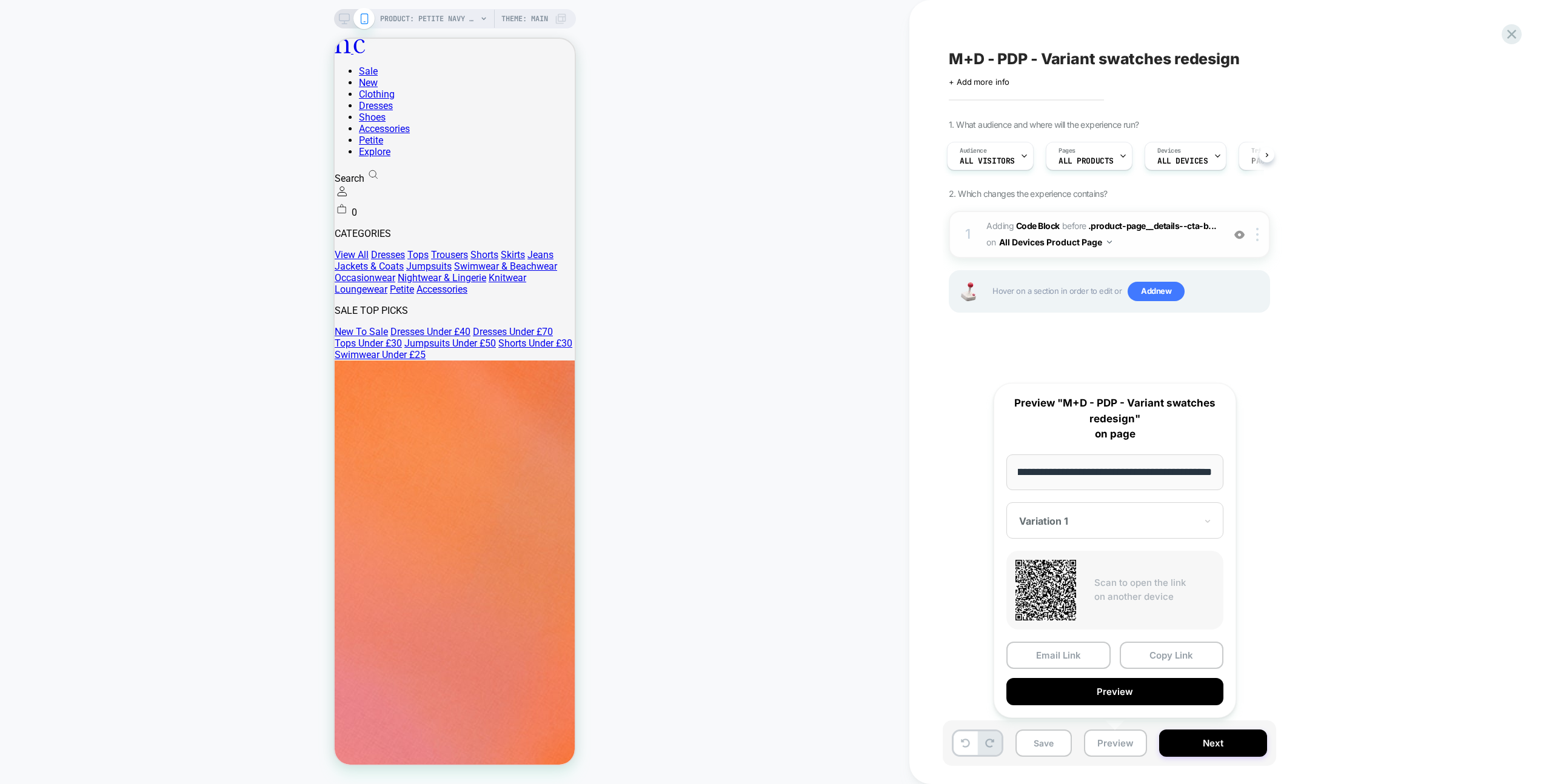
click at [1105, 689] on button "Preview" at bounding box center [1114, 692] width 217 height 27
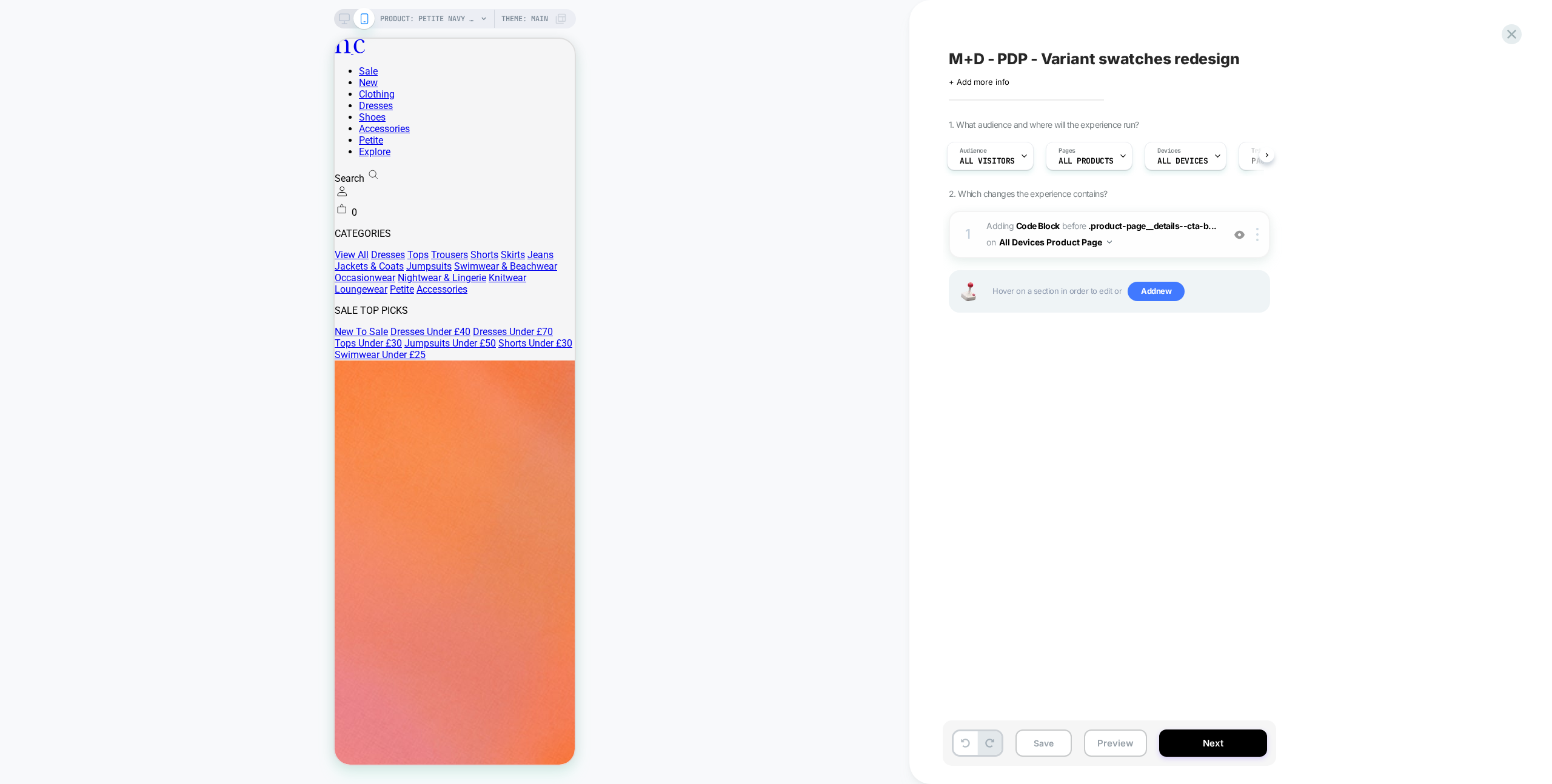
click at [1131, 247] on span "Adding Code Block BEFORE .product-page__details--cta-b... .product-page__detail…" at bounding box center [1101, 234] width 231 height 33
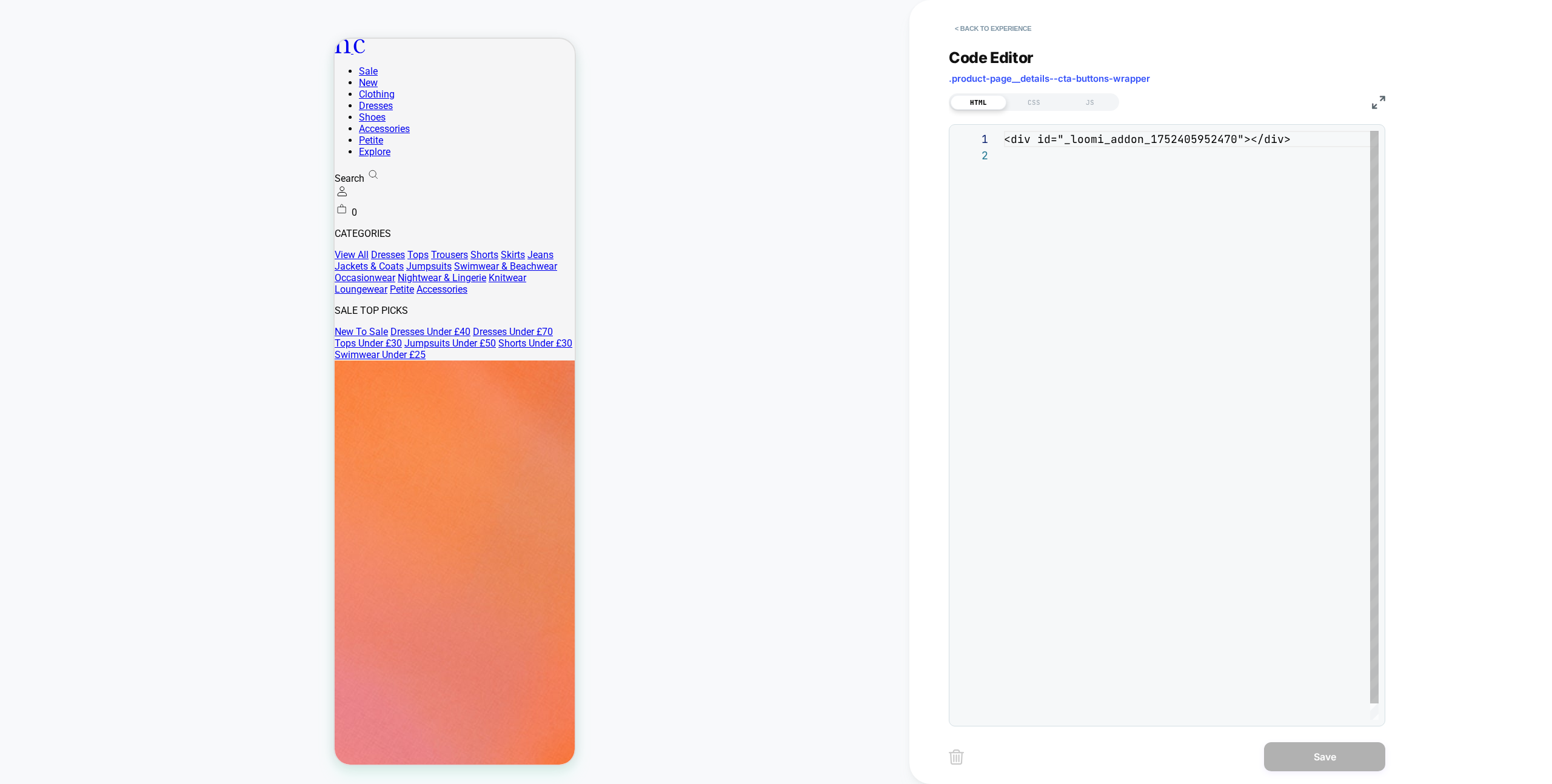
scroll to position [16, 0]
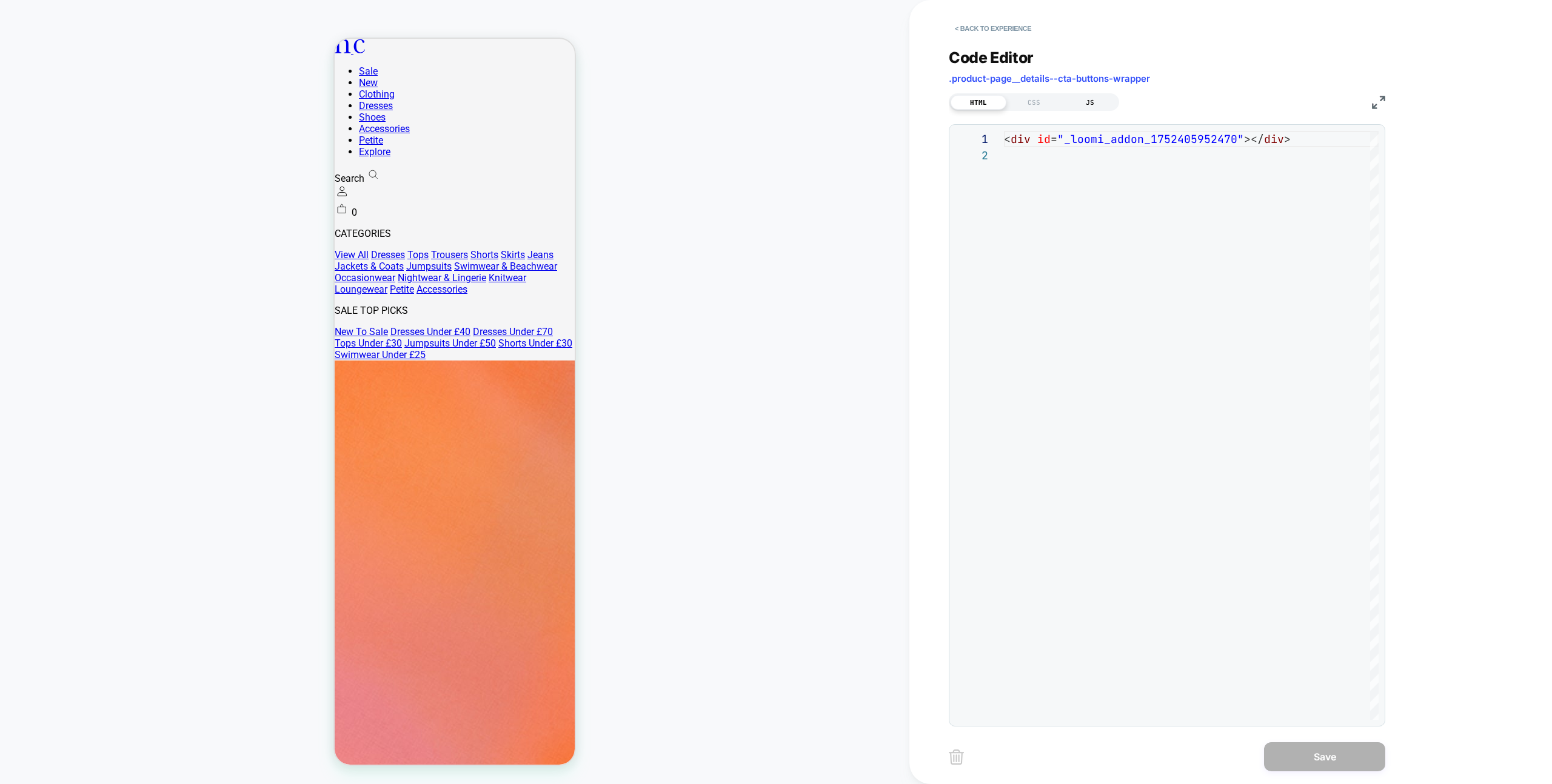
click at [1099, 104] on div "JS" at bounding box center [1090, 102] width 56 height 15
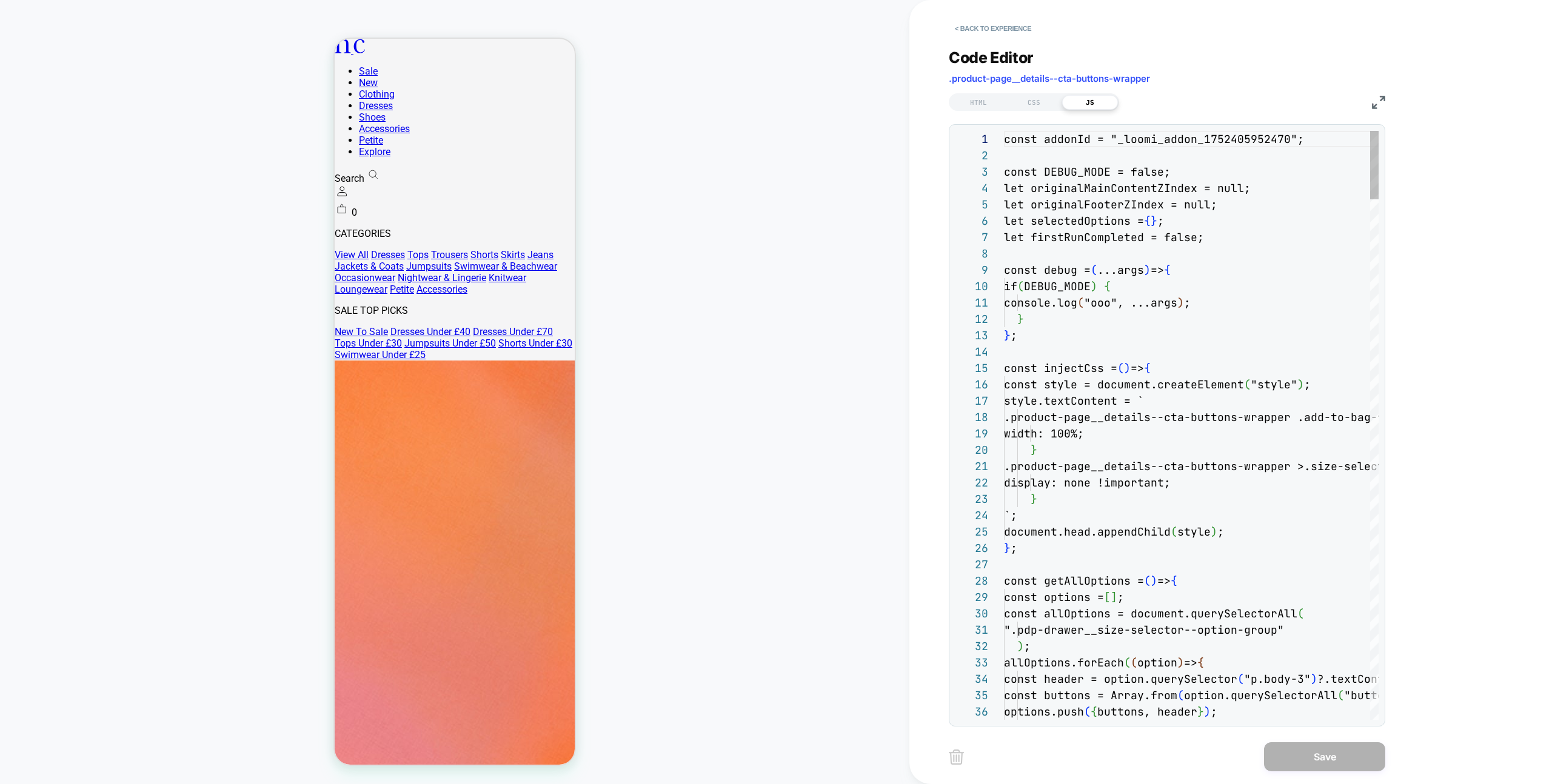
scroll to position [163, 0]
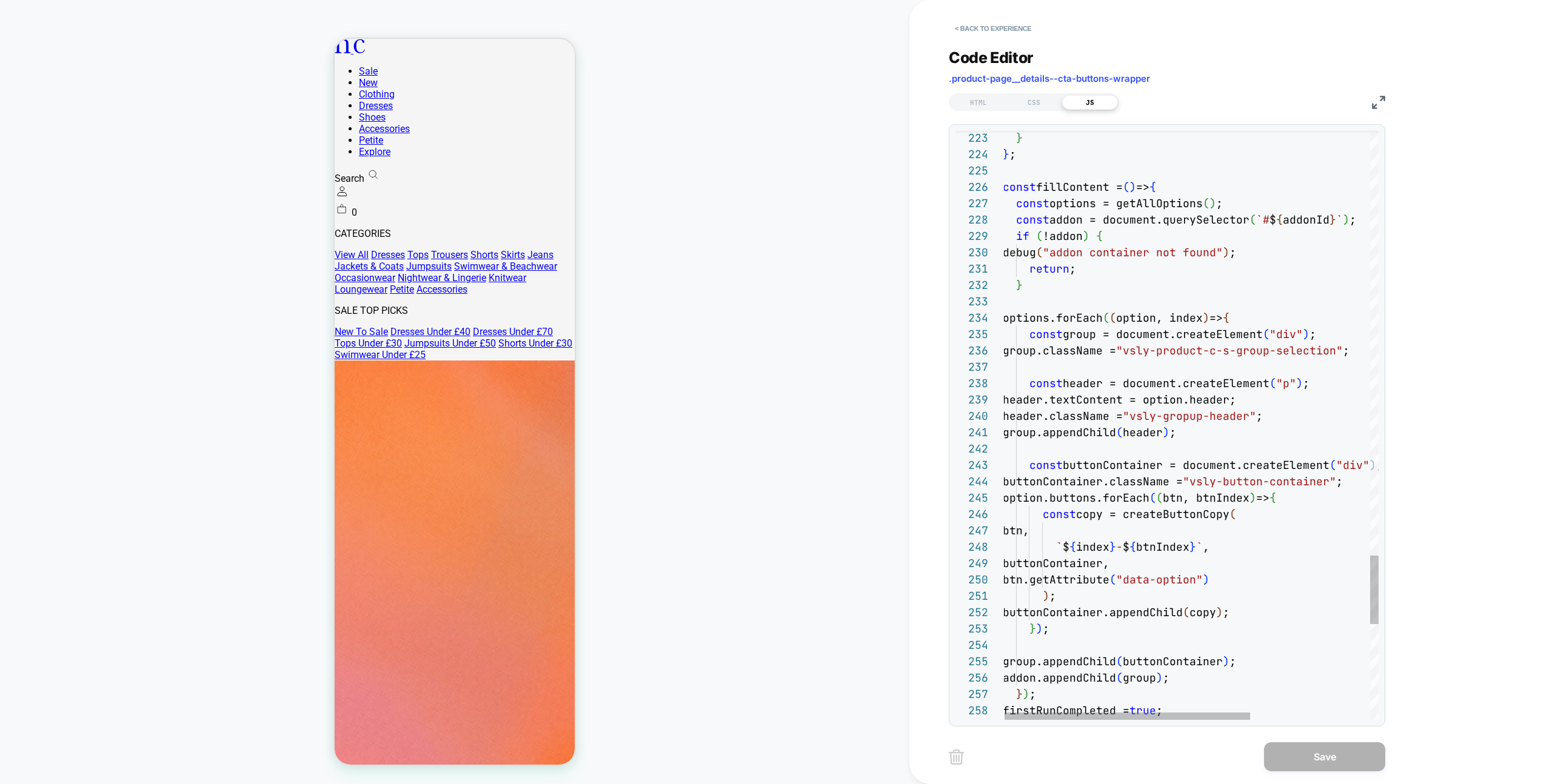
click at [1160, 316] on span "option, index" at bounding box center [1159, 317] width 87 height 14
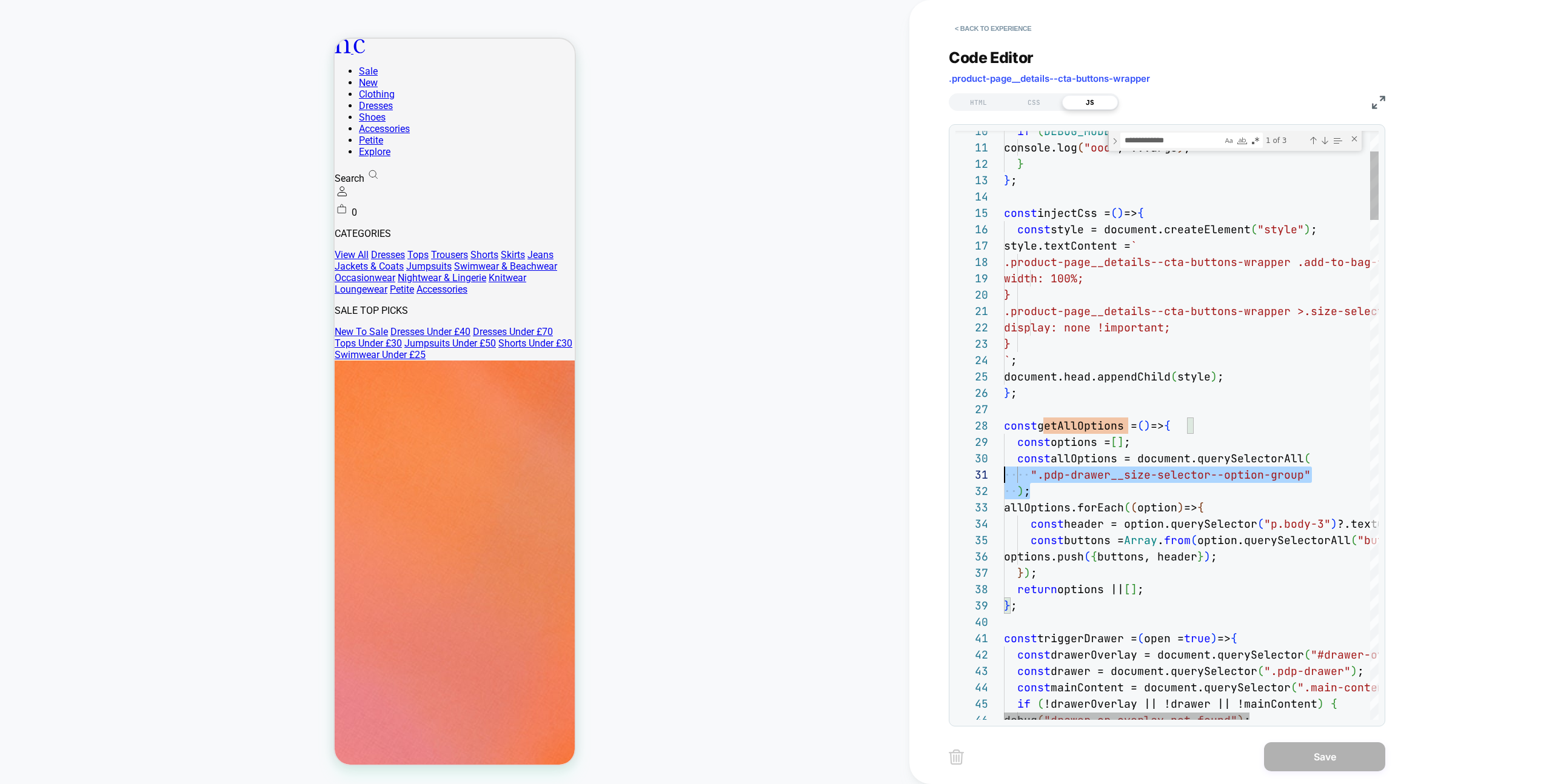
drag, startPoint x: 1067, startPoint y: 493, endPoint x: 995, endPoint y: 469, distance: 75.9
drag, startPoint x: 1048, startPoint y: 492, endPoint x: 988, endPoint y: 460, distance: 68.0
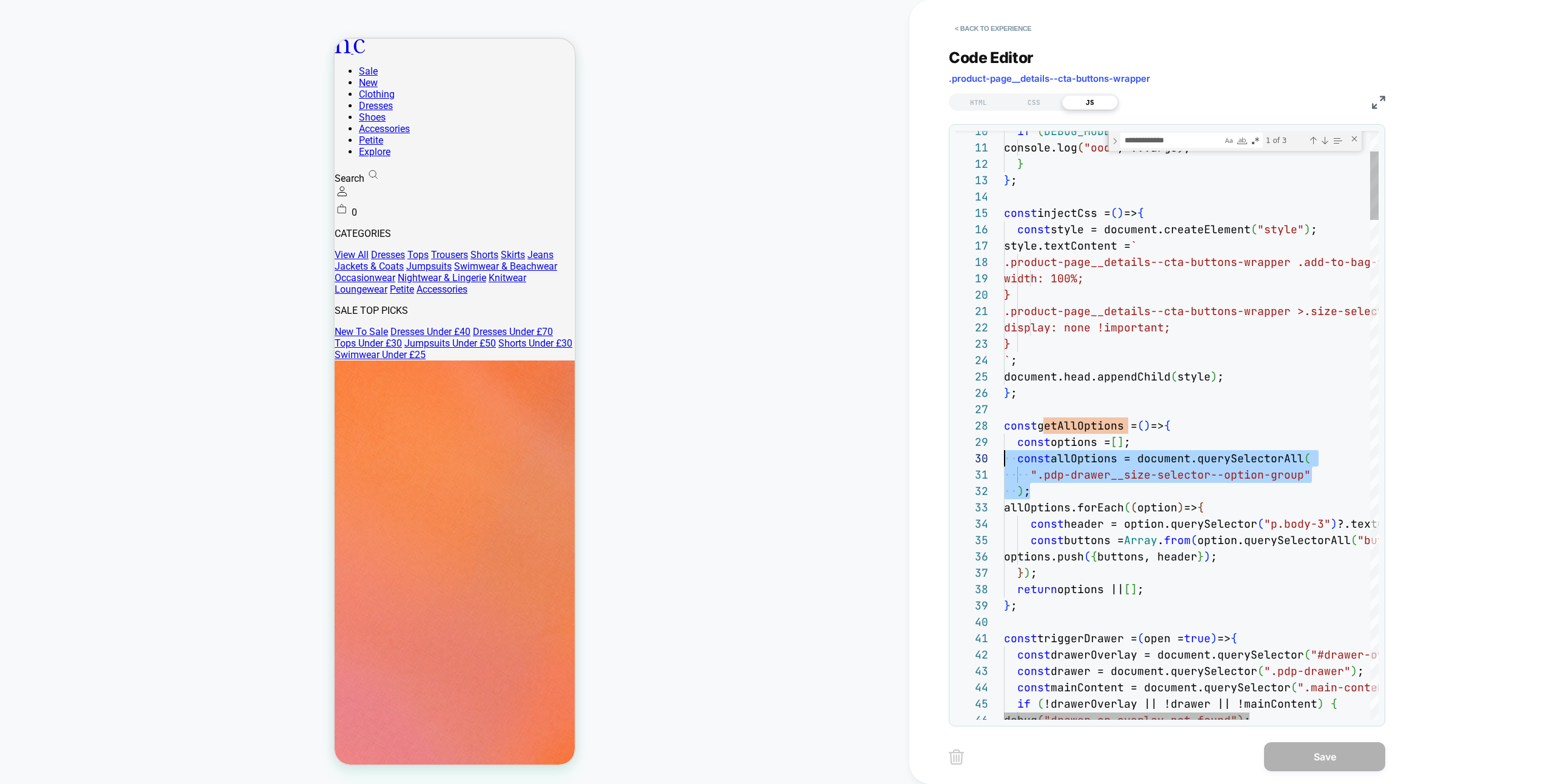
click at [1079, 486] on div ") ;" at bounding box center [1283, 491] width 558 height 16
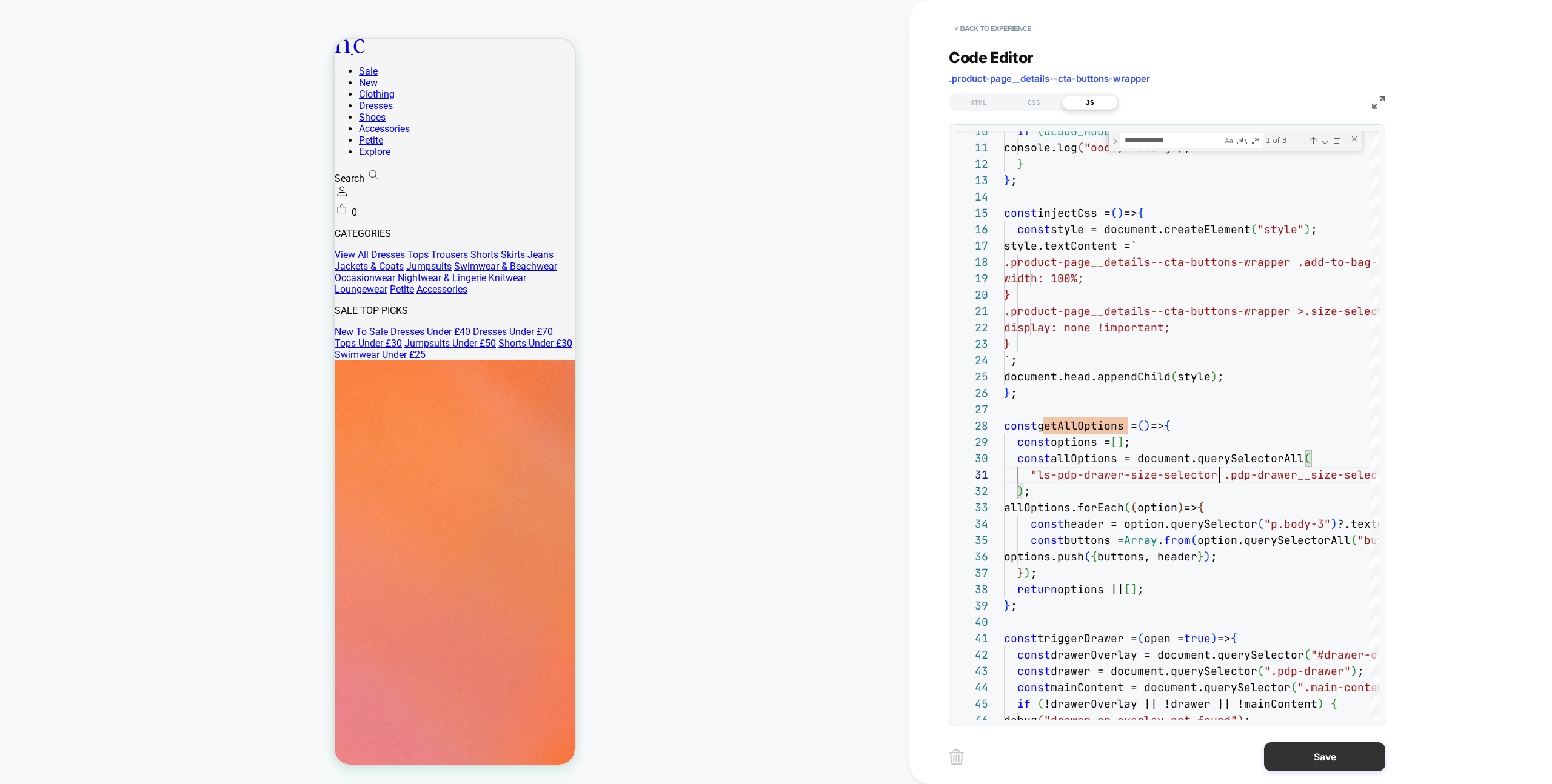
scroll to position [0, 216]
type textarea "**********"
click at [1302, 755] on button "Save" at bounding box center [1324, 757] width 121 height 29
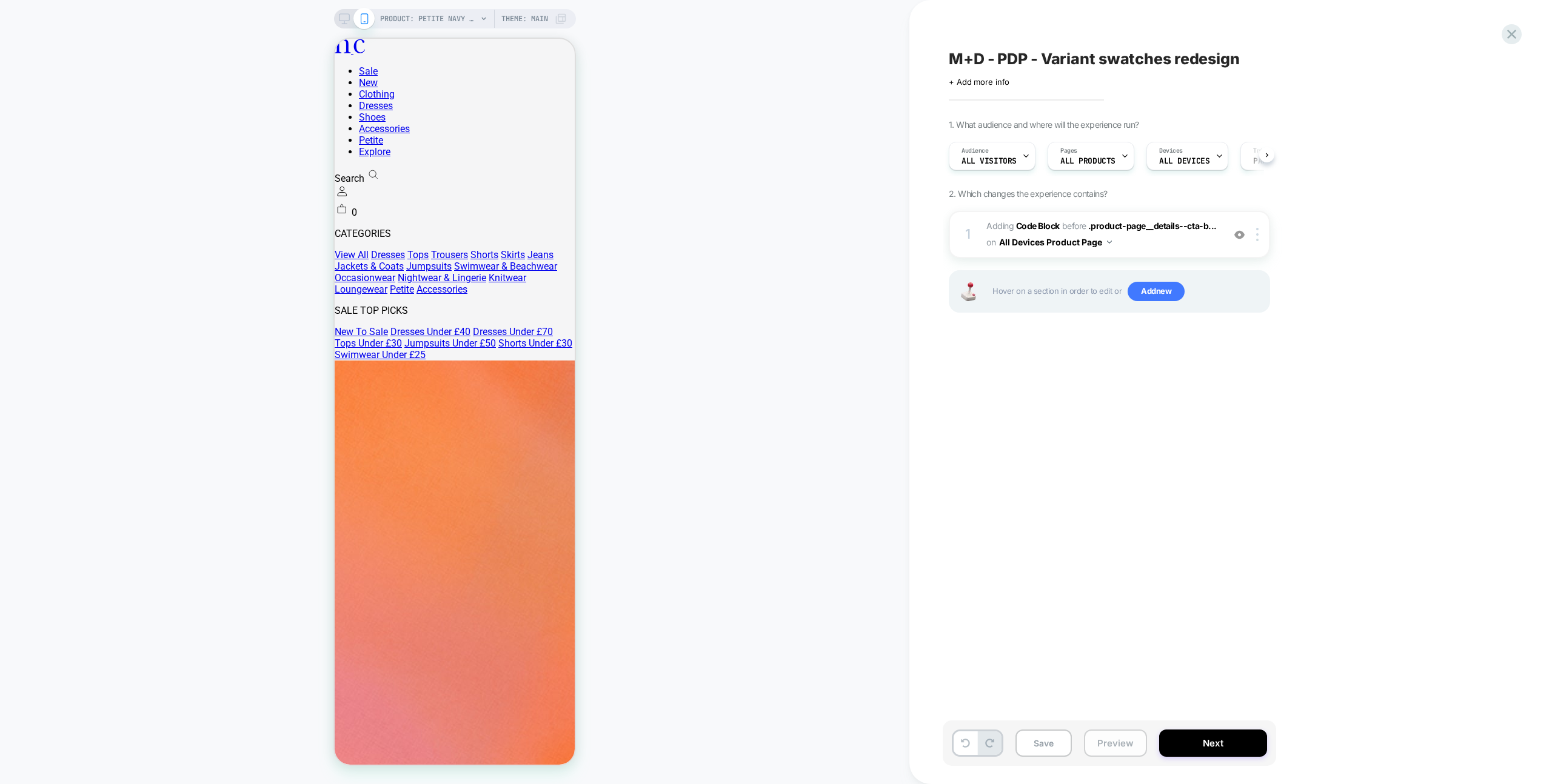
click at [1112, 748] on button "Preview" at bounding box center [1114, 743] width 63 height 27
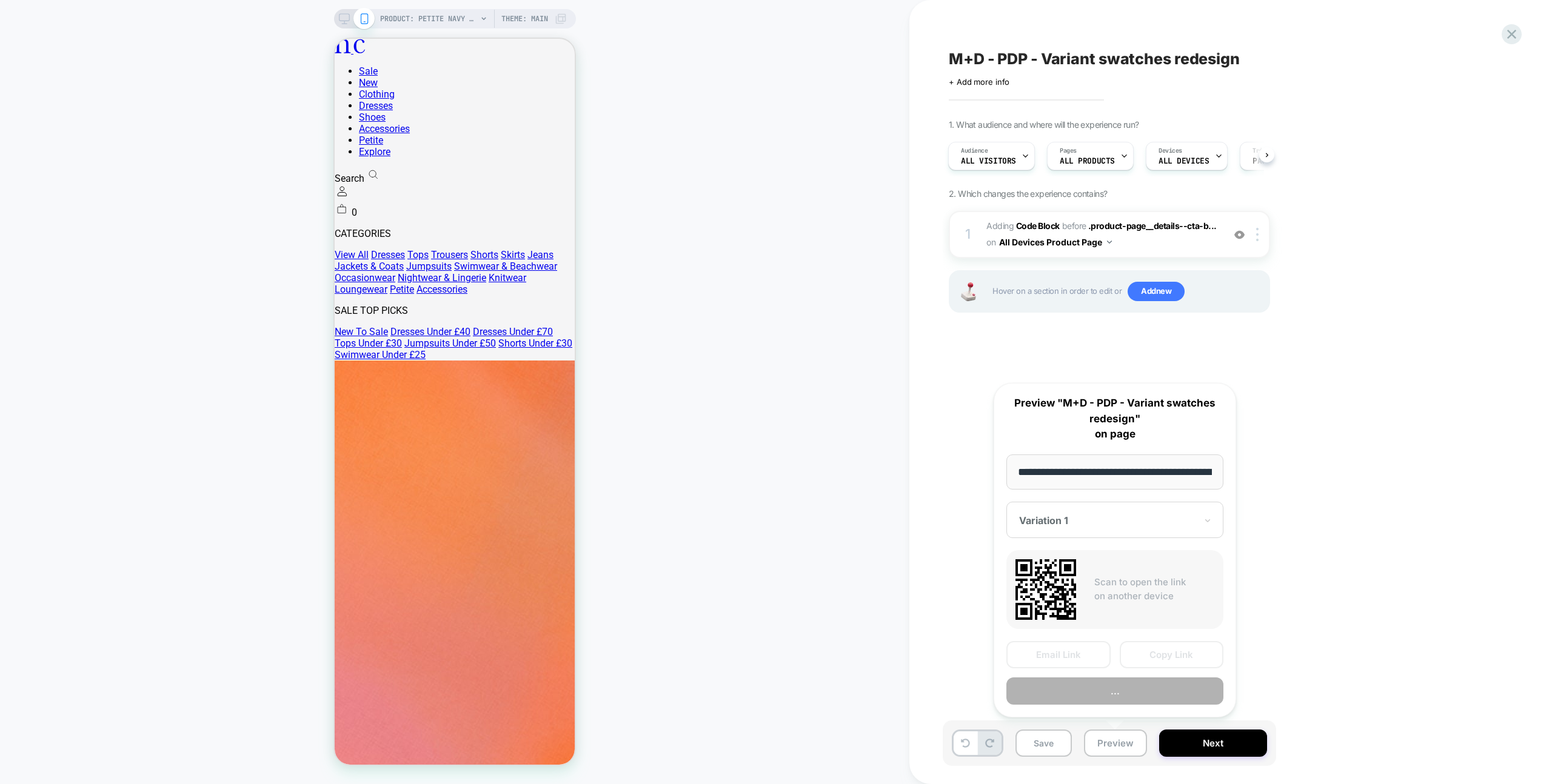
scroll to position [0, 375]
click at [1193, 652] on button "Copy Link" at bounding box center [1172, 655] width 104 height 27
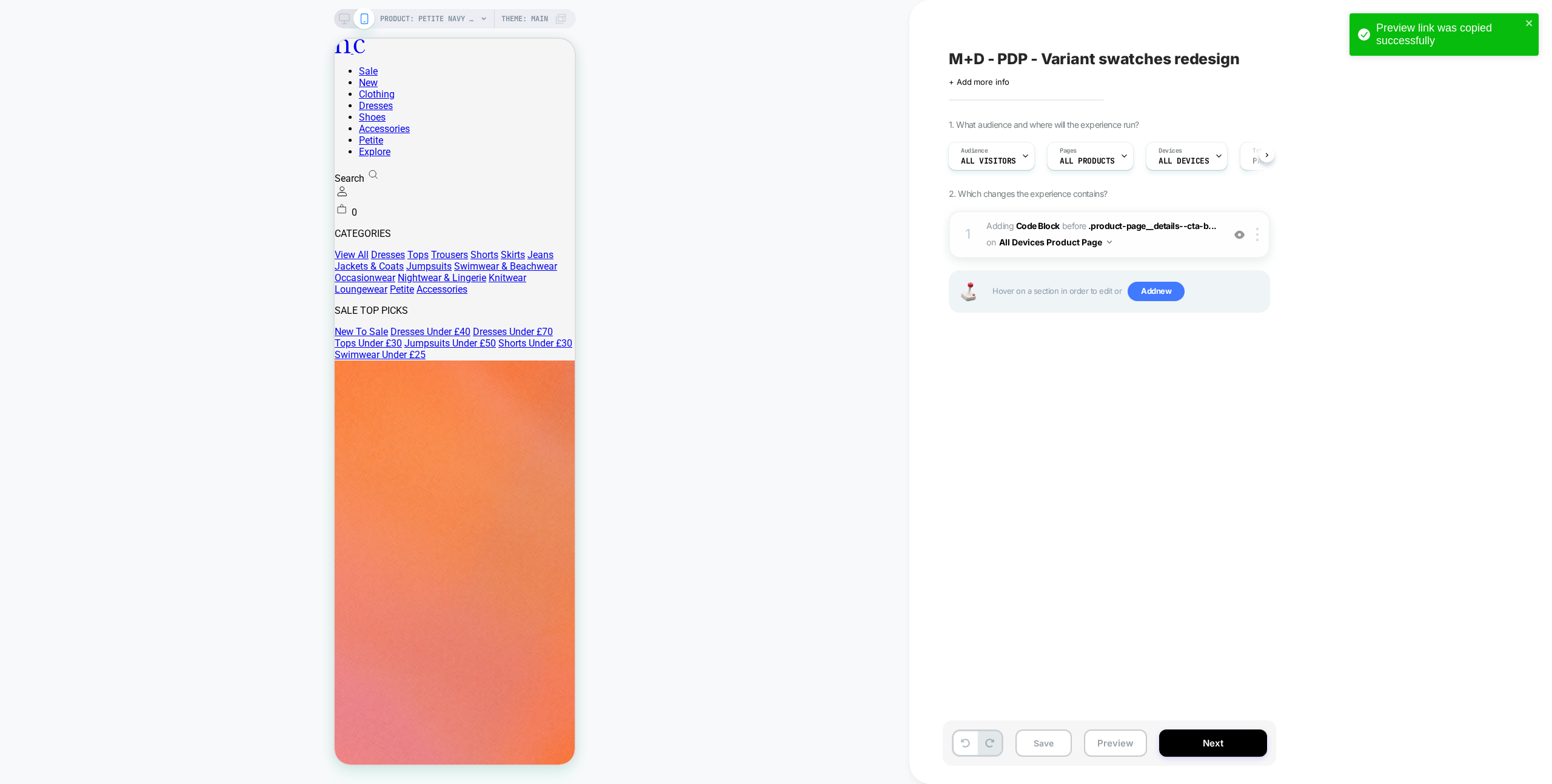
click at [1180, 245] on span "Adding Code Block BEFORE .product-page__details--cta-b... .product-page__detail…" at bounding box center [1101, 234] width 231 height 33
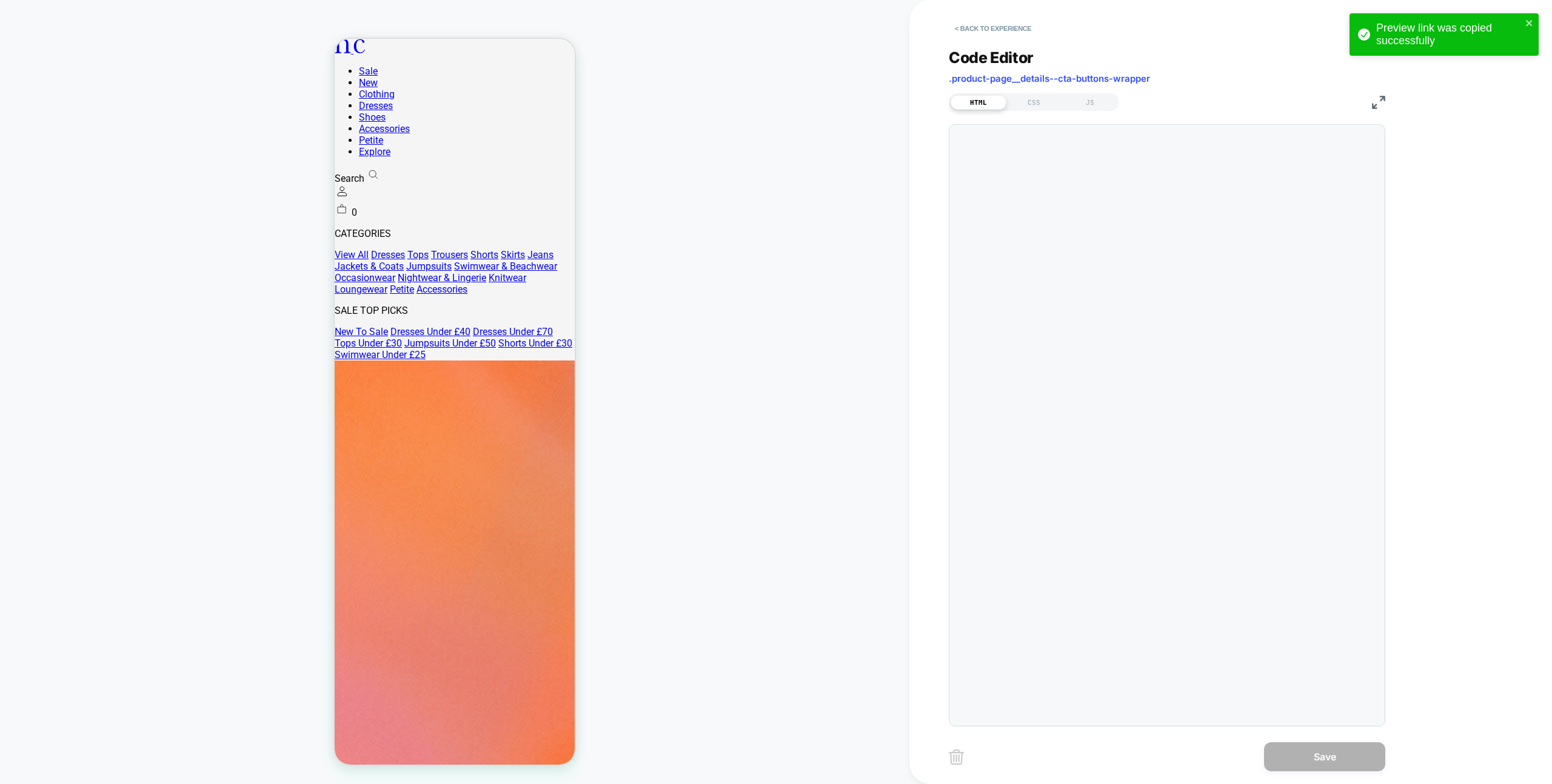
scroll to position [16, 0]
drag, startPoint x: 1118, startPoint y: 111, endPoint x: 1111, endPoint y: 107, distance: 8.1
click at [1118, 111] on div "**********" at bounding box center [1166, 380] width 437 height 693
click at [1111, 106] on div "JS" at bounding box center [1090, 102] width 56 height 15
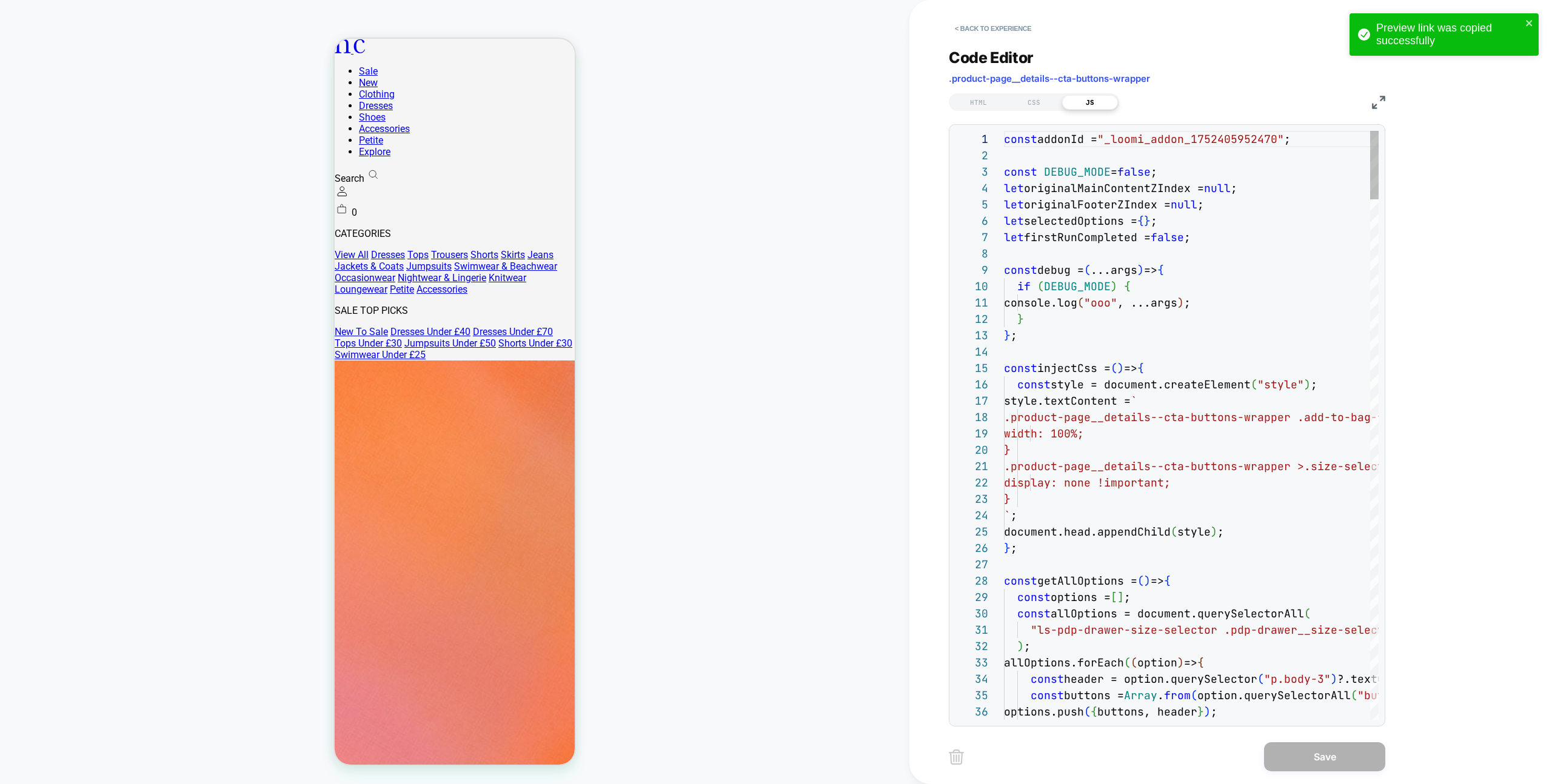
scroll to position [163, 0]
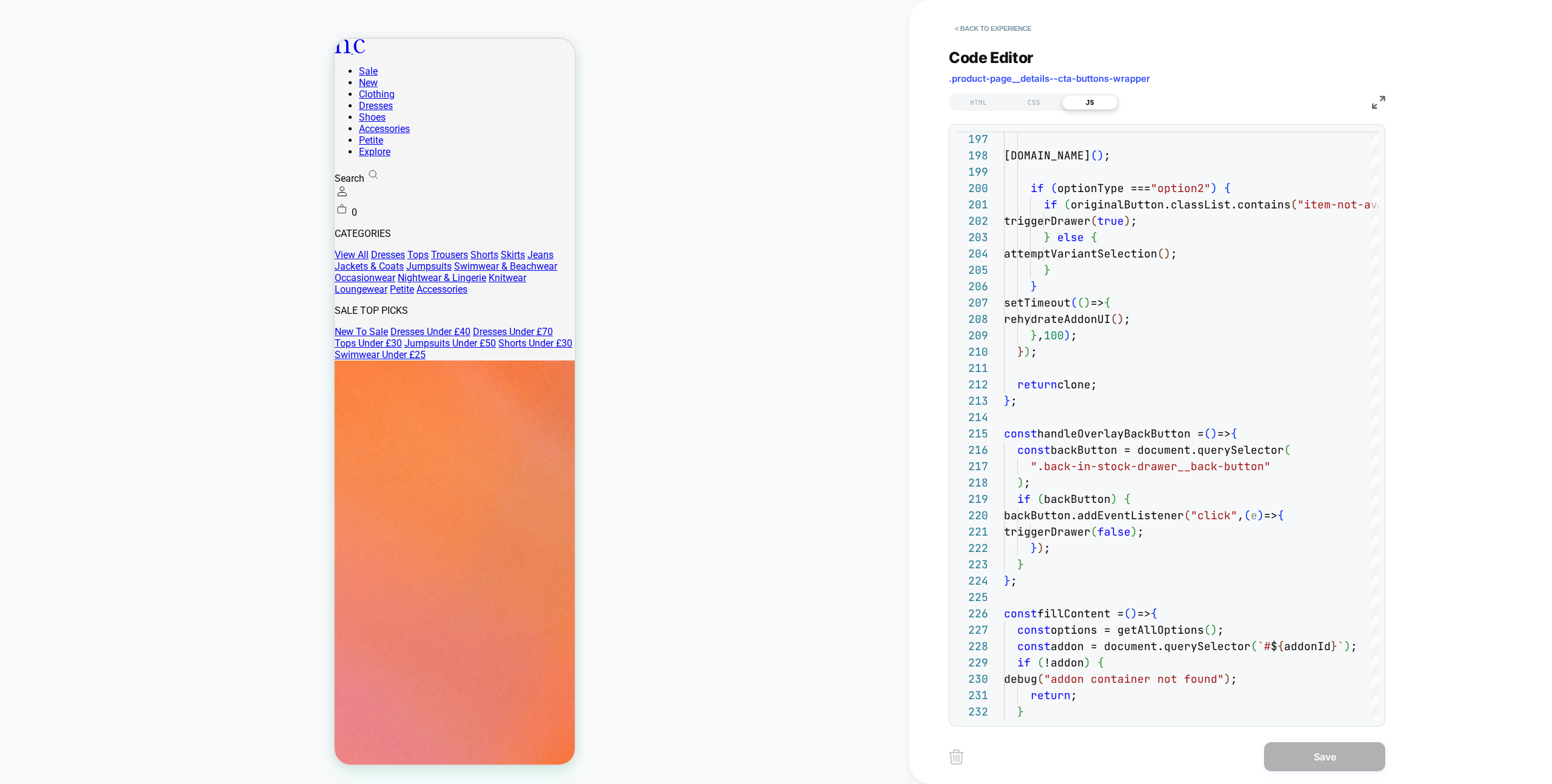
click at [1379, 99] on img at bounding box center [1378, 102] width 14 height 14
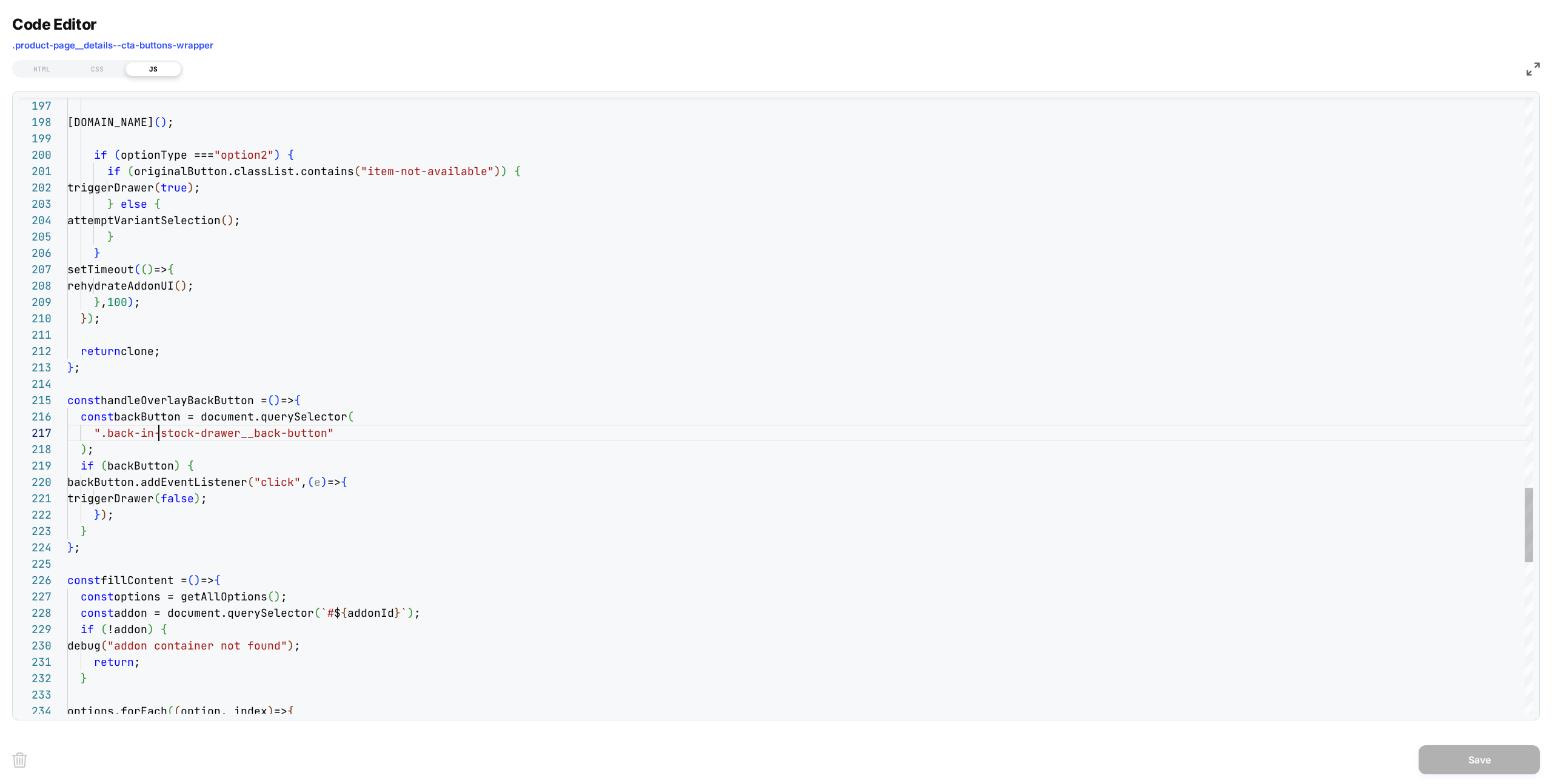
drag, startPoint x: 120, startPoint y: 448, endPoint x: 199, endPoint y: 413, distance: 86.4
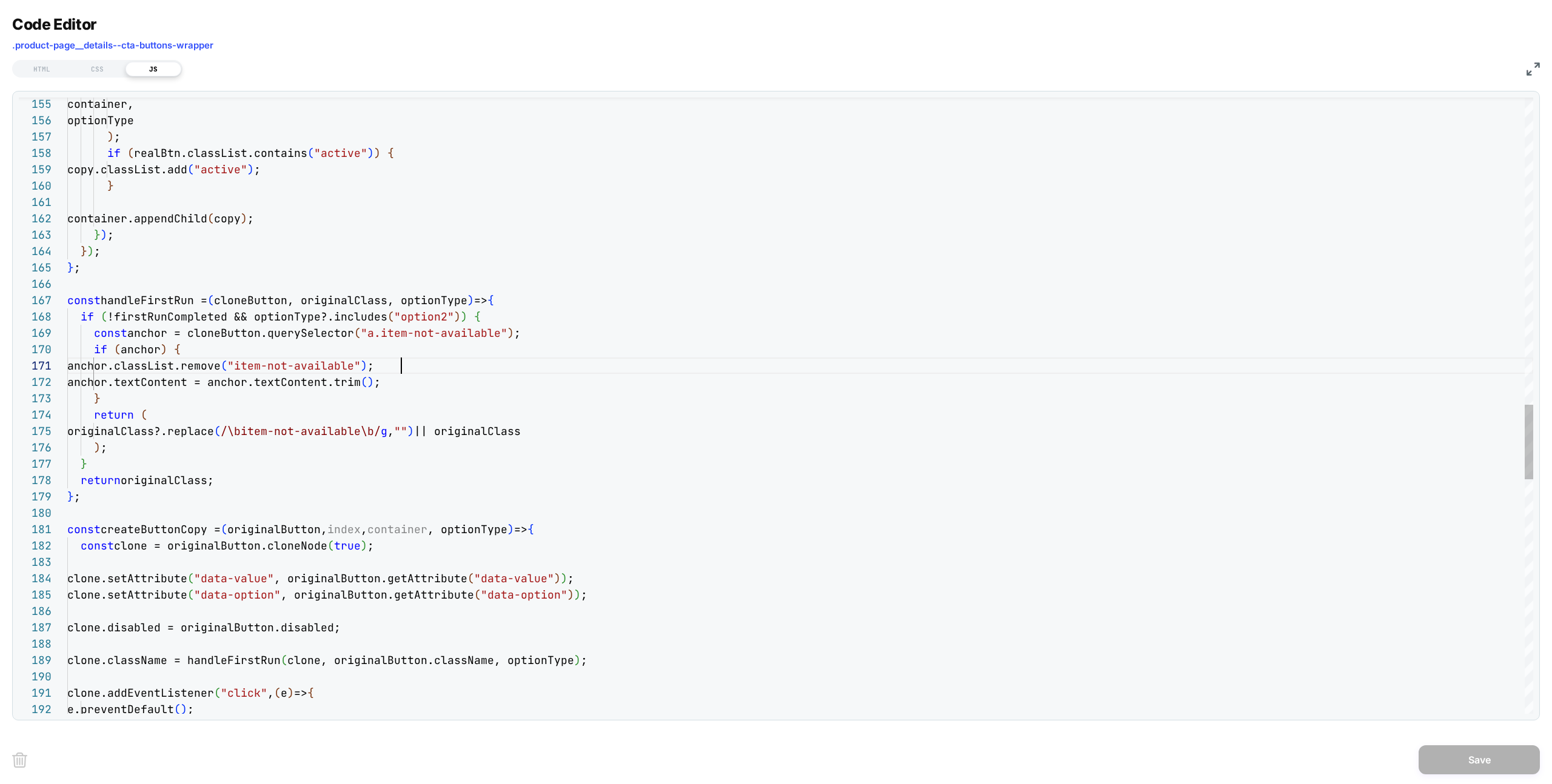
click at [402, 359] on div "clone.addEventListener ( "click" , ( e ) => { e.preventDefault ( ) ; clone.disa…" at bounding box center [800, 109] width 1465 height 5067
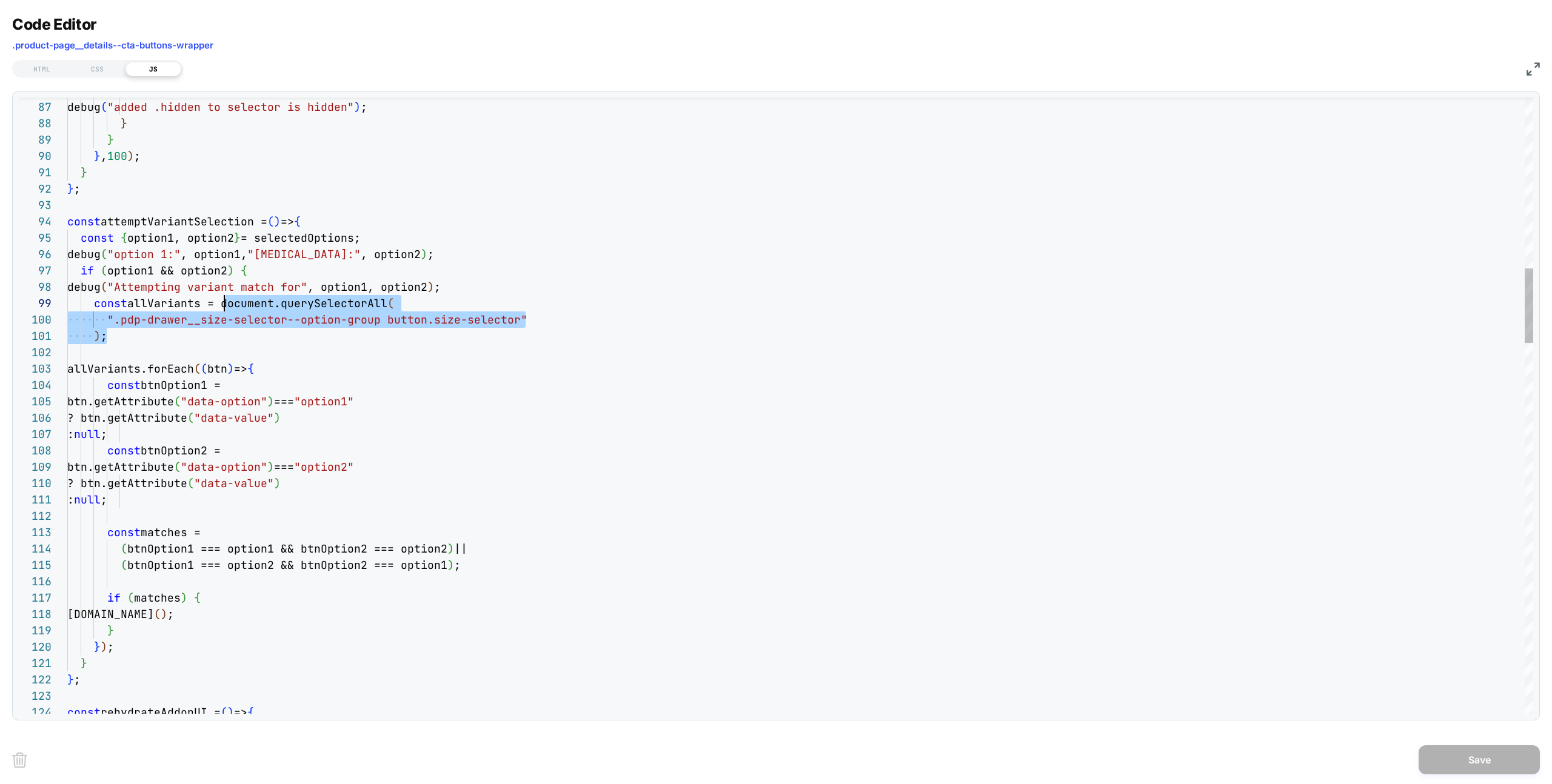
scroll to position [131, 157]
drag, startPoint x: 152, startPoint y: 339, endPoint x: 8, endPoint y: 279, distance: 156.0
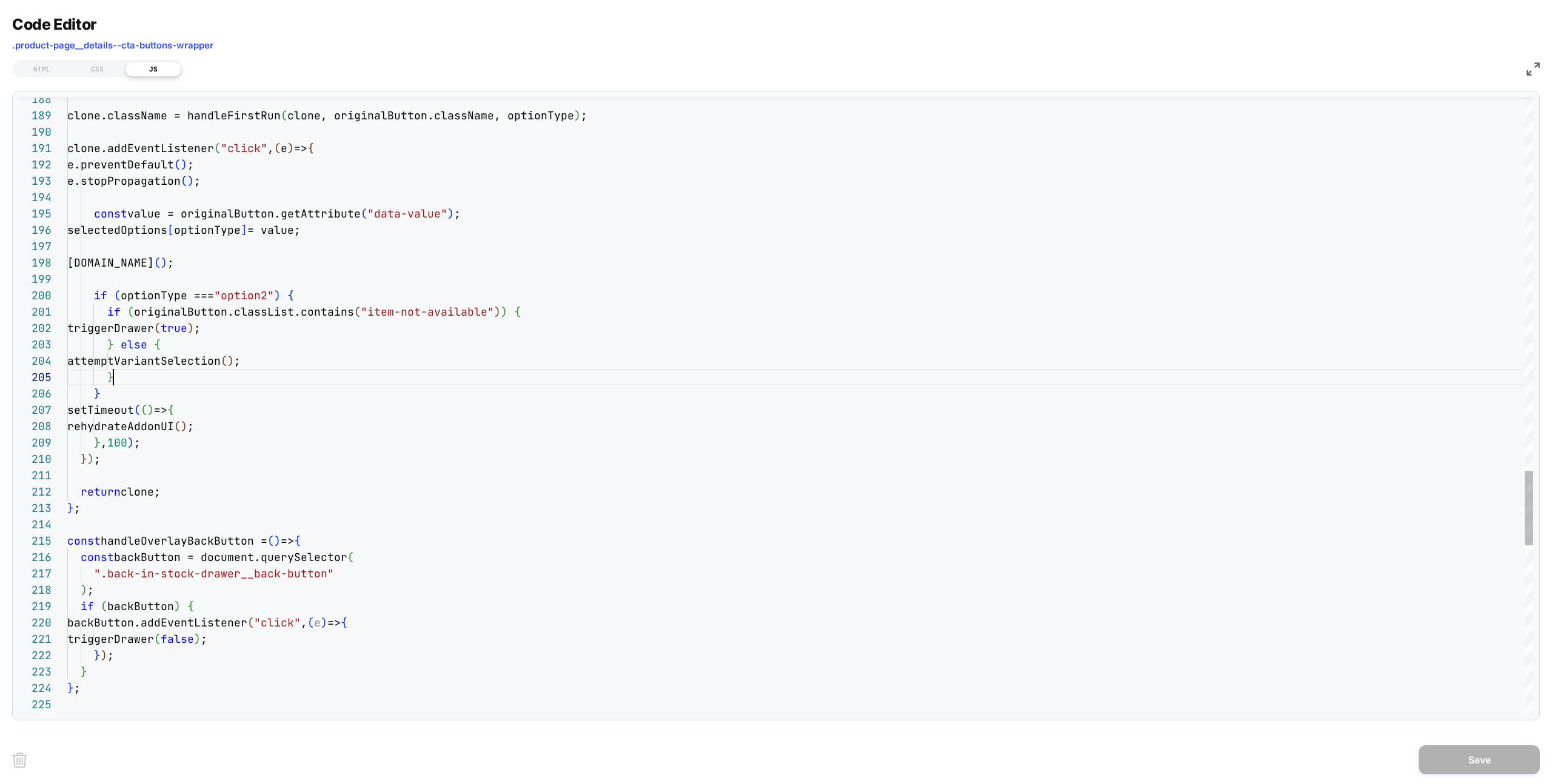
type textarea "**********"
type textarea "*"
type textarea "**********"
type textarea "**"
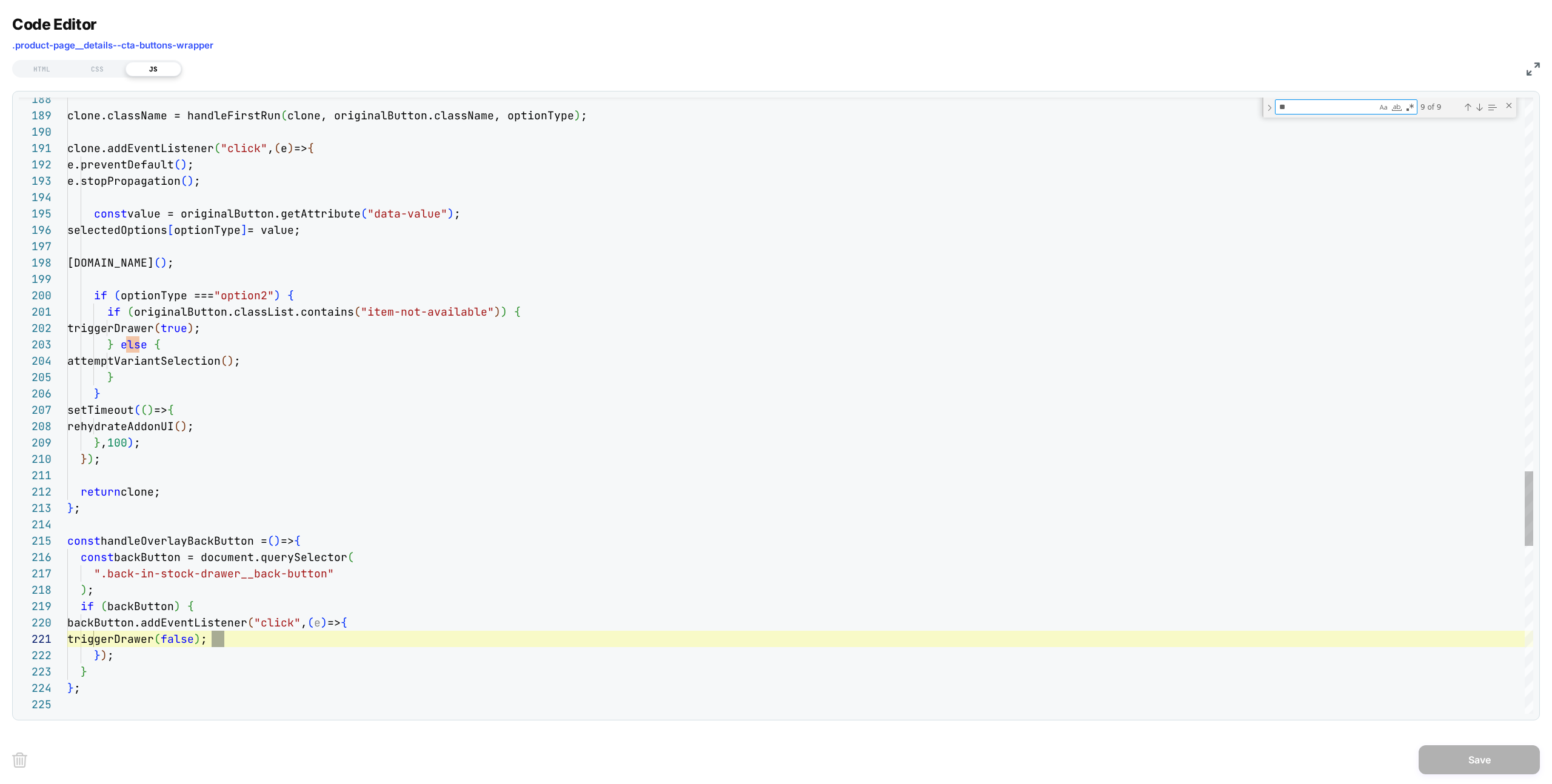
type textarea "**********"
type textarea "***"
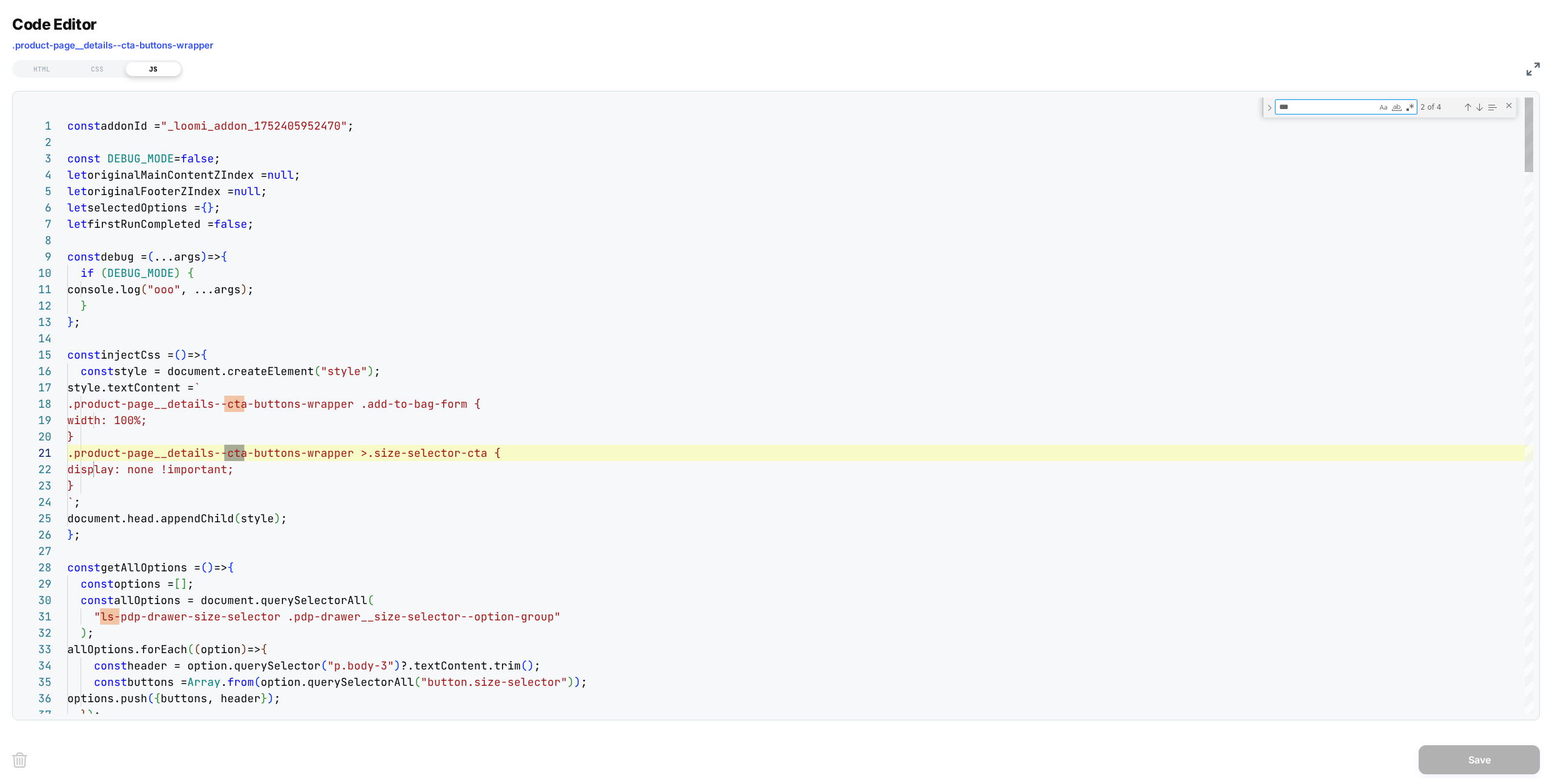
type textarea "**********"
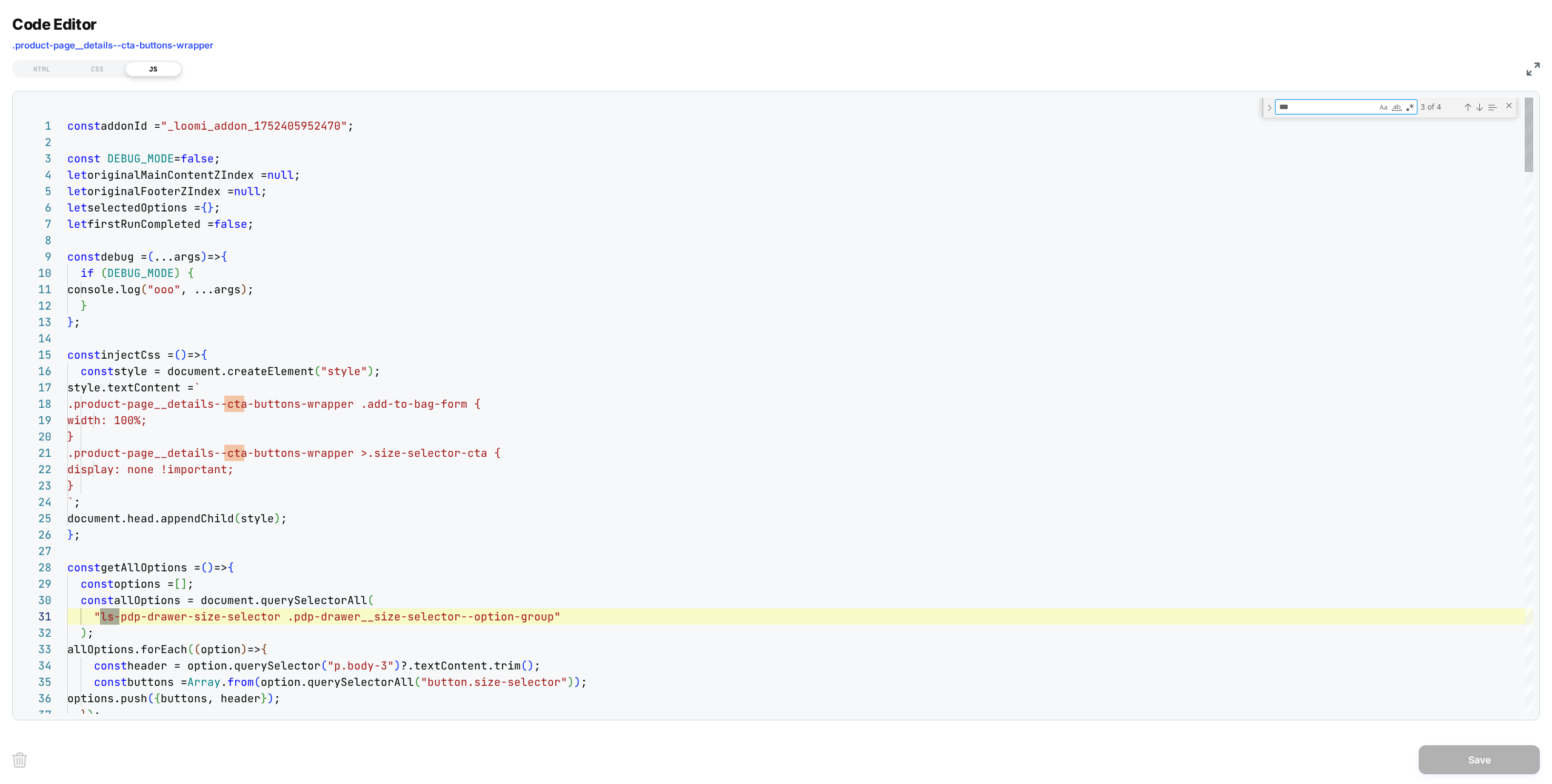
type textarea "***"
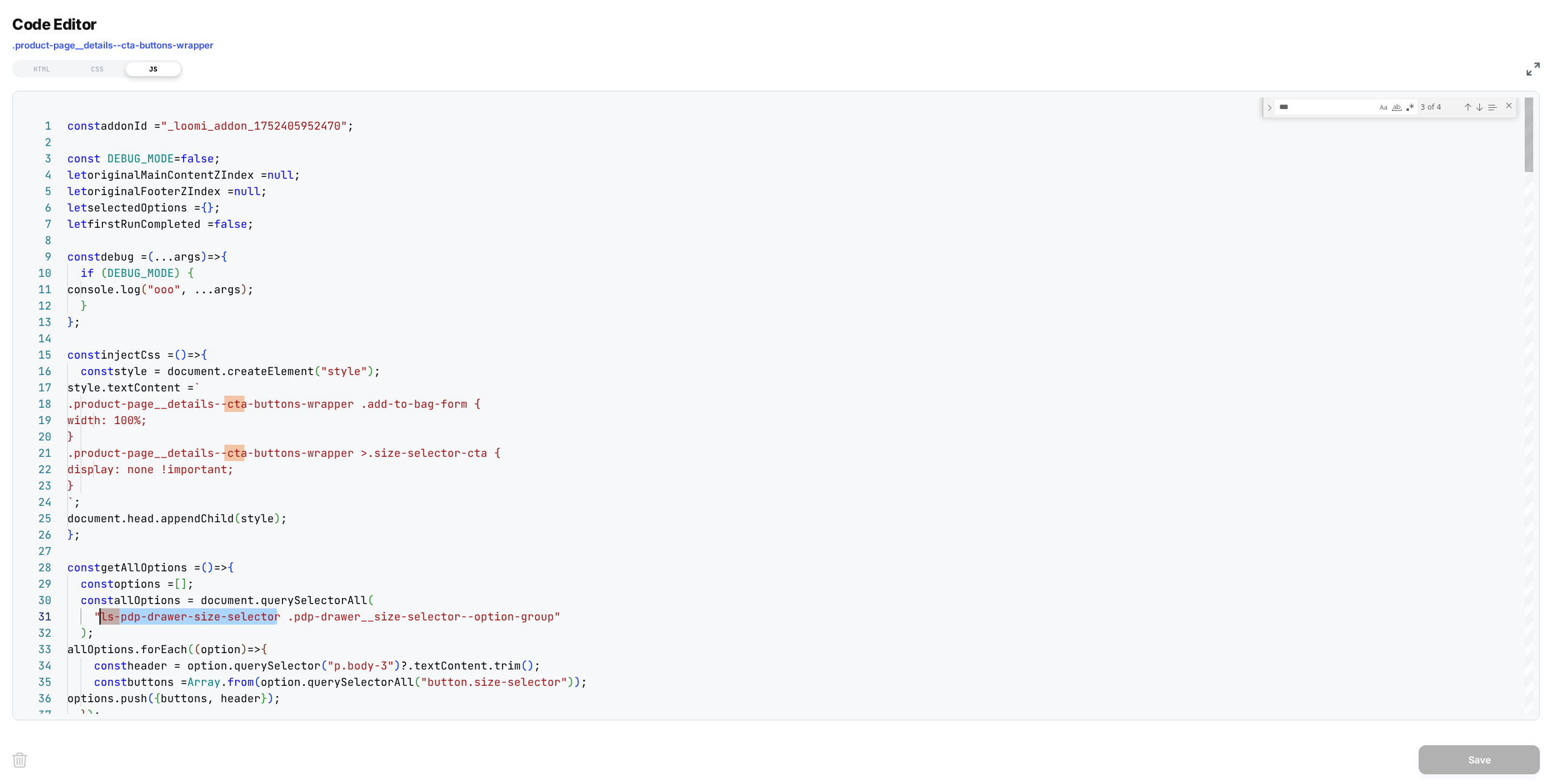
scroll to position [0, 33]
drag, startPoint x: 277, startPoint y: 621, endPoint x: 98, endPoint y: 621, distance: 179.0
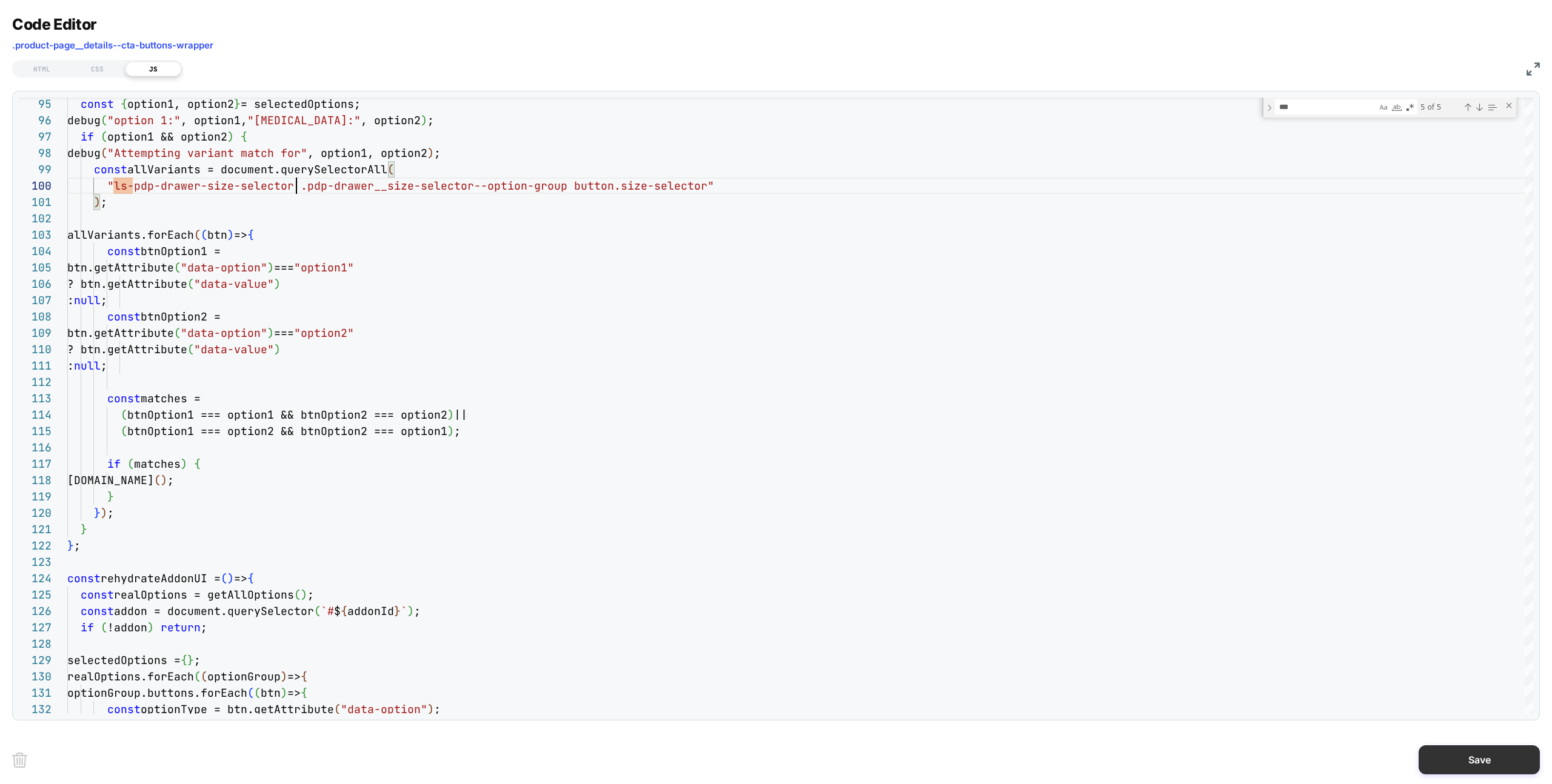
type textarea "**********"
click at [1484, 757] on button "Save" at bounding box center [1478, 760] width 121 height 29
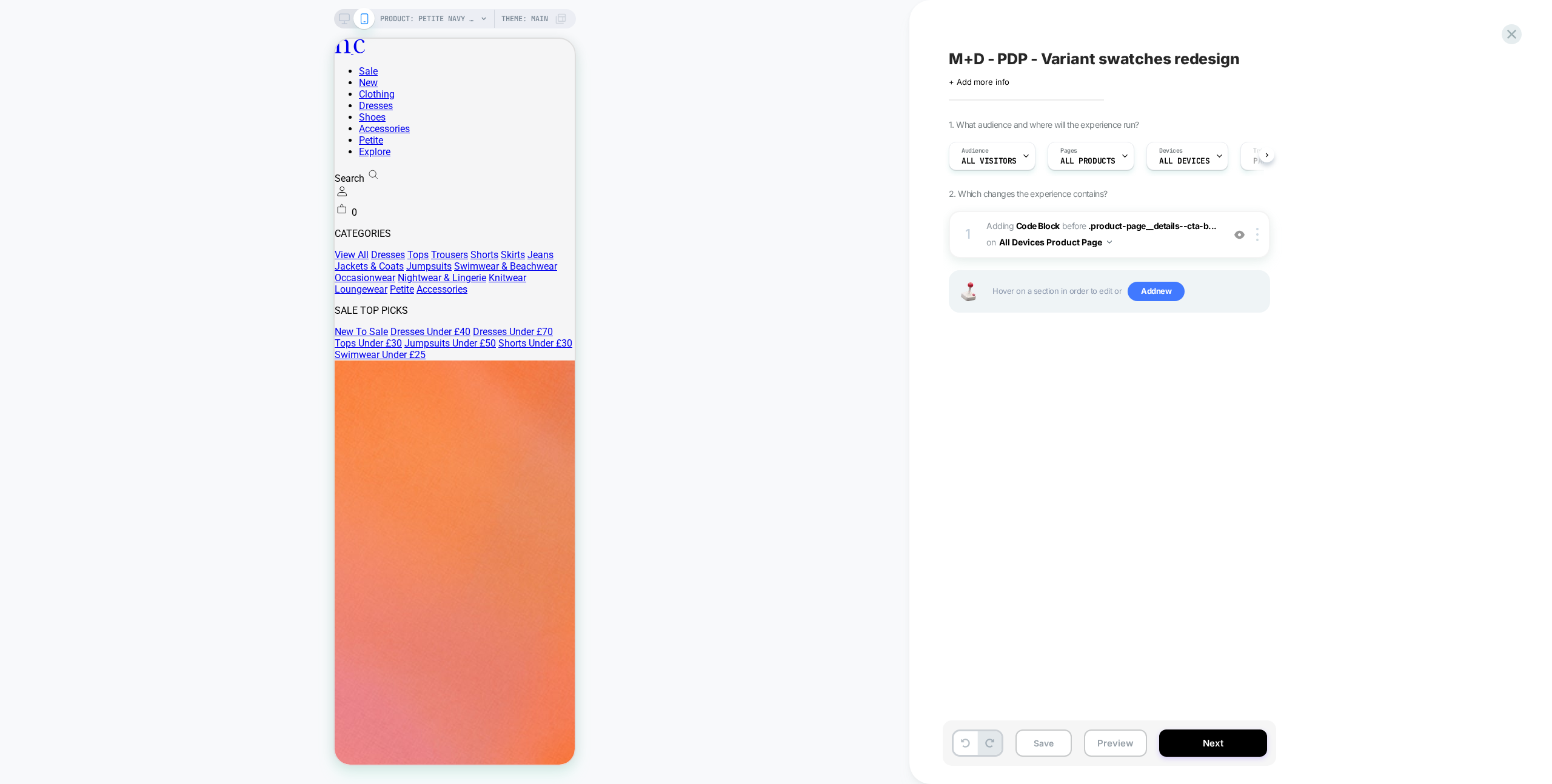
drag, startPoint x: 1098, startPoint y: 750, endPoint x: 1122, endPoint y: 707, distance: 49.2
click at [1098, 750] on button "Preview" at bounding box center [1114, 743] width 63 height 27
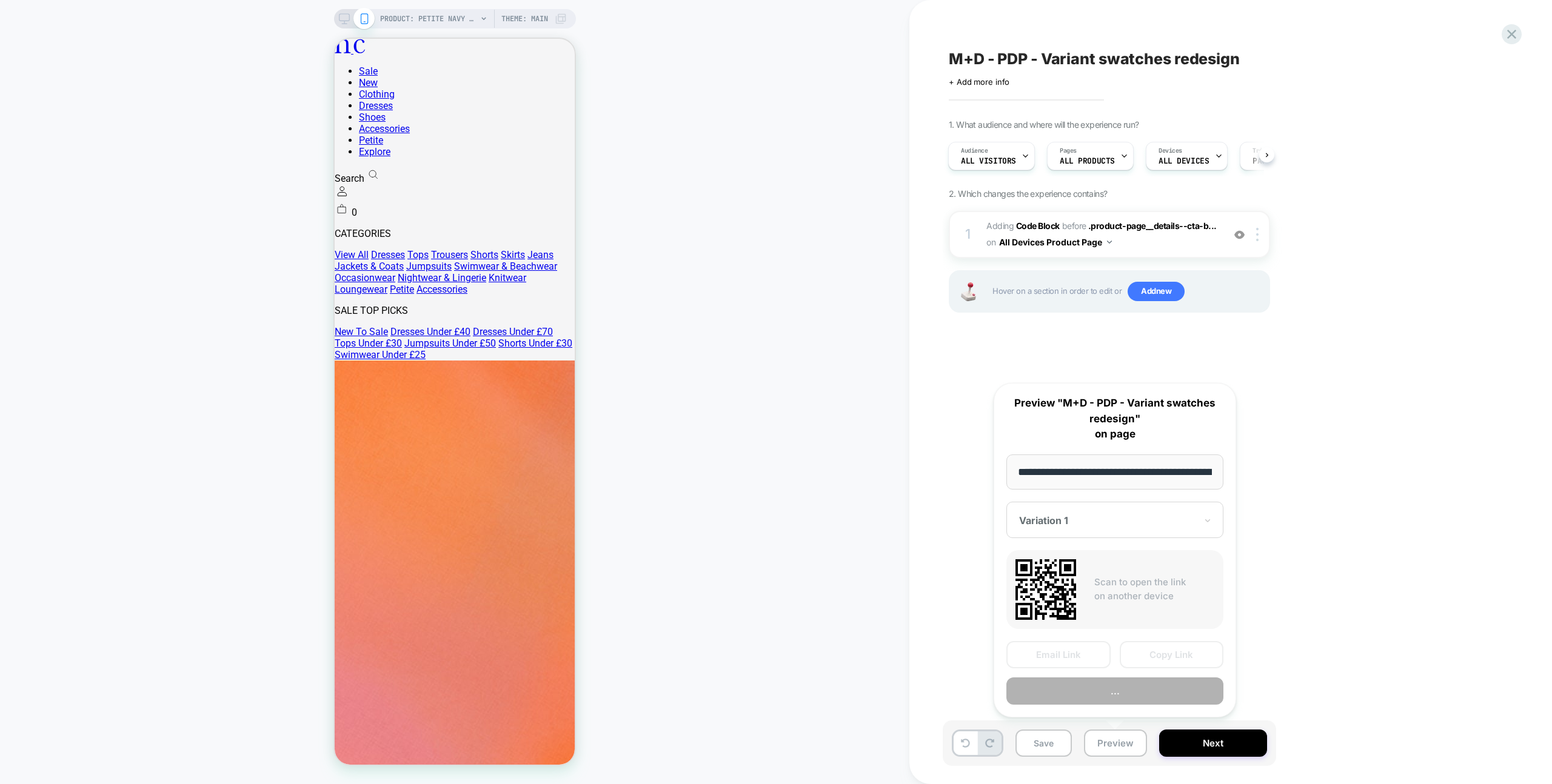
scroll to position [0, 375]
click at [1171, 652] on button "Copy Link" at bounding box center [1172, 655] width 104 height 27
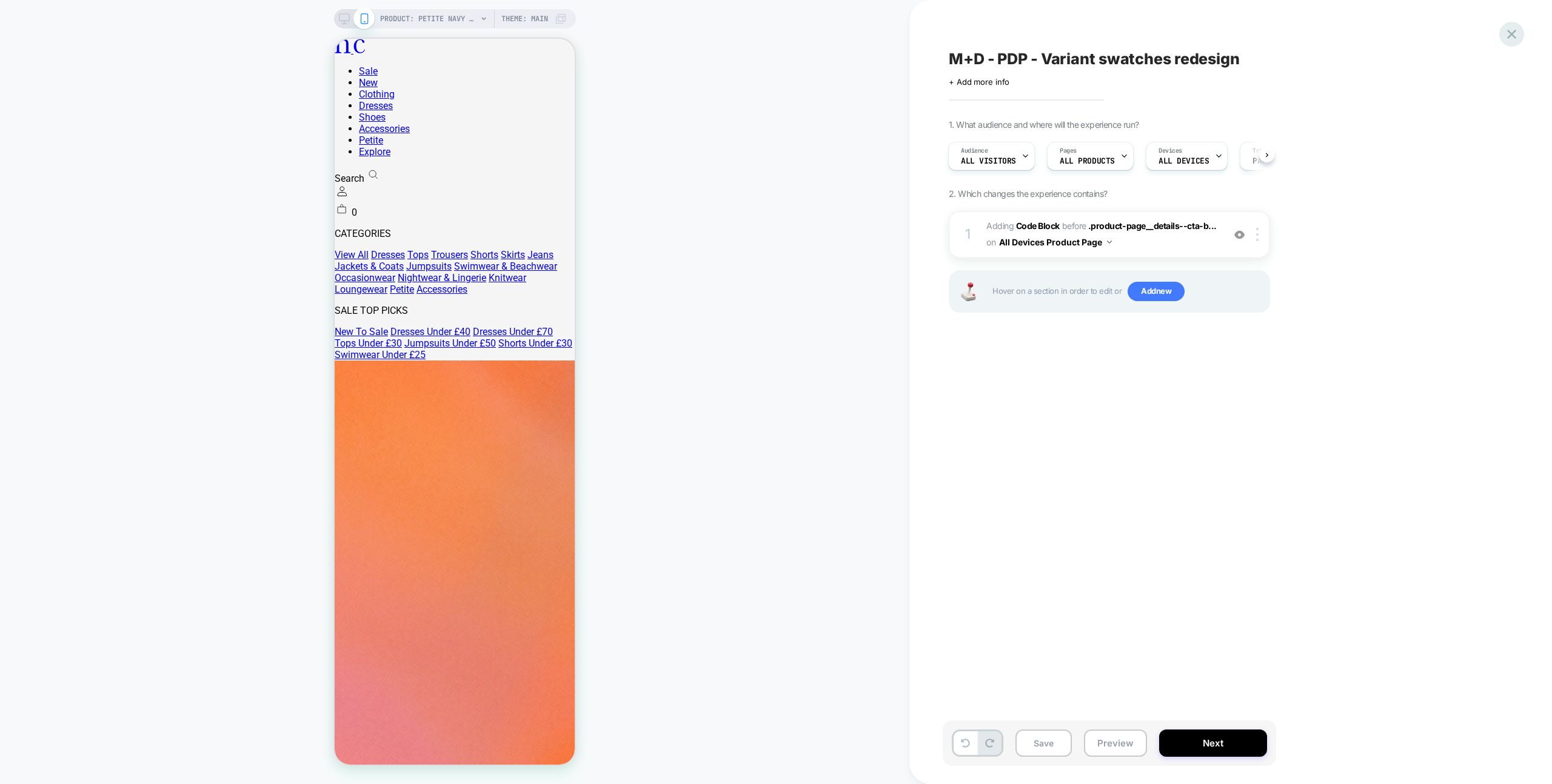
click at [1503, 37] on icon at bounding box center [1511, 35] width 16 height 16
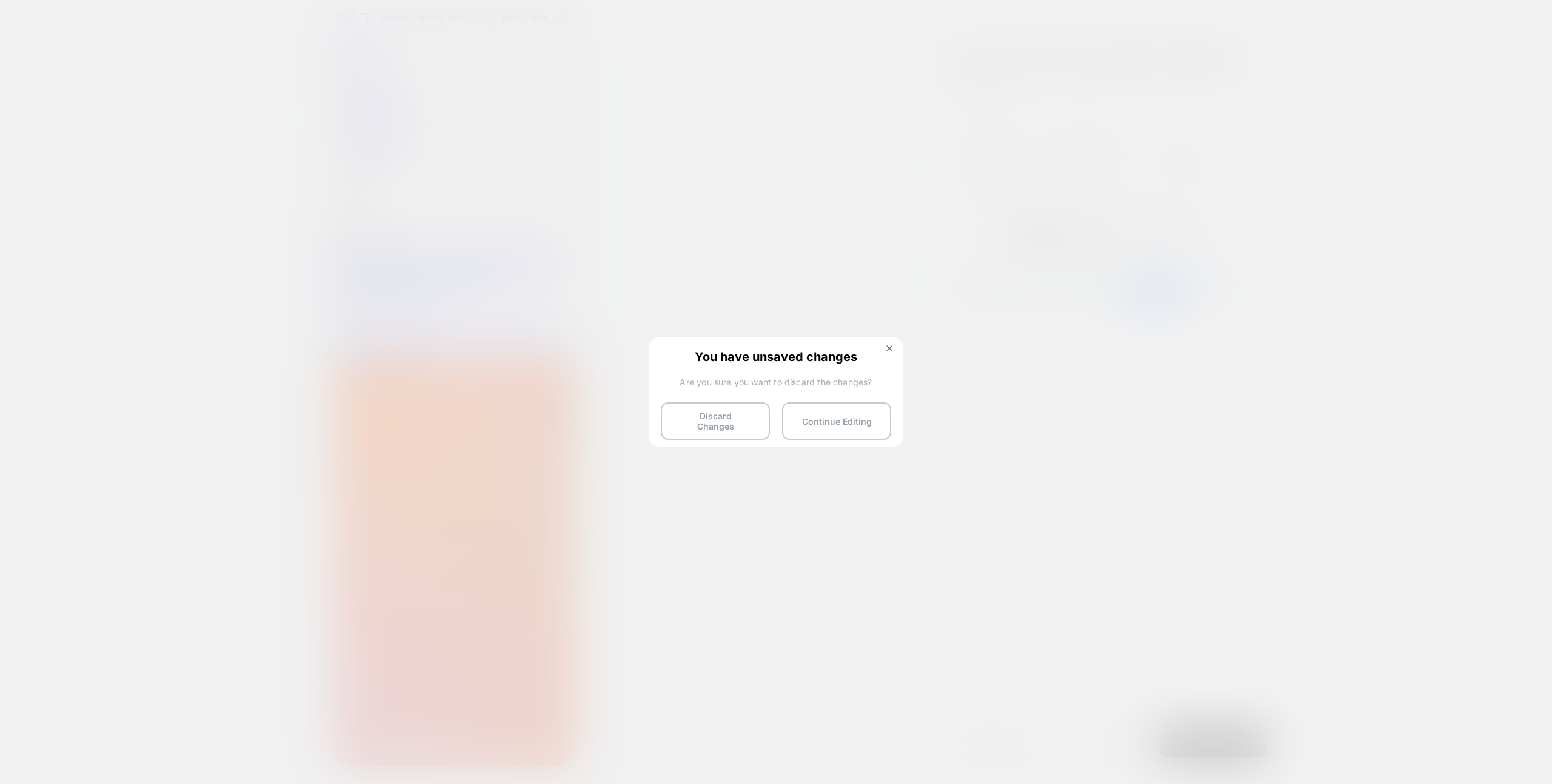
click at [888, 351] on img at bounding box center [889, 348] width 6 height 6
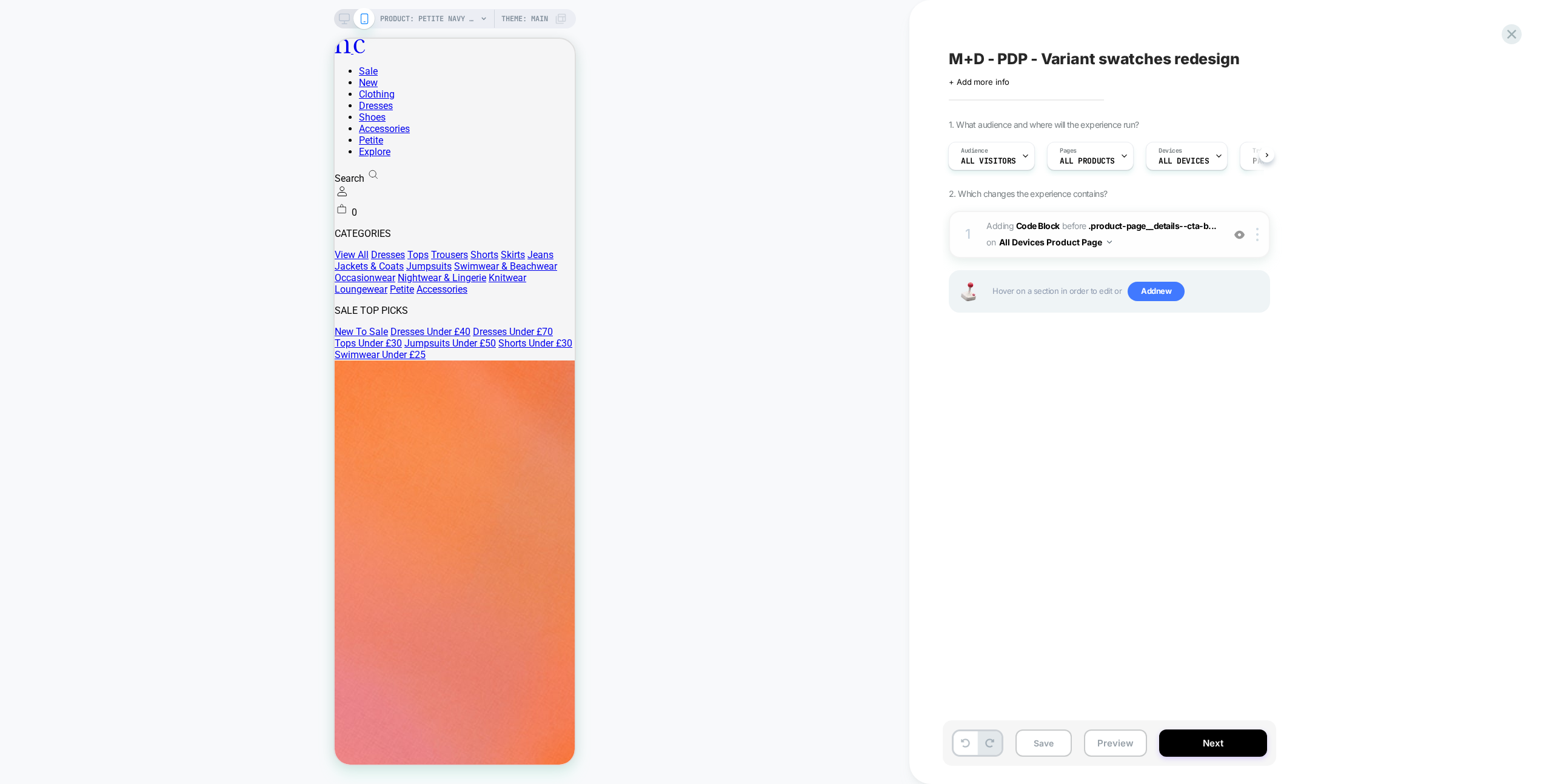
click at [1195, 244] on span "Adding Code Block BEFORE .product-page__details--cta-b... .product-page__detail…" at bounding box center [1101, 234] width 231 height 33
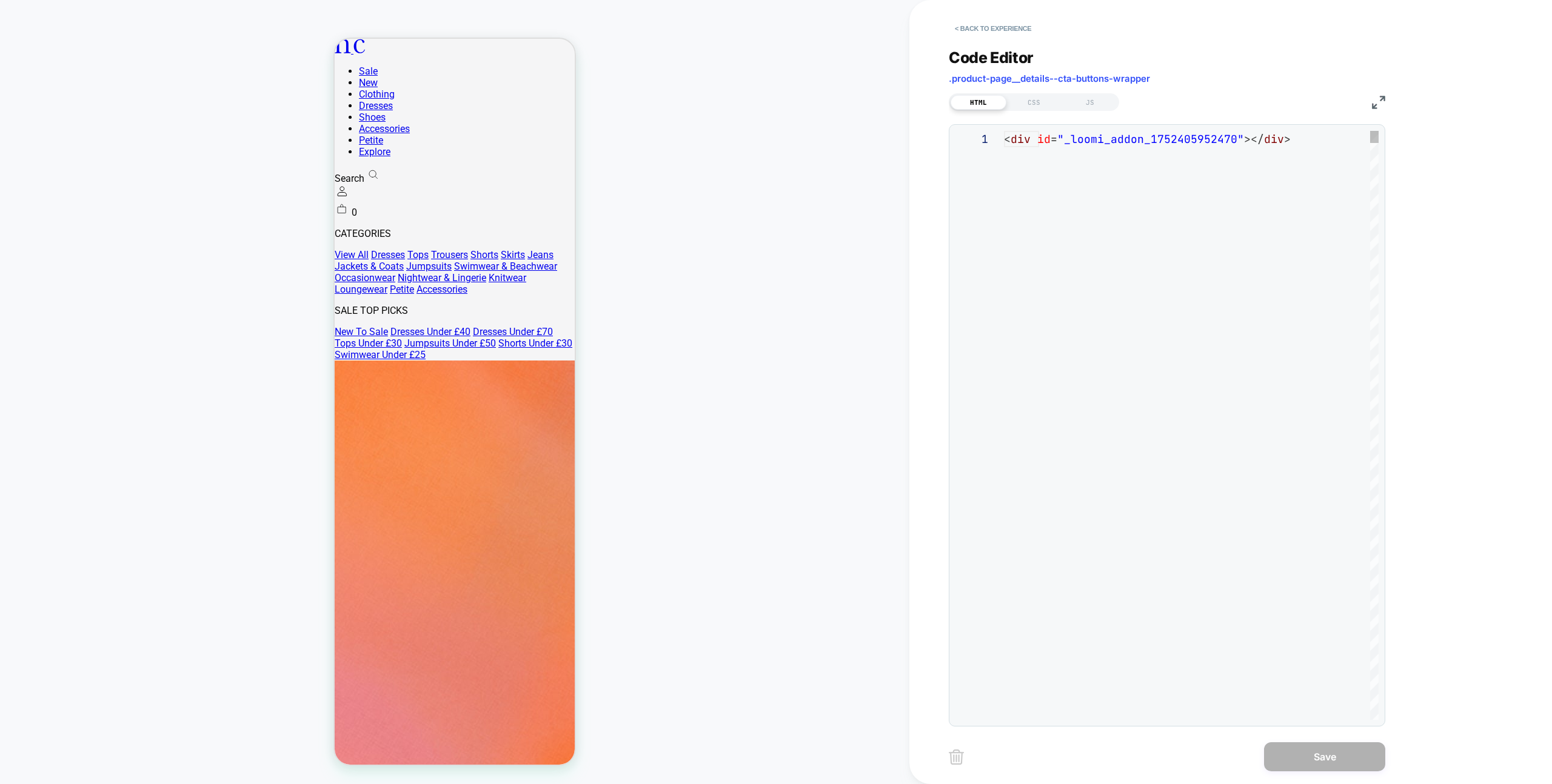
scroll to position [16, 0]
click at [962, 32] on button "< Back to experience" at bounding box center [992, 28] width 88 height 19
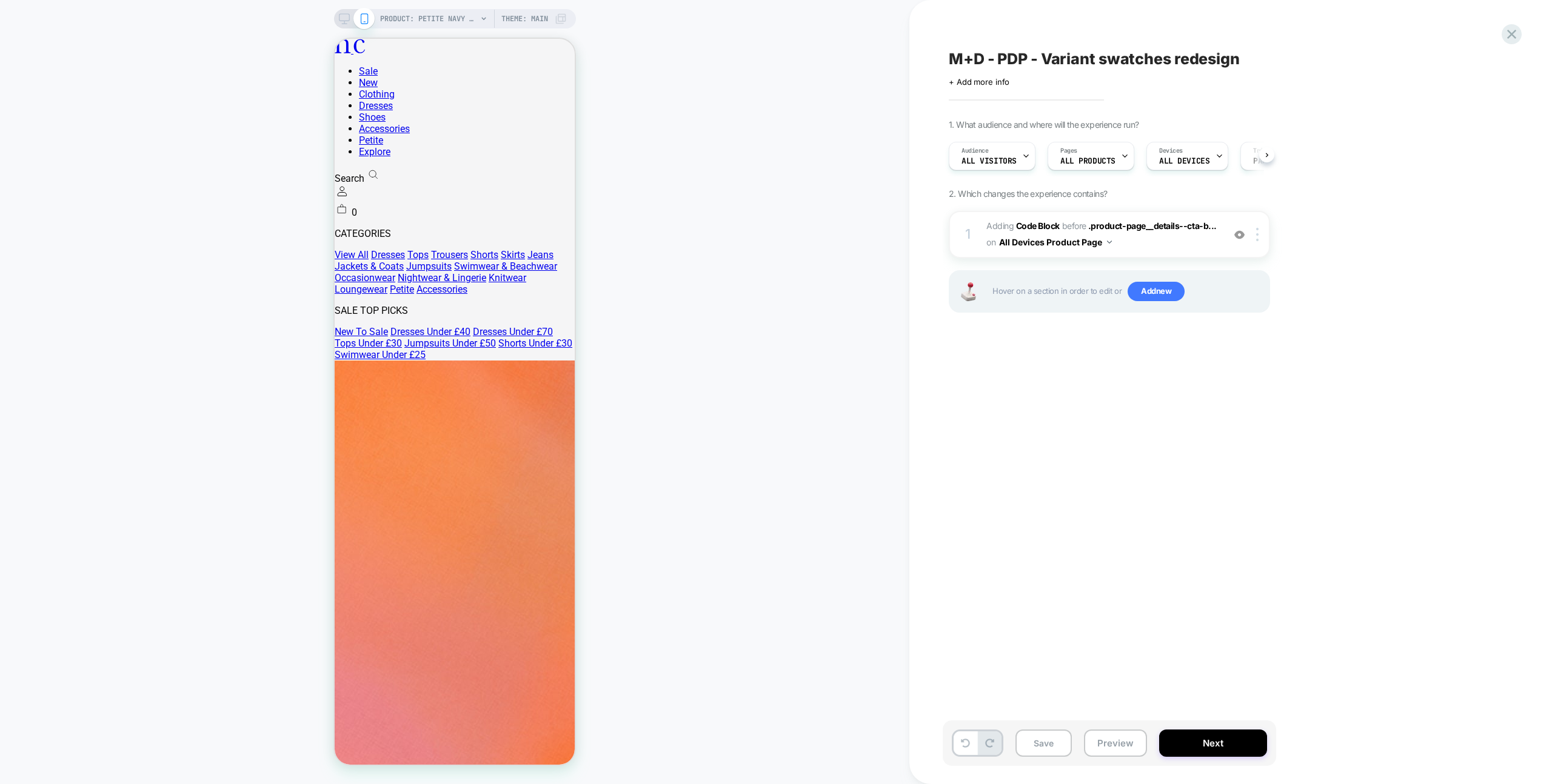
scroll to position [0, 1]
click at [1199, 245] on span "Adding Code Block BEFORE .product-page__details--cta-b... .product-page__detail…" at bounding box center [1101, 234] width 231 height 33
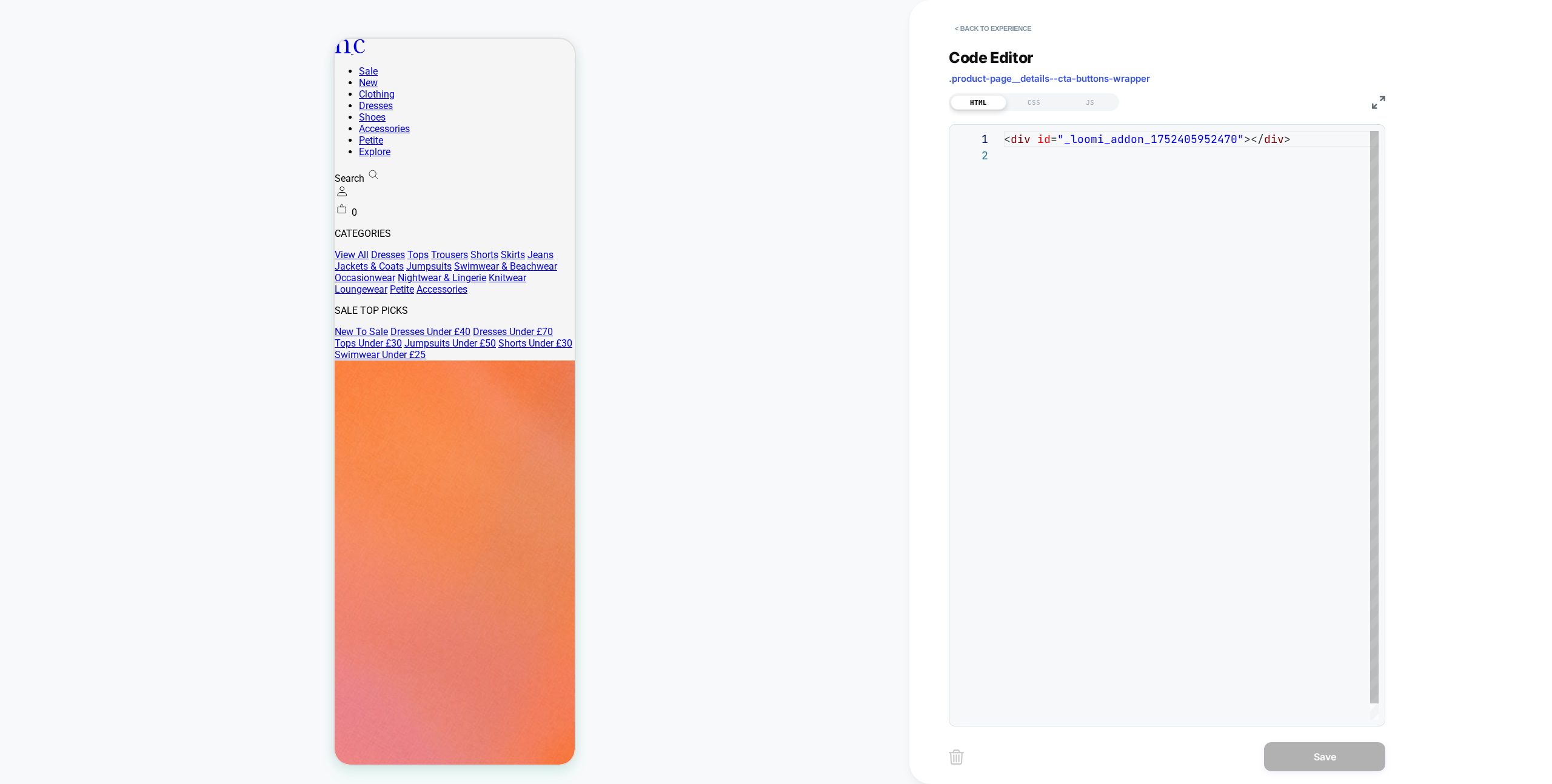
scroll to position [16, 0]
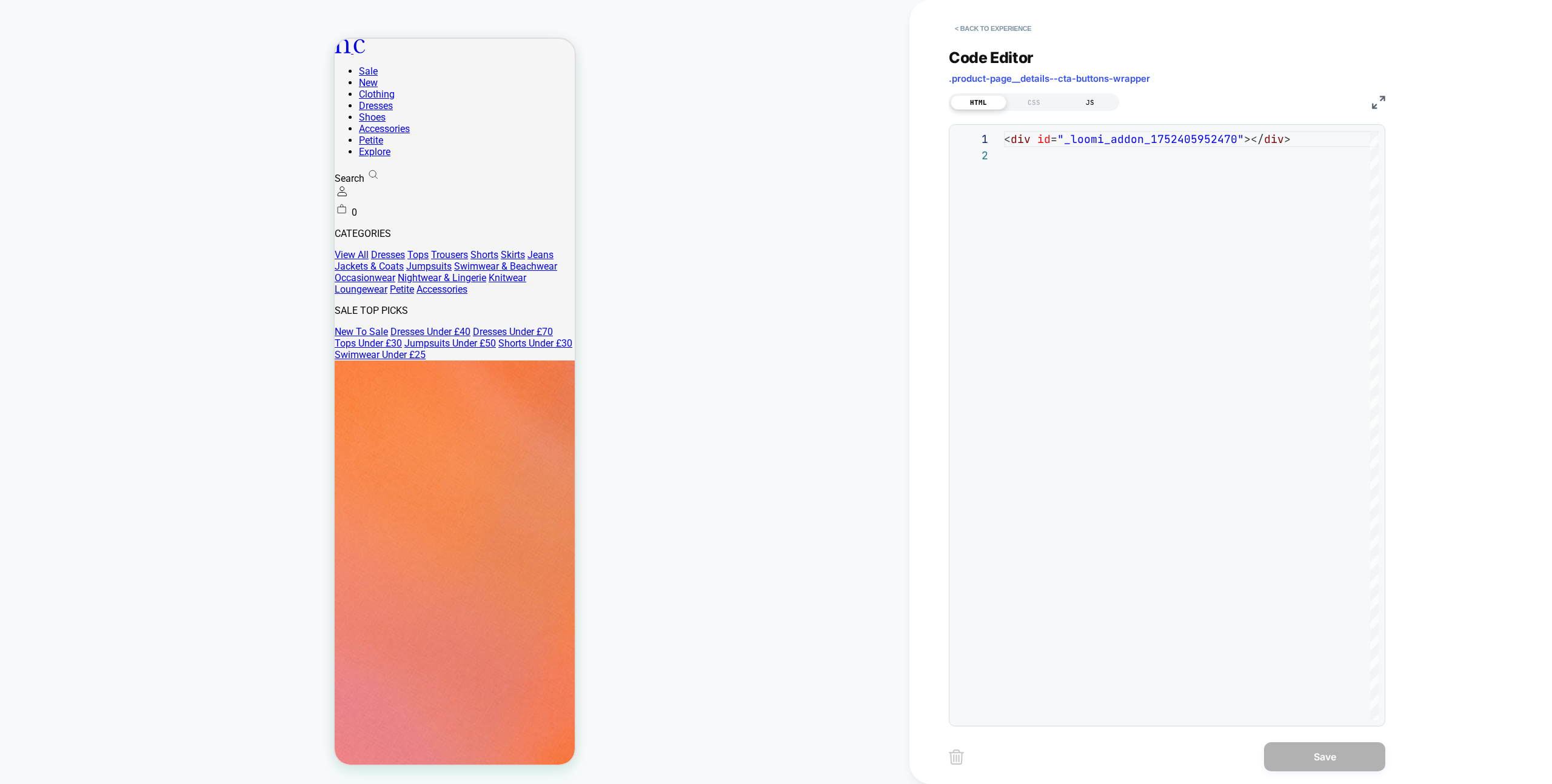
click at [1095, 107] on div "JS" at bounding box center [1090, 102] width 56 height 15
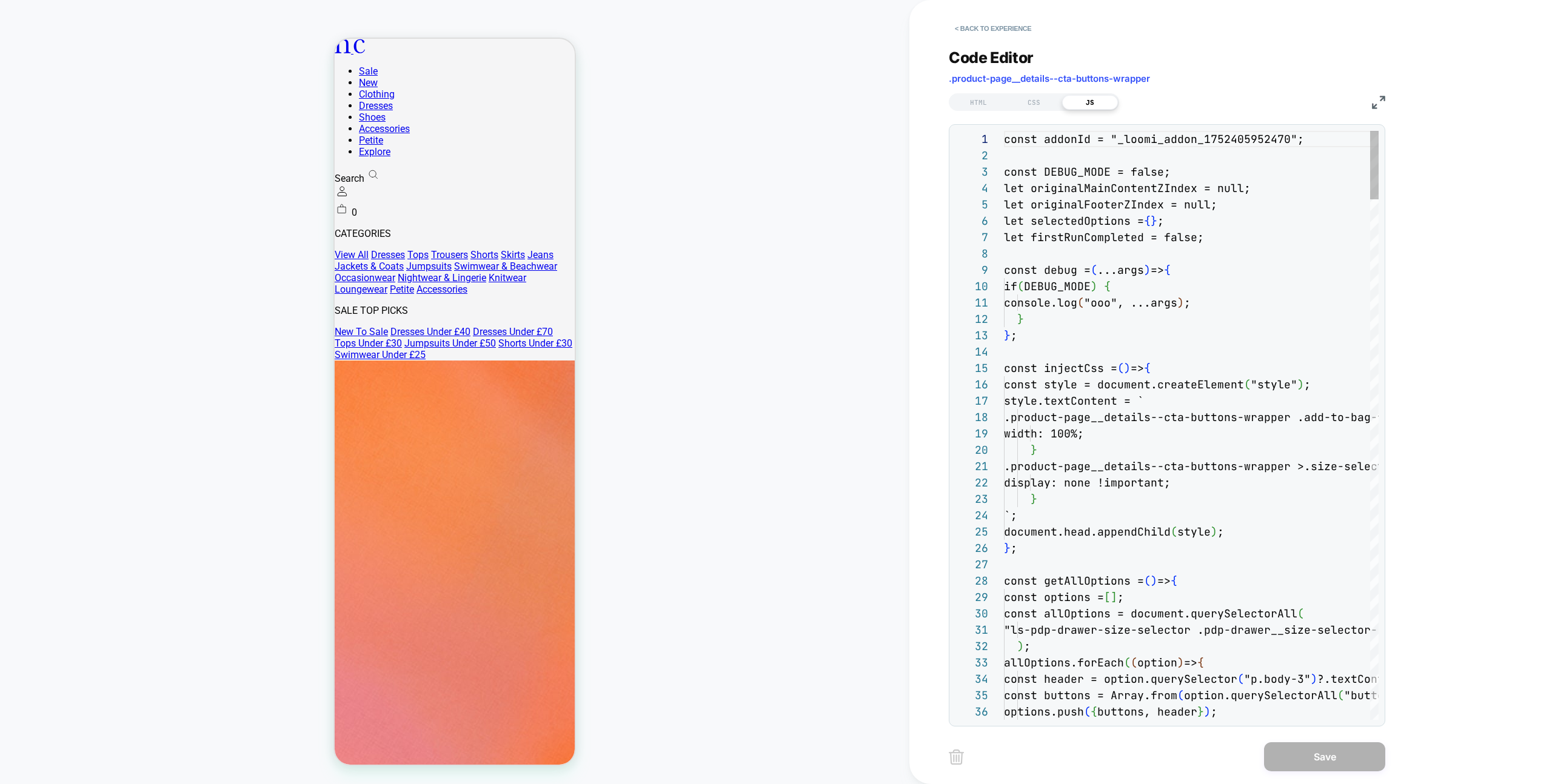
scroll to position [163, 0]
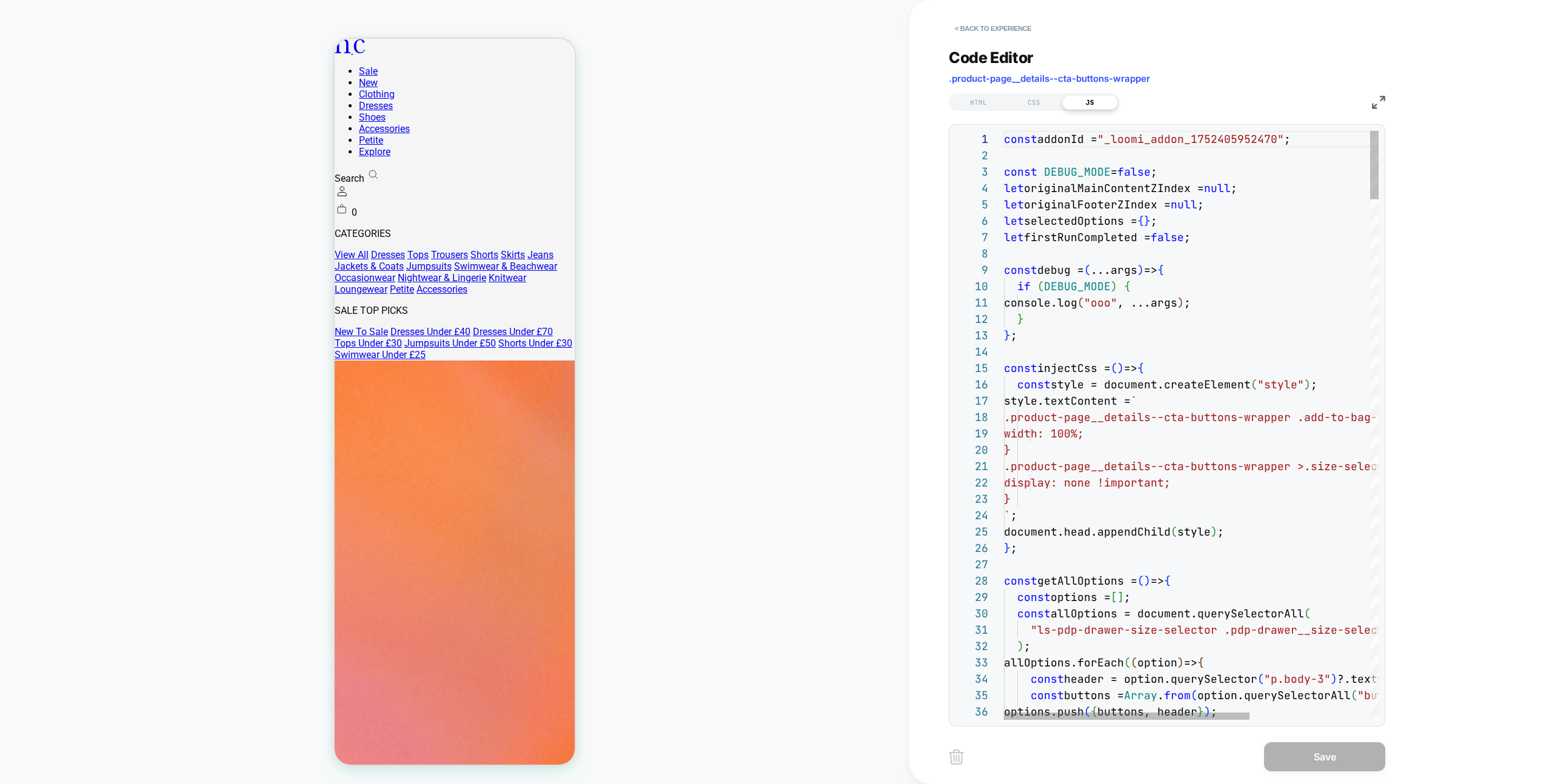
click at [1007, 53] on span "Code Editor" at bounding box center [990, 57] width 85 height 18
click at [1006, 34] on button "< Back to experience" at bounding box center [992, 28] width 88 height 19
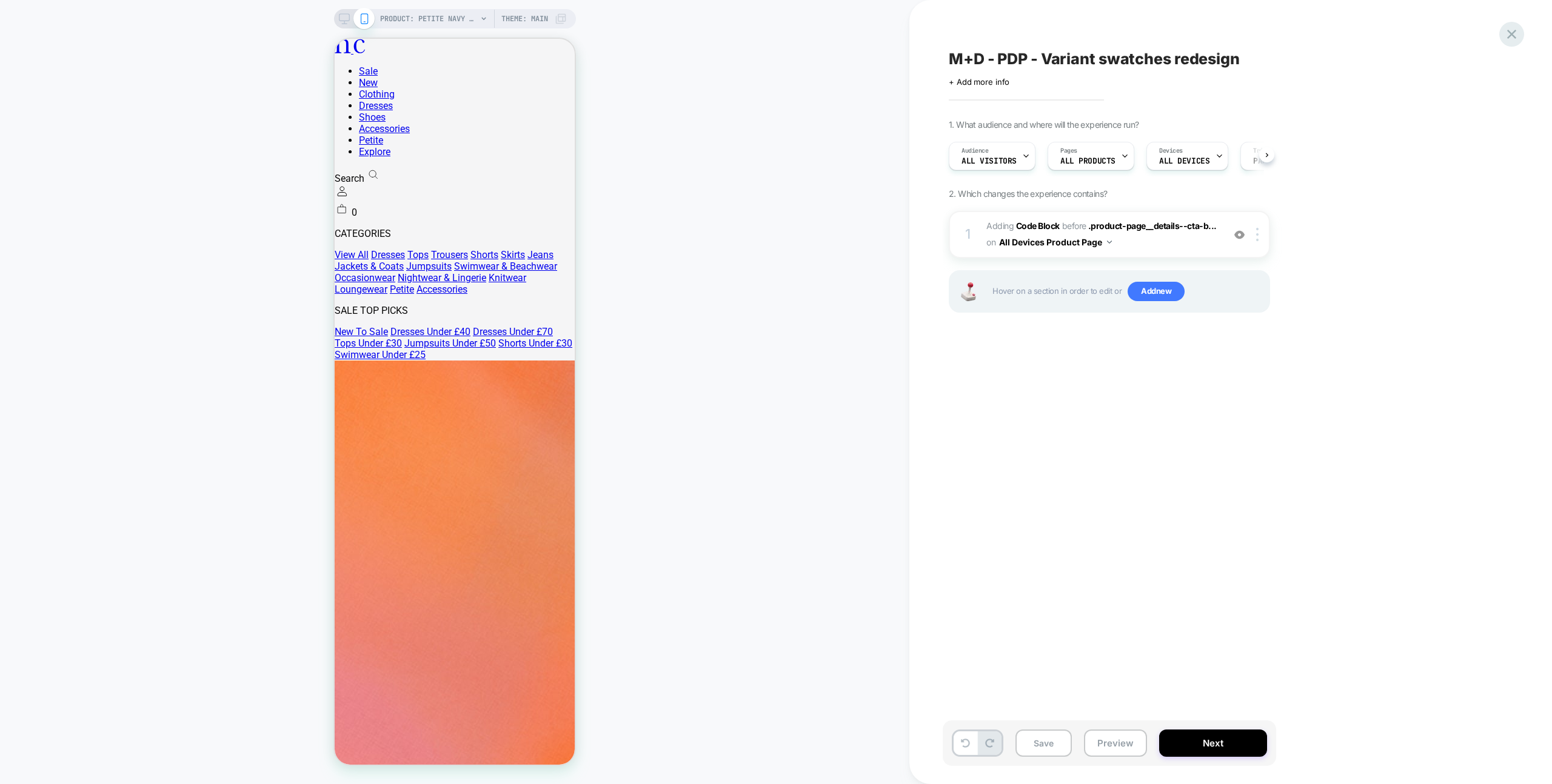
scroll to position [0, 1]
click at [1518, 37] on icon at bounding box center [1511, 35] width 16 height 16
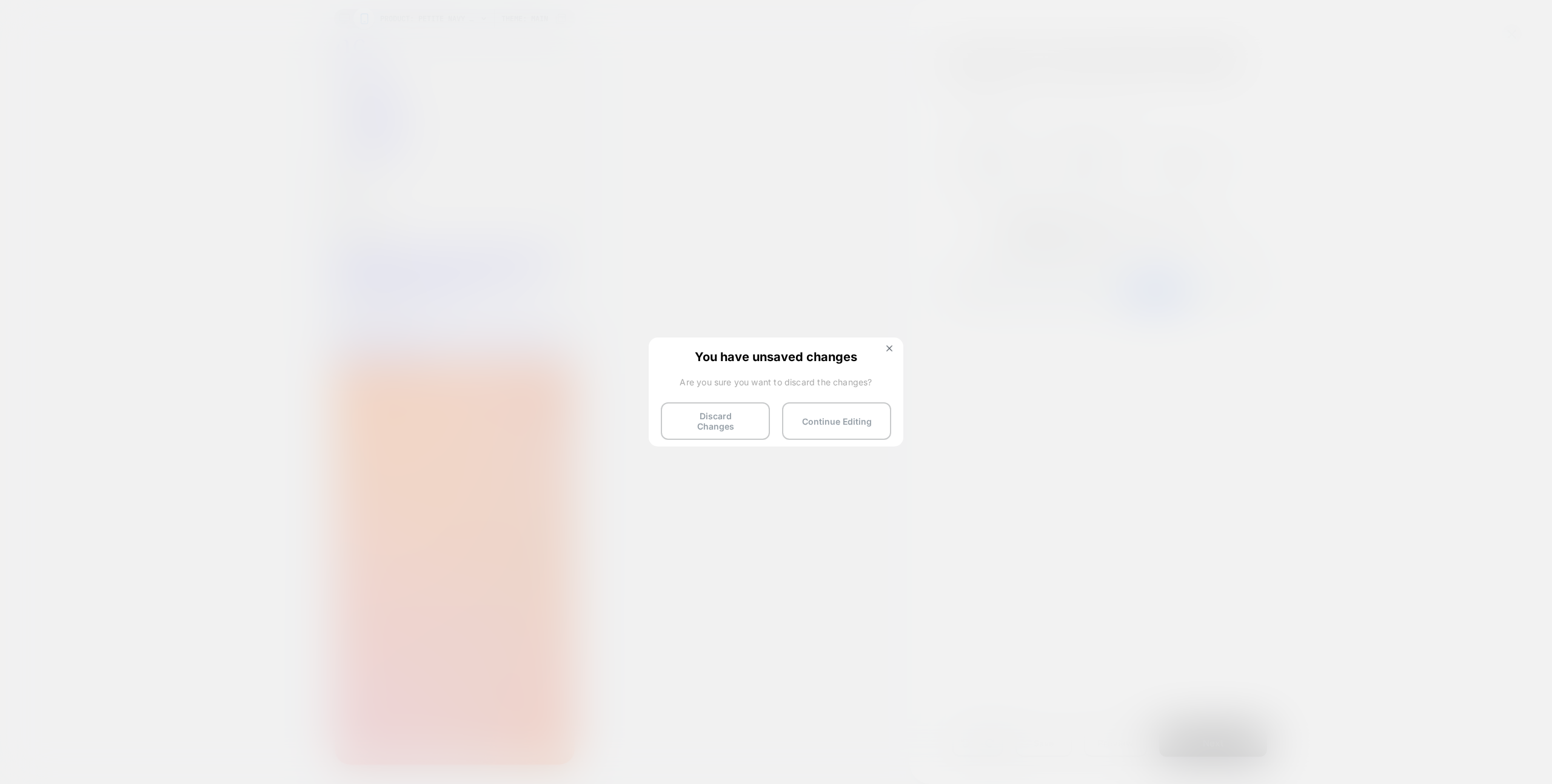
click at [684, 435] on div "You have unsaved changes Are you sure you want to discard the changes? Discard …" at bounding box center [775, 391] width 254 height 108
click at [688, 423] on button "Discard Changes" at bounding box center [716, 420] width 109 height 37
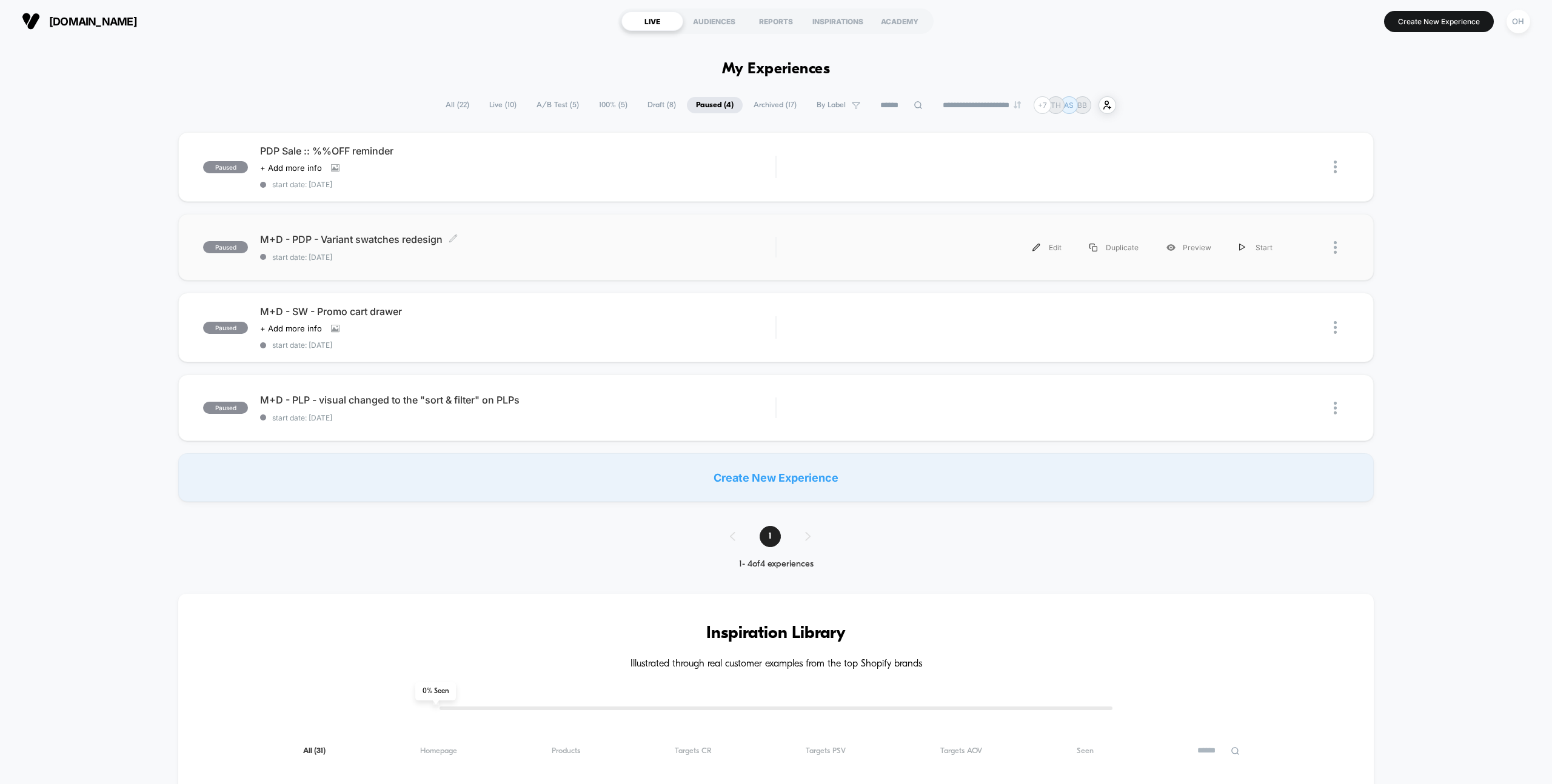
click at [599, 250] on div "M+D - PDP - Variant swatches redesign Click to edit experience details Click to…" at bounding box center [517, 247] width 515 height 28
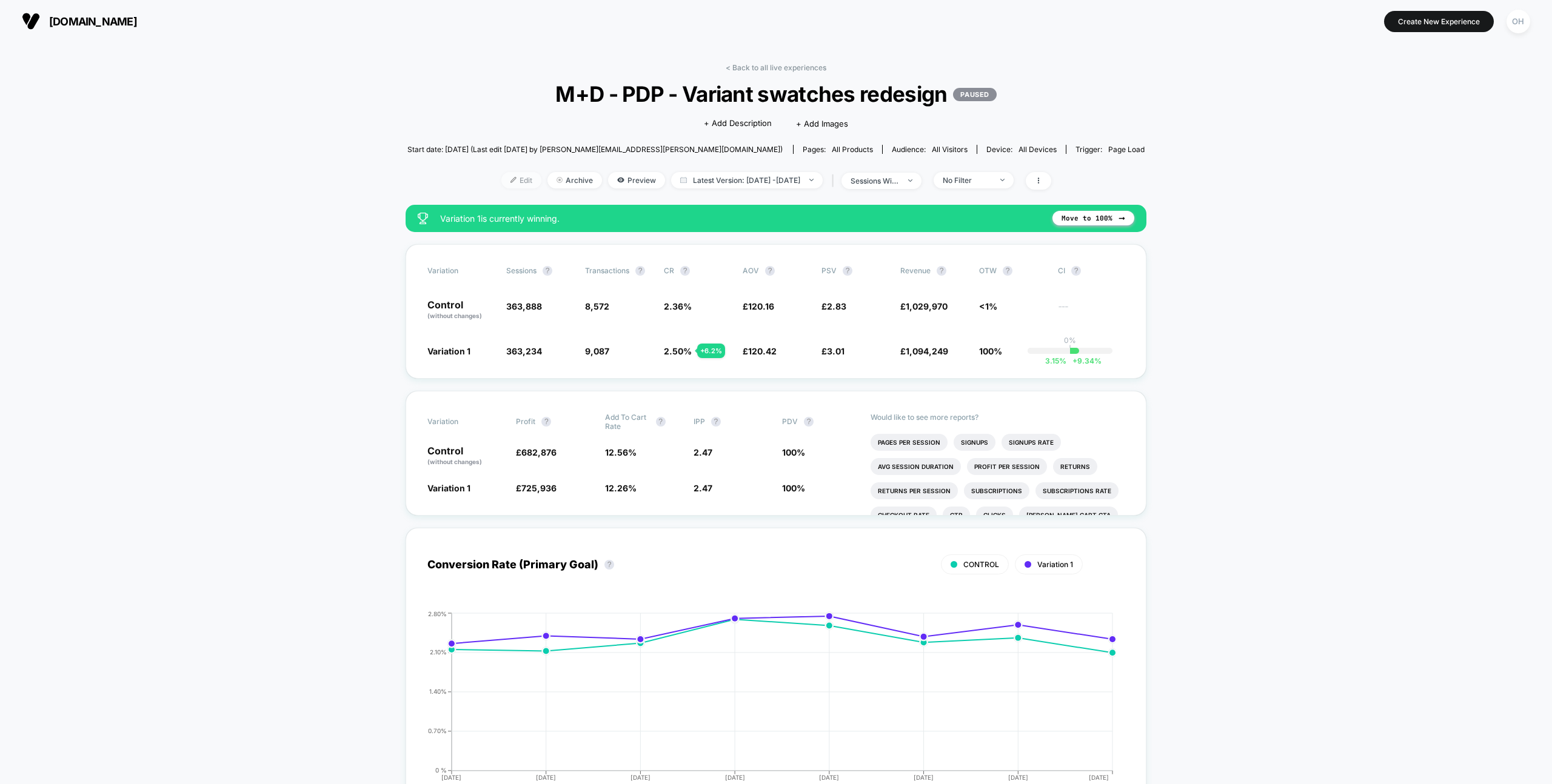
click at [507, 178] on span "Edit" at bounding box center [522, 181] width 40 height 16
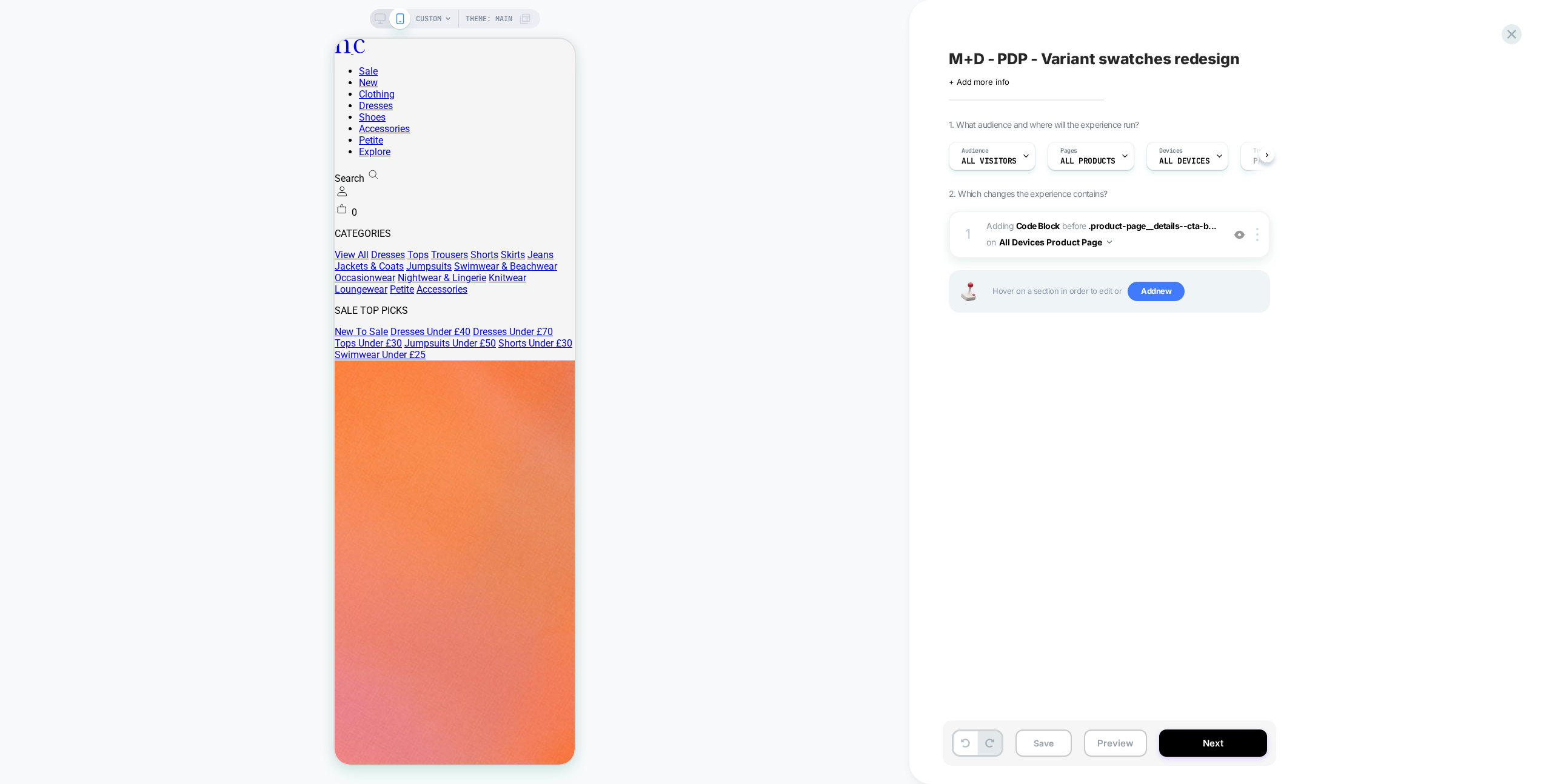
scroll to position [0, 1]
click at [427, 19] on span "CUSTOM" at bounding box center [429, 18] width 26 height 19
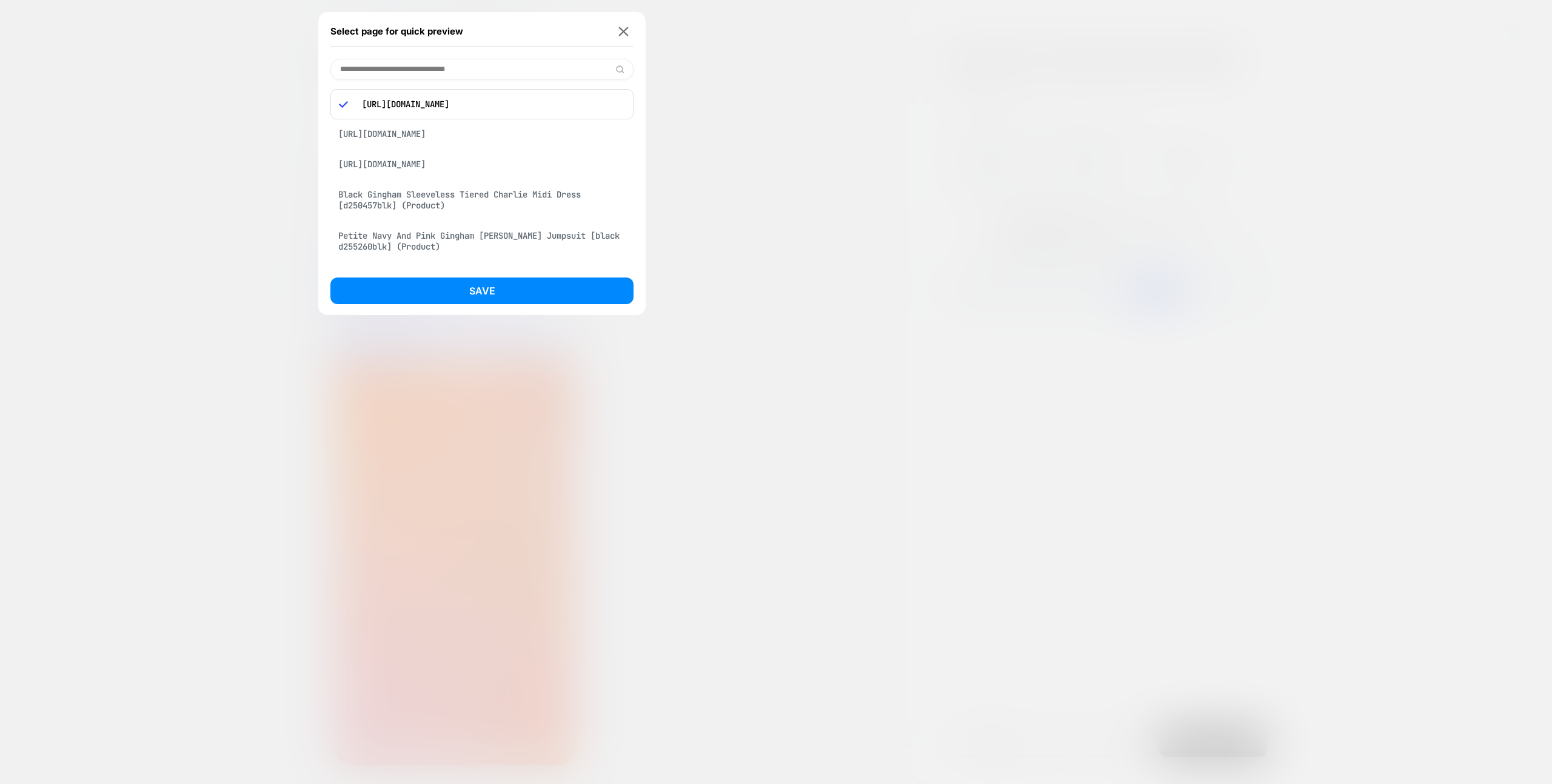
scroll to position [95, 0]
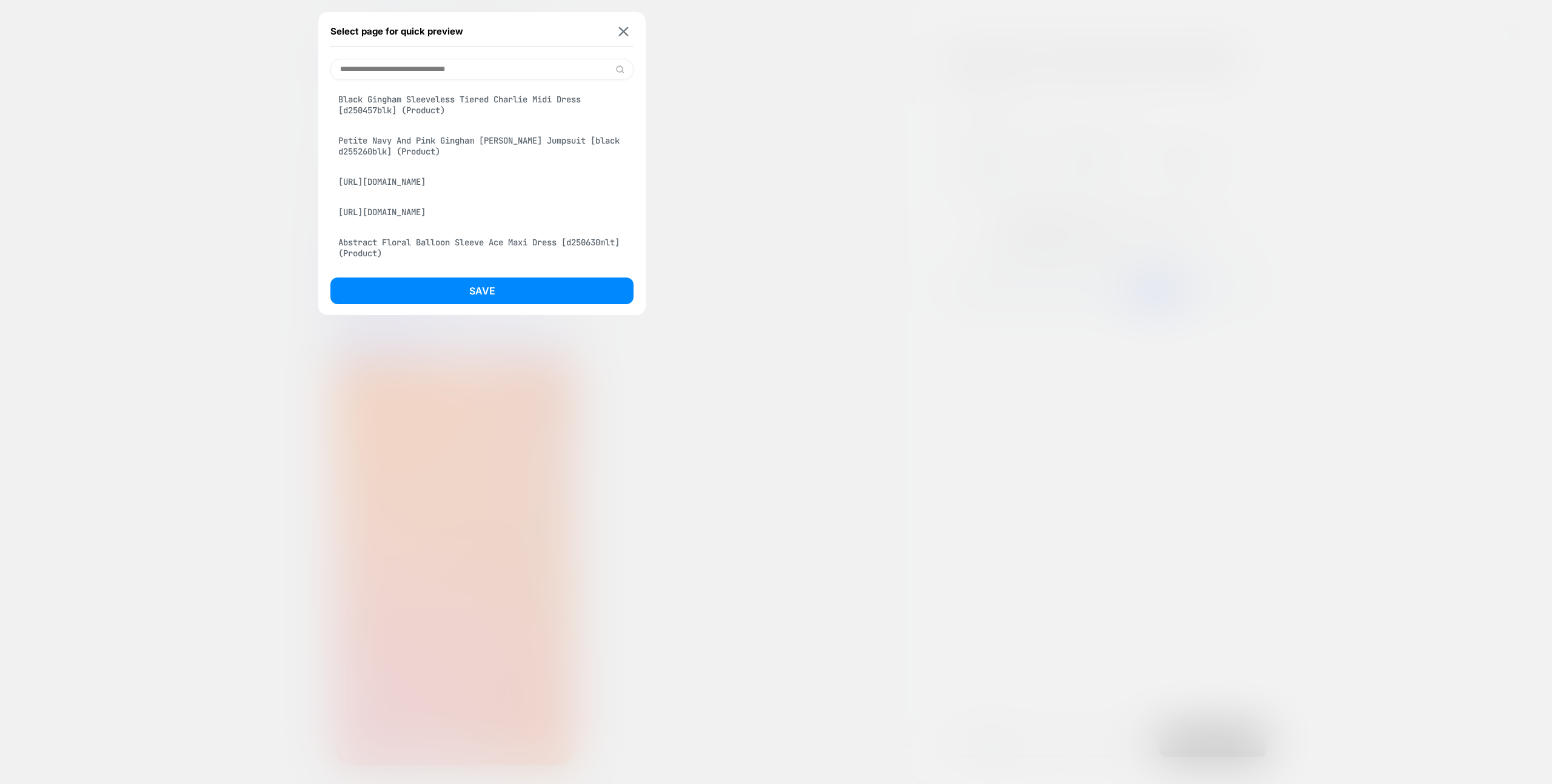
click at [486, 163] on div "Petite Navy And Pink Gingham Ruth Jumpsuit [black d255260blk] (Product)" at bounding box center [481, 146] width 303 height 34
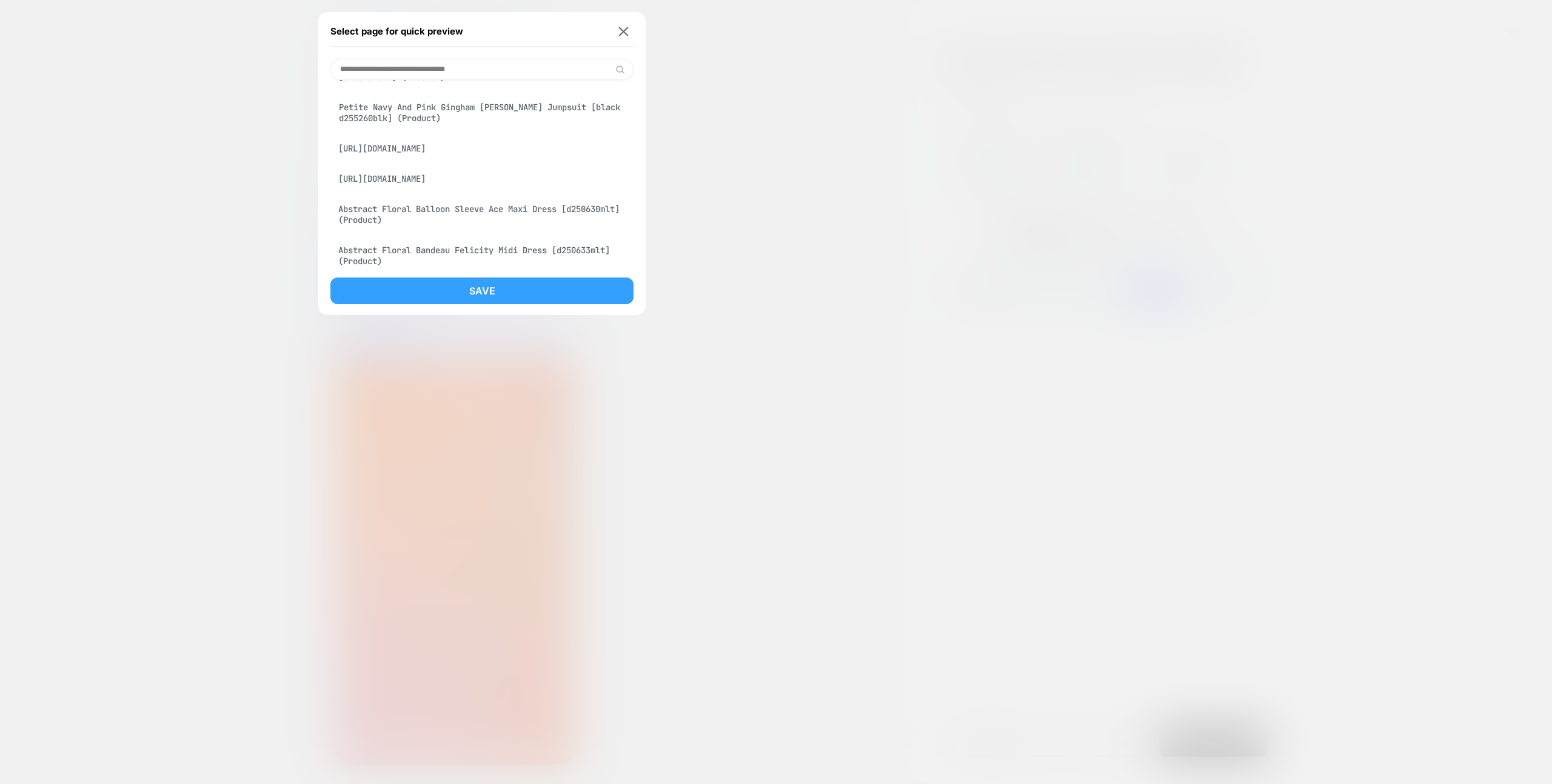
scroll to position [62, 0]
click at [491, 288] on button "Save" at bounding box center [481, 290] width 303 height 26
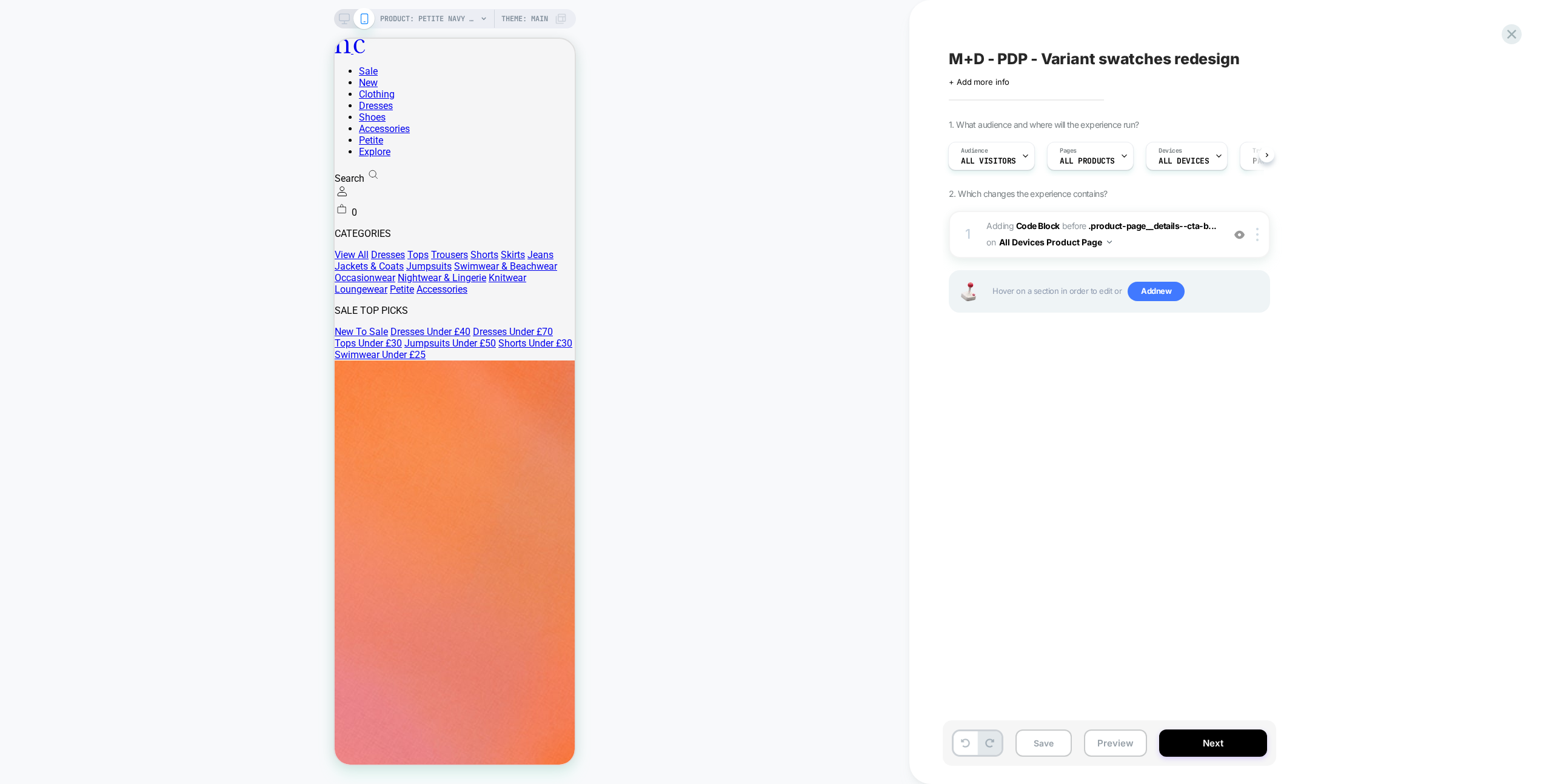
click at [1235, 235] on img at bounding box center [1238, 234] width 10 height 10
click at [1133, 744] on button "Preview" at bounding box center [1114, 743] width 63 height 27
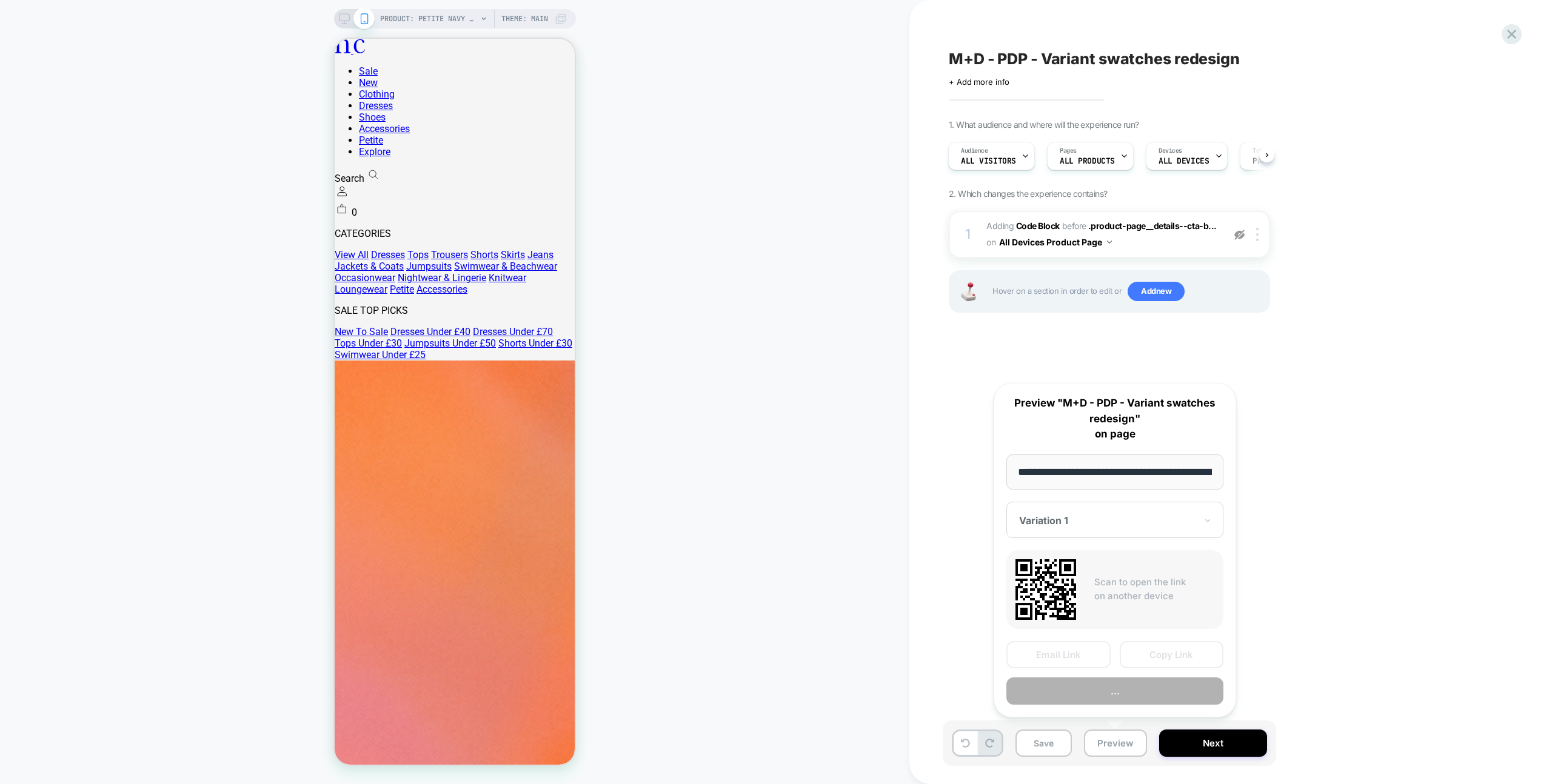
scroll to position [0, 375]
click at [1133, 699] on button "Preview" at bounding box center [1114, 692] width 217 height 27
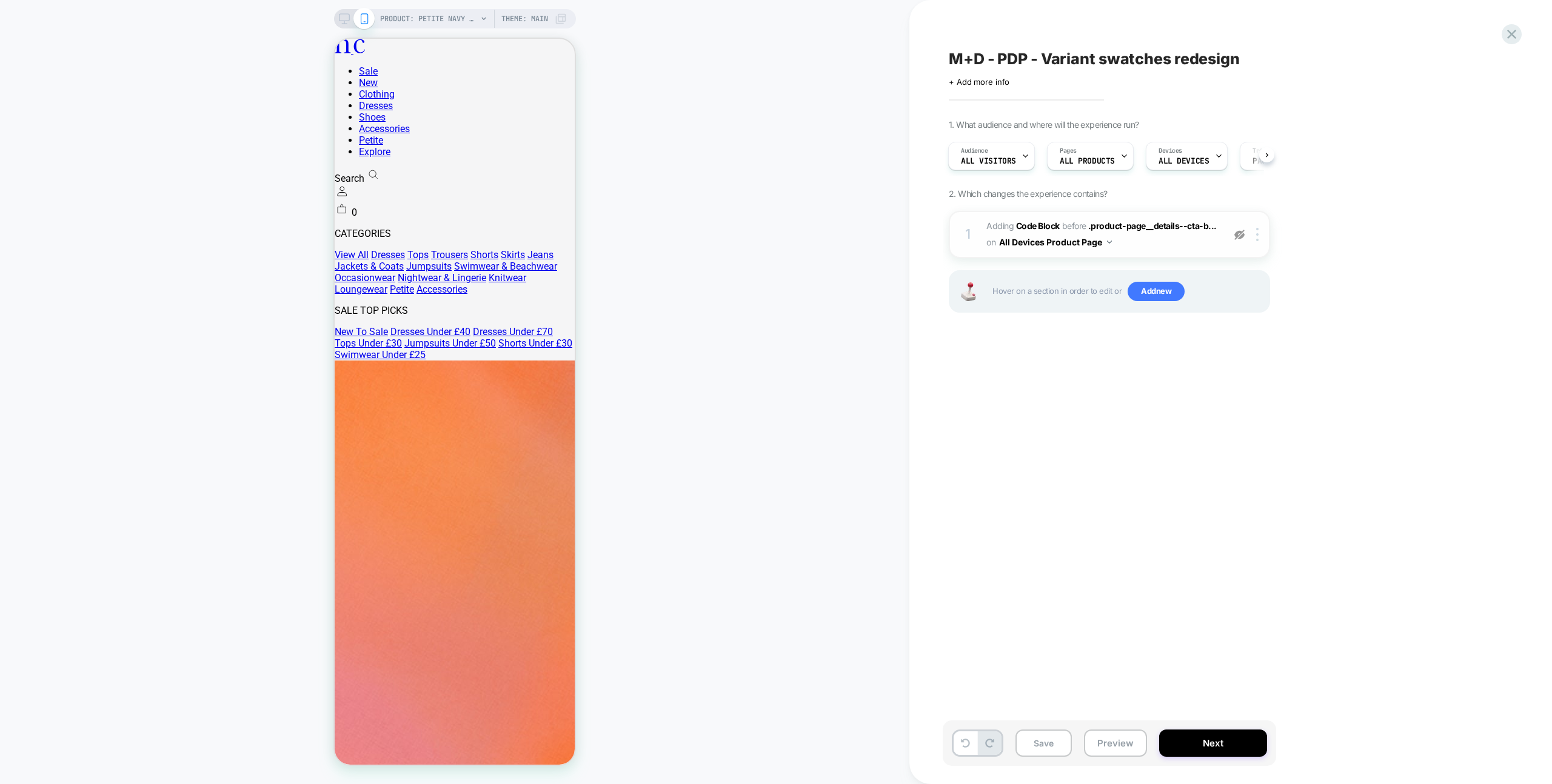
click at [1231, 239] on div at bounding box center [1239, 234] width 20 height 14
click at [1176, 243] on span "Adding Code Block BEFORE .product-page__details--cta-b... .product-page__detail…" at bounding box center [1101, 234] width 231 height 33
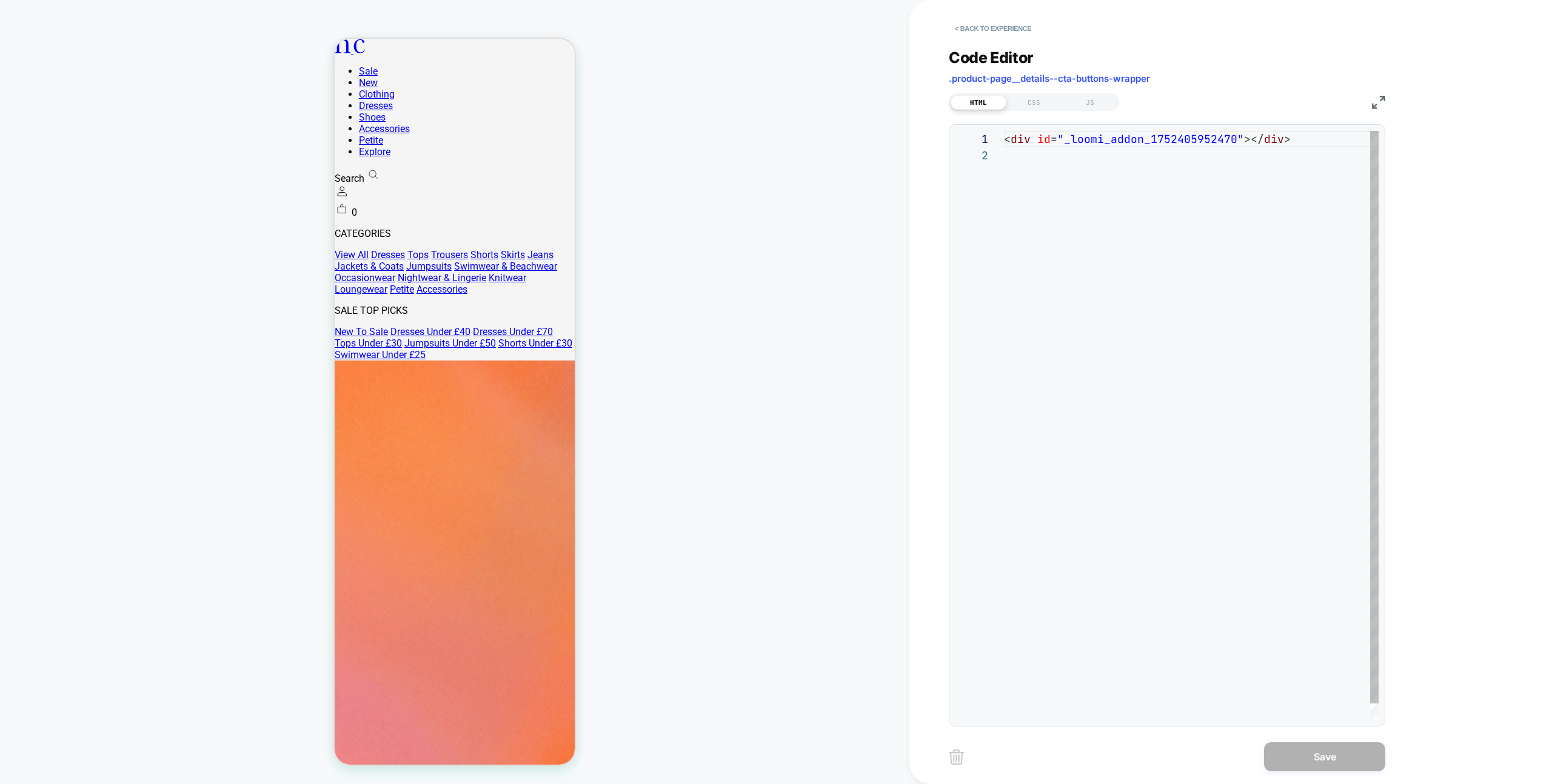
scroll to position [16, 0]
click at [1195, 251] on div "< div id = "_loomi_addon_1752405952470" ></ div >" at bounding box center [1191, 434] width 375 height 605
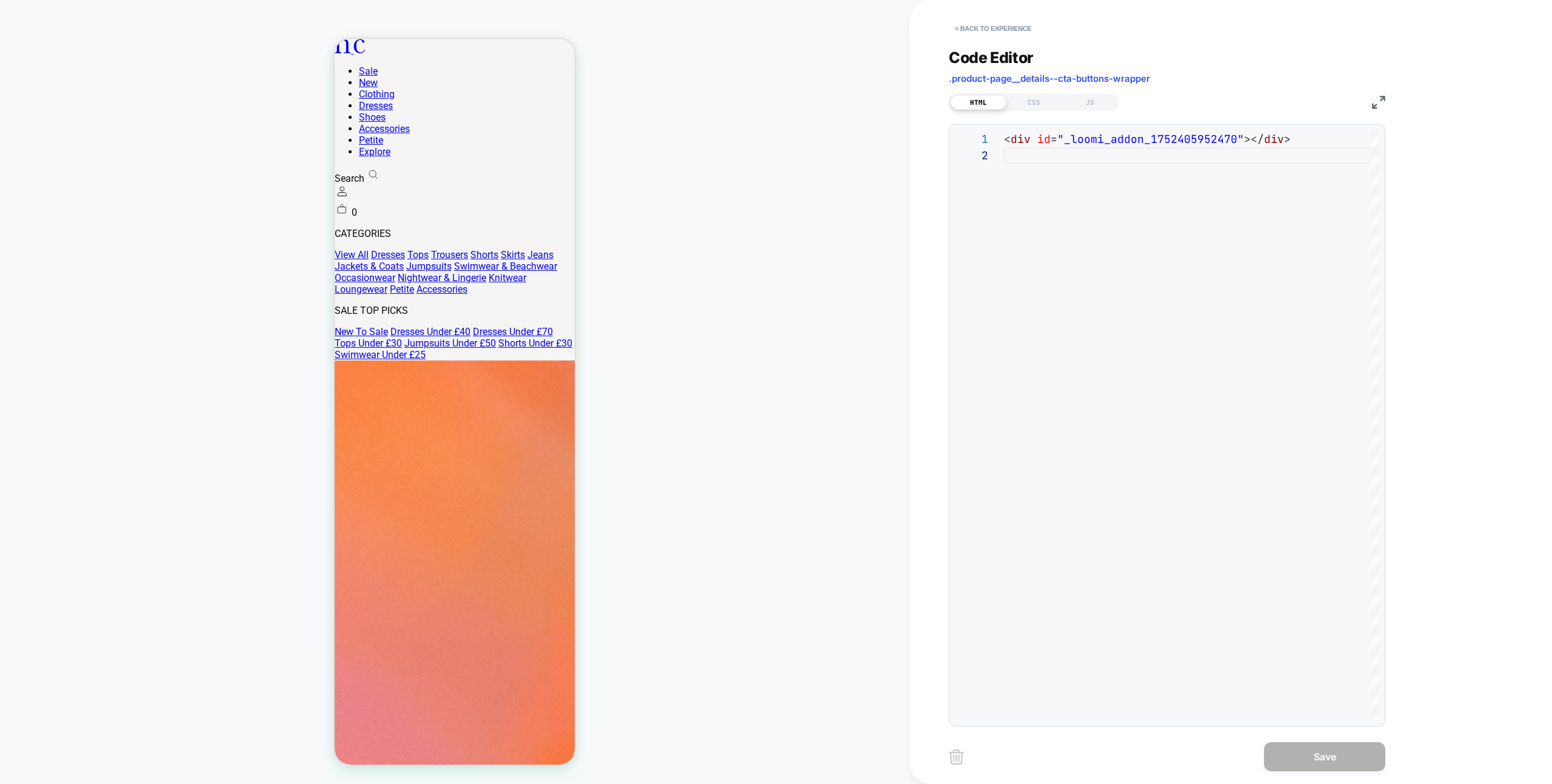
click at [1092, 110] on div "HTML CSS JS" at bounding box center [1033, 101] width 171 height 17
click at [1092, 108] on div "JS" at bounding box center [1090, 102] width 56 height 15
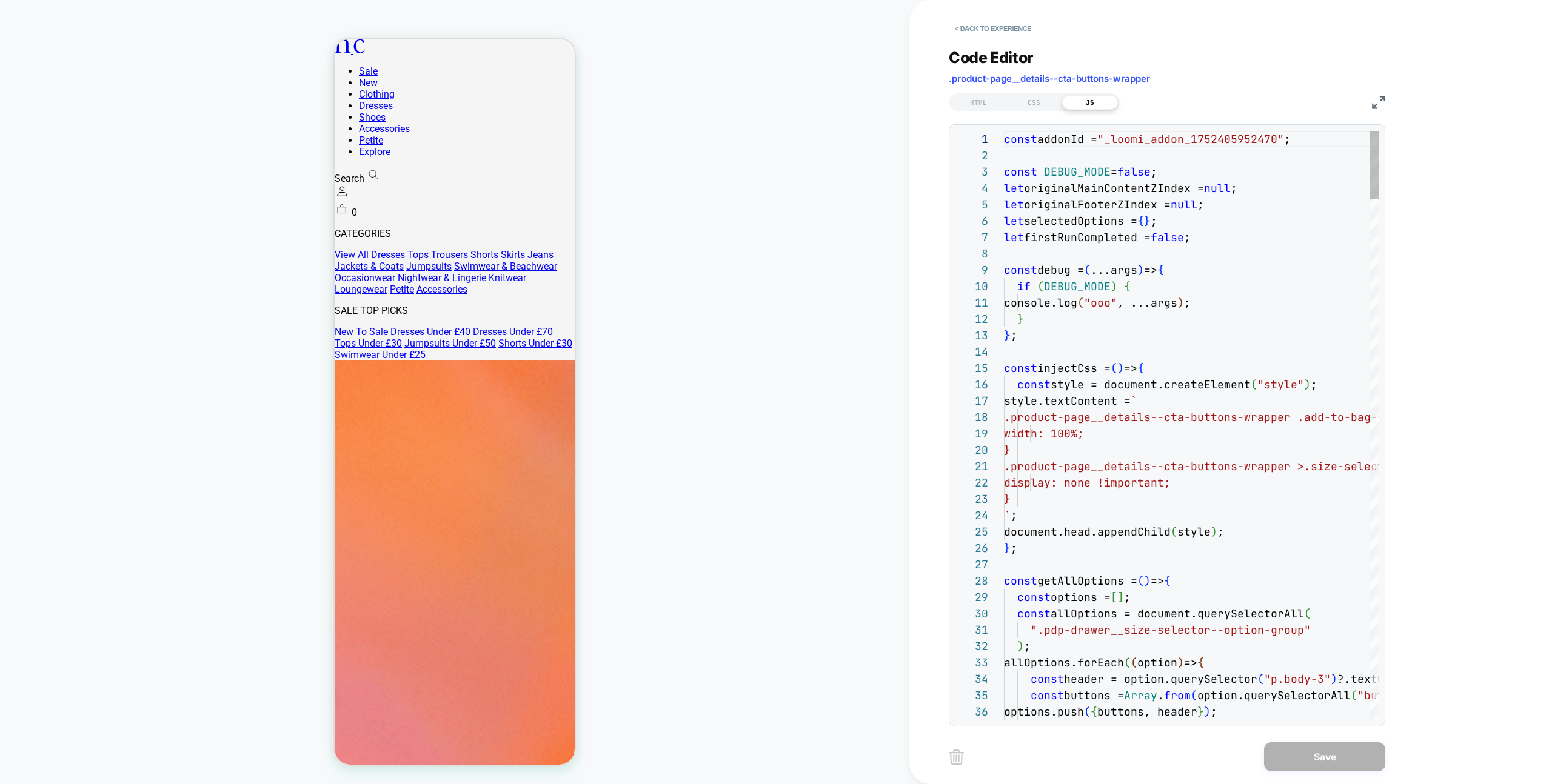
drag, startPoint x: 1101, startPoint y: 117, endPoint x: 1329, endPoint y: 707, distance: 632.5
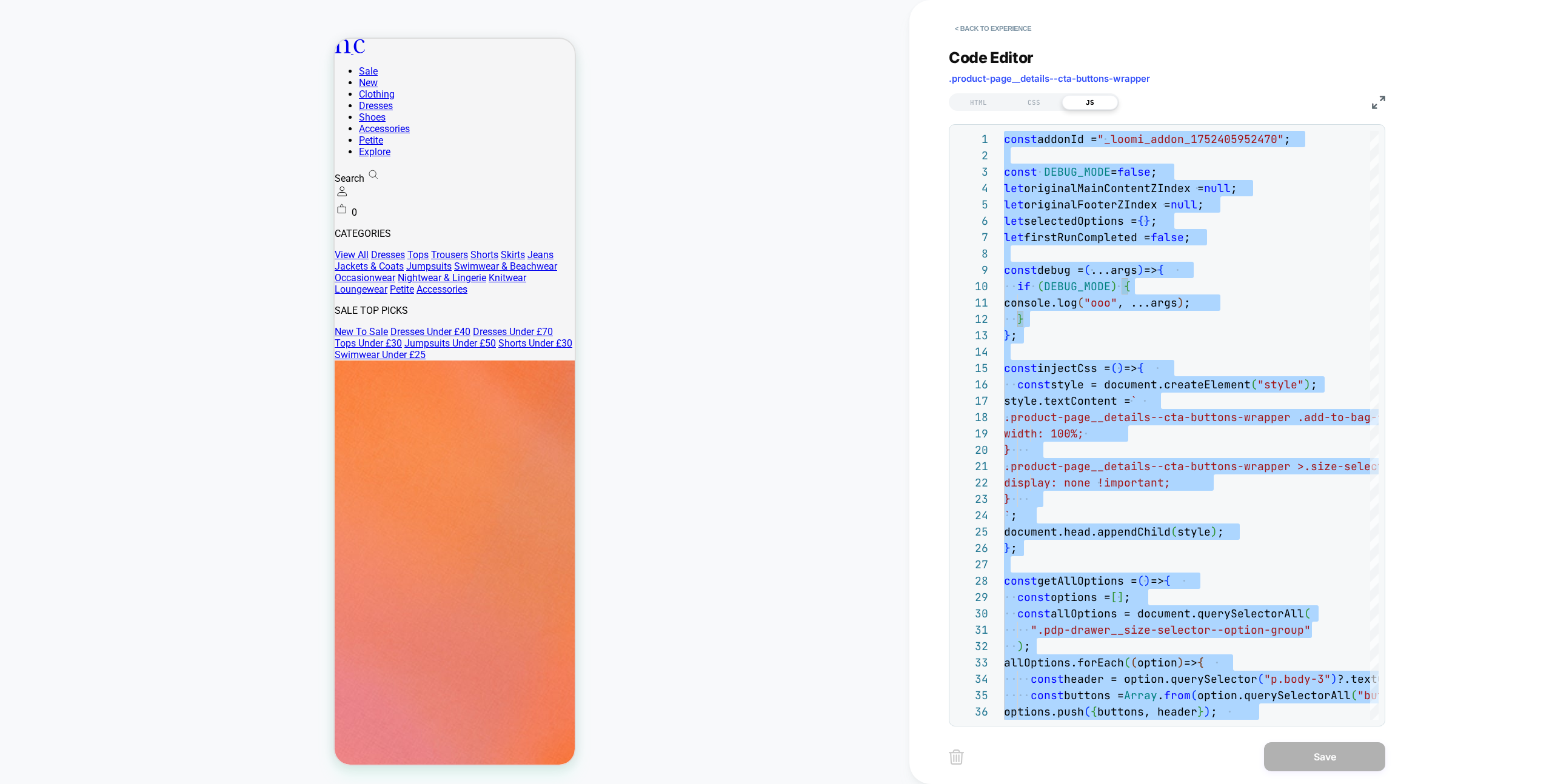
type textarea "*******"
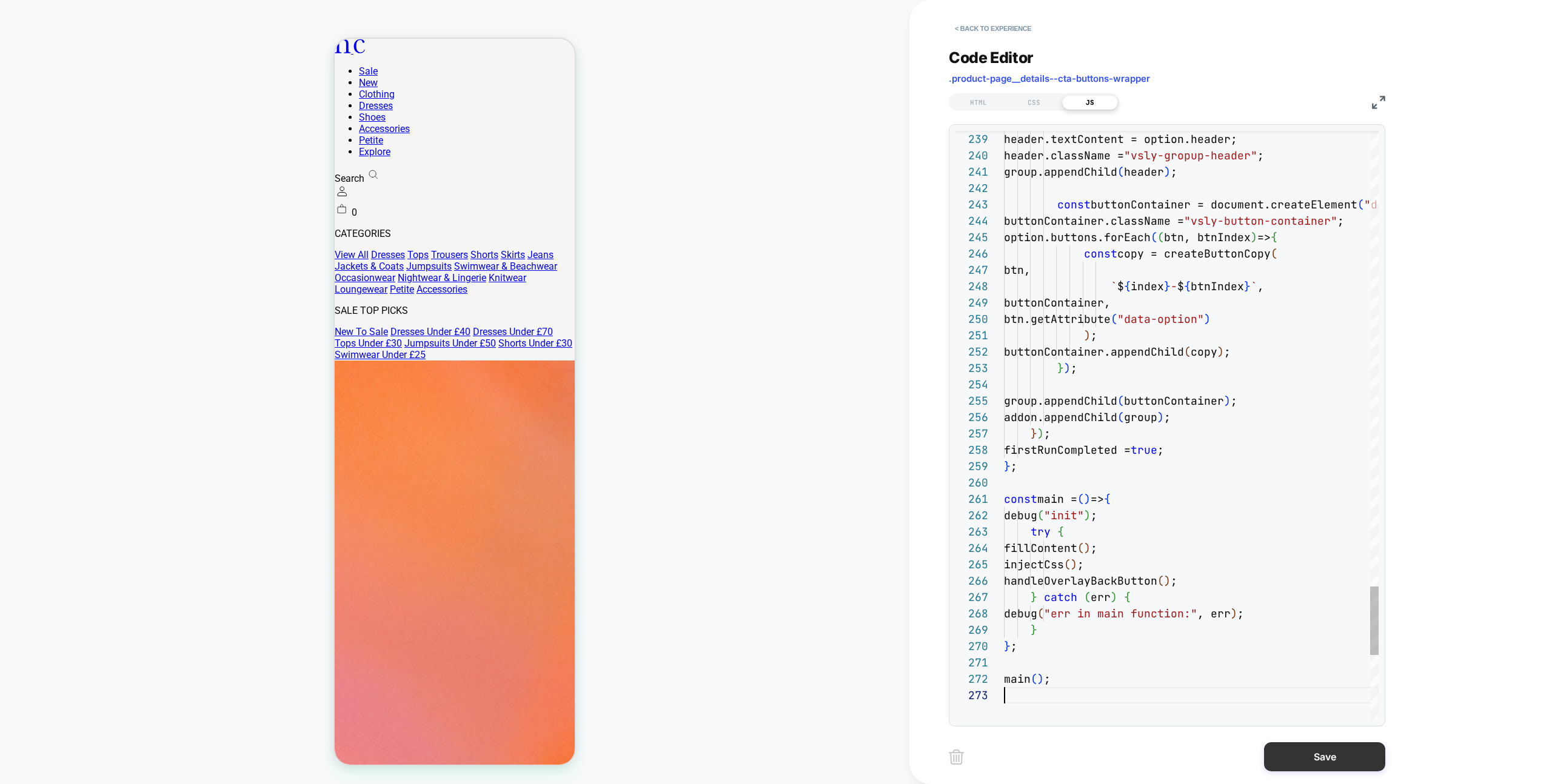
scroll to position [33, 0]
drag, startPoint x: 1342, startPoint y: 765, endPoint x: 1276, endPoint y: 765, distance: 66.0
click at [1342, 765] on button "Save" at bounding box center [1324, 757] width 121 height 29
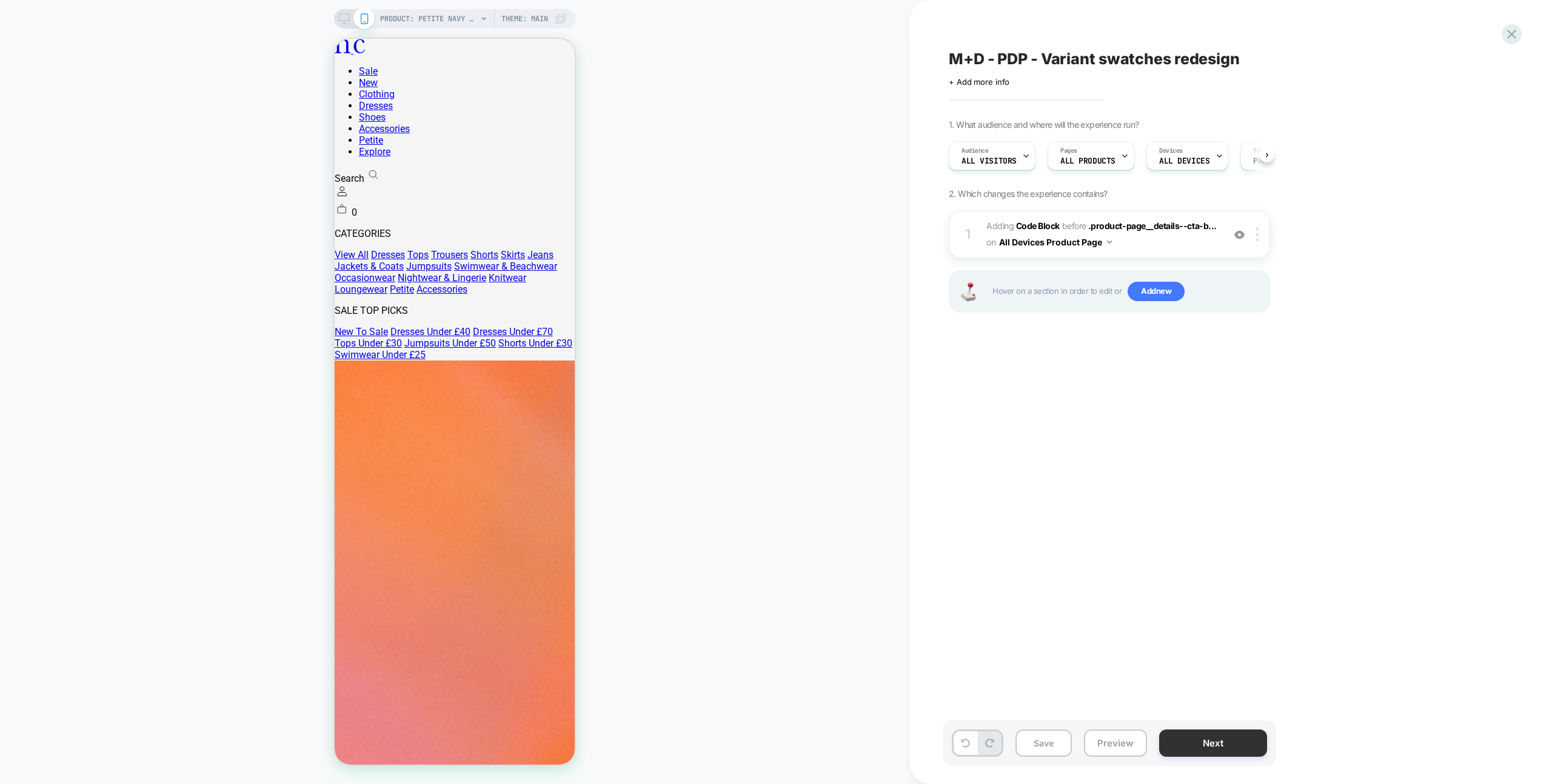
click at [1159, 751] on button "Next" at bounding box center [1213, 743] width 108 height 27
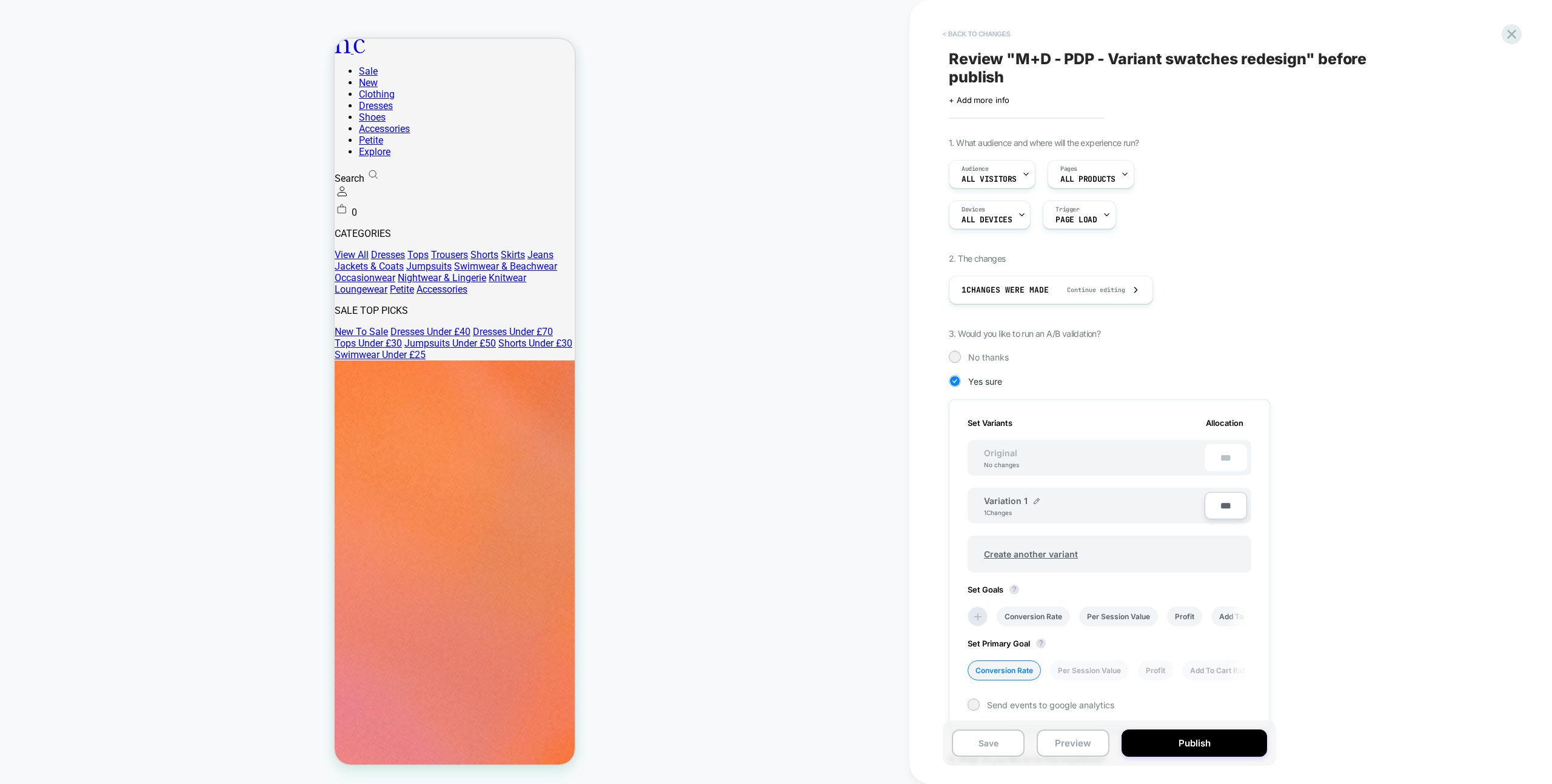
scroll to position [0, 1]
click at [957, 29] on button "< Back to changes" at bounding box center [977, 34] width 80 height 19
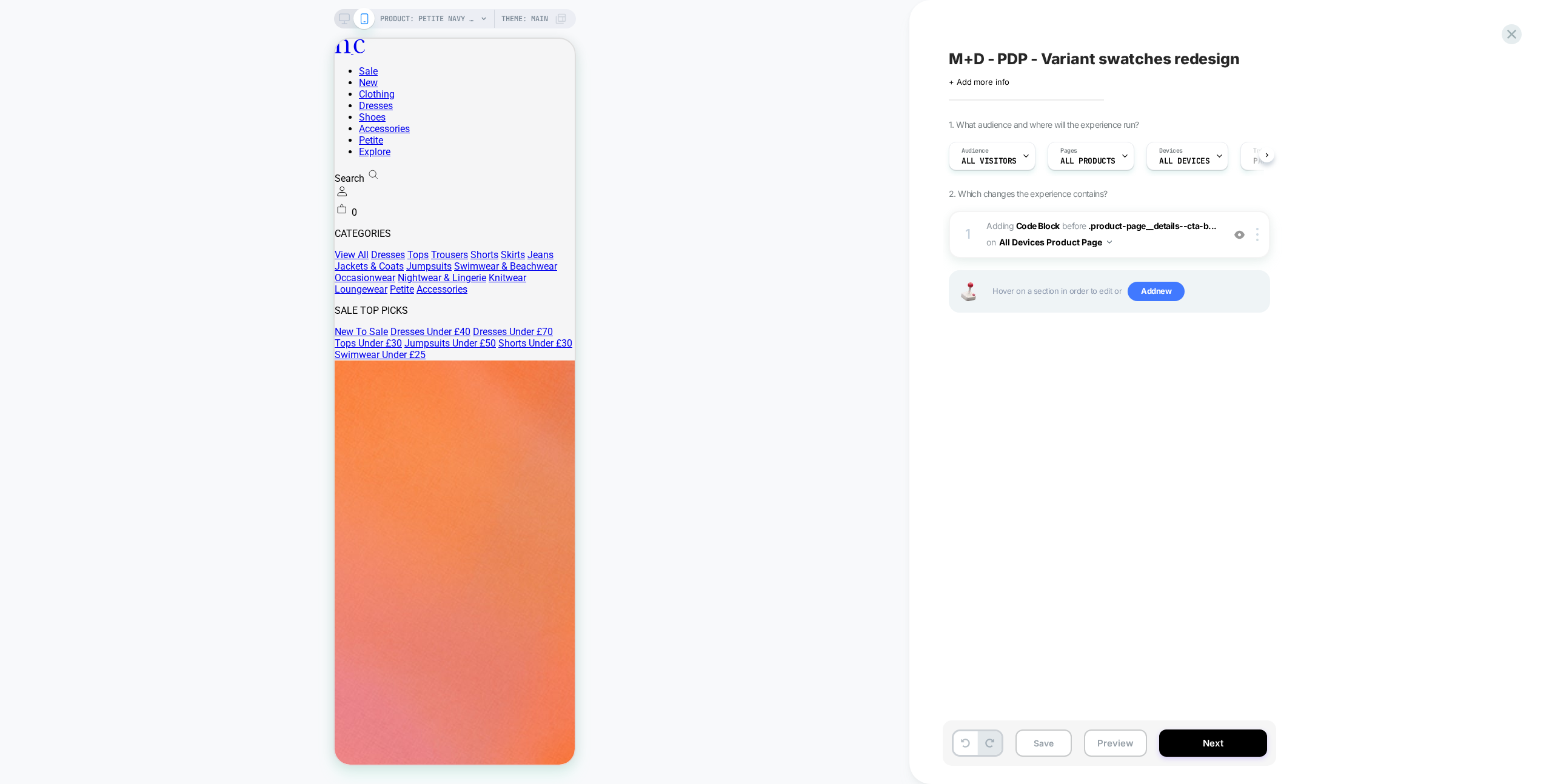
scroll to position [0, 1]
click at [1106, 740] on button "Preview" at bounding box center [1114, 743] width 63 height 27
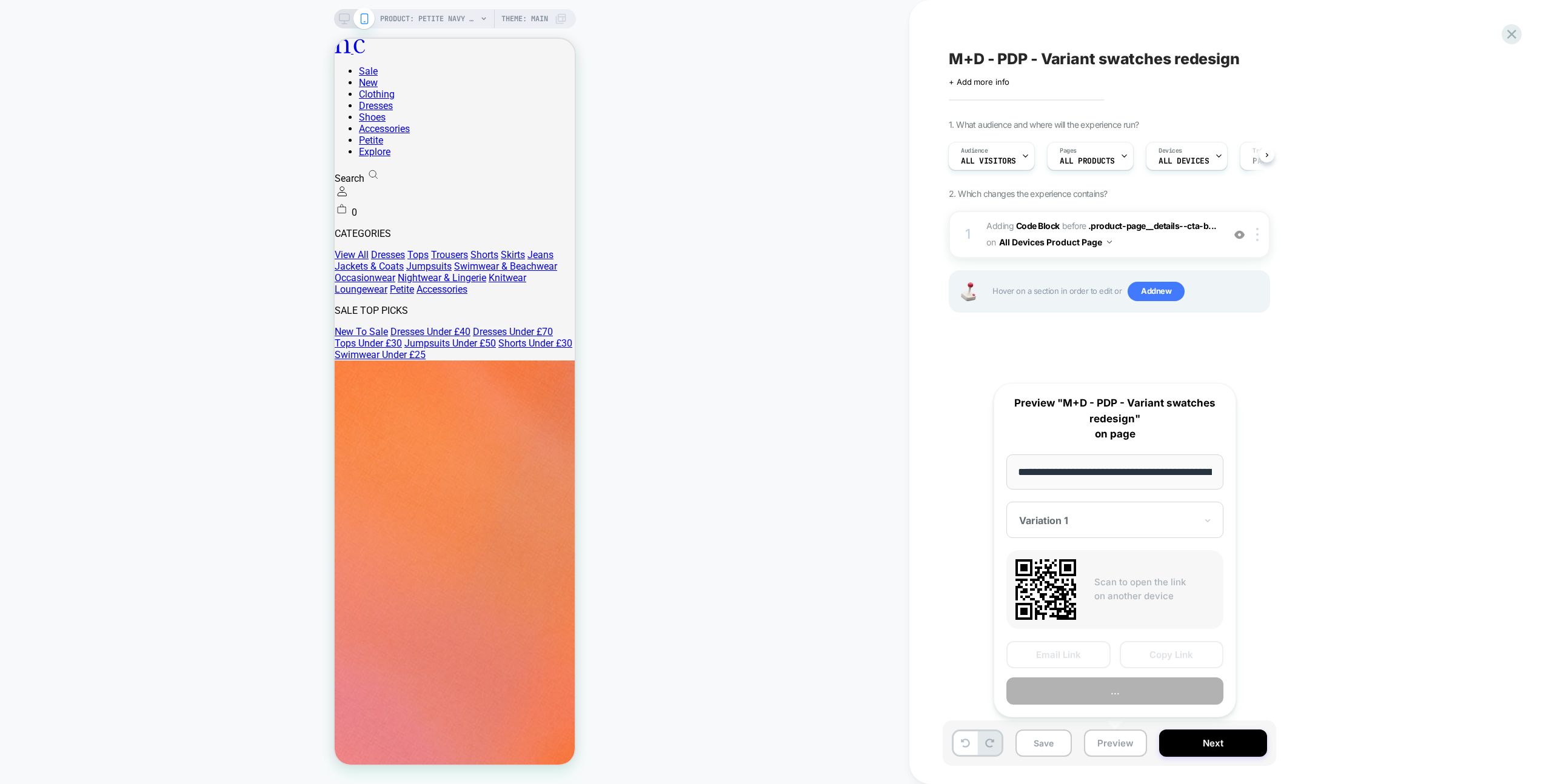
scroll to position [0, 375]
click at [1113, 681] on button "Preview" at bounding box center [1114, 692] width 217 height 27
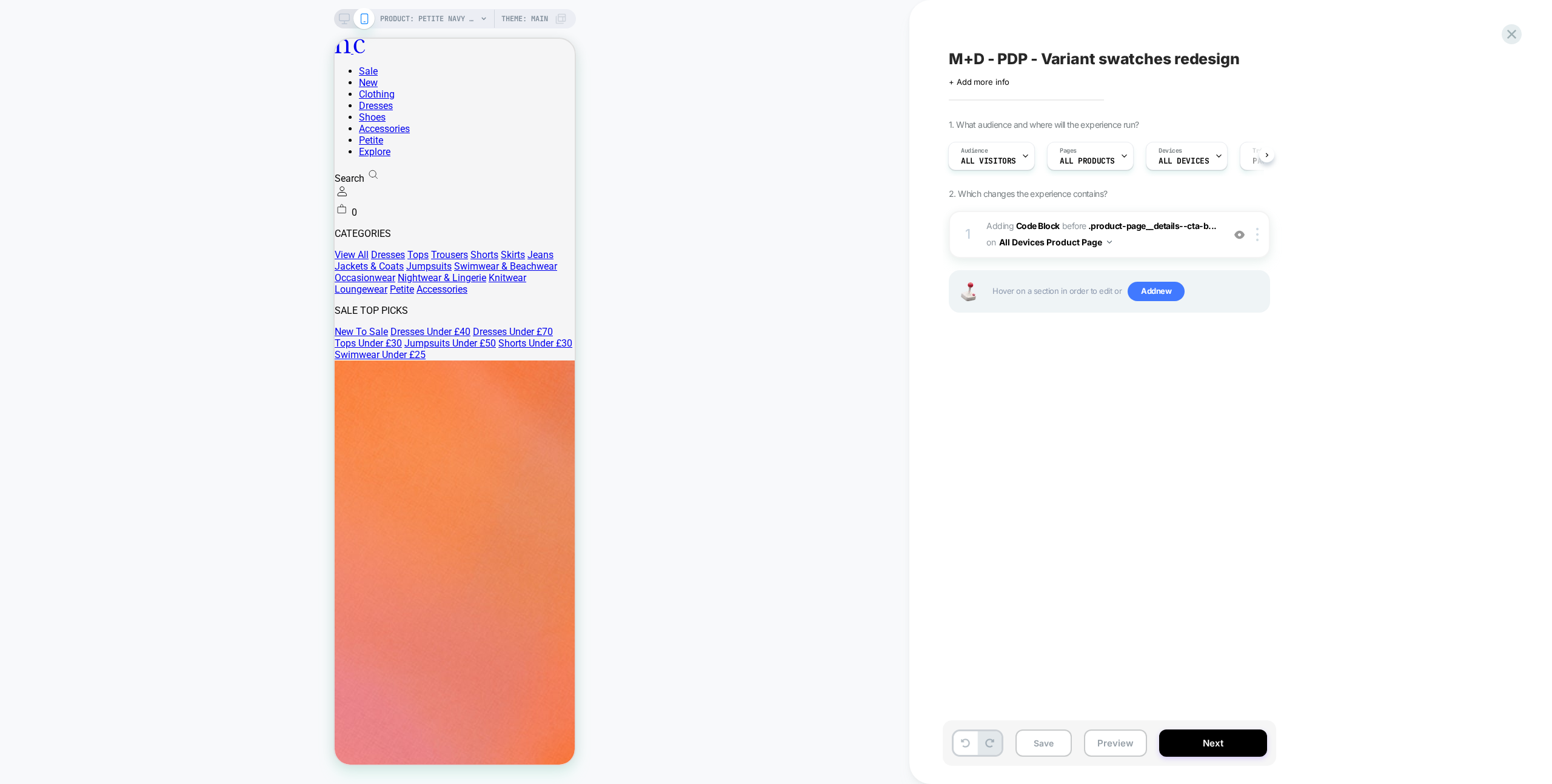
drag, startPoint x: 1241, startPoint y: 241, endPoint x: 1209, endPoint y: 659, distance: 419.2
click at [1241, 241] on div at bounding box center [1239, 234] width 20 height 14
click at [1099, 743] on button "Preview" at bounding box center [1114, 743] width 63 height 27
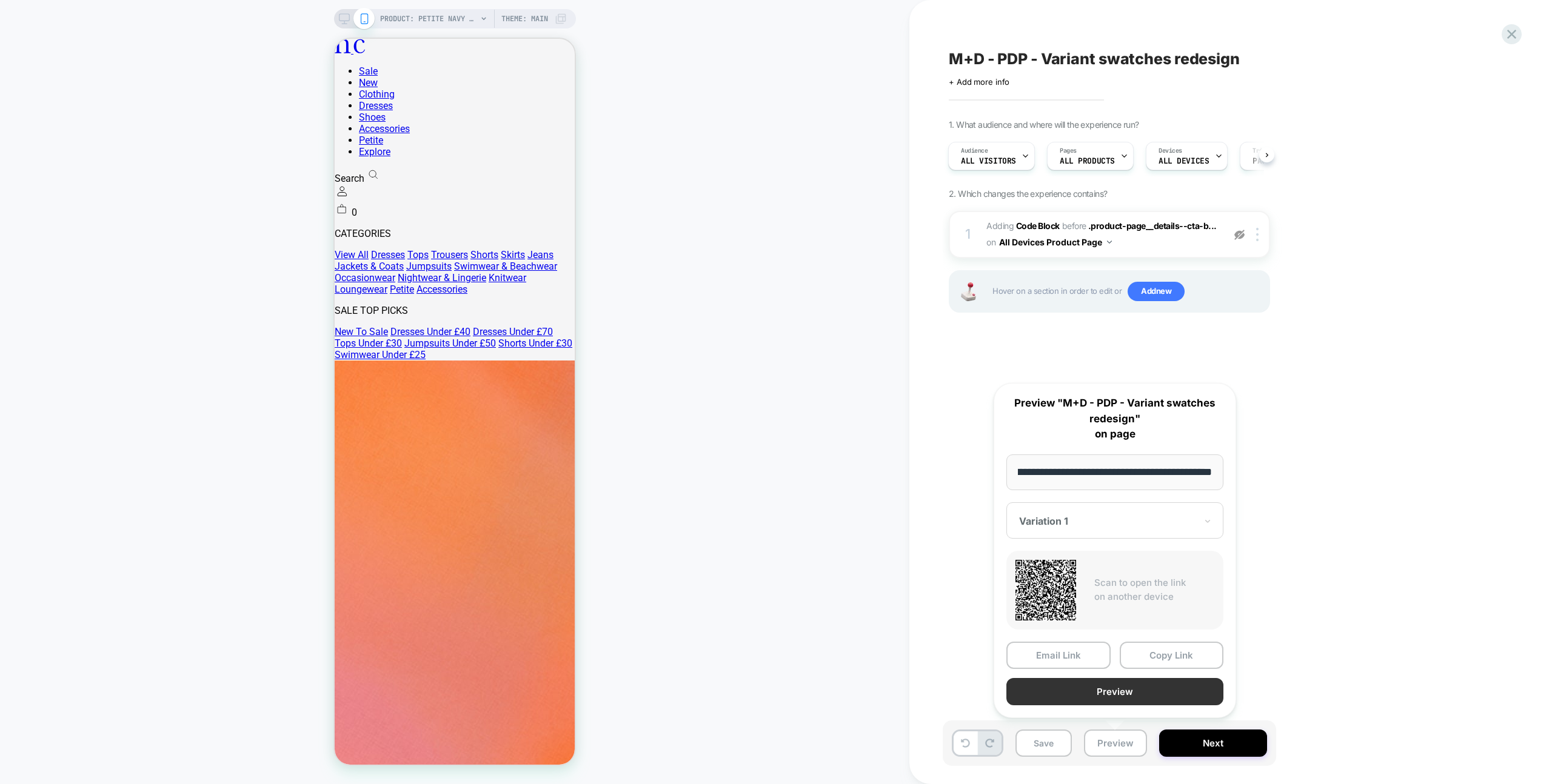
click at [1108, 704] on button "Preview" at bounding box center [1114, 692] width 217 height 27
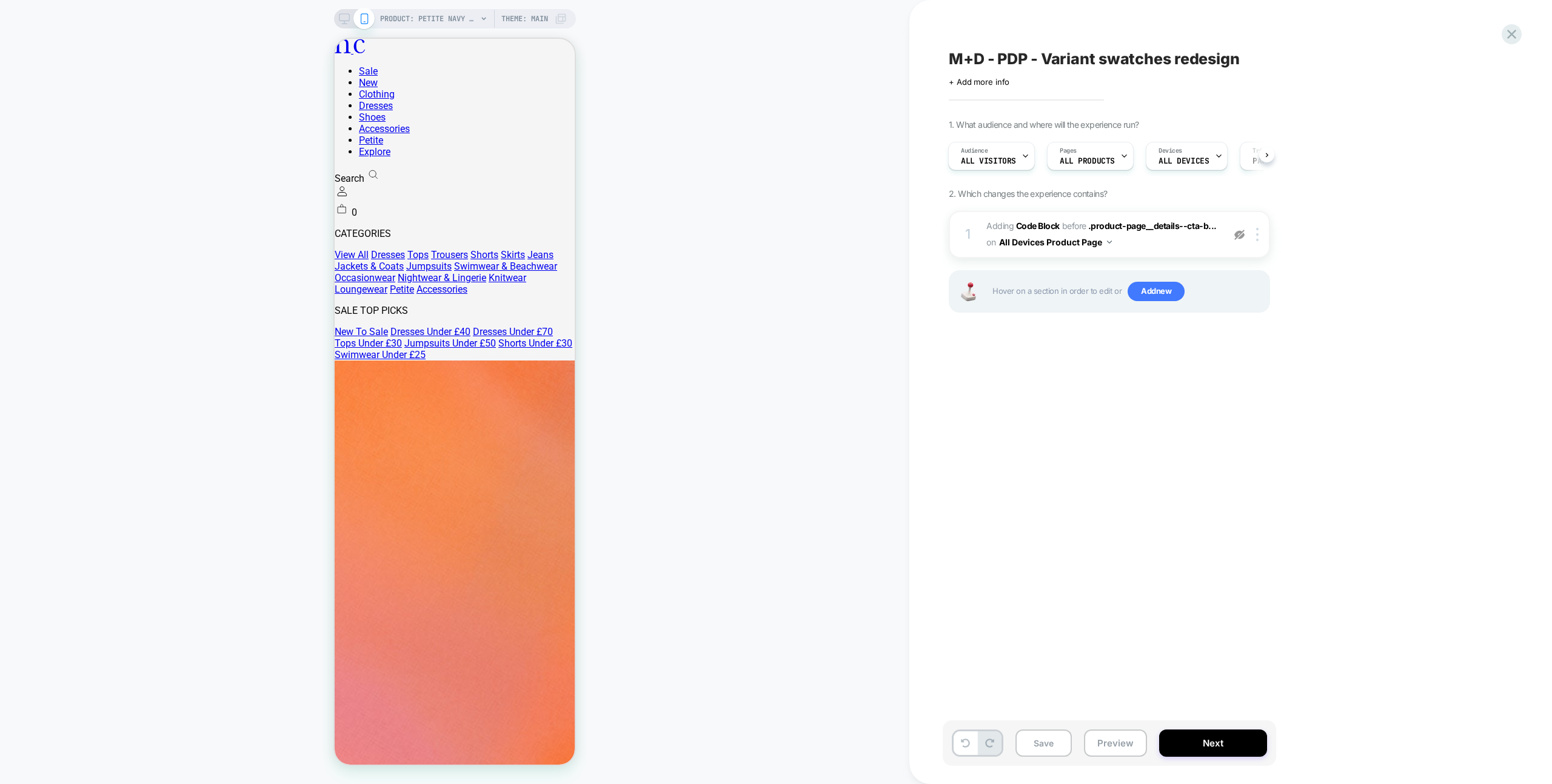
drag, startPoint x: 1243, startPoint y: 241, endPoint x: 1238, endPoint y: 277, distance: 36.3
click at [1243, 241] on div at bounding box center [1239, 234] width 20 height 14
click at [1134, 751] on button "Preview" at bounding box center [1114, 743] width 63 height 27
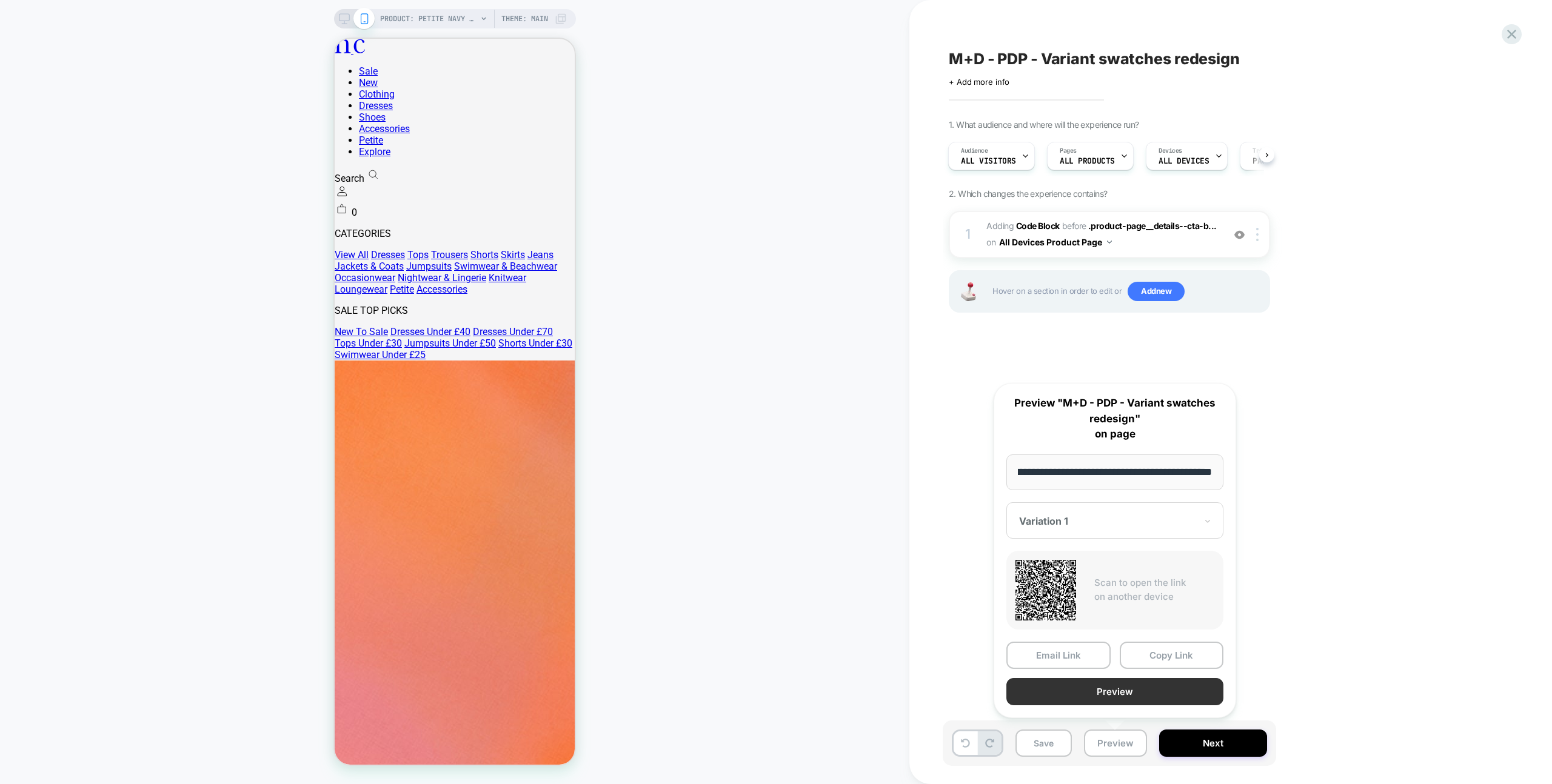
click at [1136, 691] on button "Preview" at bounding box center [1114, 692] width 217 height 27
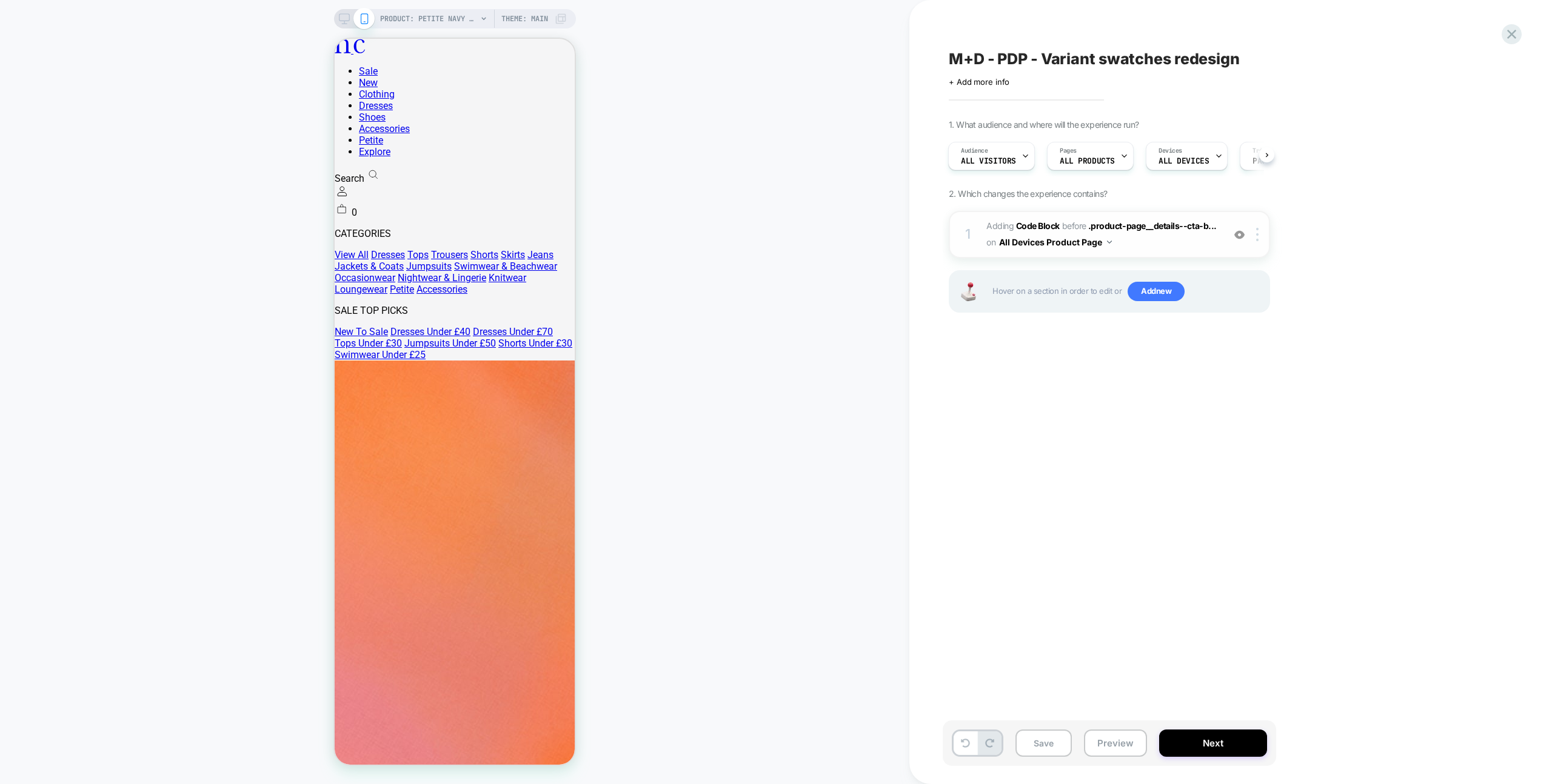
click at [1190, 250] on span "Adding Code Block BEFORE .product-page__details--cta-b... .product-page__detail…" at bounding box center [1101, 234] width 231 height 33
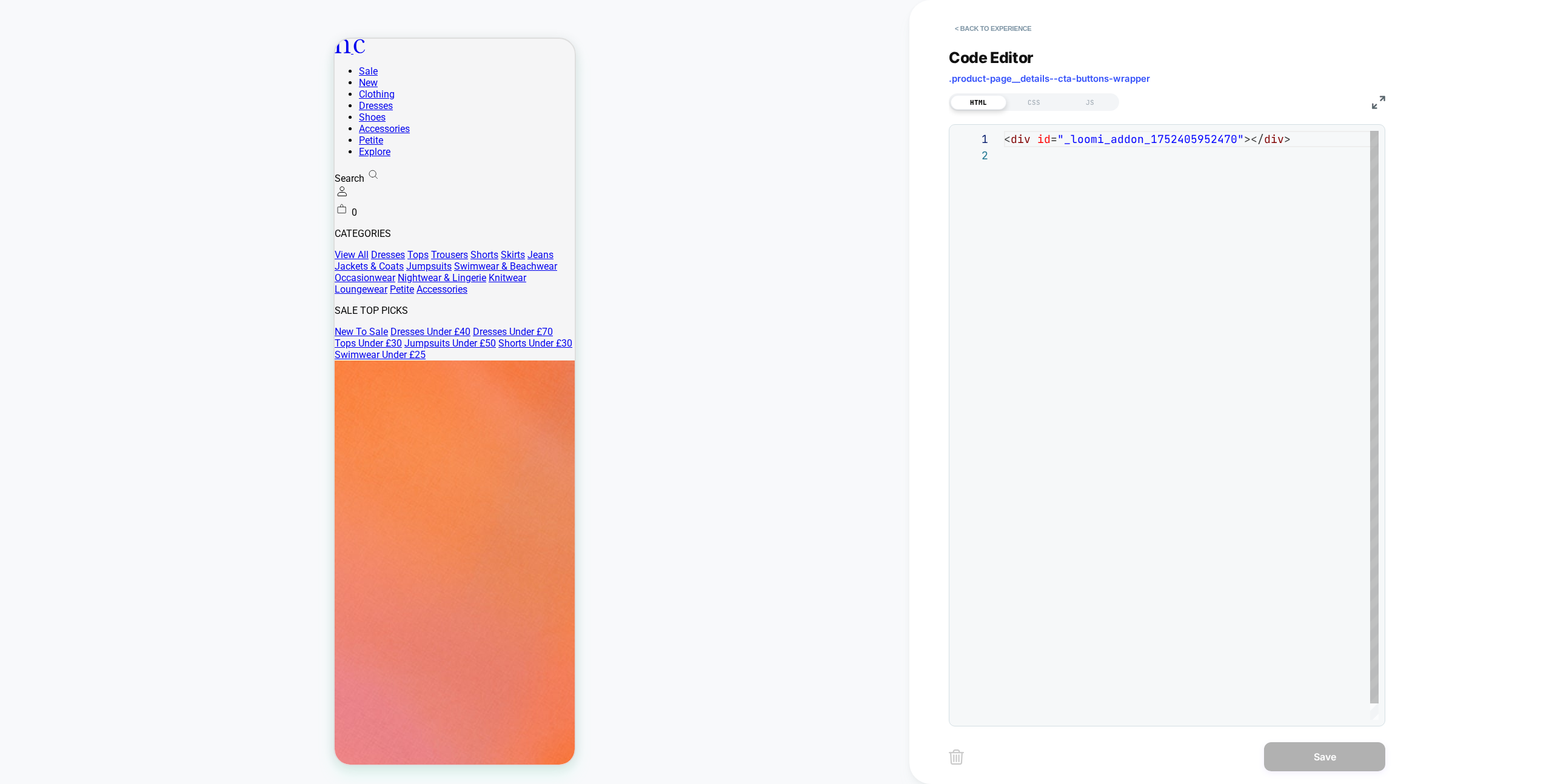
scroll to position [16, 0]
drag, startPoint x: 1081, startPoint y: 93, endPoint x: 1168, endPoint y: 151, distance: 104.6
click at [1081, 93] on div "HTML CSS JS" at bounding box center [1033, 101] width 171 height 17
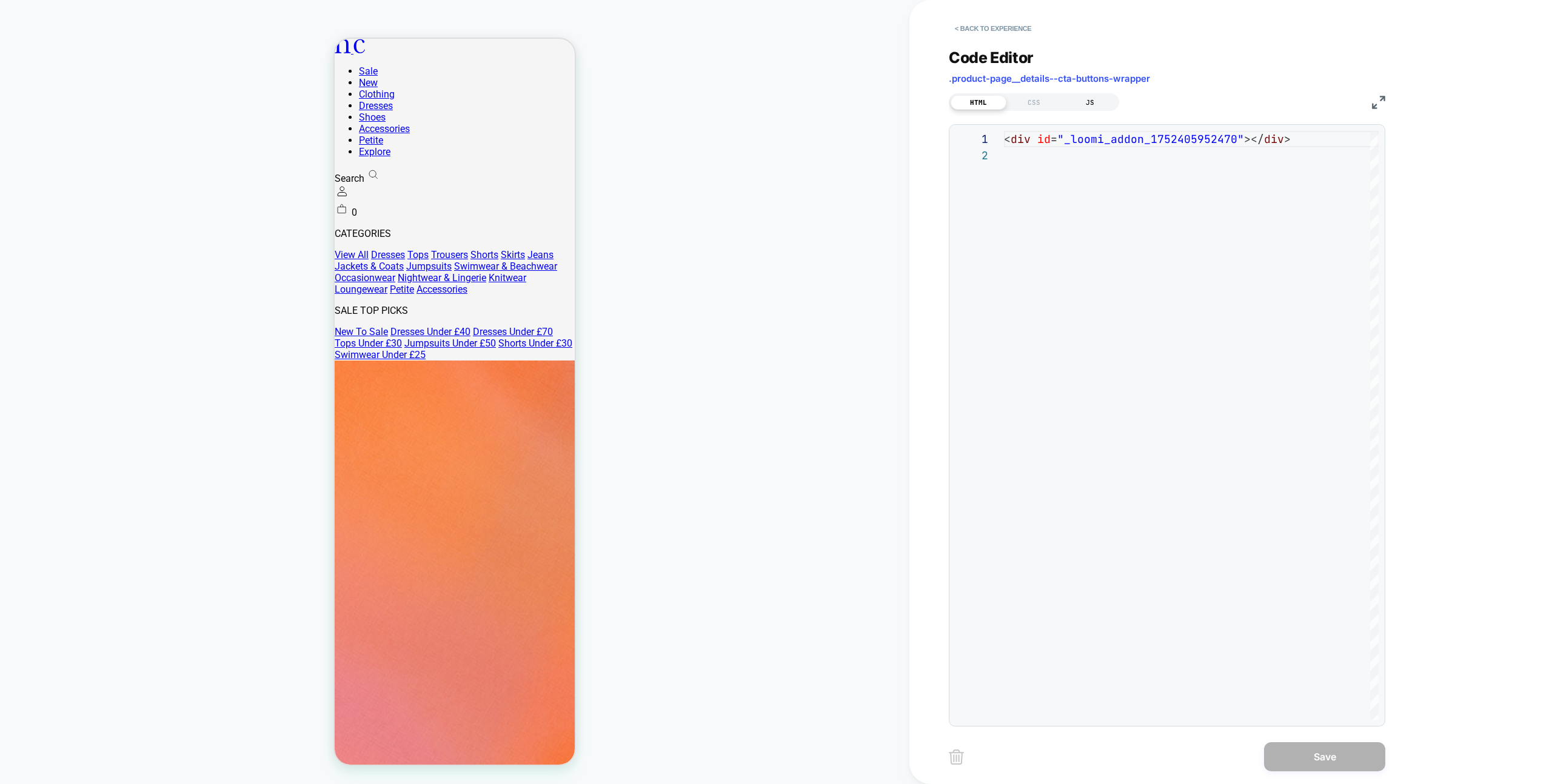
click at [1103, 106] on div "JS" at bounding box center [1090, 102] width 56 height 15
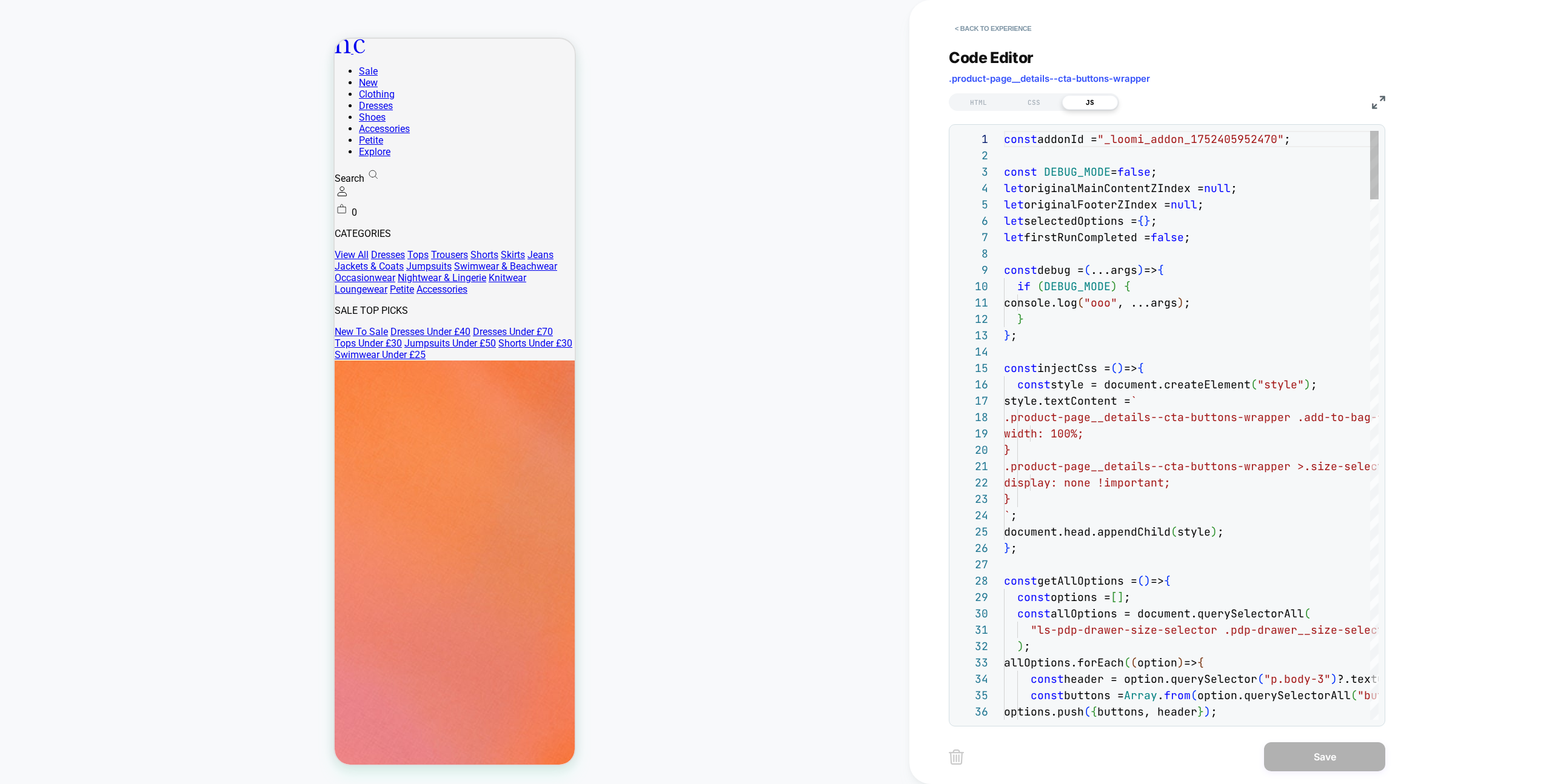
scroll to position [131, 183]
type textarea "*******"
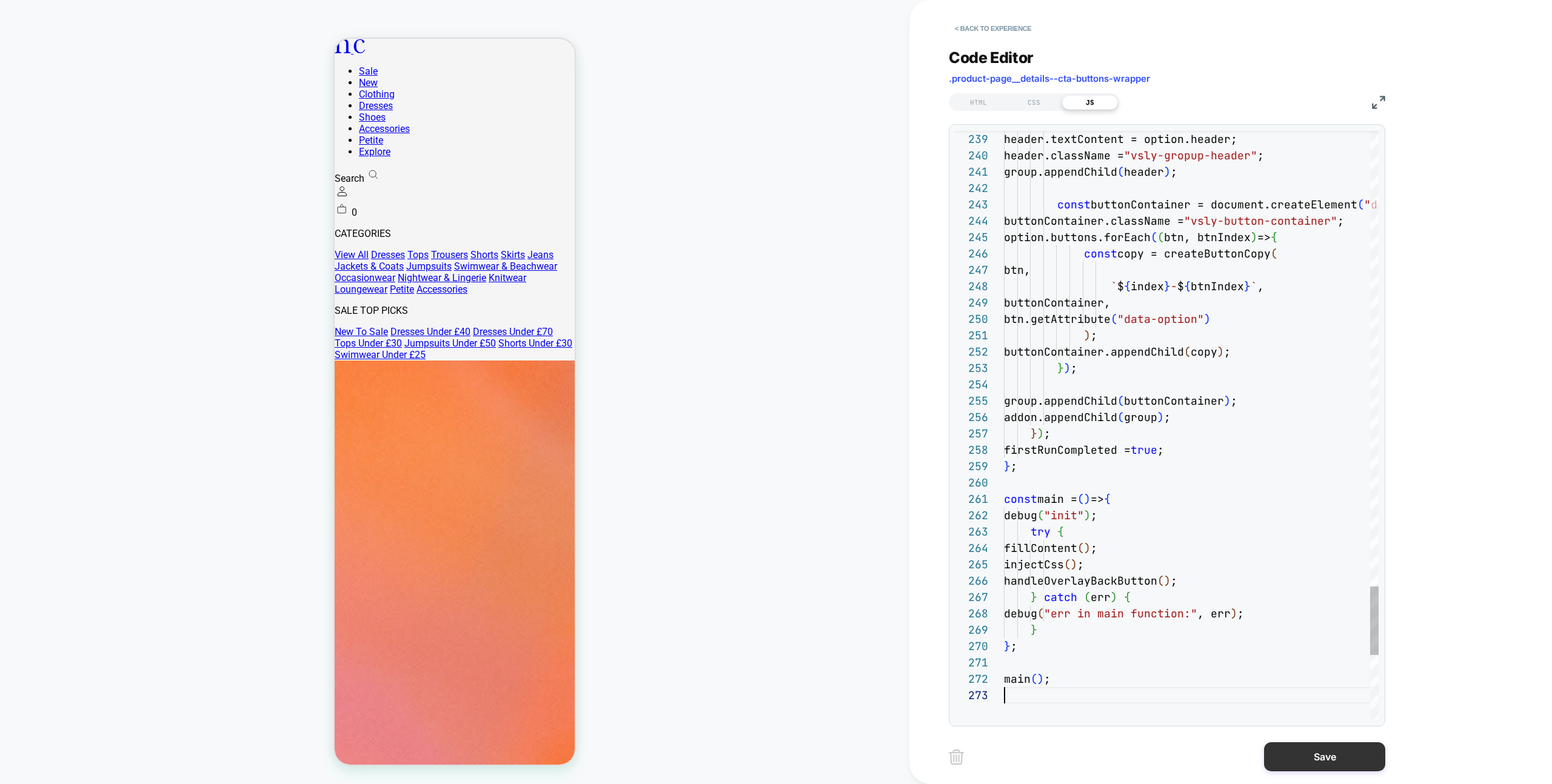
scroll to position [33, 0]
drag, startPoint x: 1287, startPoint y: 758, endPoint x: 1278, endPoint y: 758, distance: 9.0
click at [1287, 758] on button "Save" at bounding box center [1324, 757] width 121 height 29
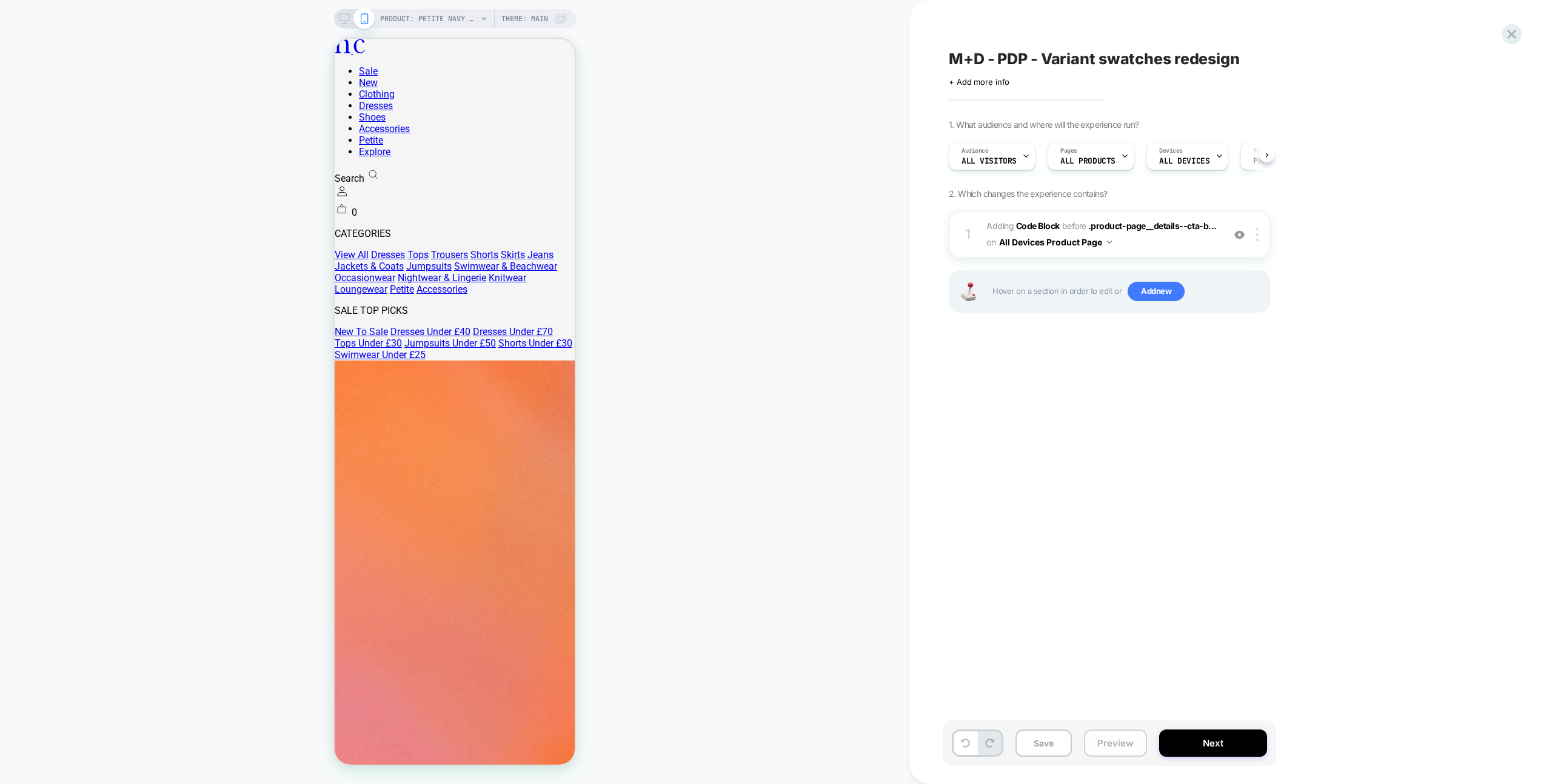
click at [1102, 753] on button "Preview" at bounding box center [1114, 743] width 63 height 27
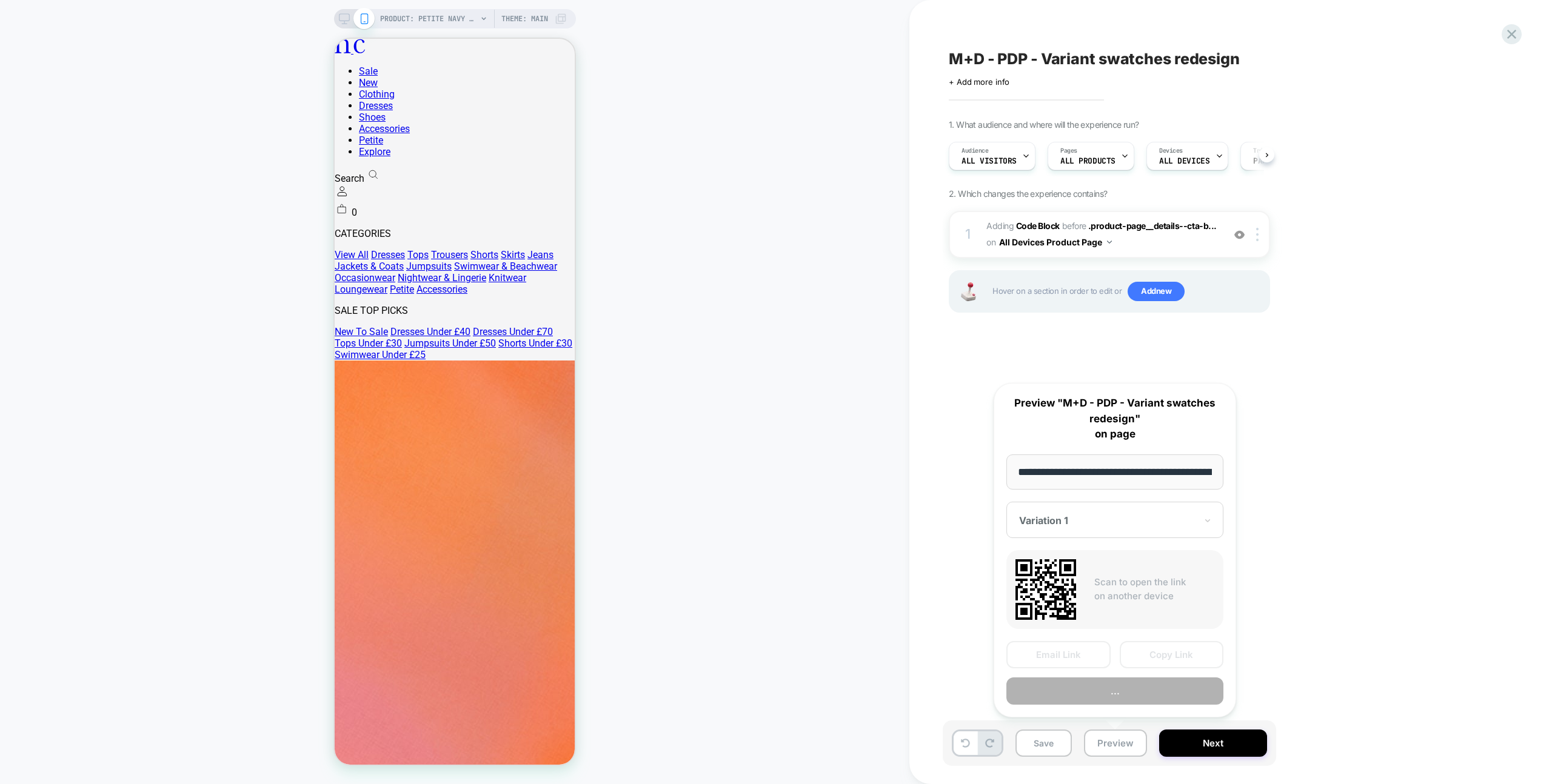
scroll to position [0, 375]
click at [1127, 687] on button "Preview" at bounding box center [1114, 692] width 217 height 27
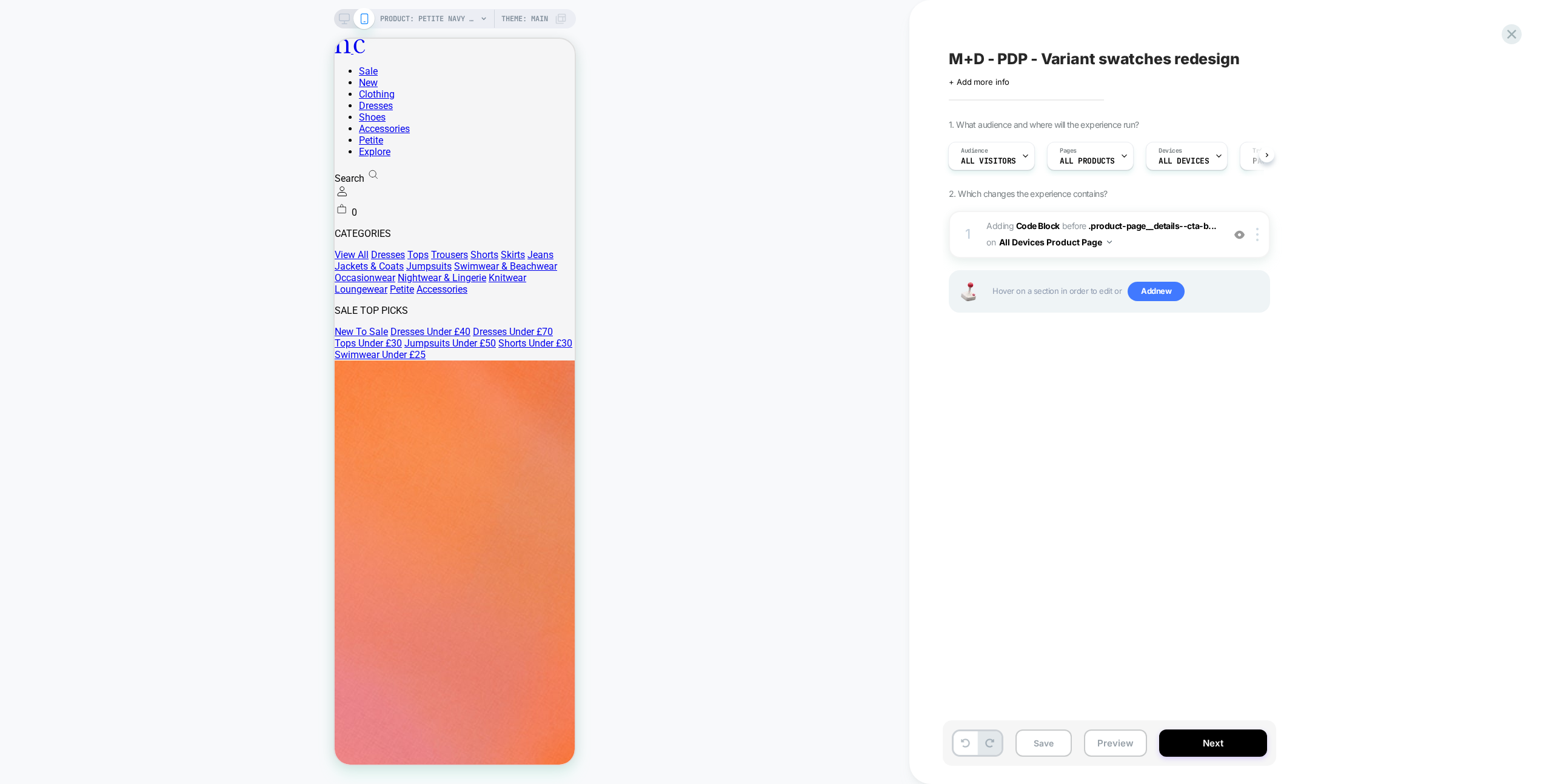
drag, startPoint x: 1239, startPoint y: 233, endPoint x: 1076, endPoint y: 783, distance: 573.6
click at [1239, 233] on img at bounding box center [1238, 234] width 10 height 10
drag, startPoint x: 1103, startPoint y: 749, endPoint x: 1109, endPoint y: 735, distance: 15.2
click at [1103, 749] on button "Preview" at bounding box center [1114, 743] width 63 height 27
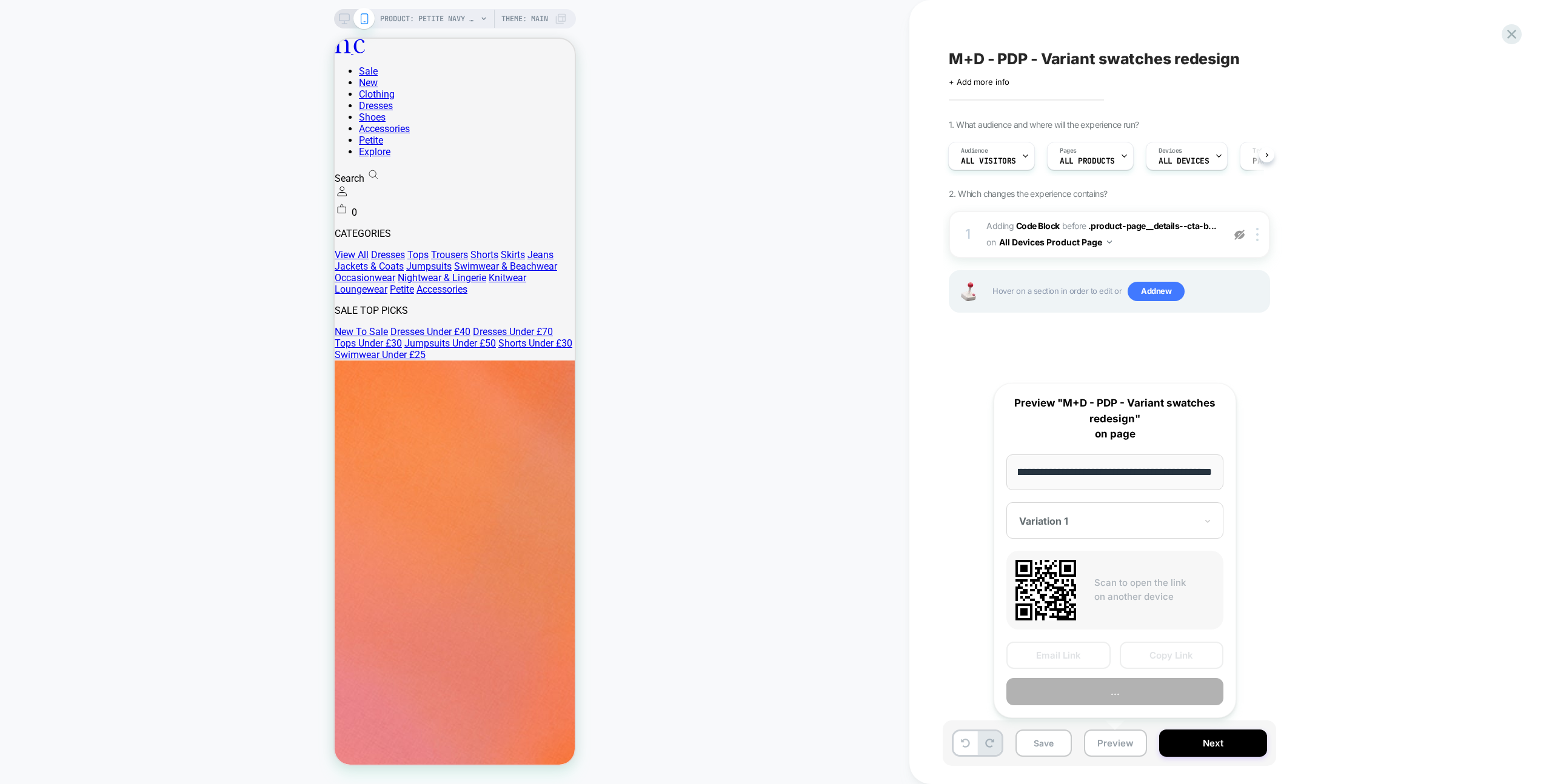
scroll to position [0, 0]
click at [1125, 698] on button "Preview" at bounding box center [1114, 692] width 217 height 27
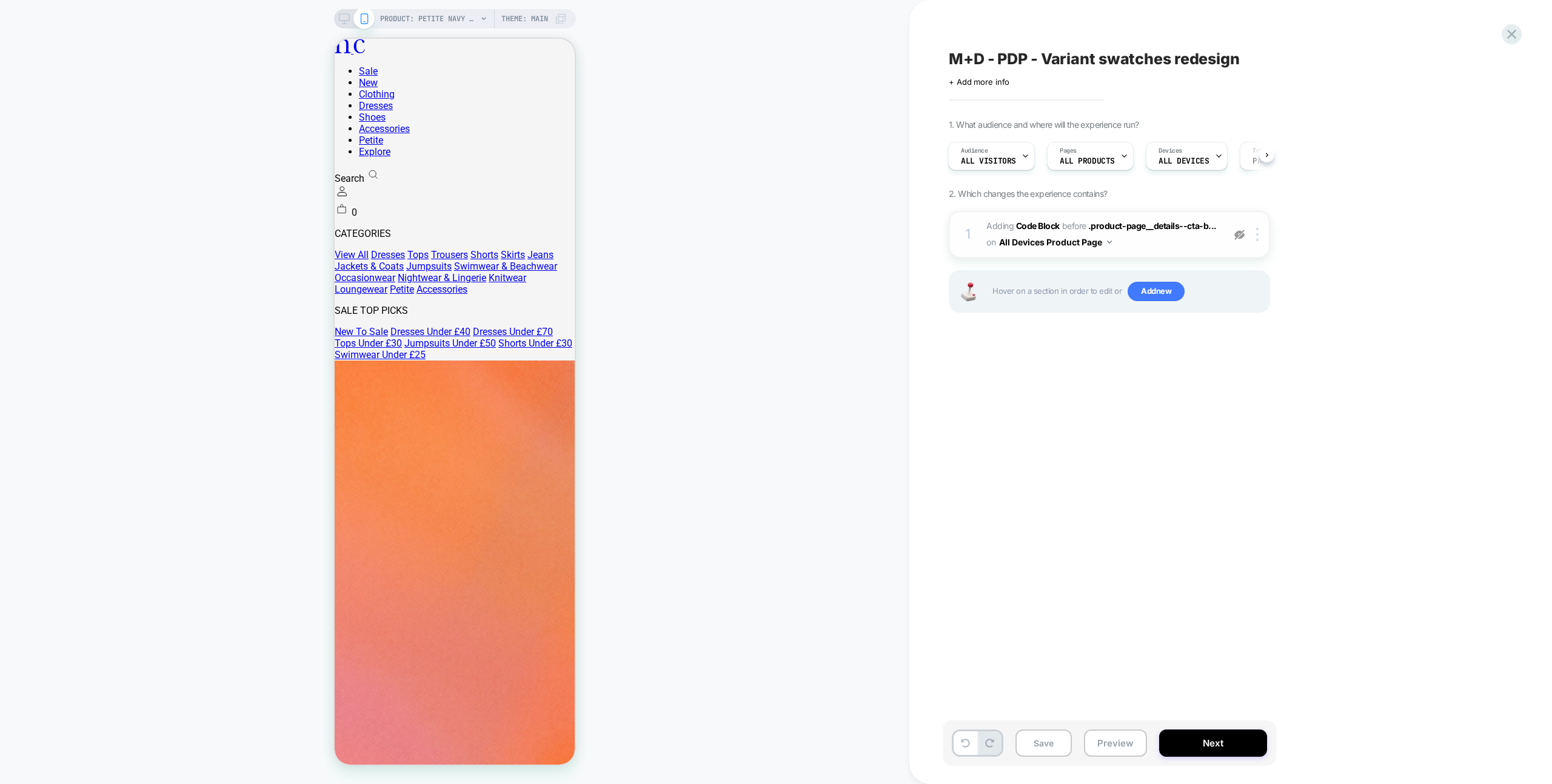
click at [1242, 233] on img at bounding box center [1238, 234] width 10 height 10
click at [1107, 744] on button "Preview" at bounding box center [1114, 743] width 63 height 27
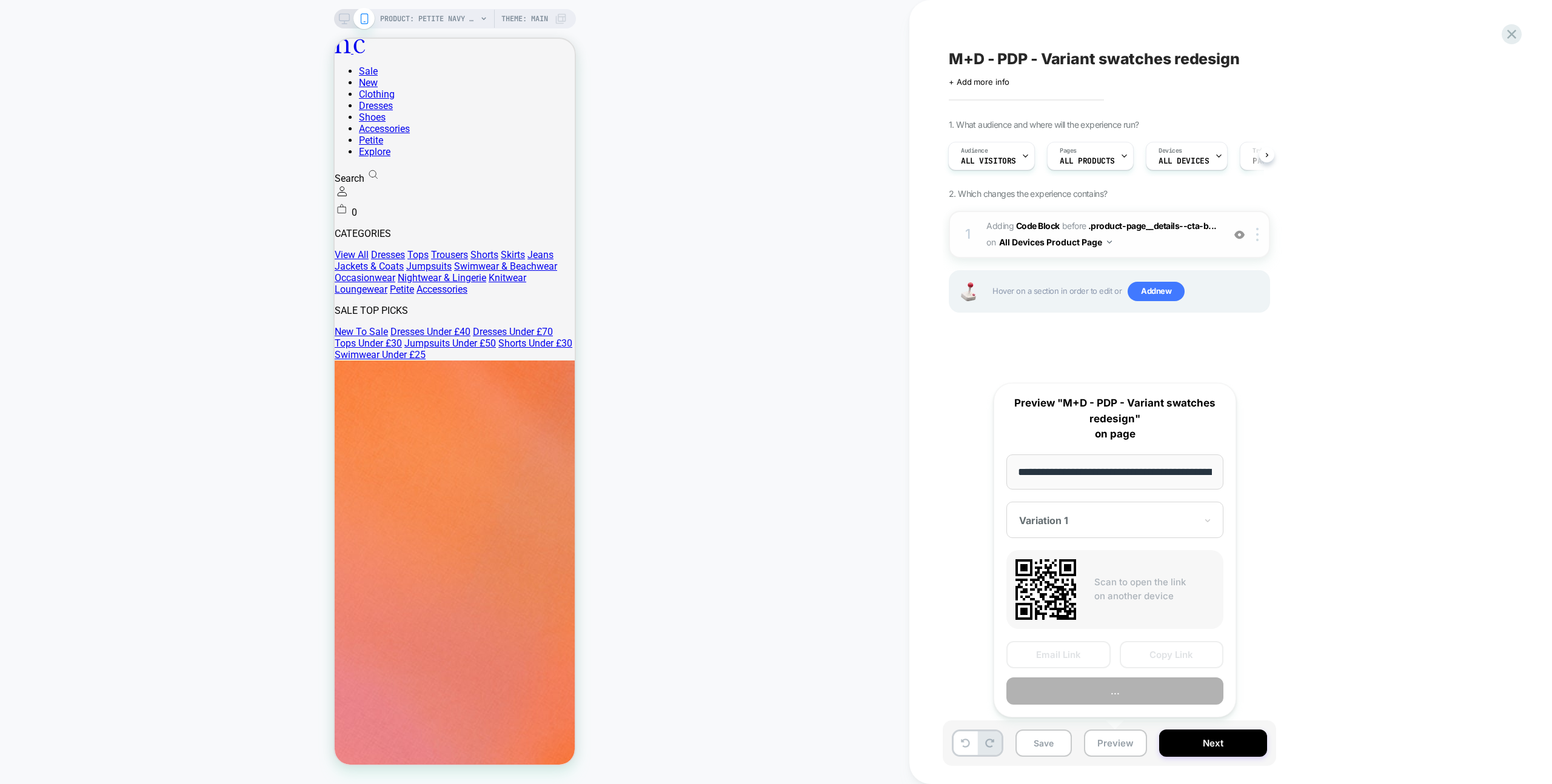
scroll to position [0, 375]
click at [1112, 696] on button "..." at bounding box center [1114, 692] width 217 height 27
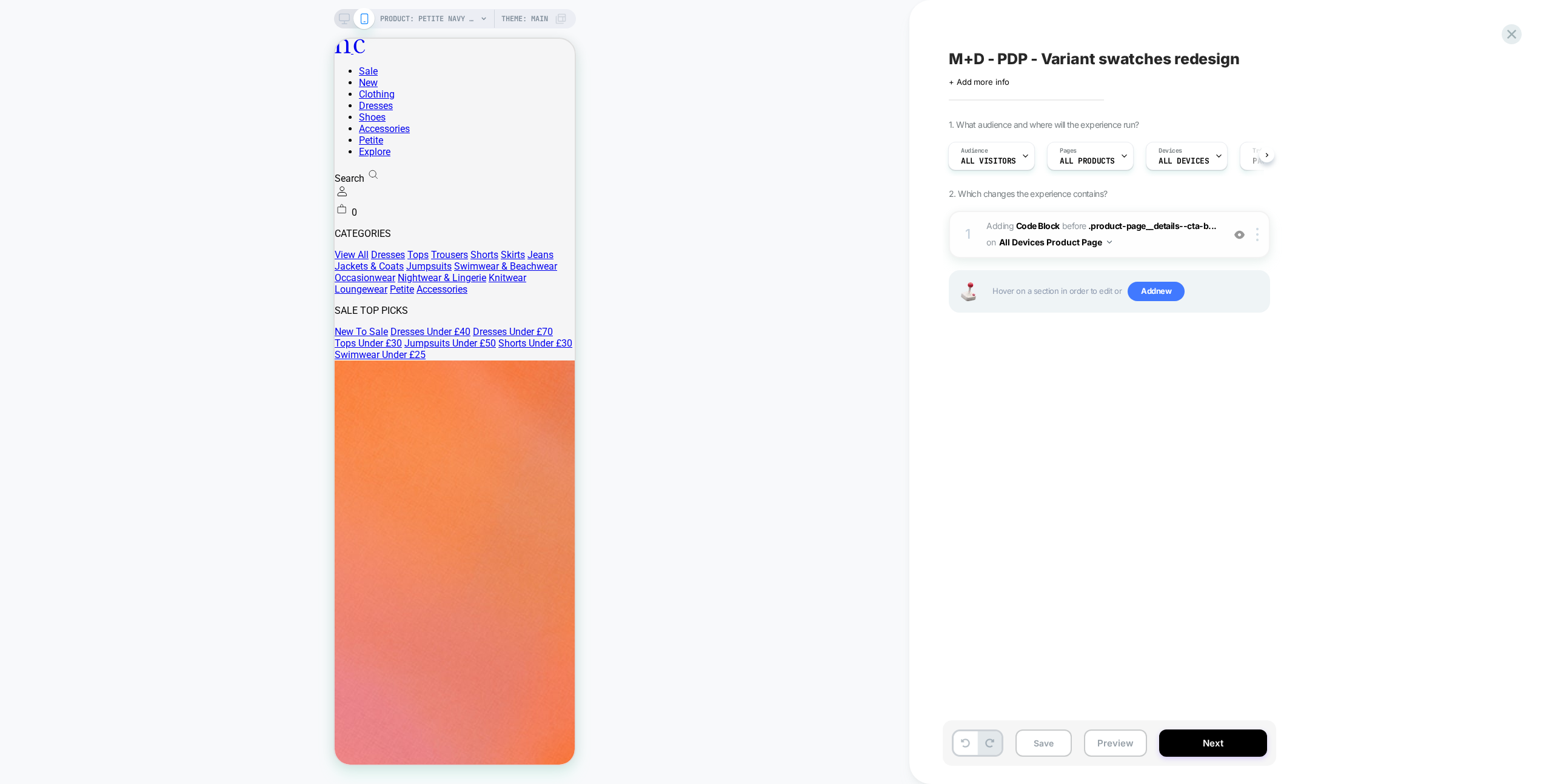
click at [1239, 231] on img at bounding box center [1238, 234] width 10 height 10
click at [1126, 742] on button "Preview" at bounding box center [1114, 743] width 63 height 27
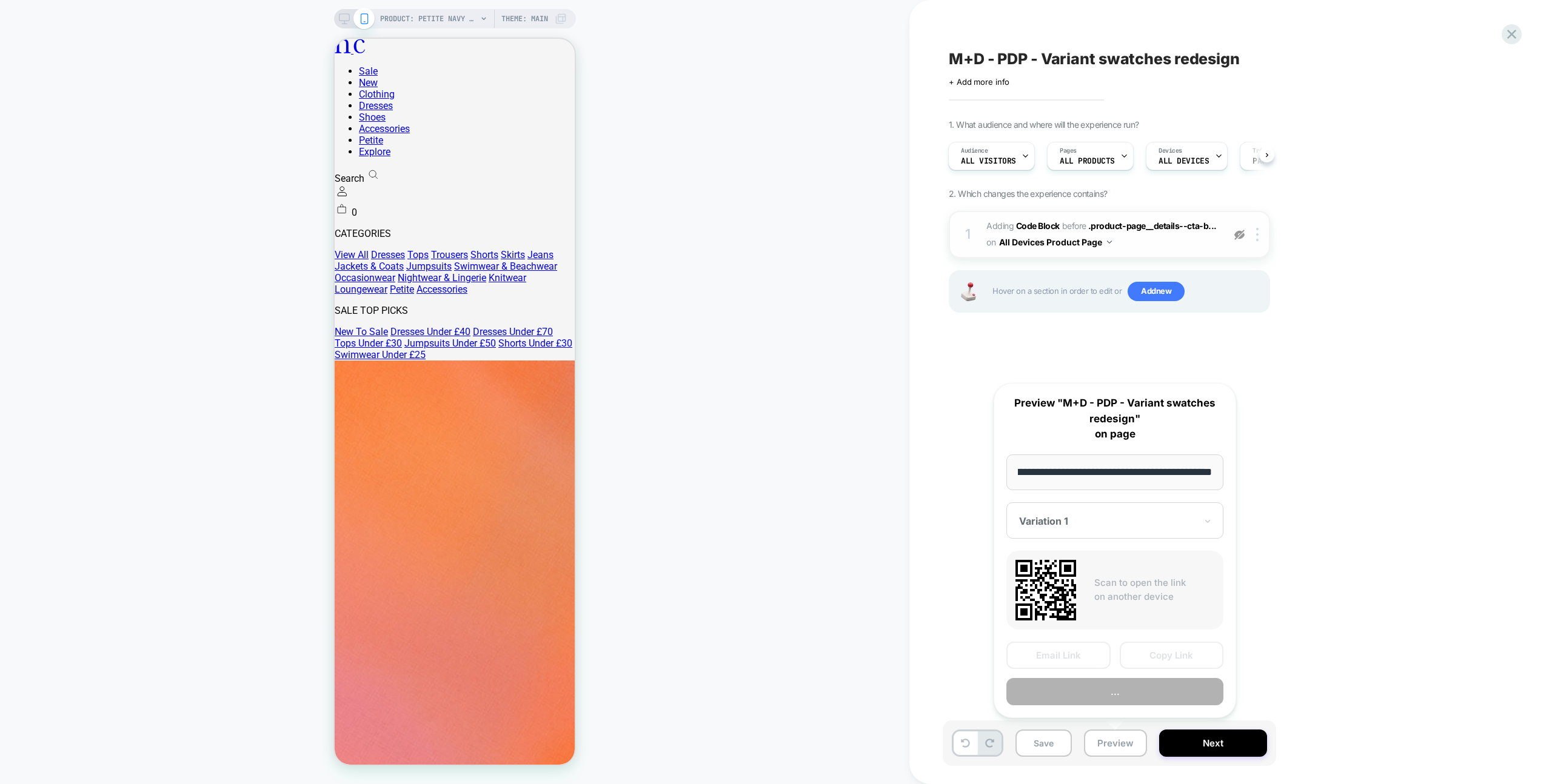
click at [1130, 704] on button "..." at bounding box center [1114, 692] width 217 height 27
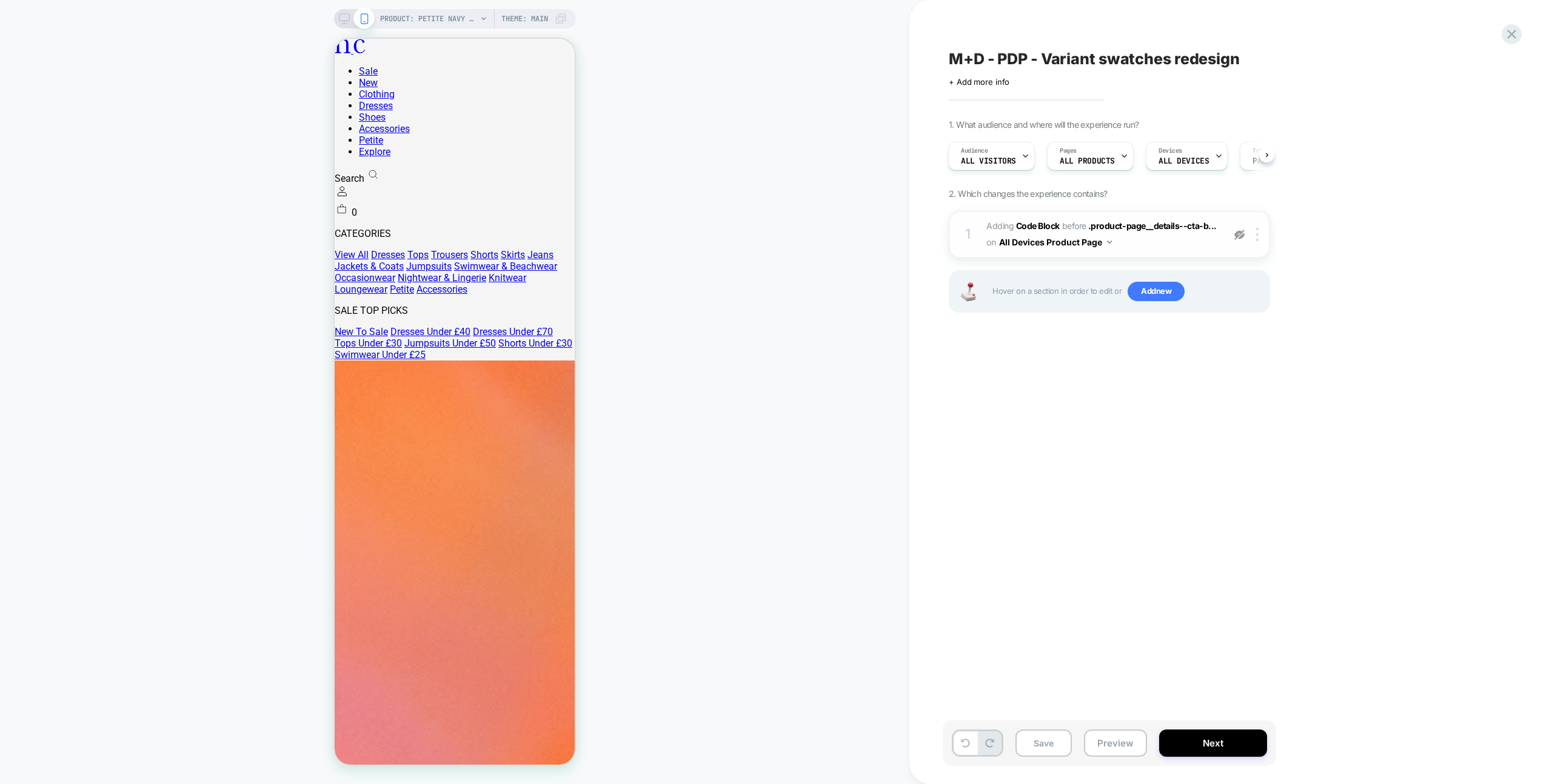
click at [1237, 242] on div "1 Adding Code Block BEFORE .product-page__details--cta-b... .product-page__deta…" at bounding box center [1109, 234] width 321 height 47
click at [1236, 238] on img at bounding box center [1238, 234] width 10 height 10
click at [1190, 244] on span "Adding Code Block BEFORE .product-page__details--cta-b... .product-page__detail…" at bounding box center [1101, 234] width 231 height 33
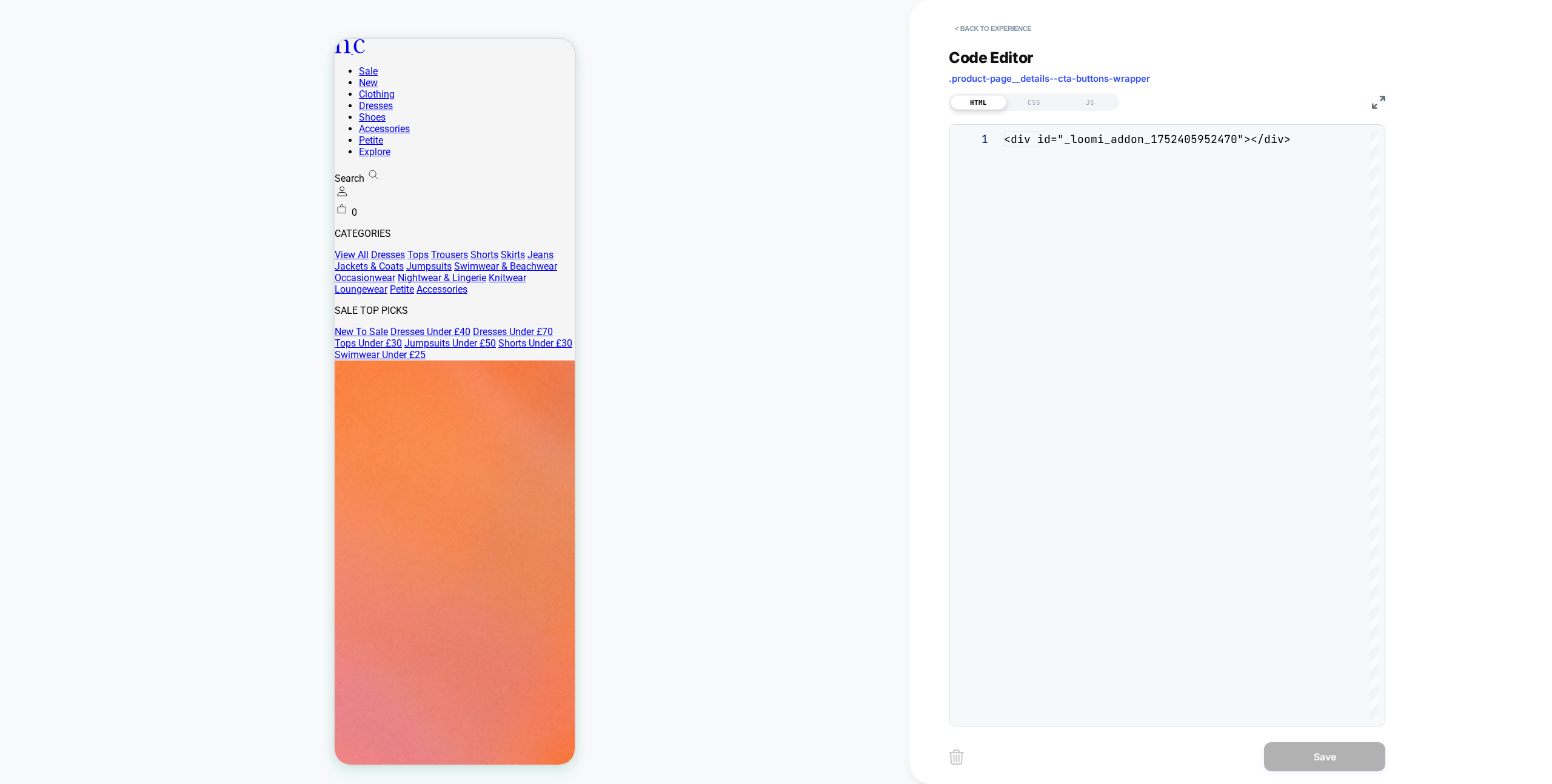
scroll to position [16, 0]
click at [1117, 113] on div "**********" at bounding box center [1166, 380] width 437 height 693
click at [1104, 102] on div "JS" at bounding box center [1090, 102] width 56 height 15
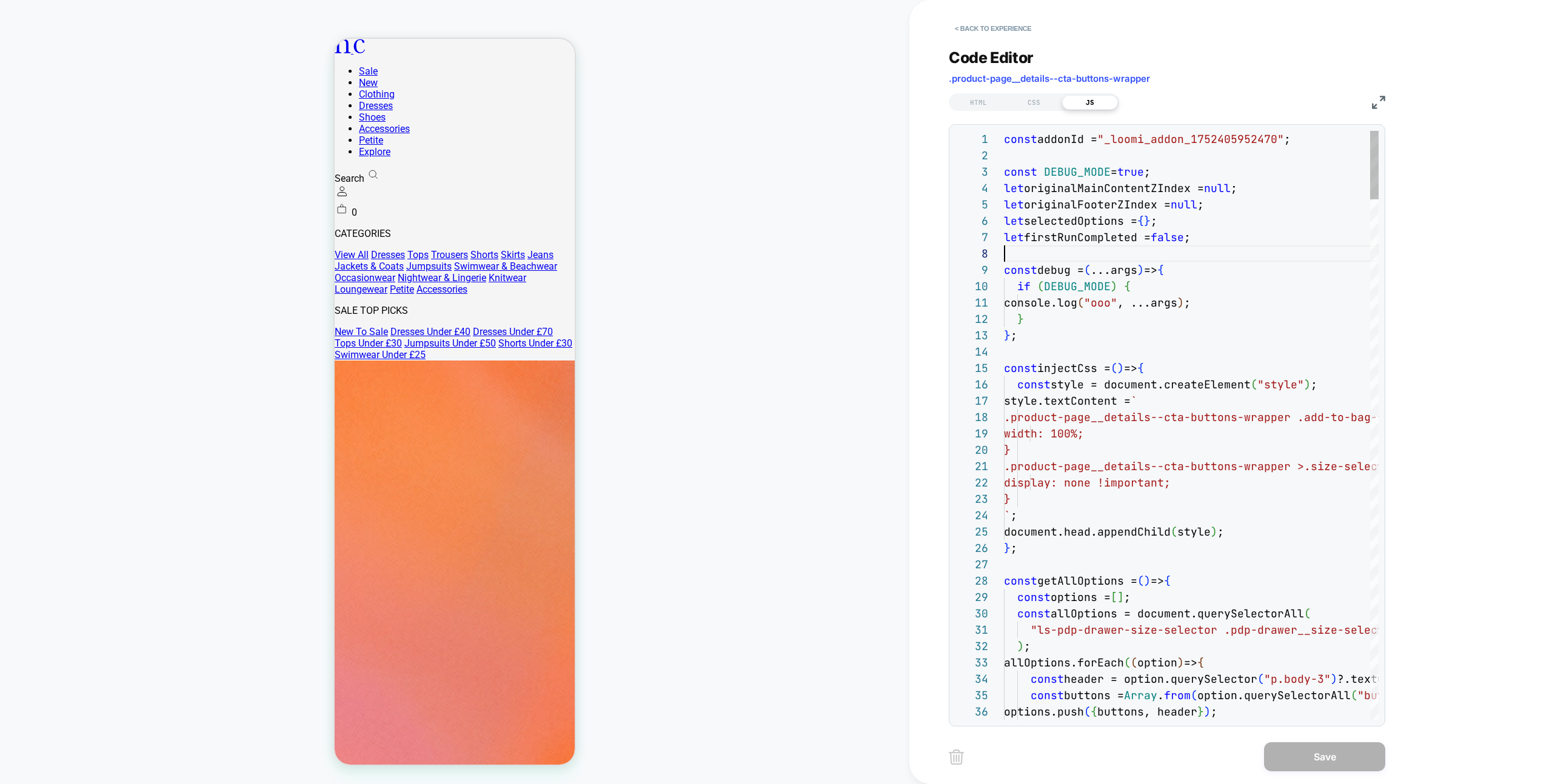
drag, startPoint x: 1257, startPoint y: 256, endPoint x: 1323, endPoint y: 783, distance: 531.1
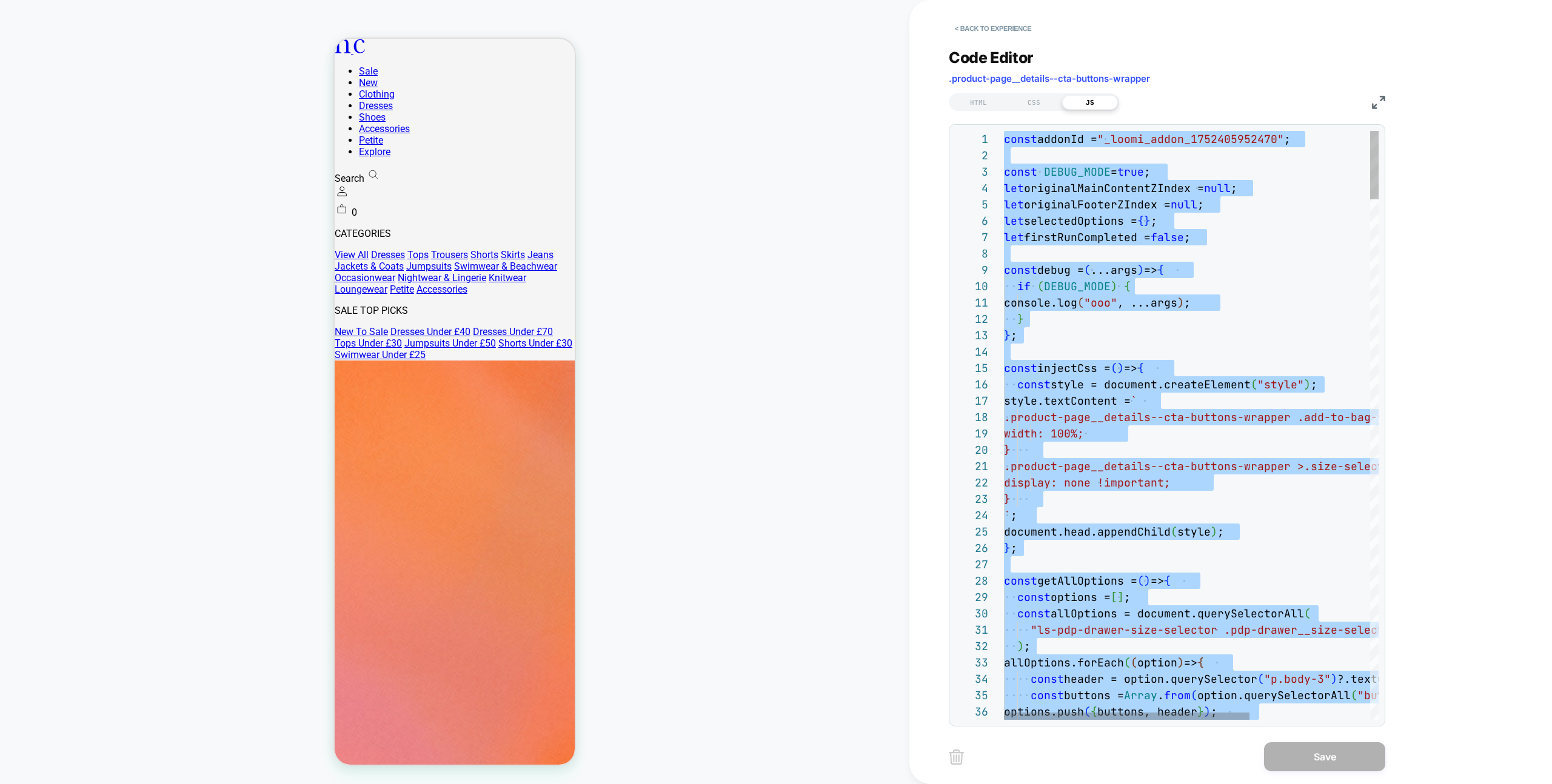
type textarea "*******"
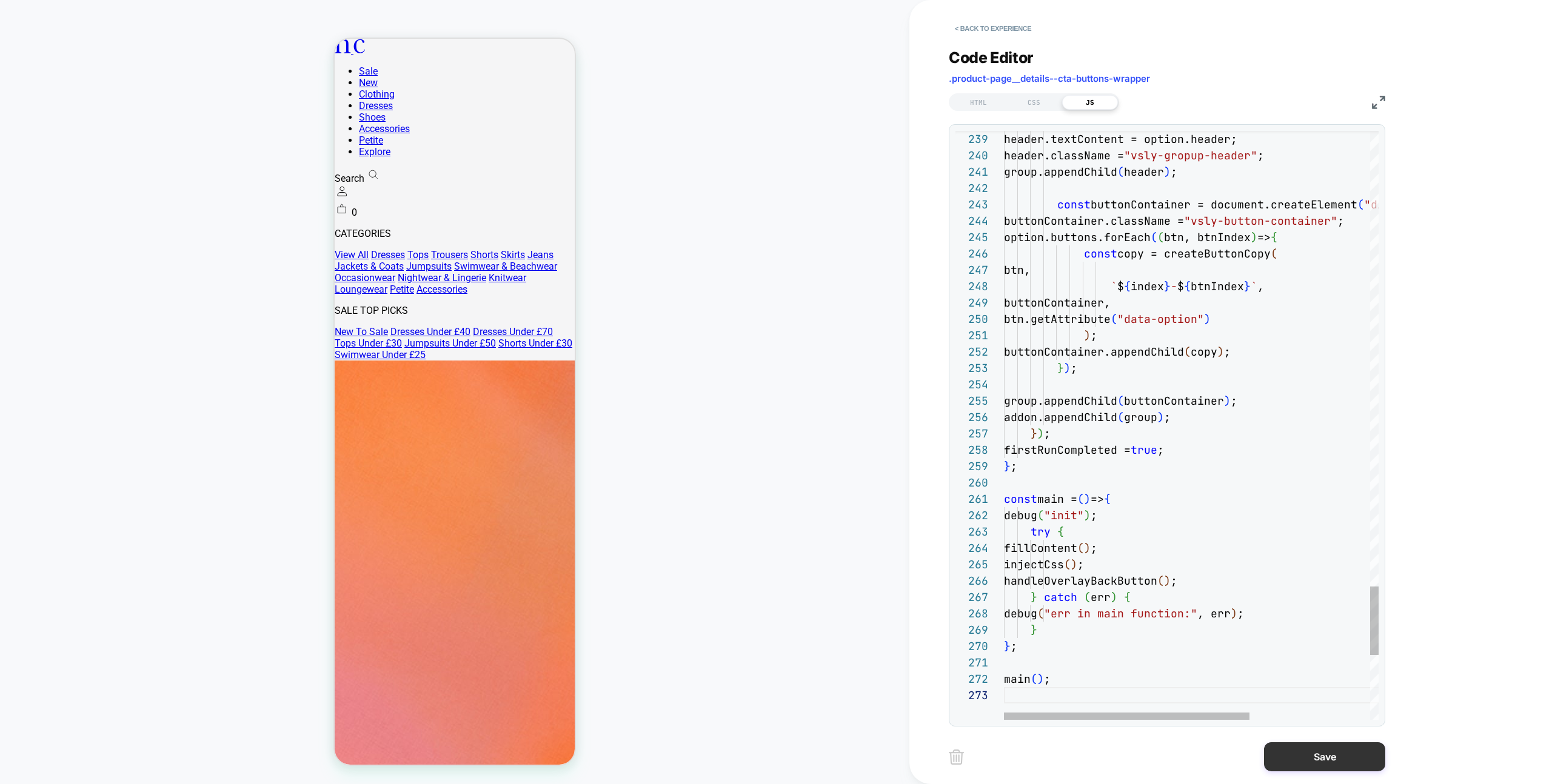
click at [1316, 757] on button "Save" at bounding box center [1324, 757] width 121 height 29
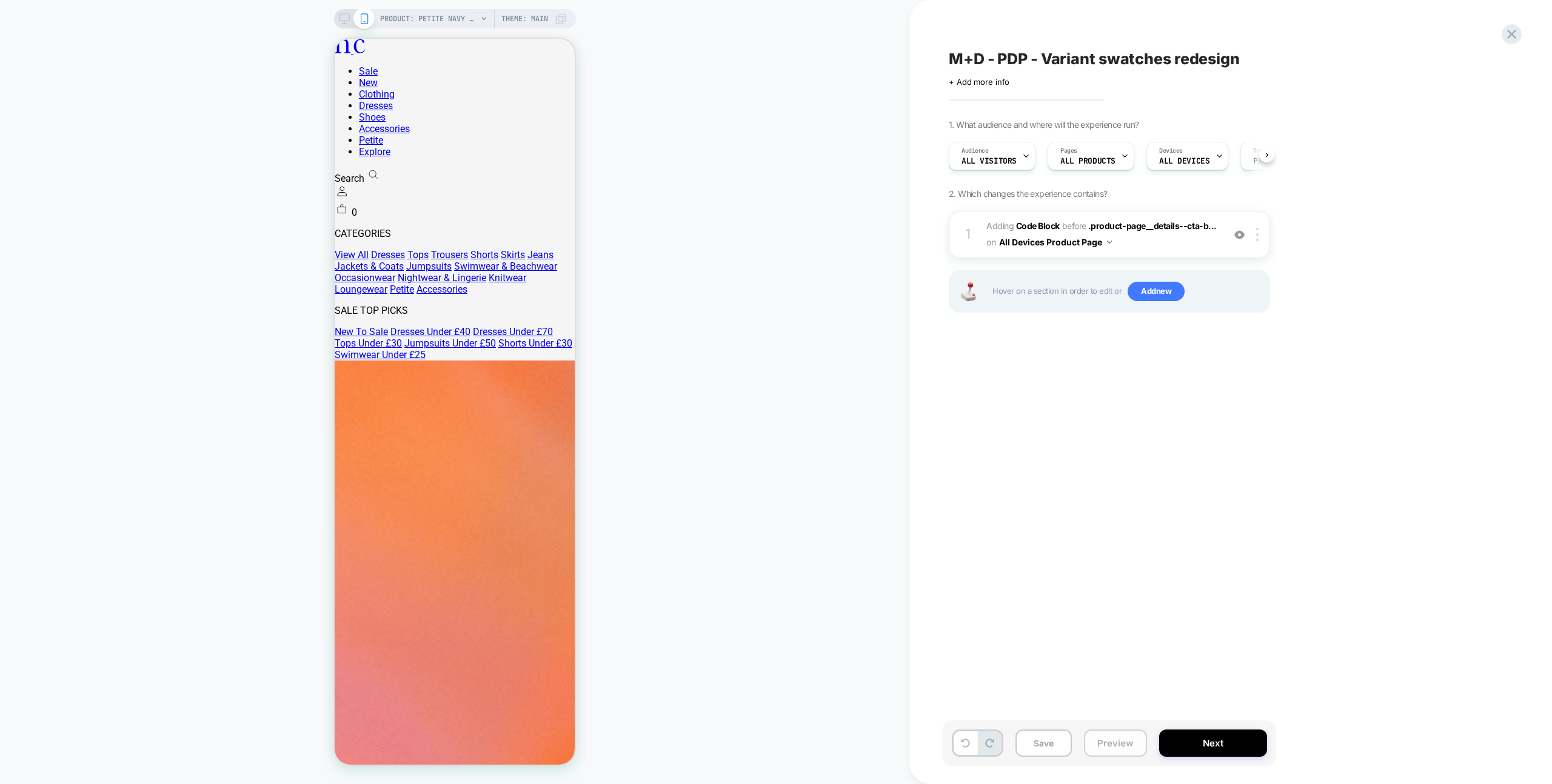
drag, startPoint x: 1136, startPoint y: 742, endPoint x: 1135, endPoint y: 734, distance: 8.1
click at [1136, 742] on button "Preview" at bounding box center [1114, 743] width 63 height 27
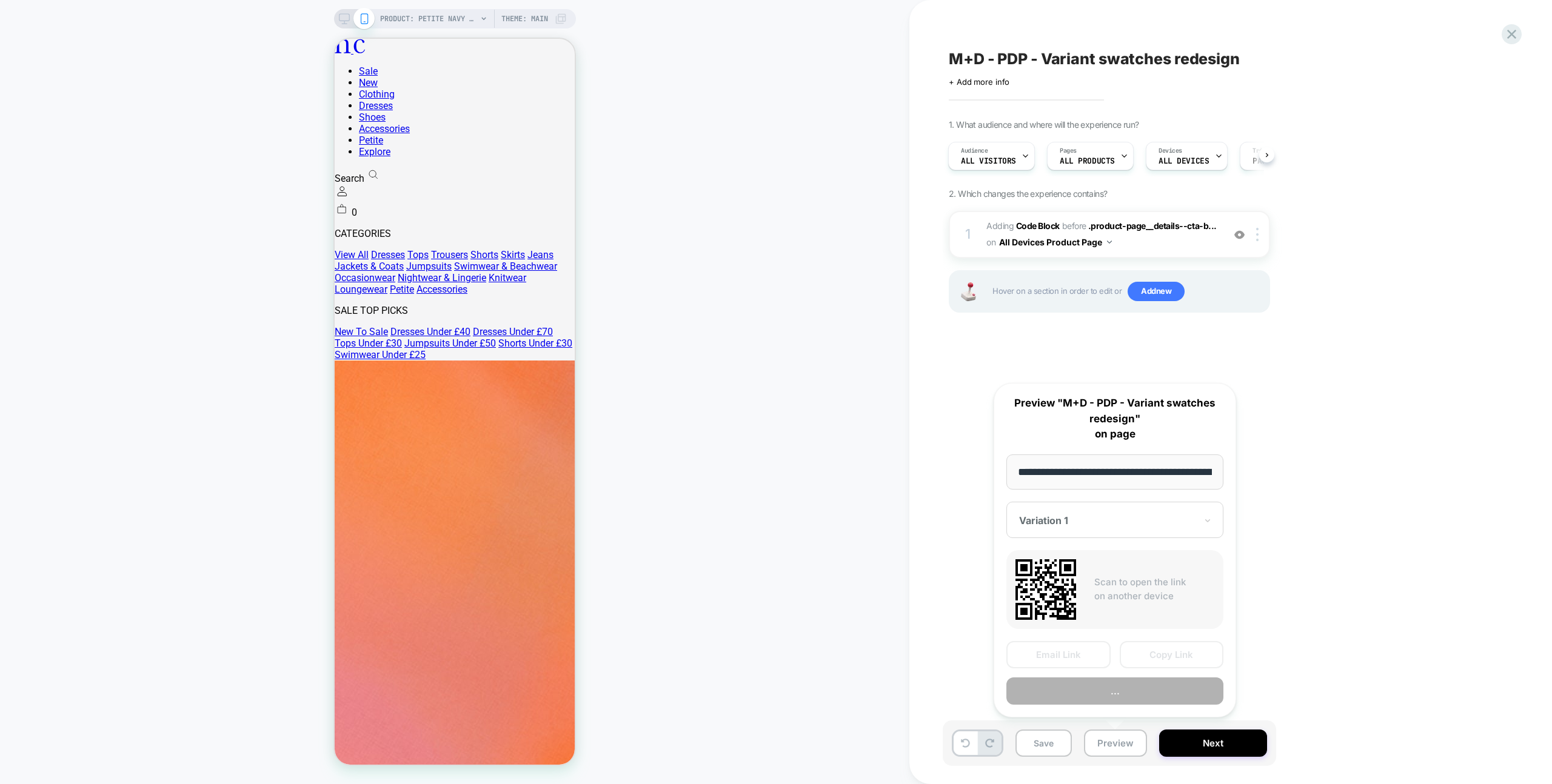
scroll to position [0, 375]
click at [1130, 695] on button "Preview" at bounding box center [1114, 692] width 217 height 27
